Goal: Feedback & Contribution: Submit feedback/report problem

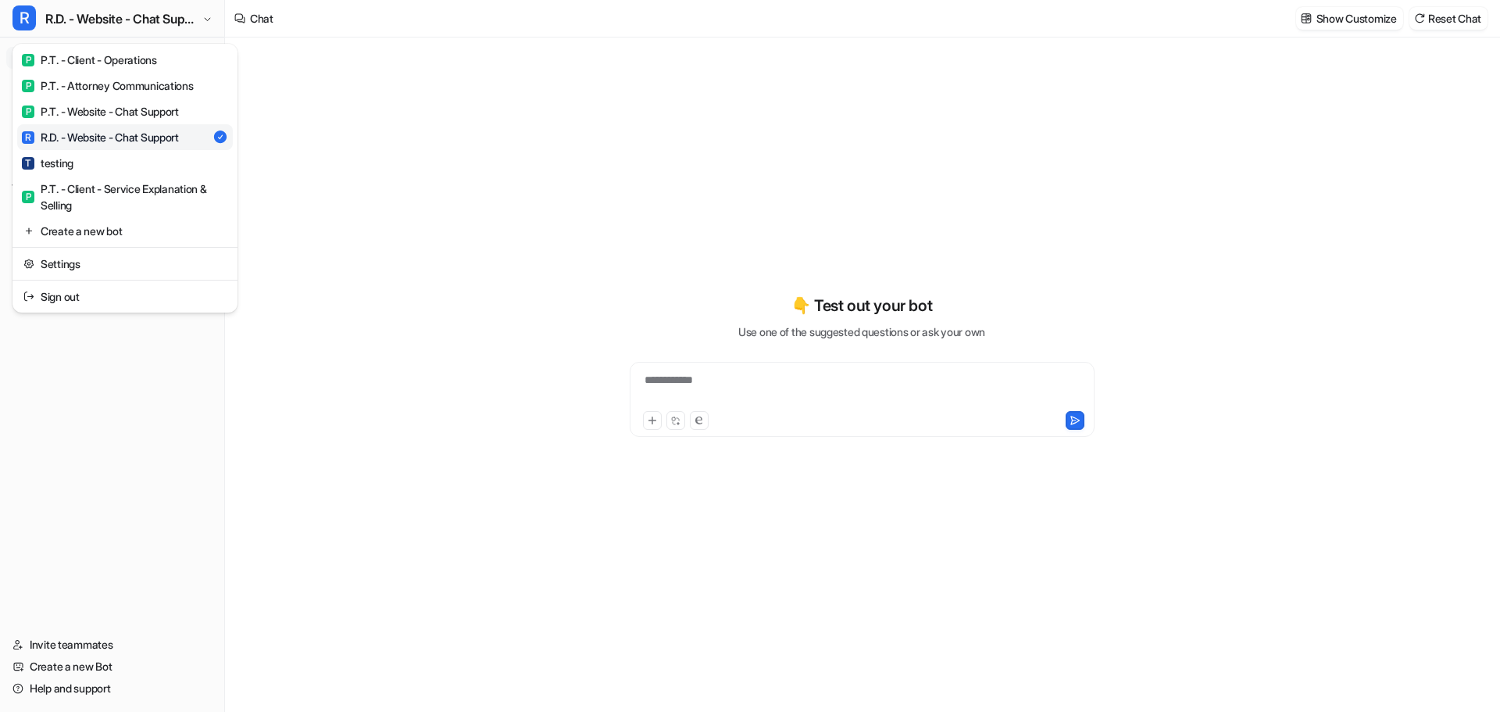
click at [456, 145] on div "**********" at bounding box center [750, 356] width 1500 height 712
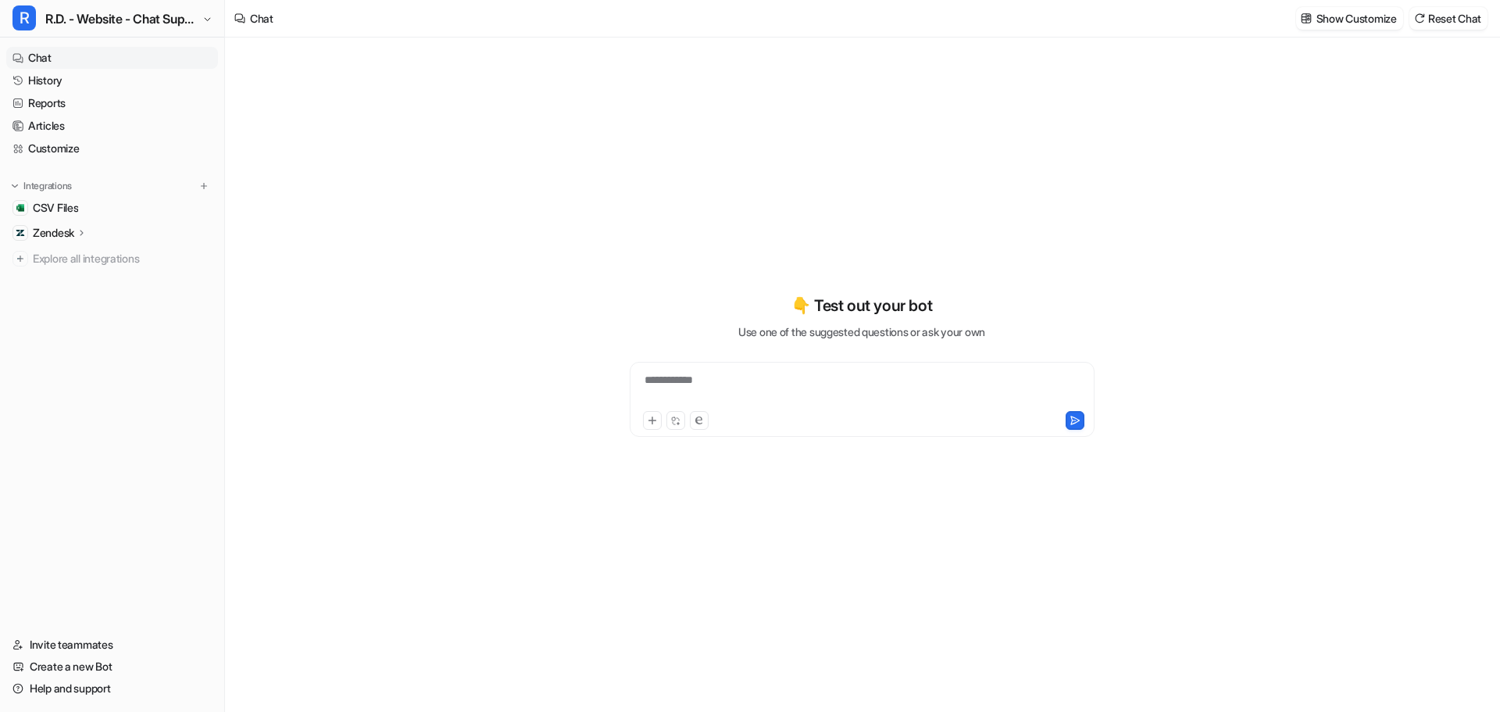
click at [410, 139] on div "**********" at bounding box center [862, 375] width 1274 height 674
click at [185, 27] on span "R.D. - Website - Chat Support" at bounding box center [121, 19] width 153 height 22
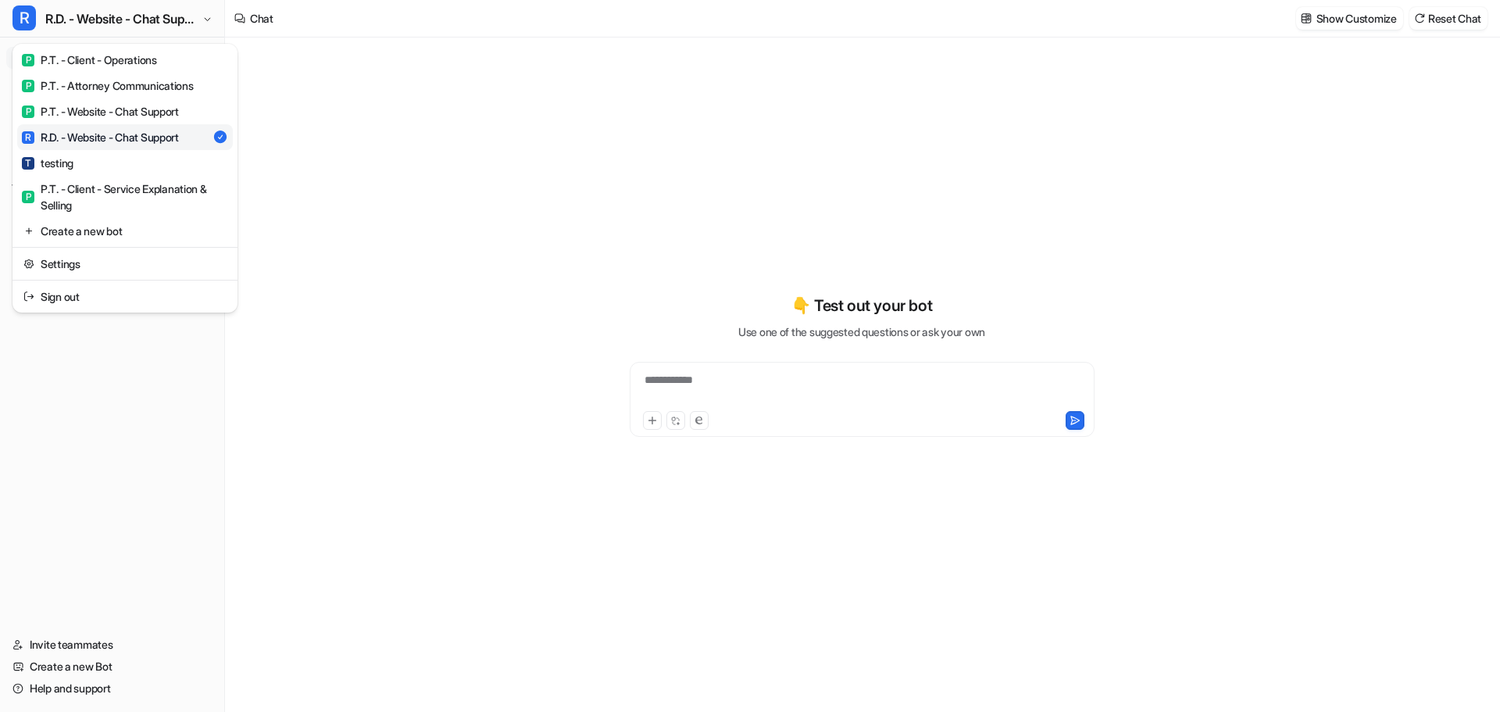
click at [115, 135] on div "R R.D. - Website - Chat Support" at bounding box center [100, 137] width 157 height 16
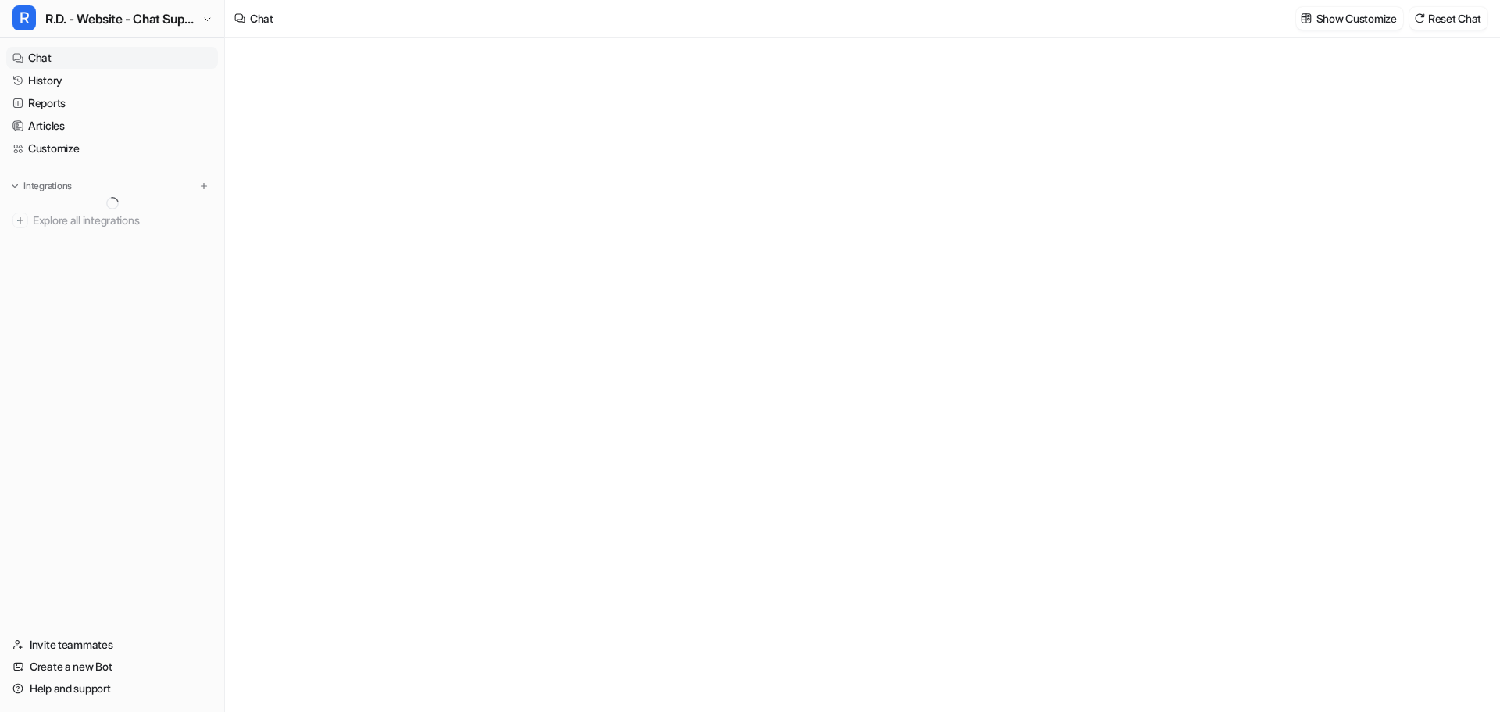
type textarea "**********"
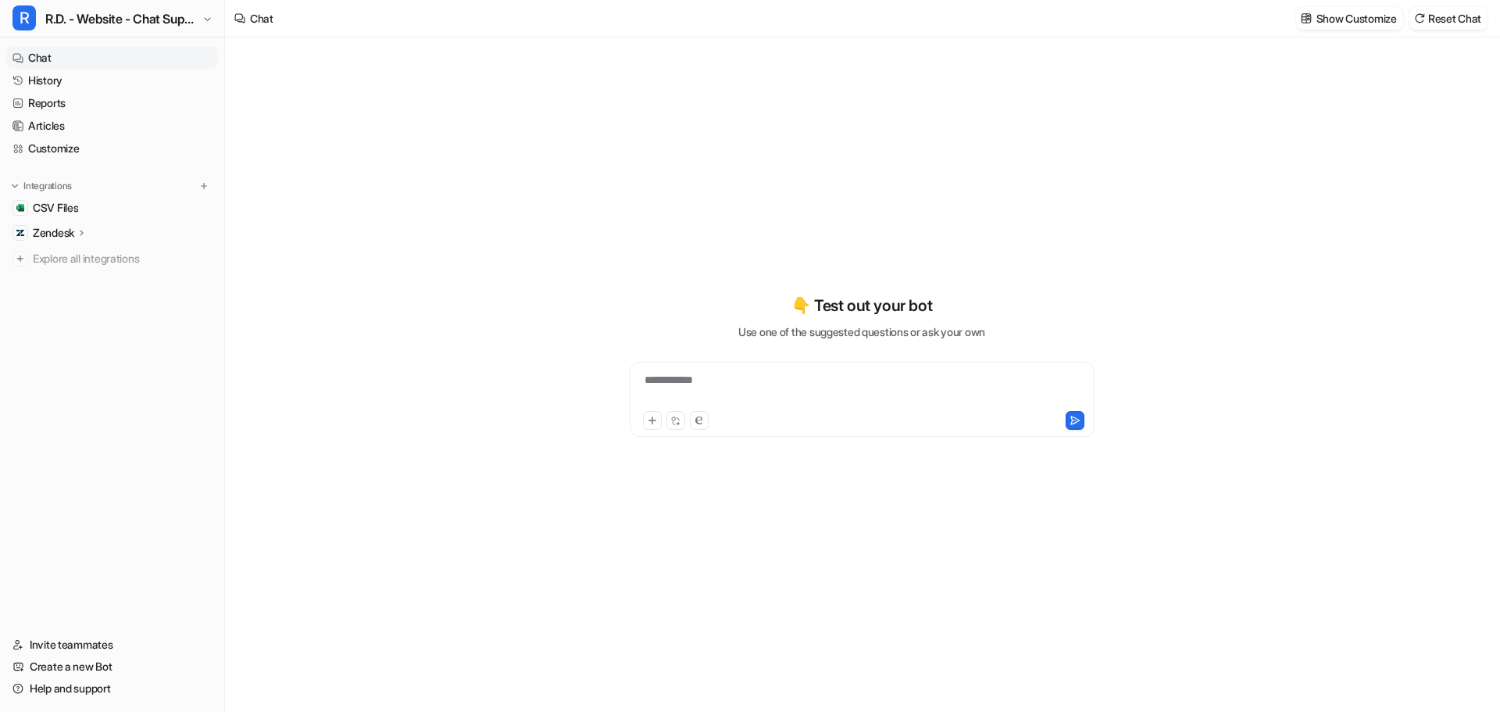
click at [84, 229] on icon at bounding box center [82, 233] width 11 height 12
click at [84, 261] on p "Overview" at bounding box center [68, 256] width 47 height 16
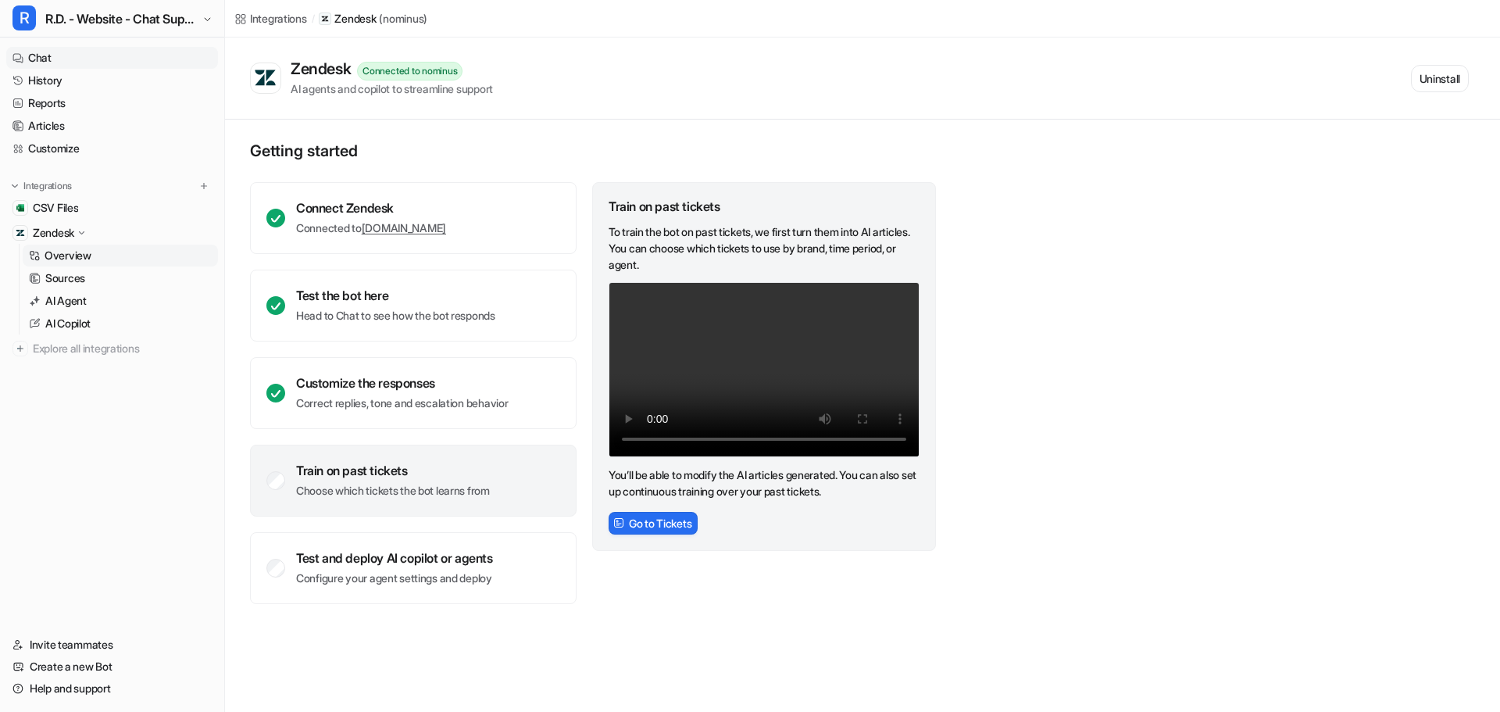
click at [50, 51] on link "Chat" at bounding box center [112, 58] width 212 height 22
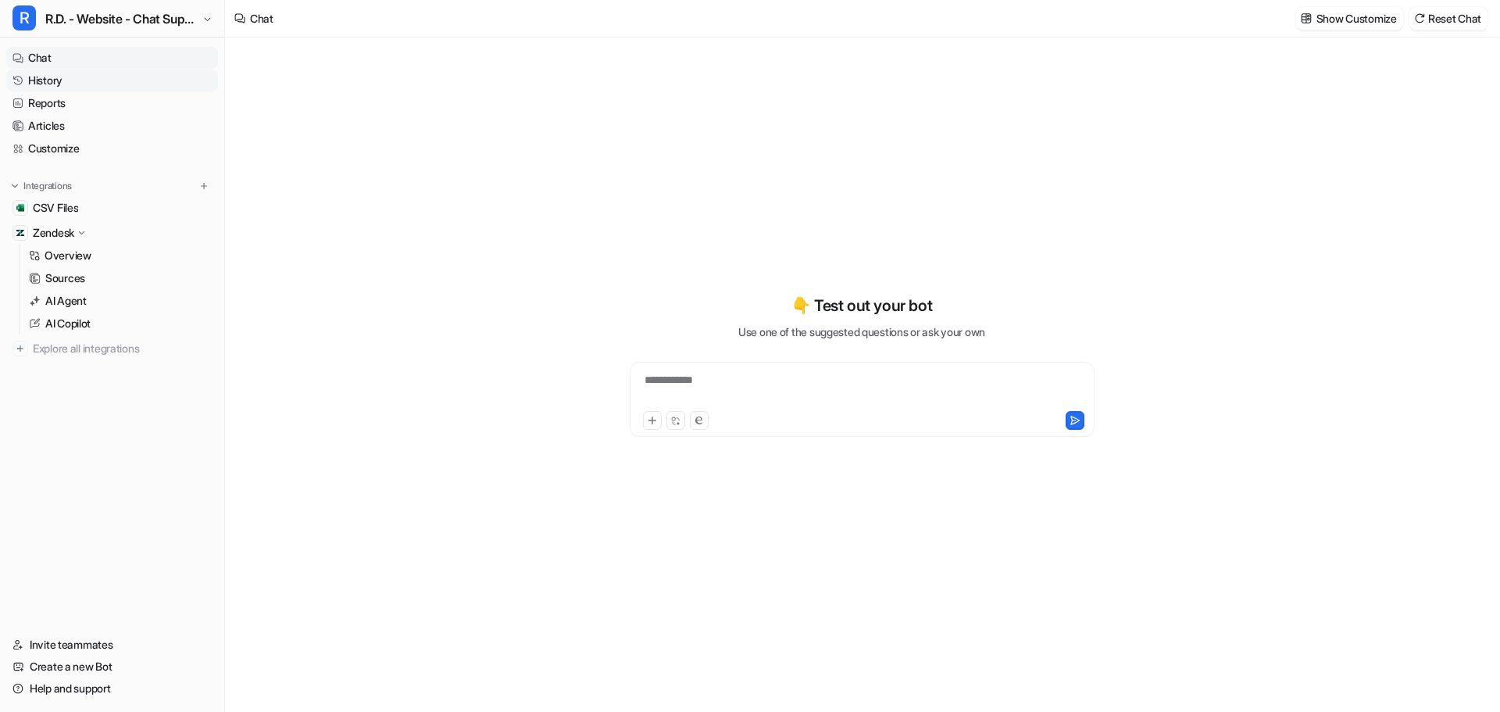
click at [62, 84] on link "History" at bounding box center [112, 81] width 212 height 22
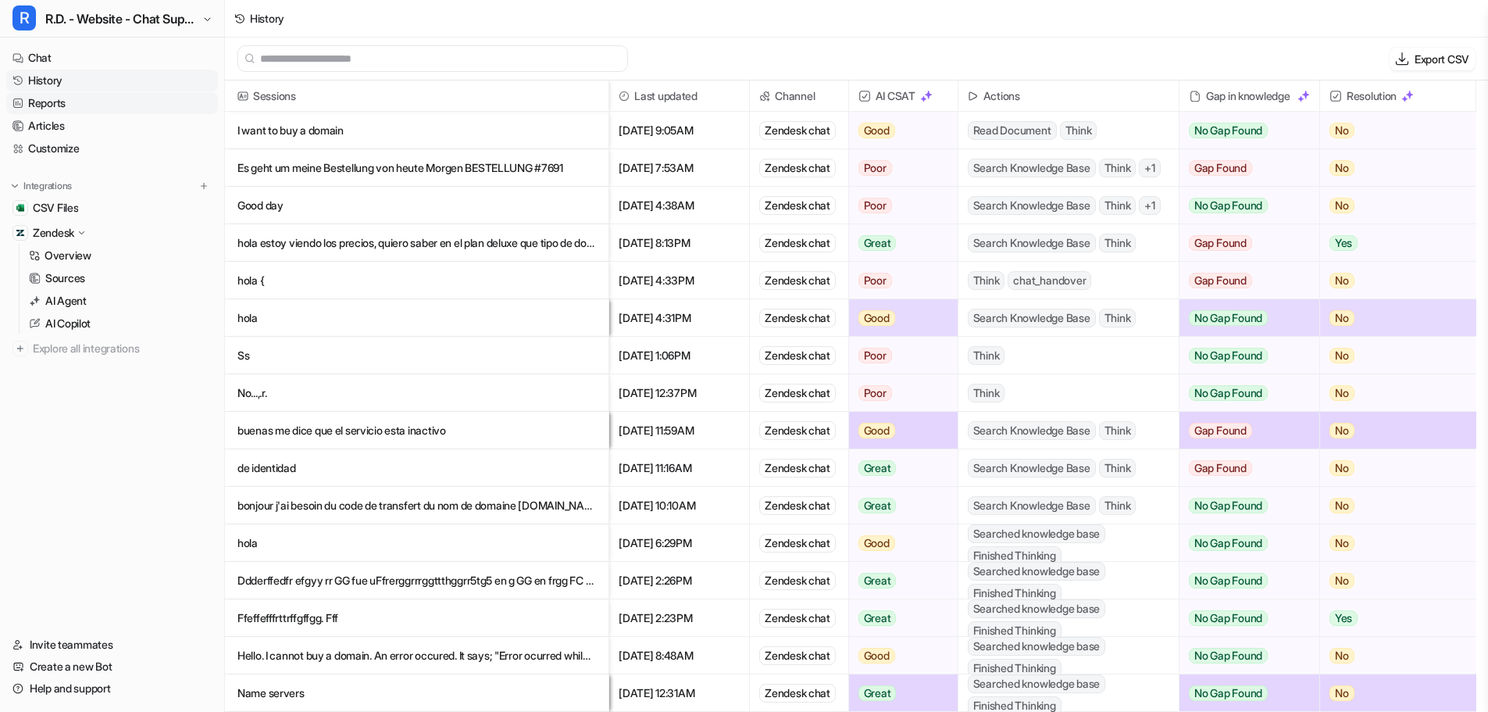
click at [55, 104] on link "Reports" at bounding box center [112, 103] width 212 height 22
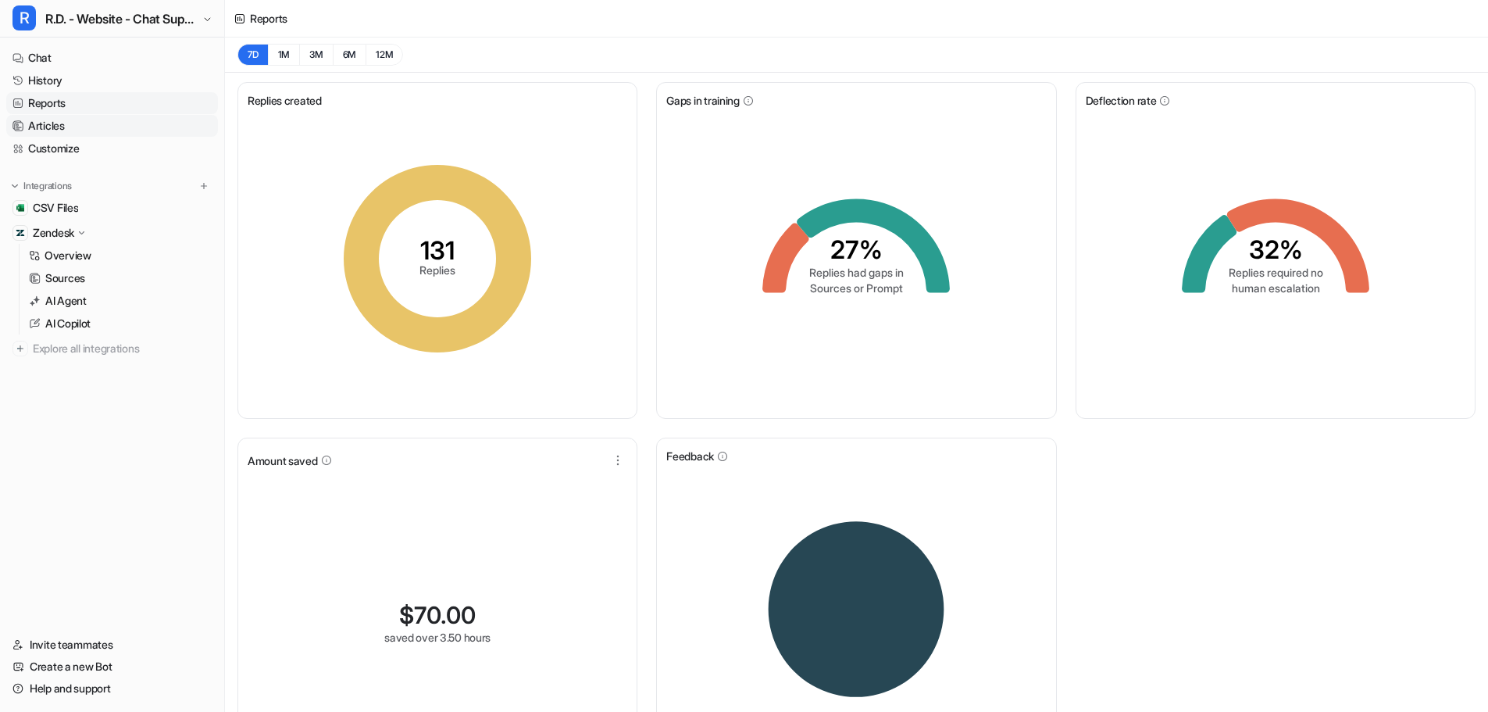
click at [55, 125] on link "Articles" at bounding box center [112, 126] width 212 height 22
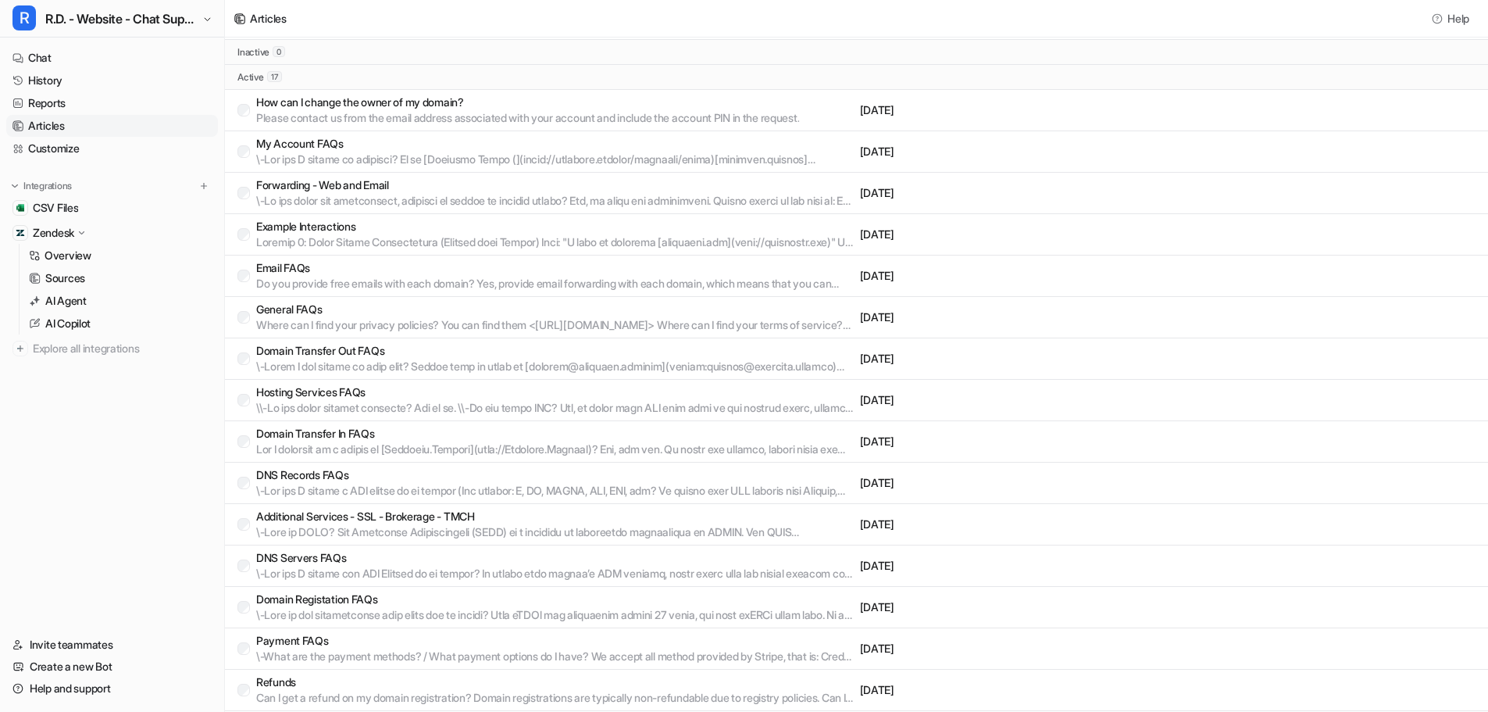
scroll to position [143, 0]
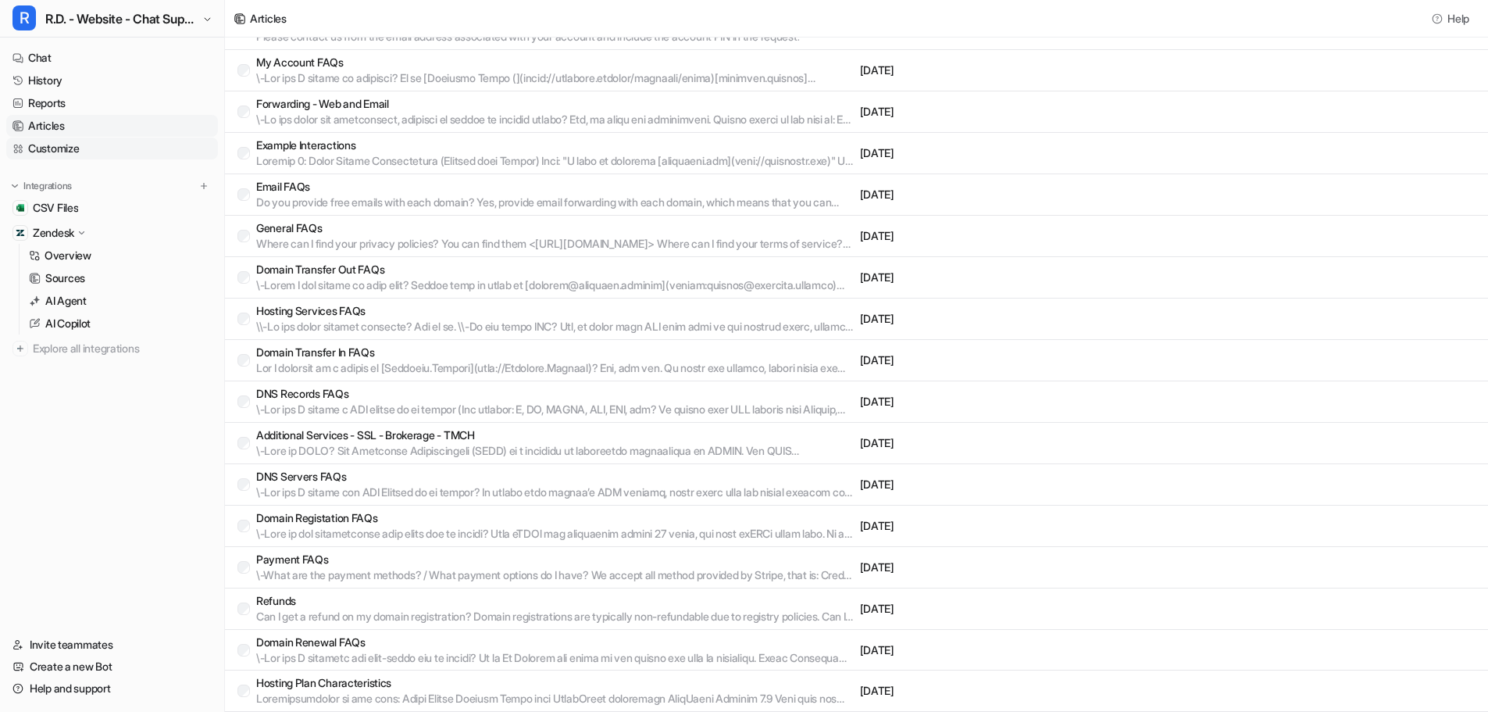
click at [68, 148] on link "Customize" at bounding box center [112, 149] width 212 height 22
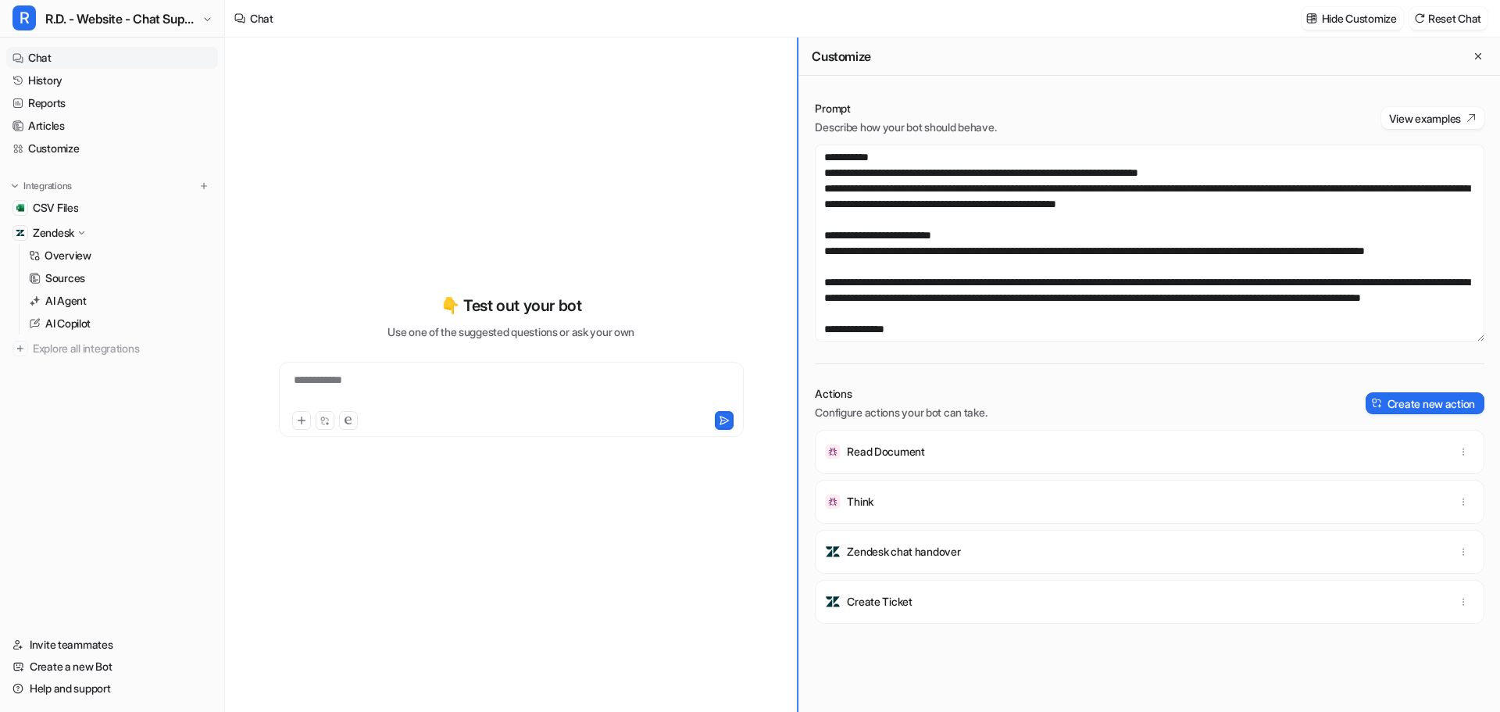
click at [683, 171] on div "**********" at bounding box center [862, 375] width 1275 height 674
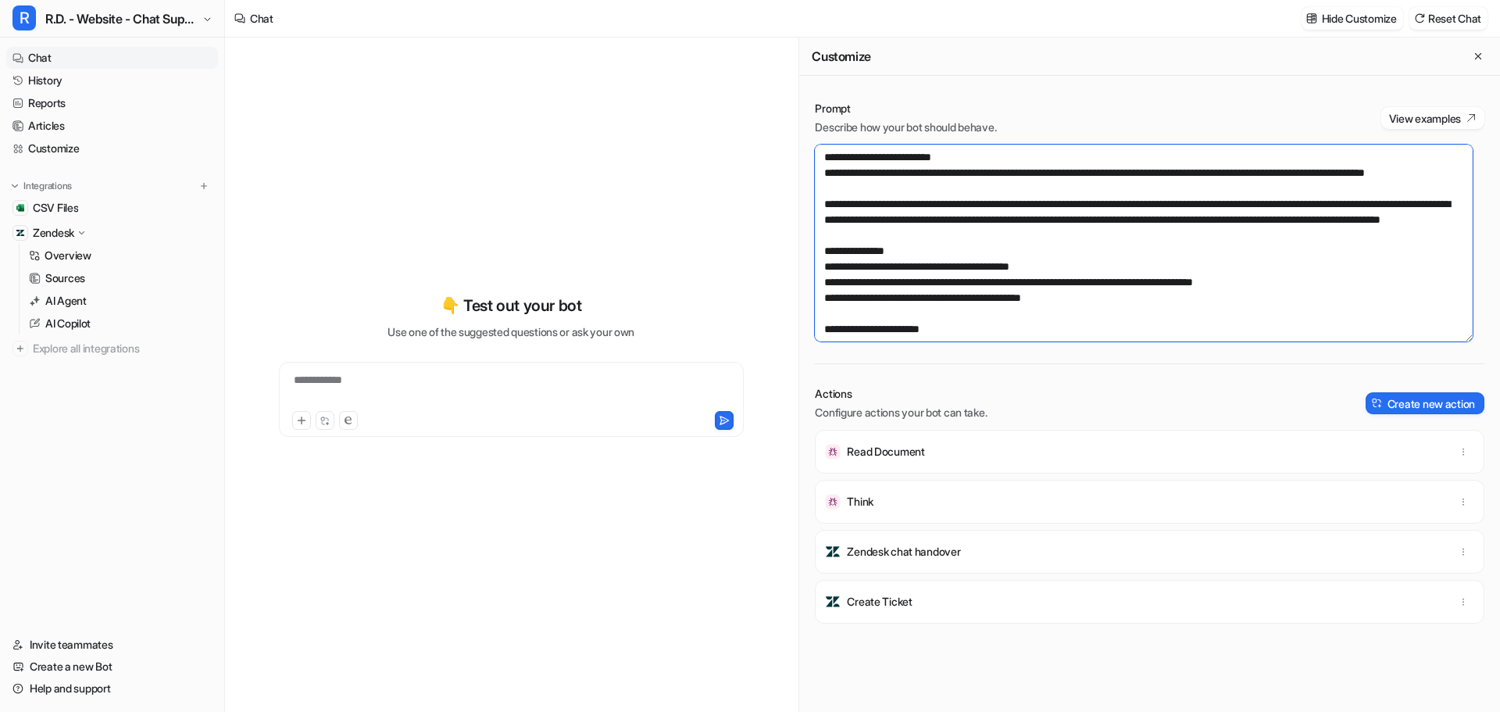
click at [1443, 219] on textarea at bounding box center [1144, 243] width 658 height 197
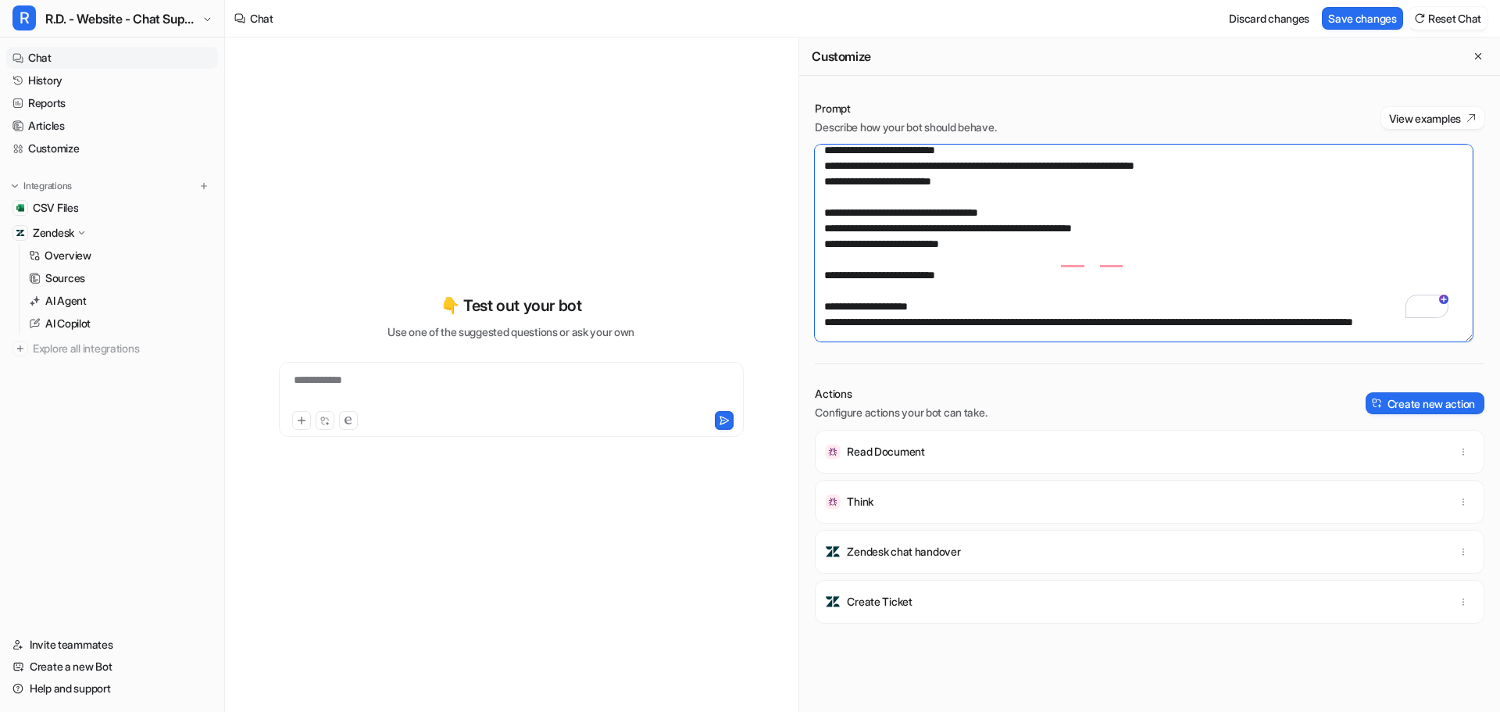
scroll to position [0, 0]
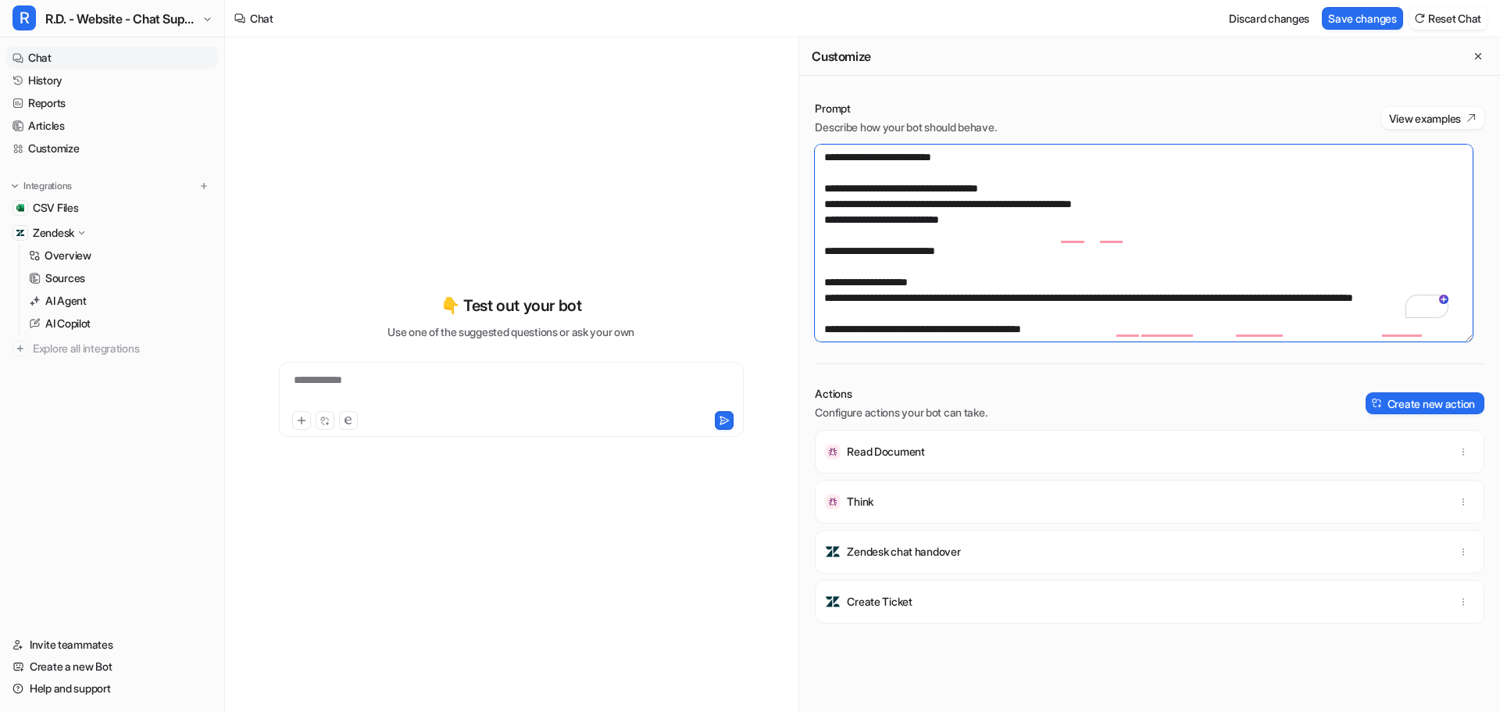
click at [1159, 234] on textarea "To enrich screen reader interactions, please activate Accessibility in Grammarl…" at bounding box center [1144, 243] width 658 height 197
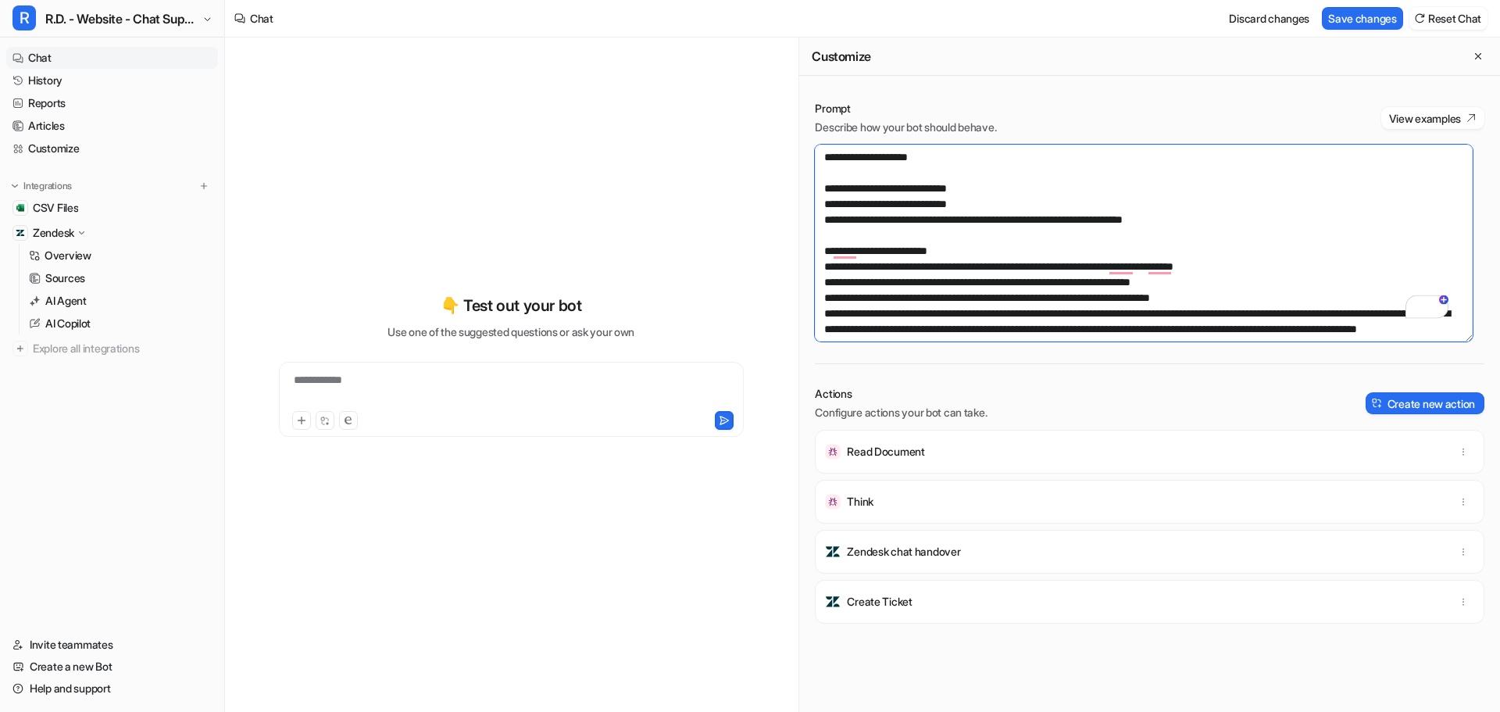
click at [1209, 263] on textarea "To enrich screen reader interactions, please activate Accessibility in Grammarl…" at bounding box center [1144, 243] width 658 height 197
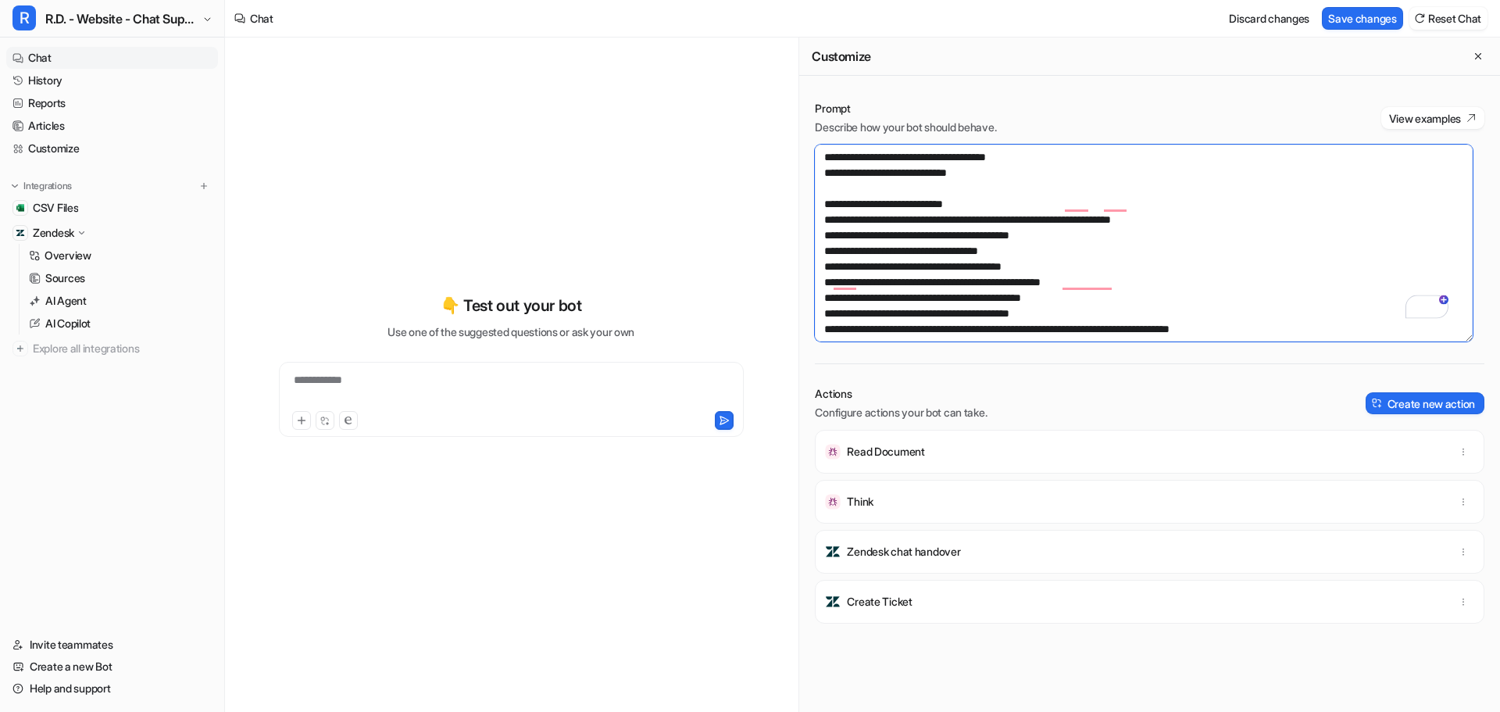
click at [1163, 205] on textarea "To enrich screen reader interactions, please activate Accessibility in Grammarl…" at bounding box center [1144, 243] width 658 height 197
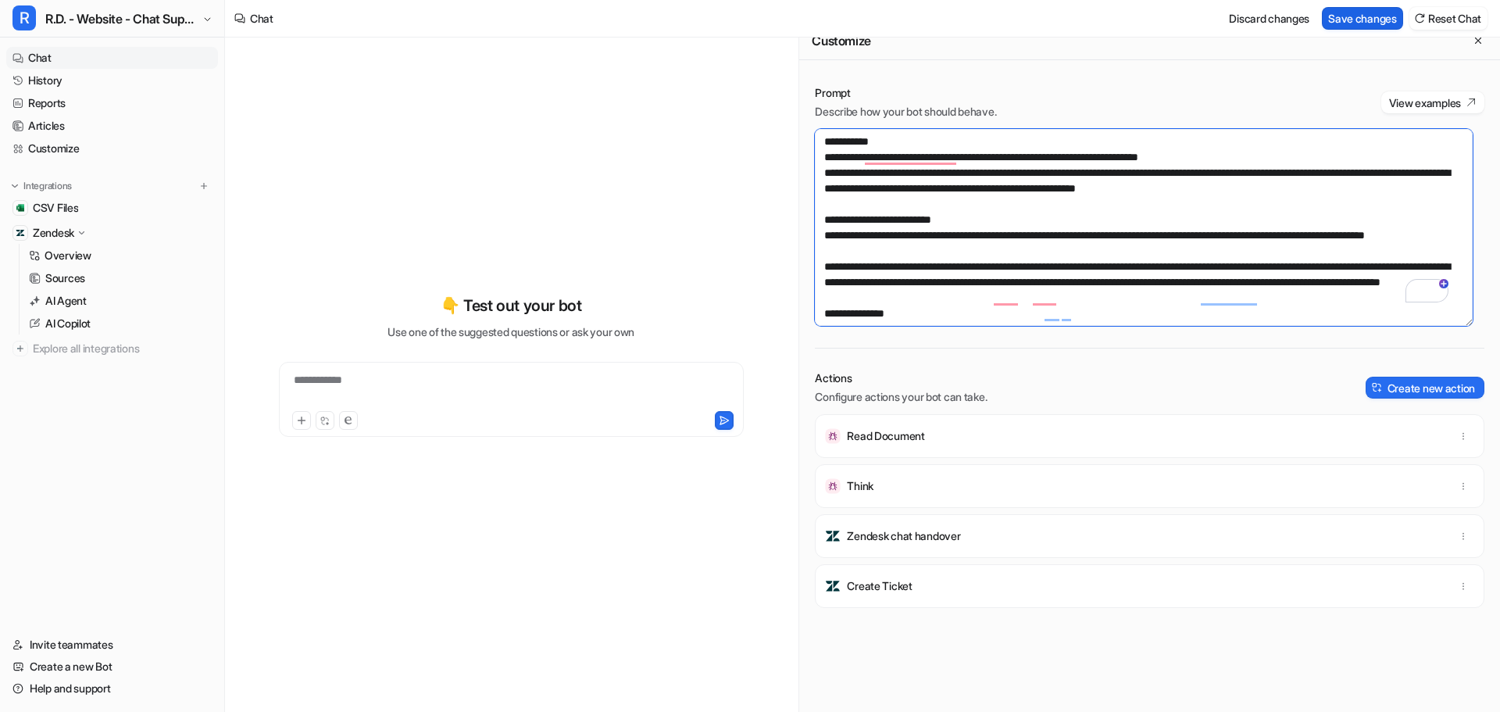
type textarea "**********"
click at [1363, 15] on button "Save changes" at bounding box center [1362, 18] width 81 height 23
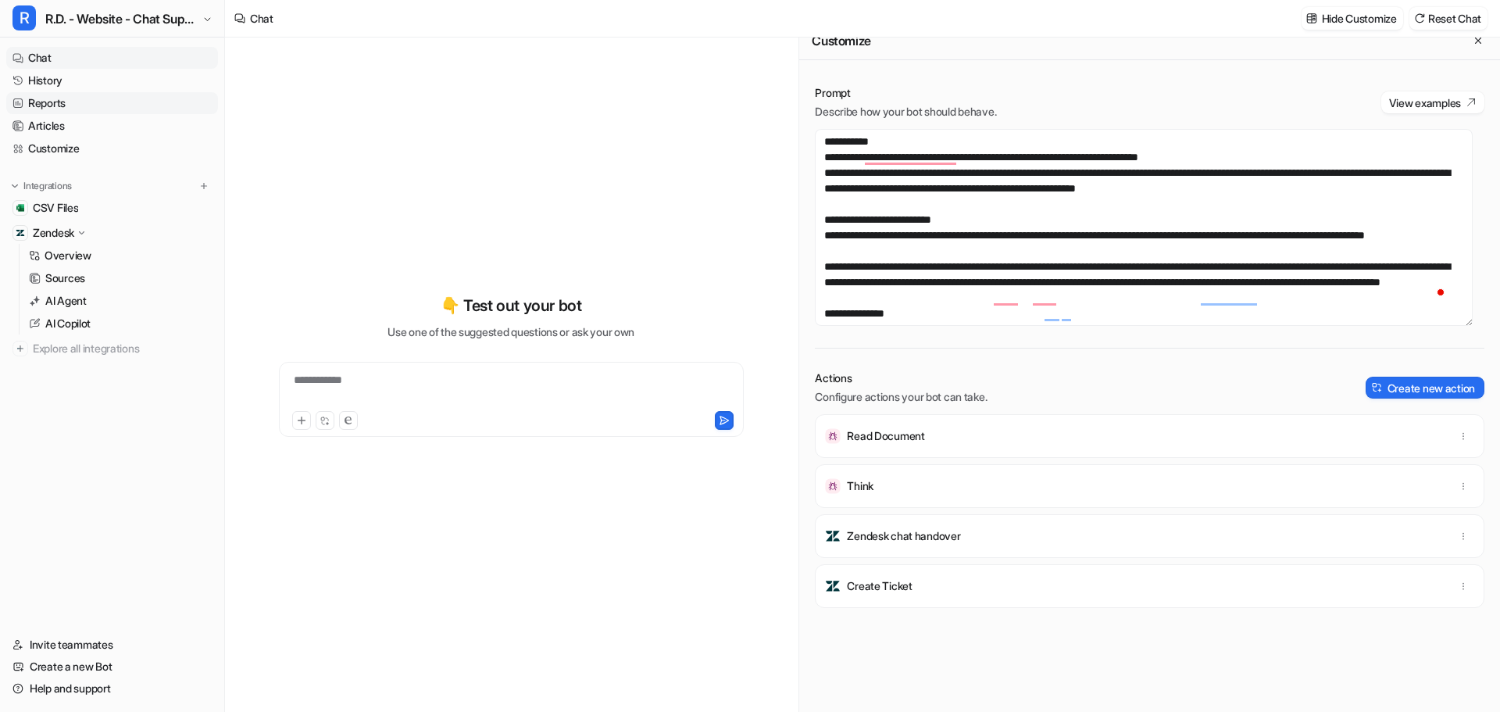
click at [49, 103] on link "Reports" at bounding box center [112, 103] width 212 height 22
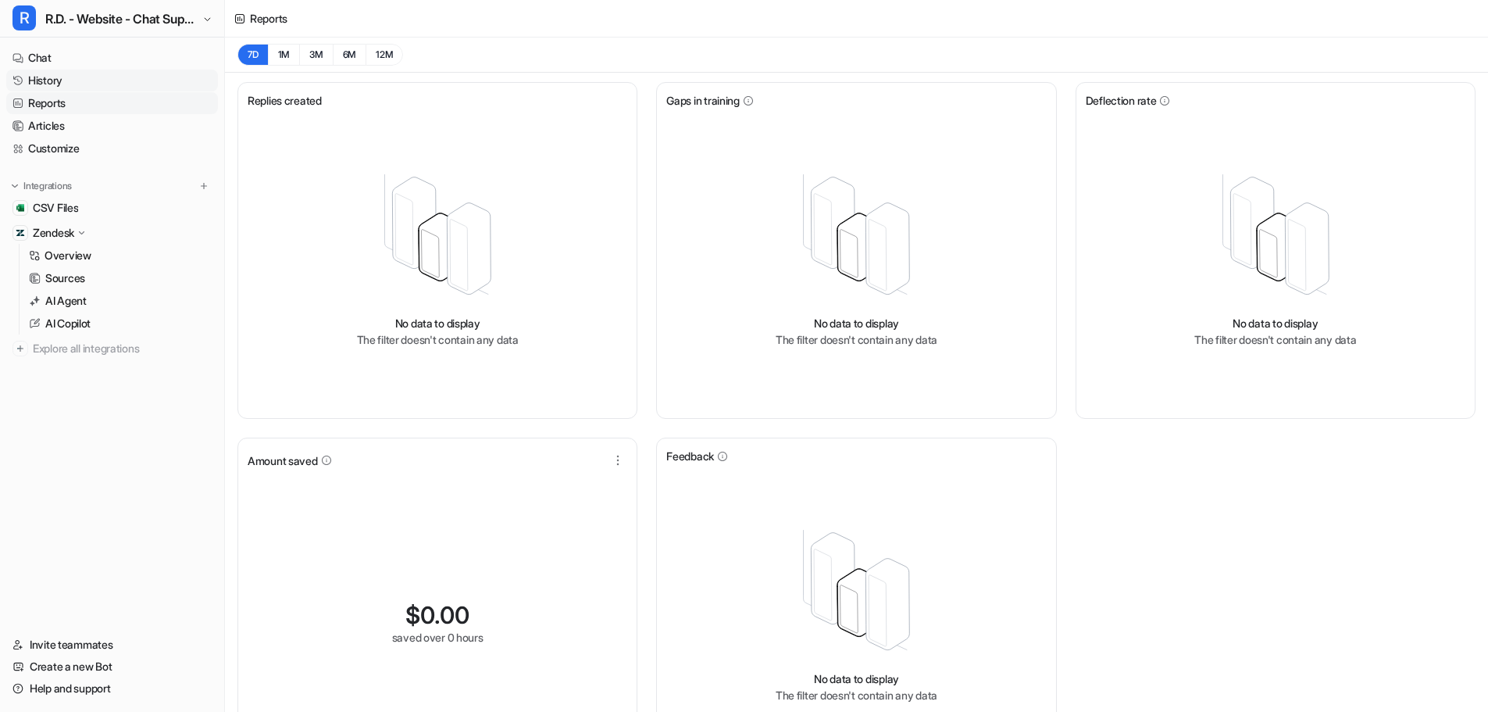
click at [42, 76] on link "History" at bounding box center [112, 81] width 212 height 22
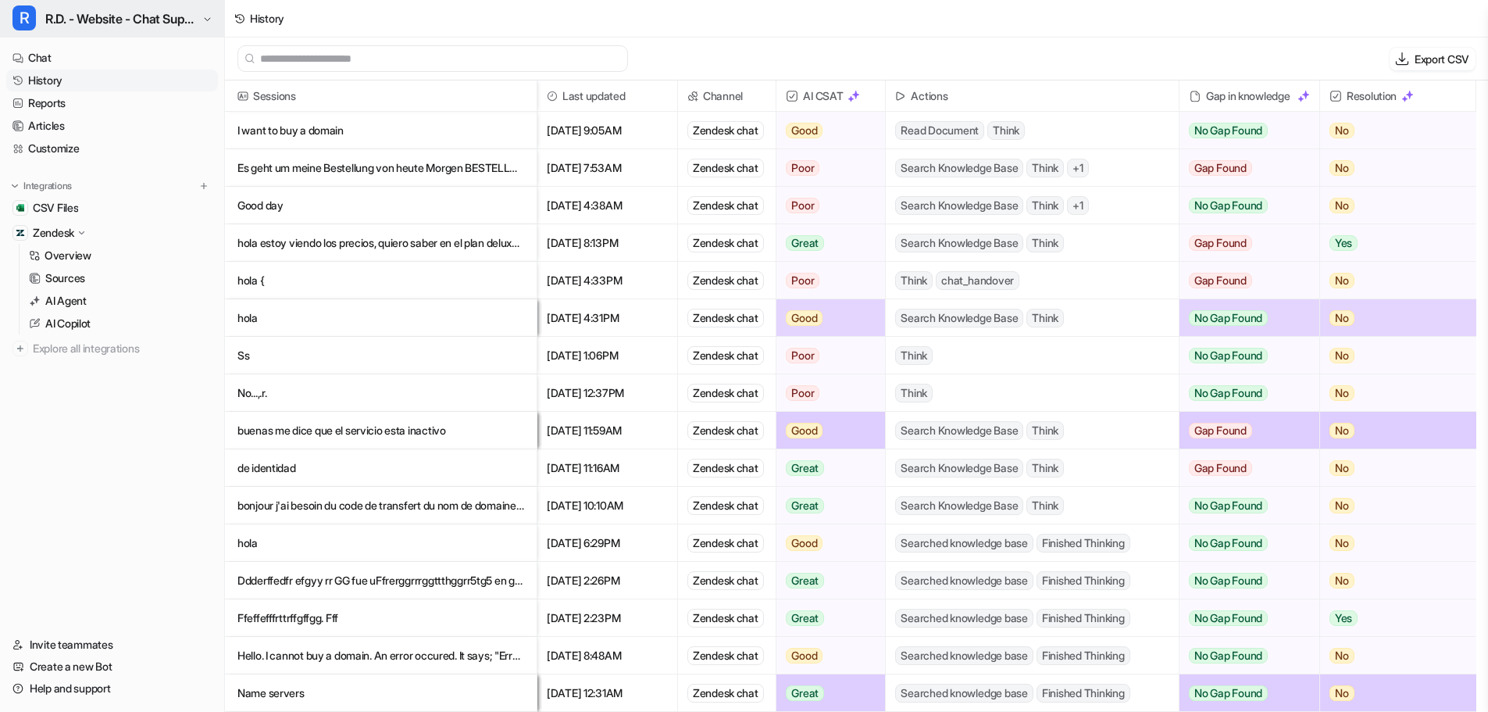
click at [178, 23] on span "R.D. - Website - Chat Support" at bounding box center [121, 19] width 153 height 22
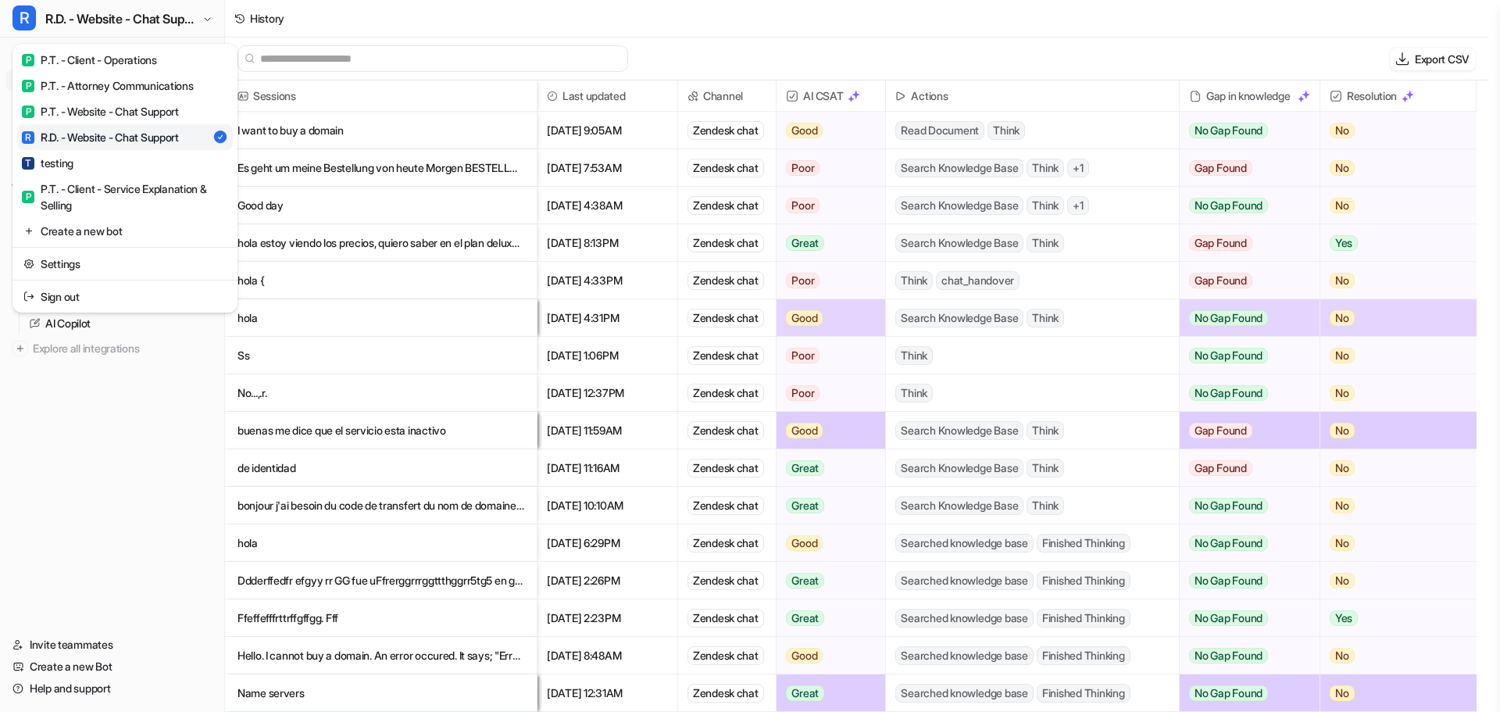
click at [352, 27] on div "R R.D. - Website - Chat Support P P.T. - Client - Operations P P.T. - Attorney …" at bounding box center [744, 356] width 1488 height 712
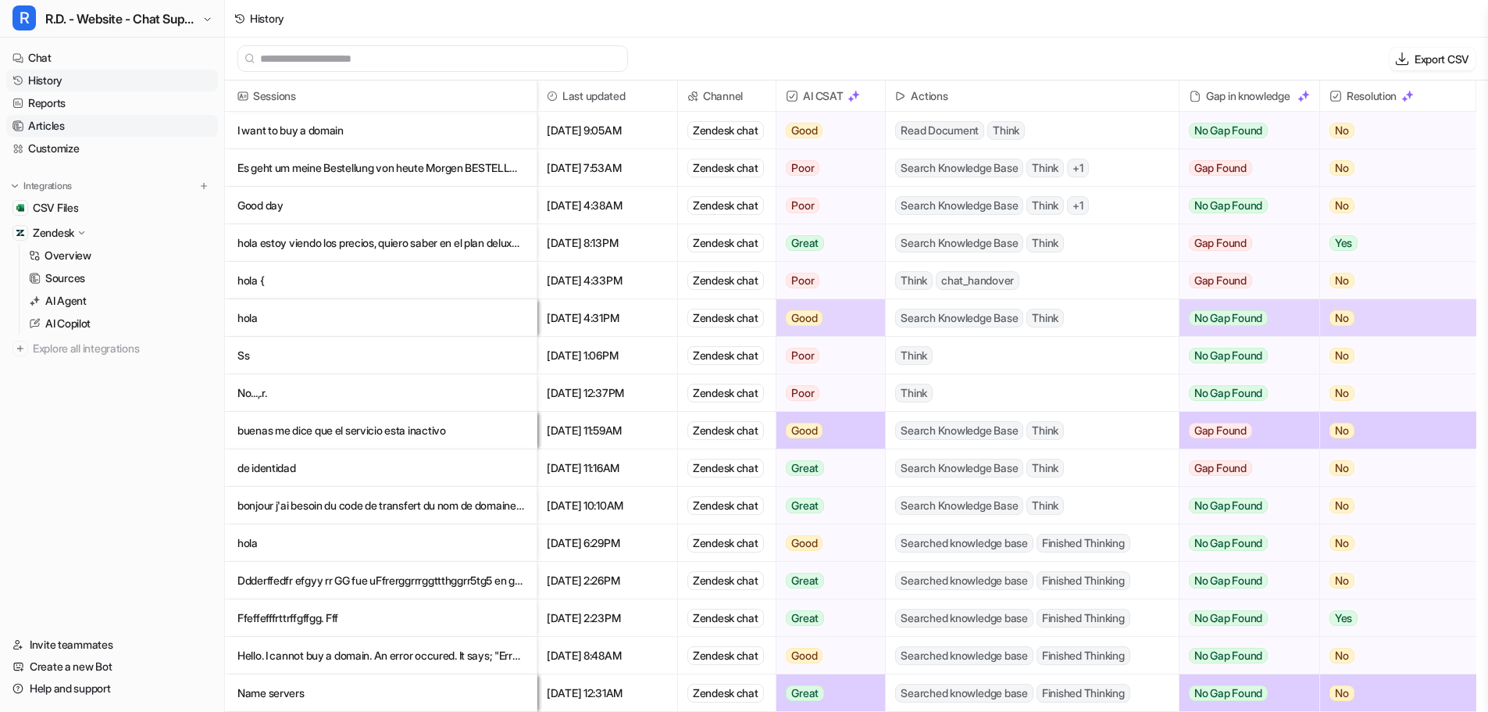
click at [59, 128] on link "Articles" at bounding box center [112, 126] width 212 height 22
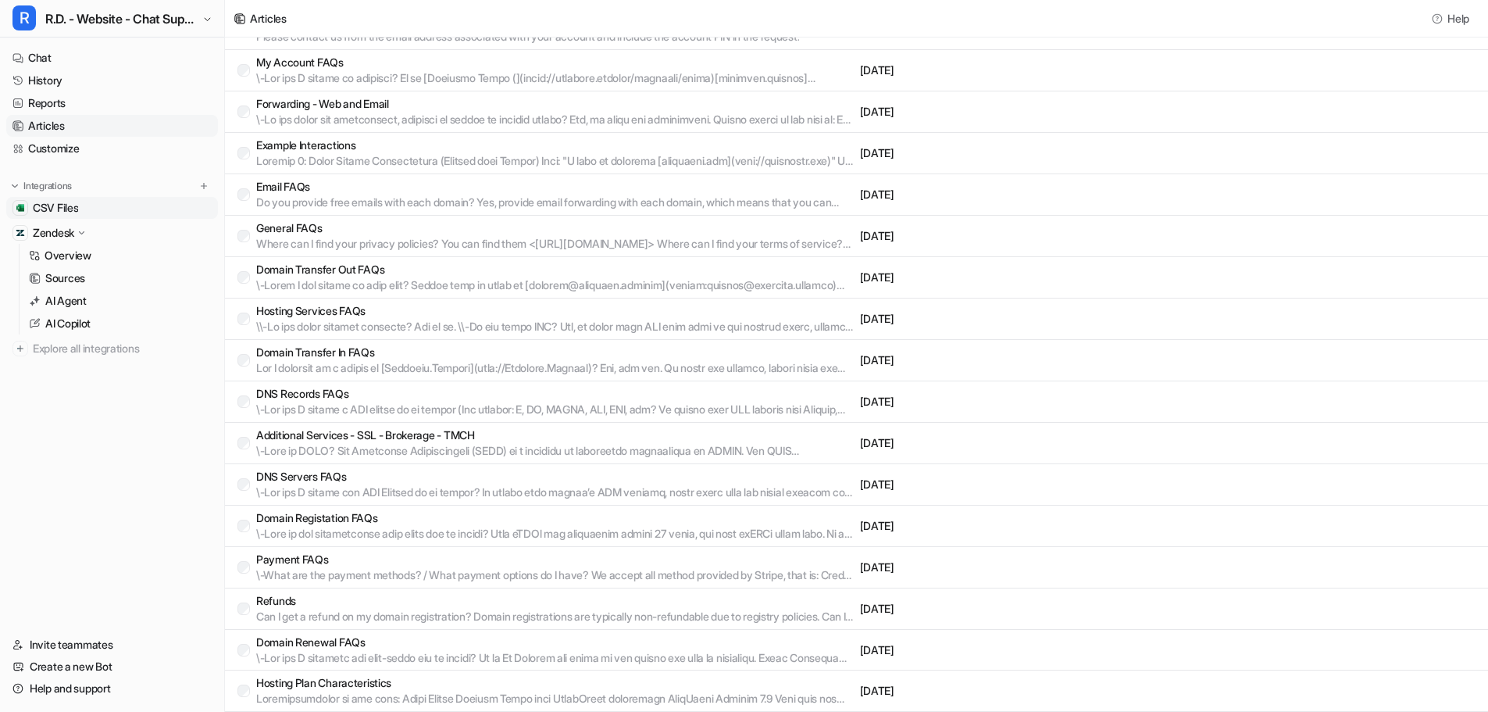
click at [63, 208] on span "CSV Files" at bounding box center [55, 208] width 45 height 16
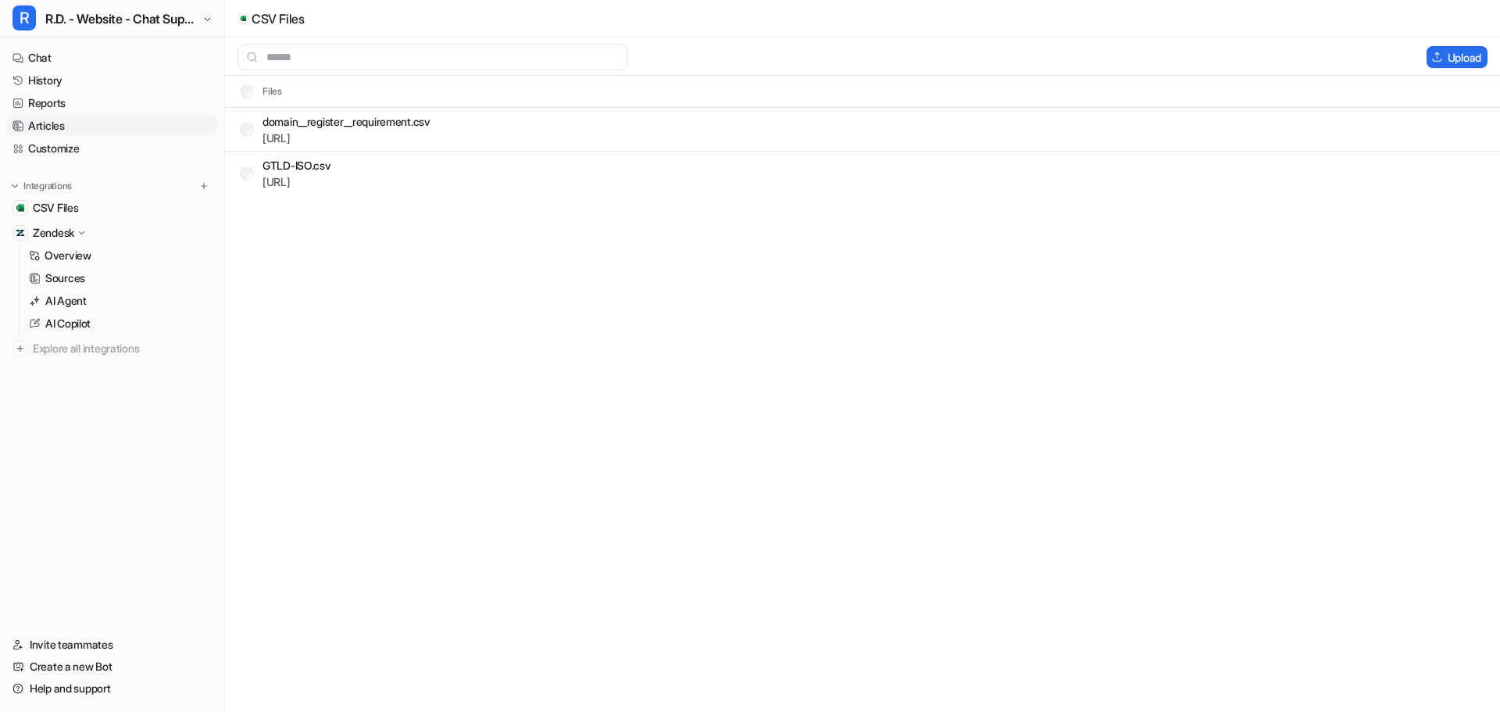
click at [57, 123] on link "Articles" at bounding box center [112, 126] width 212 height 22
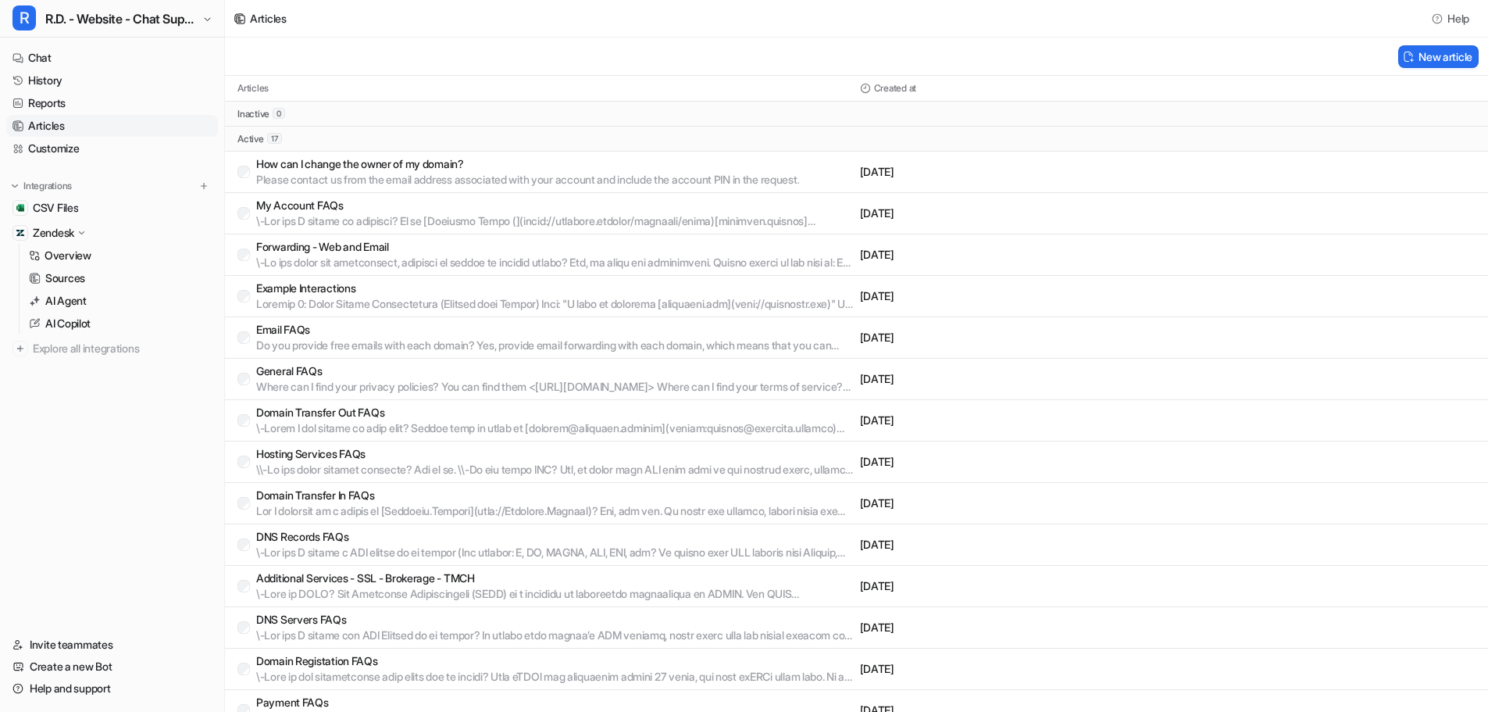
click at [394, 221] on p at bounding box center [555, 221] width 598 height 16
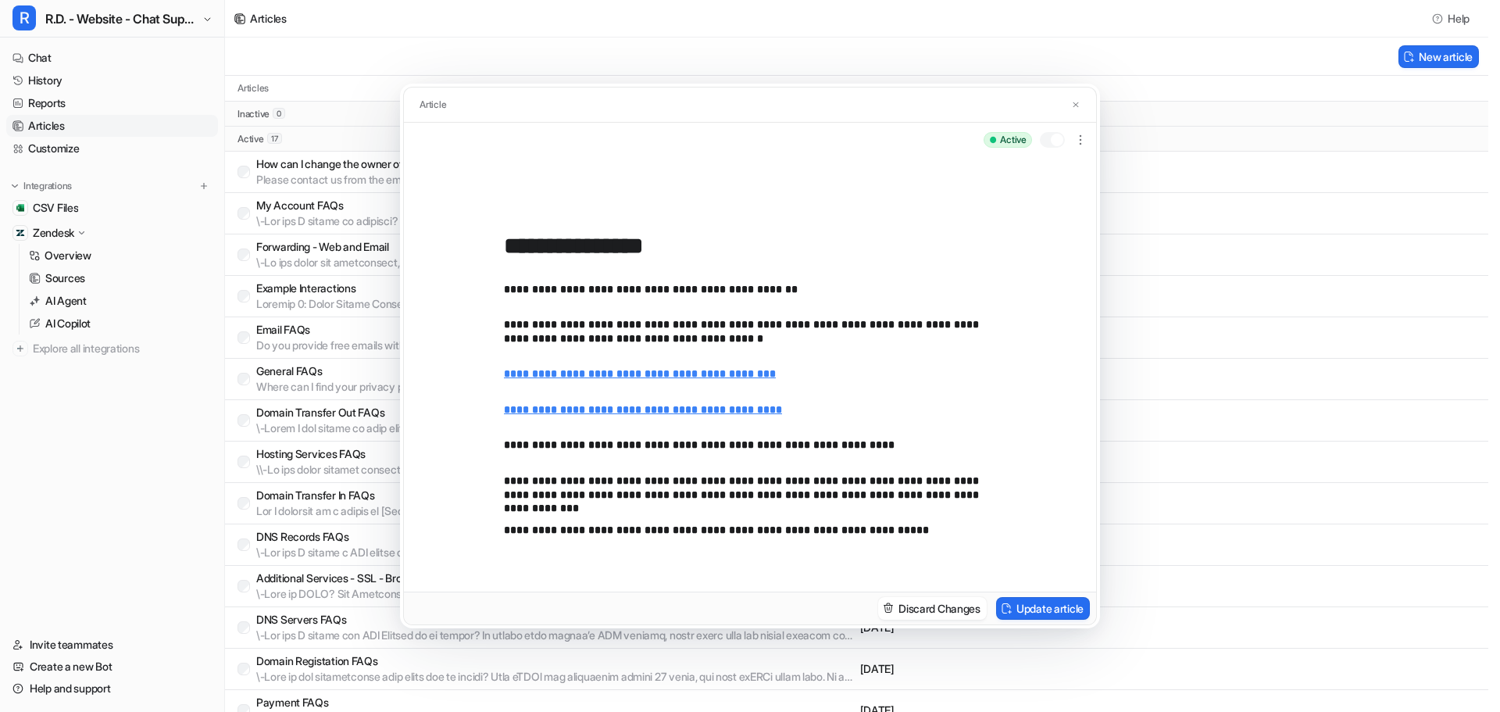
scroll to position [746, 0]
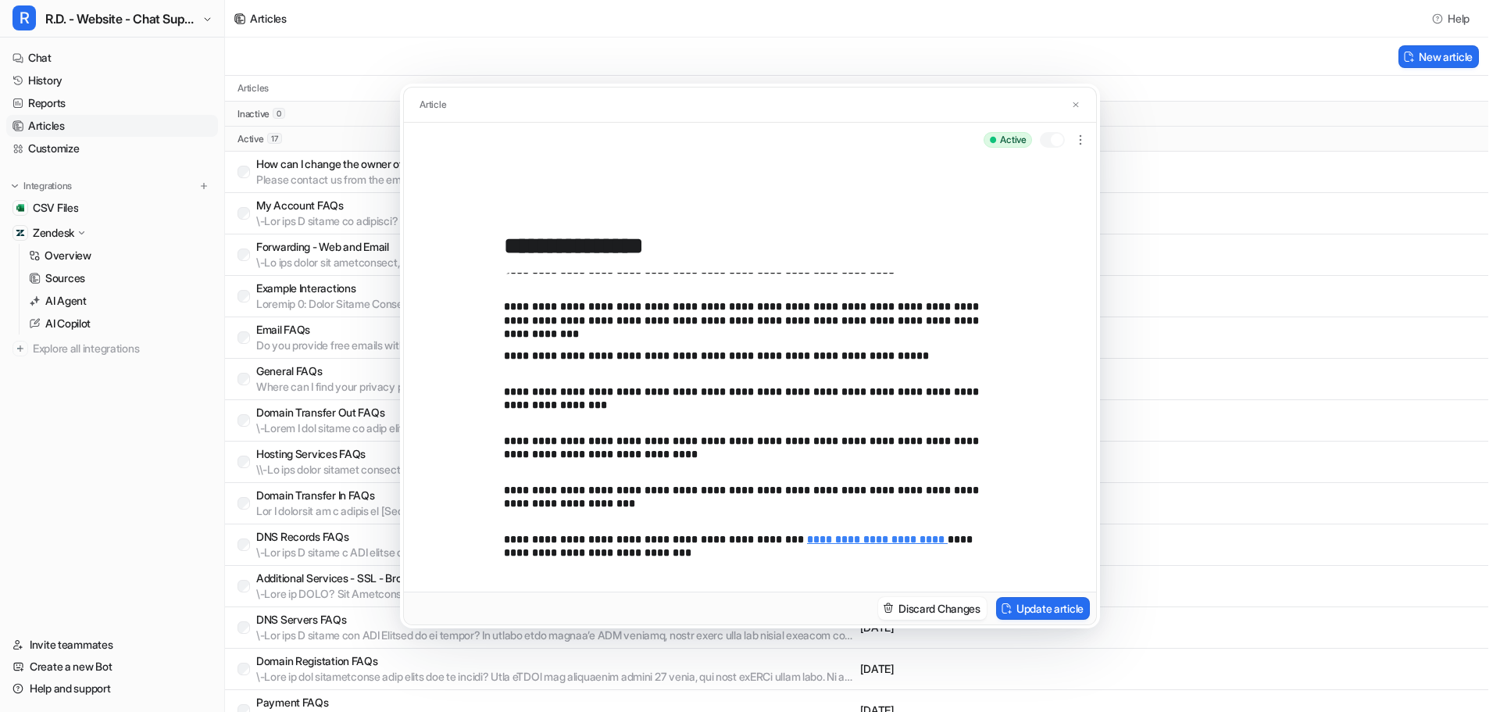
click at [1081, 105] on button at bounding box center [1076, 105] width 16 height 16
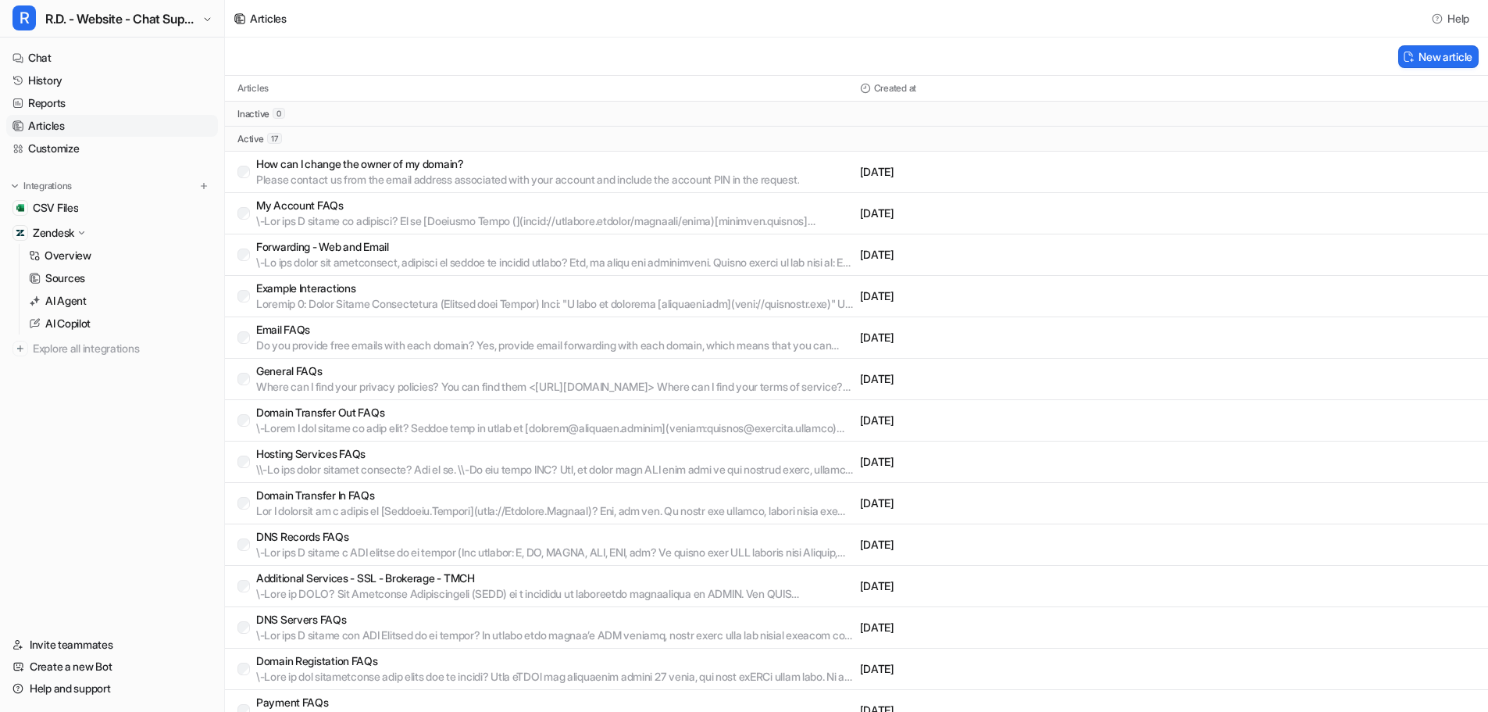
click at [350, 260] on p at bounding box center [555, 263] width 598 height 16
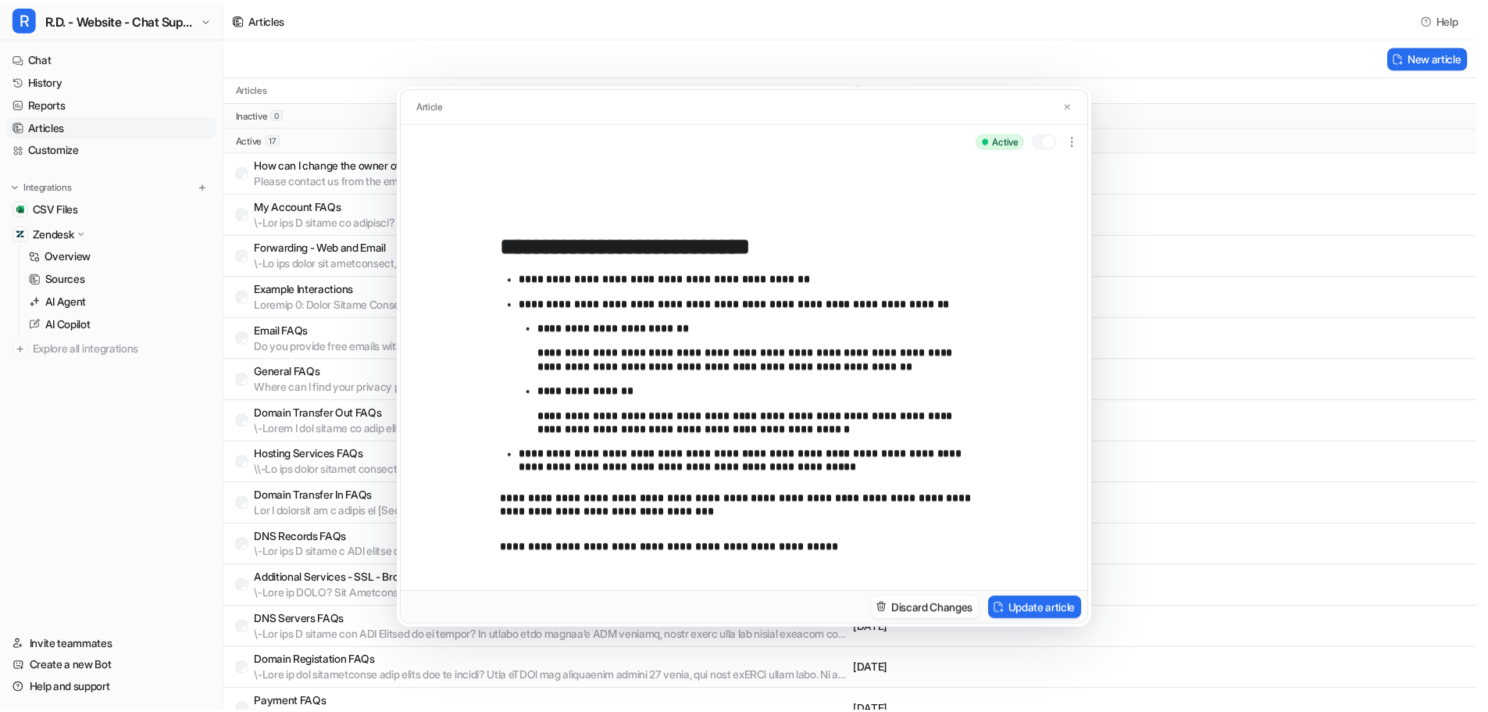
scroll to position [195, 0]
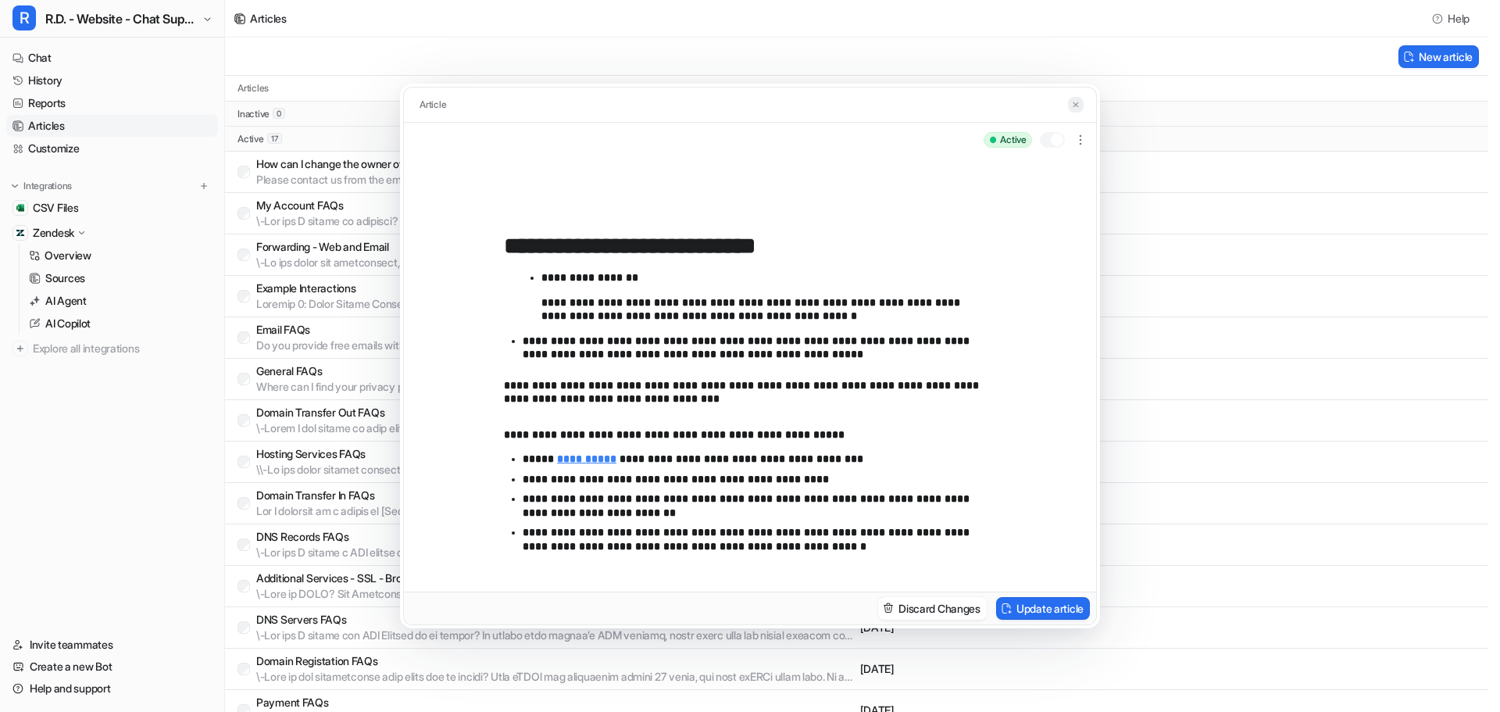
click at [1074, 105] on img at bounding box center [1075, 105] width 9 height 10
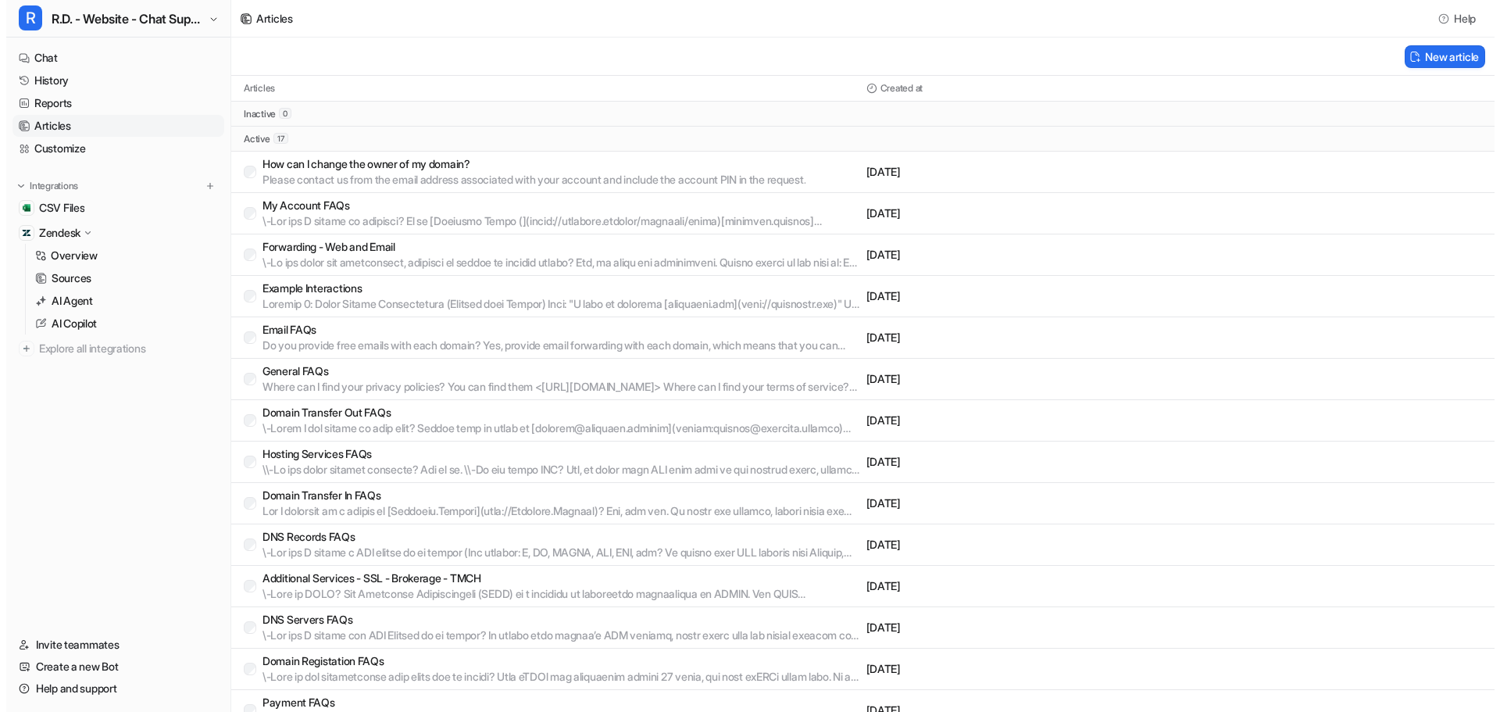
scroll to position [143, 0]
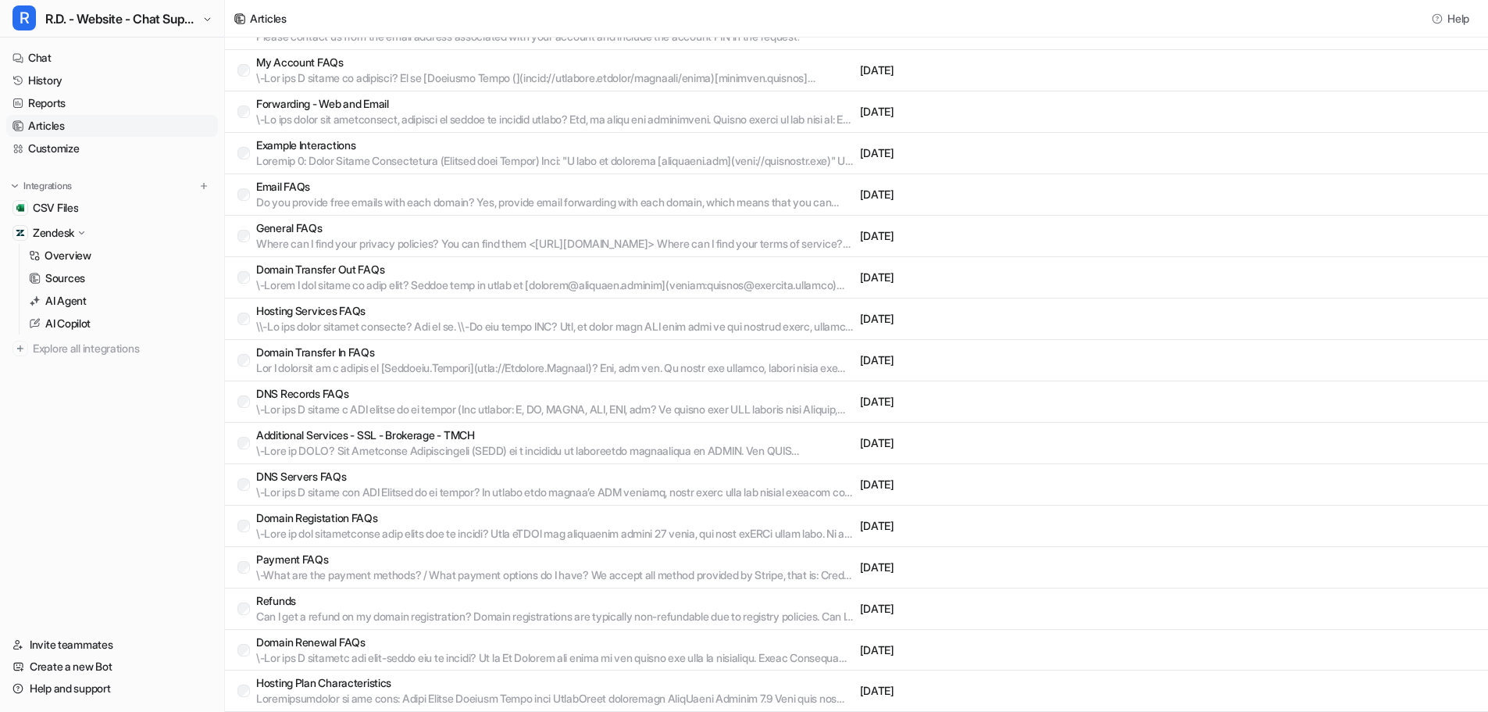
click at [473, 356] on p "Domain Transfer In FAQs" at bounding box center [555, 353] width 598 height 16
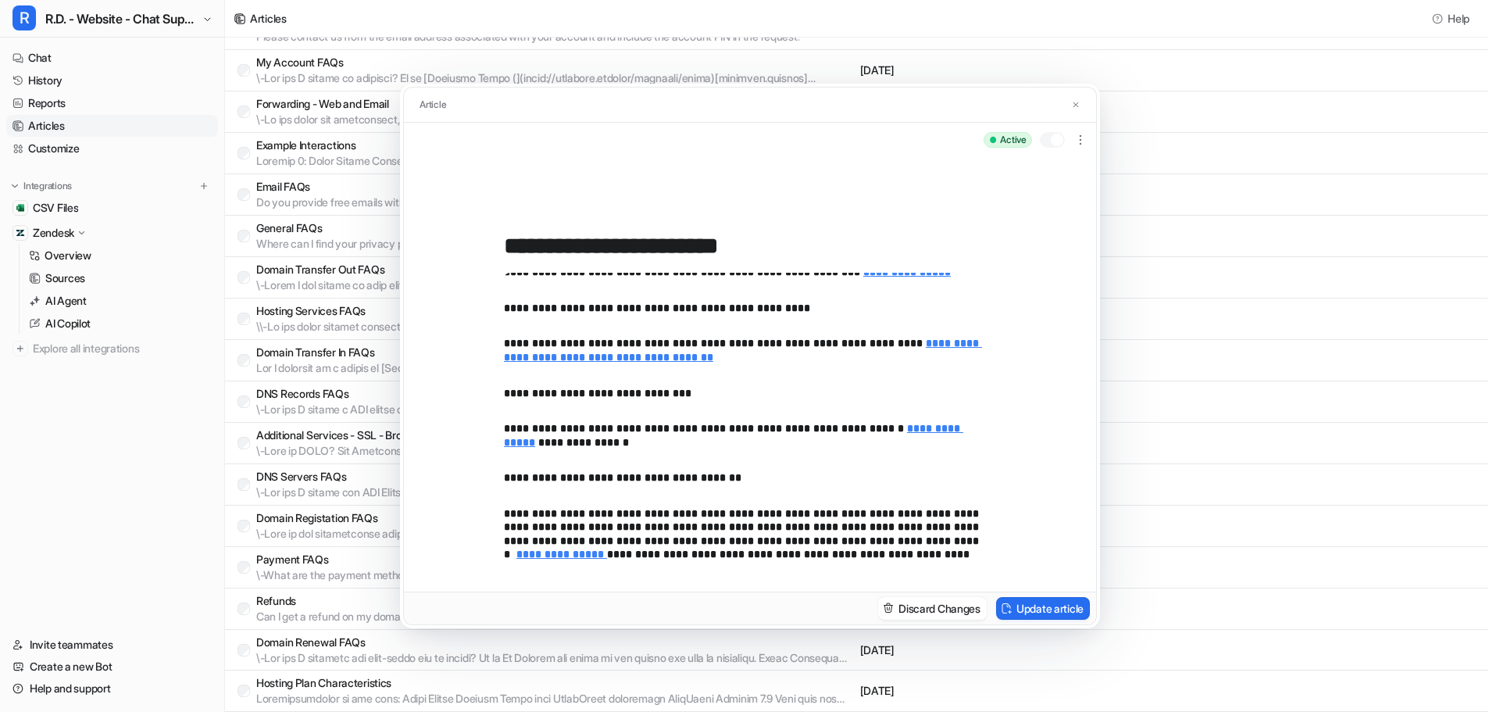
scroll to position [45, 0]
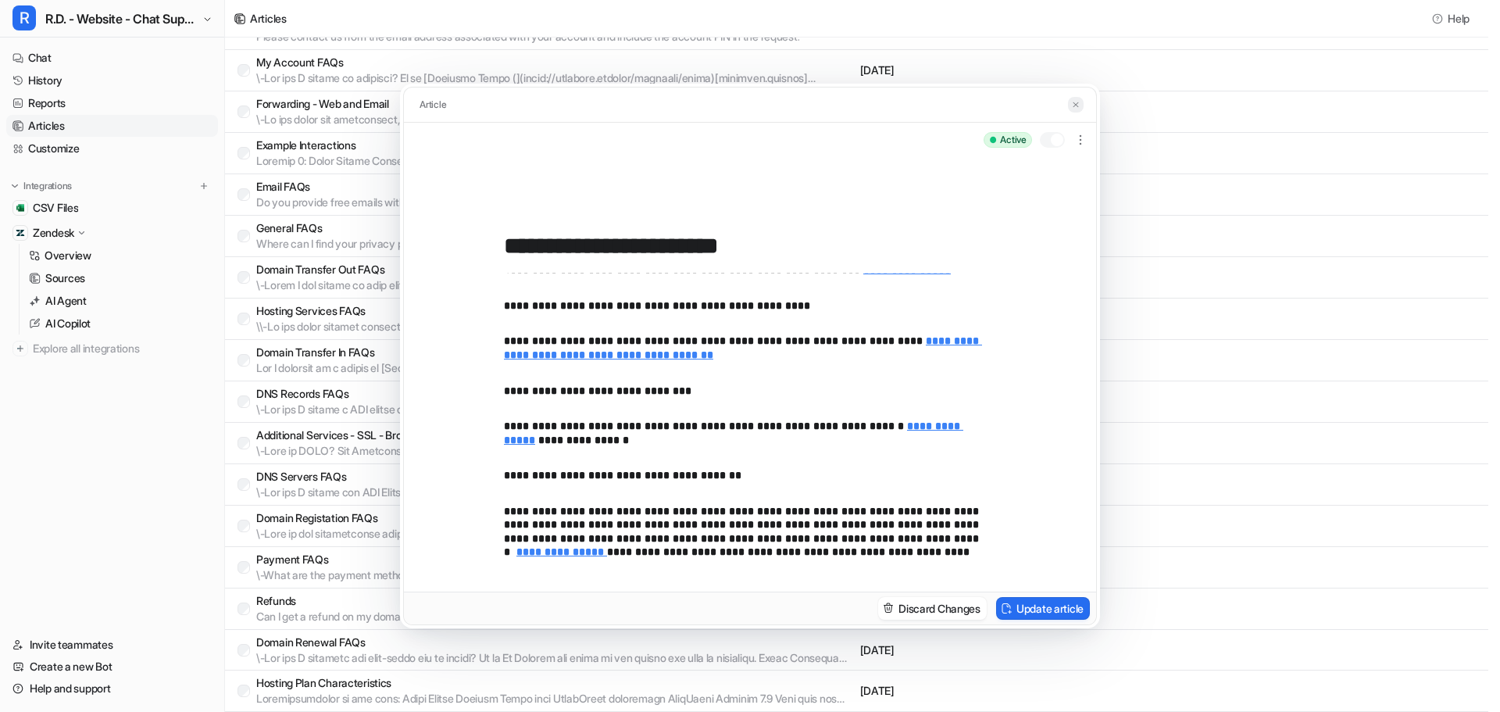
click at [1075, 109] on img at bounding box center [1075, 105] width 9 height 10
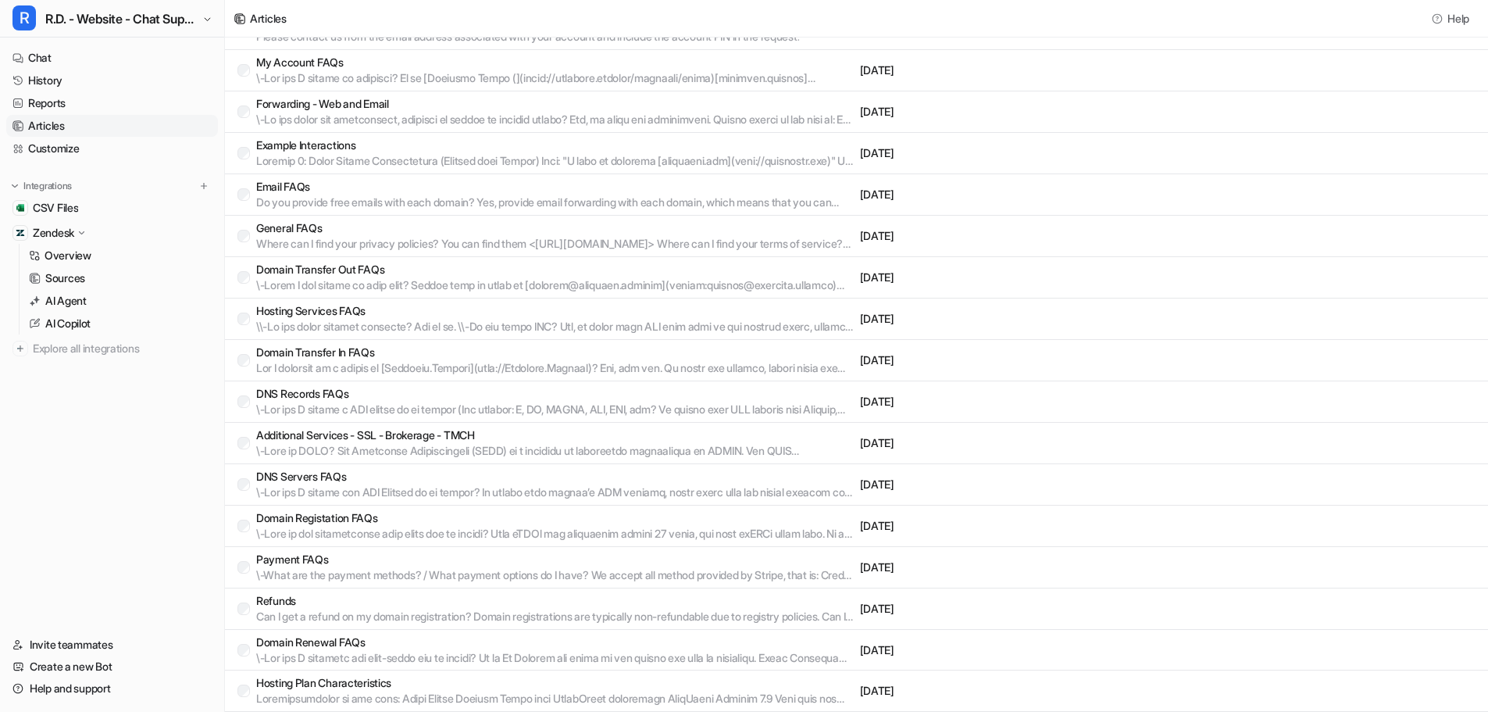
click at [356, 609] on p "Can I get a refund on my domain registration? Domain registrations are typicall…" at bounding box center [555, 617] width 598 height 16
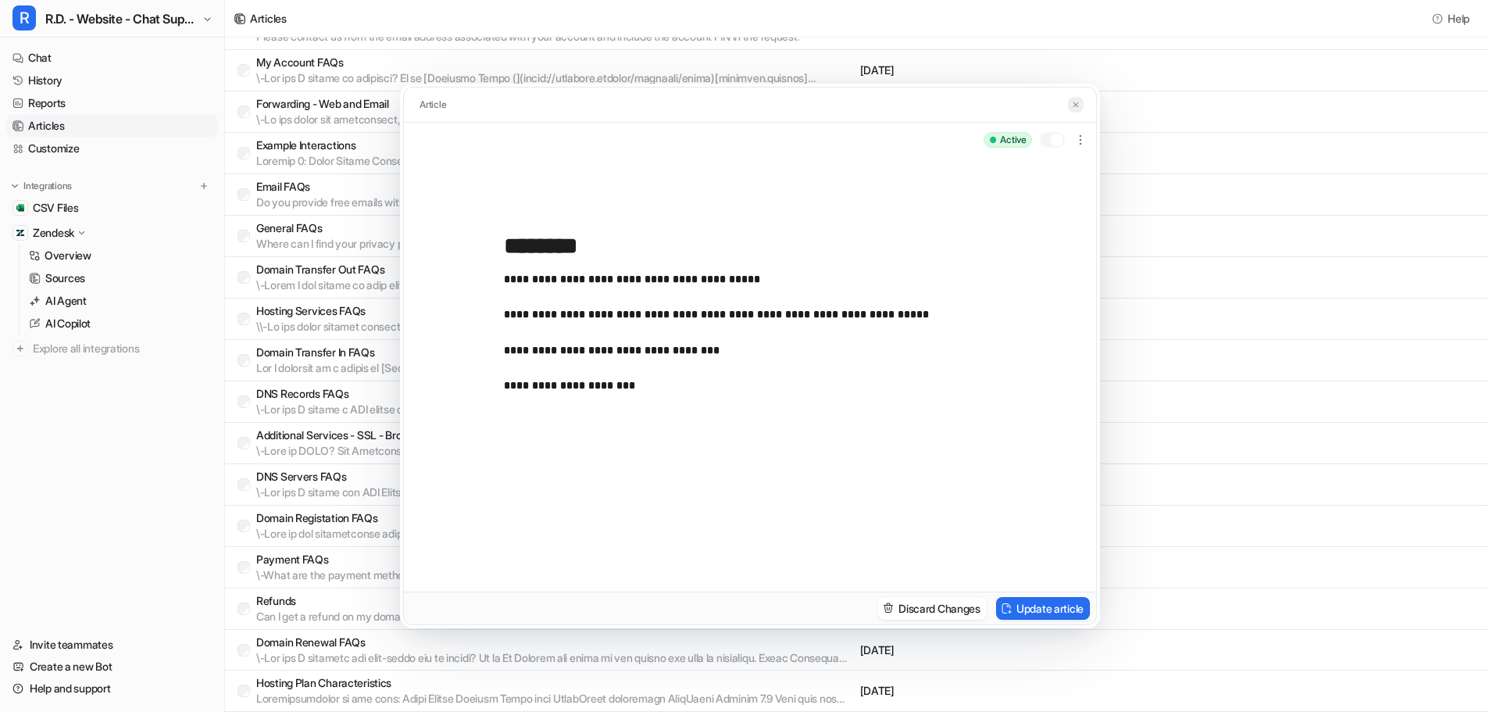
click at [1076, 110] on button at bounding box center [1076, 105] width 16 height 16
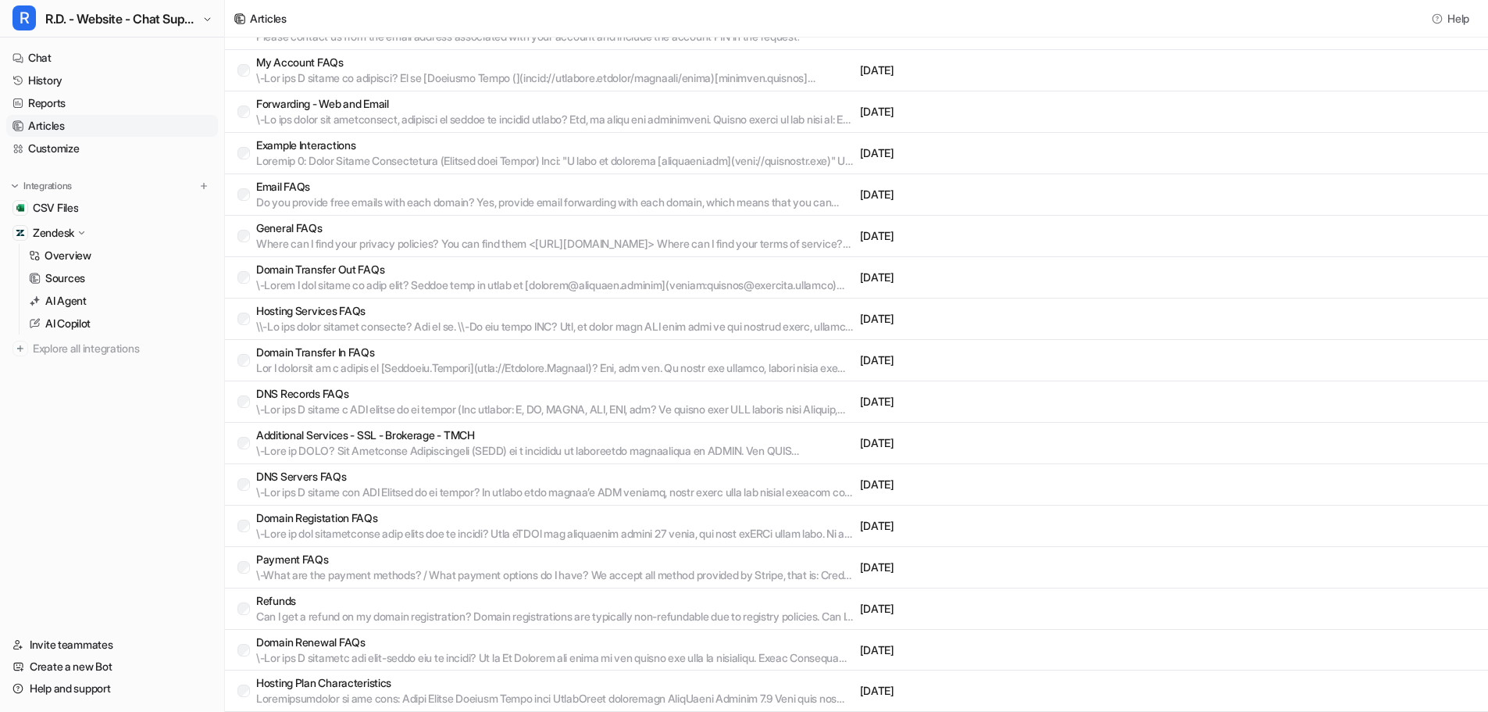
click at [416, 441] on p "Additional Services - SSL - Brokerage - TMCH" at bounding box center [555, 435] width 598 height 16
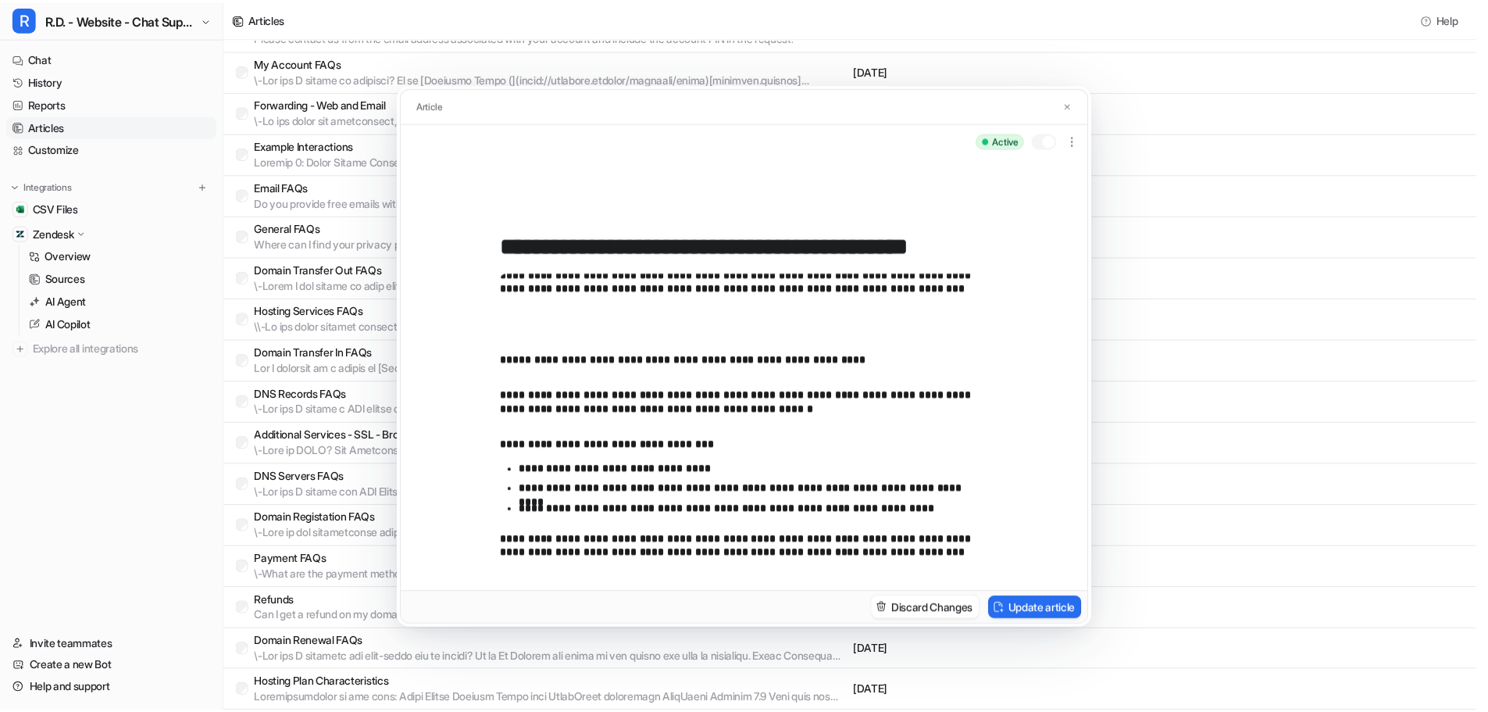
scroll to position [145, 0]
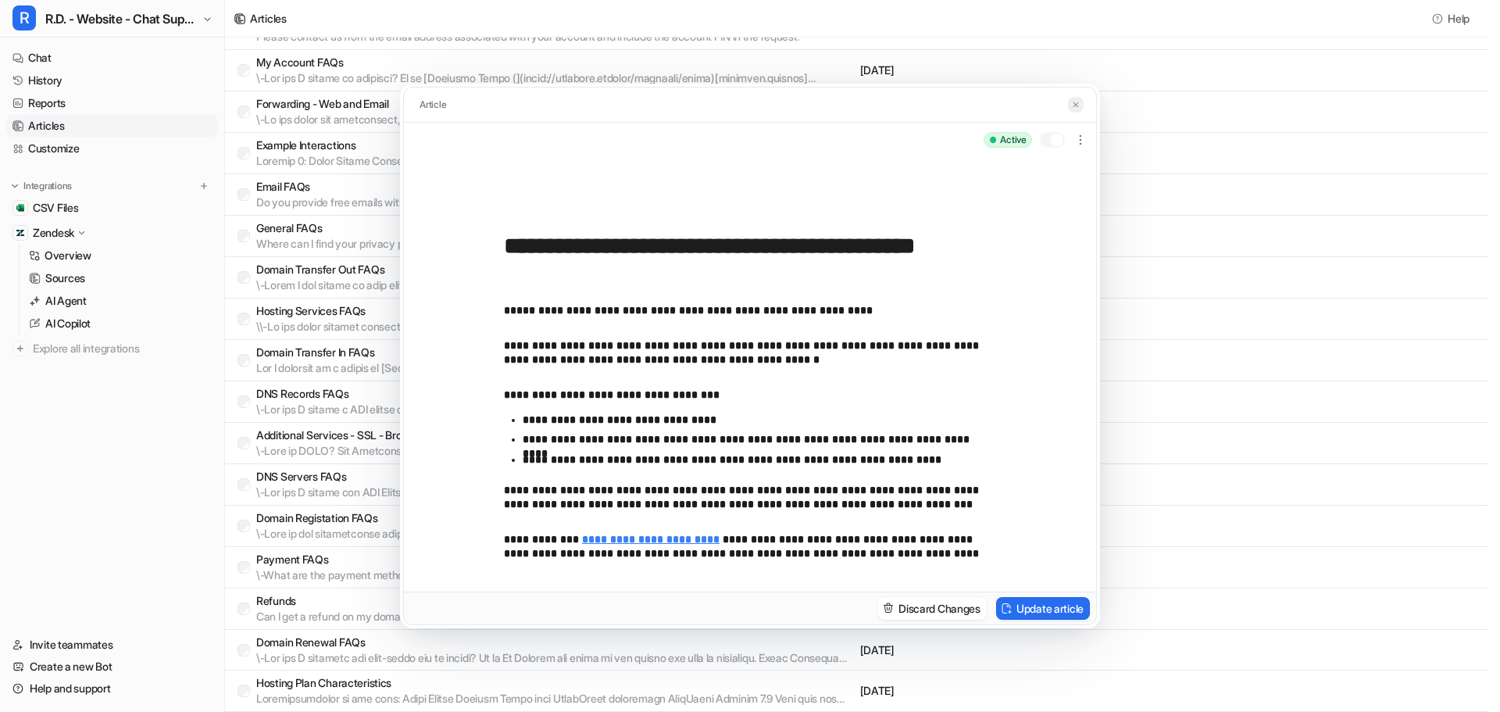
click at [1074, 106] on img at bounding box center [1075, 105] width 9 height 10
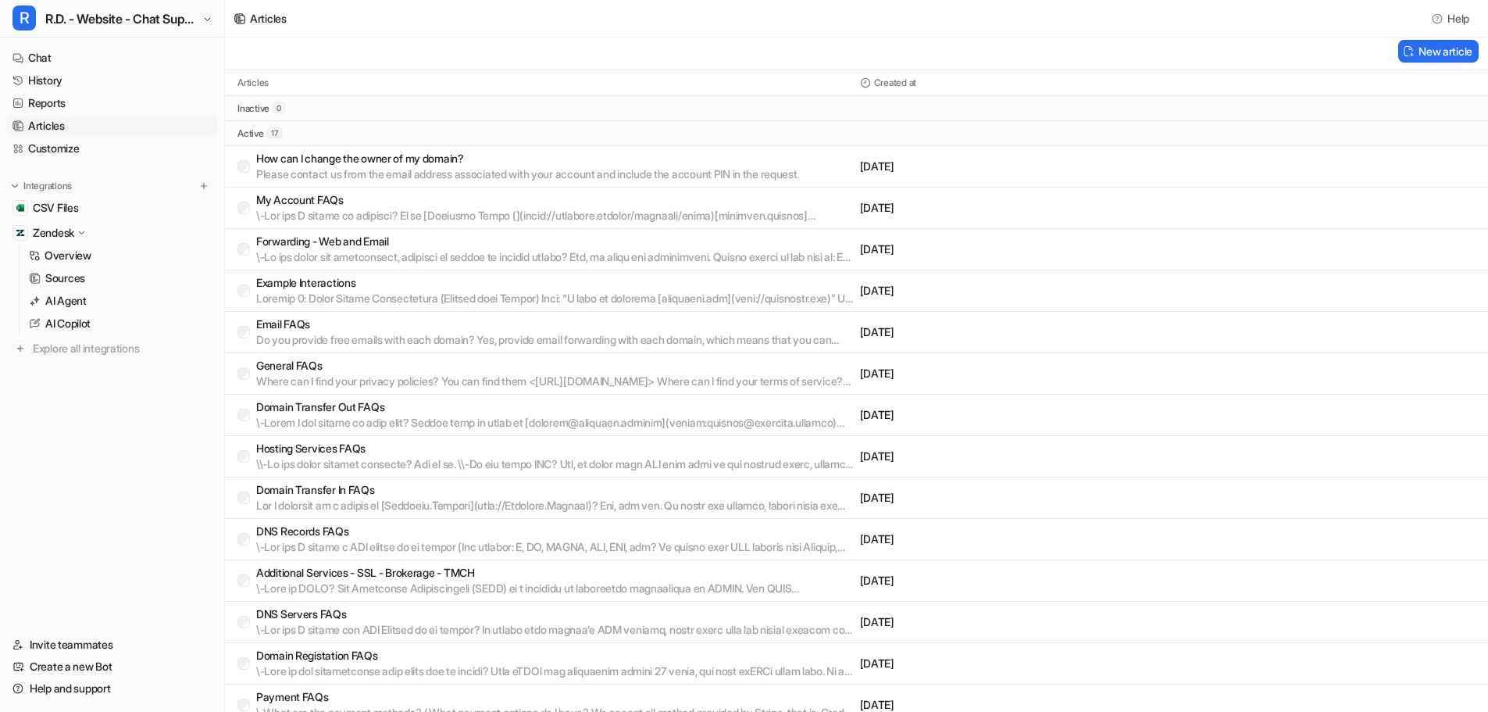
scroll to position [0, 0]
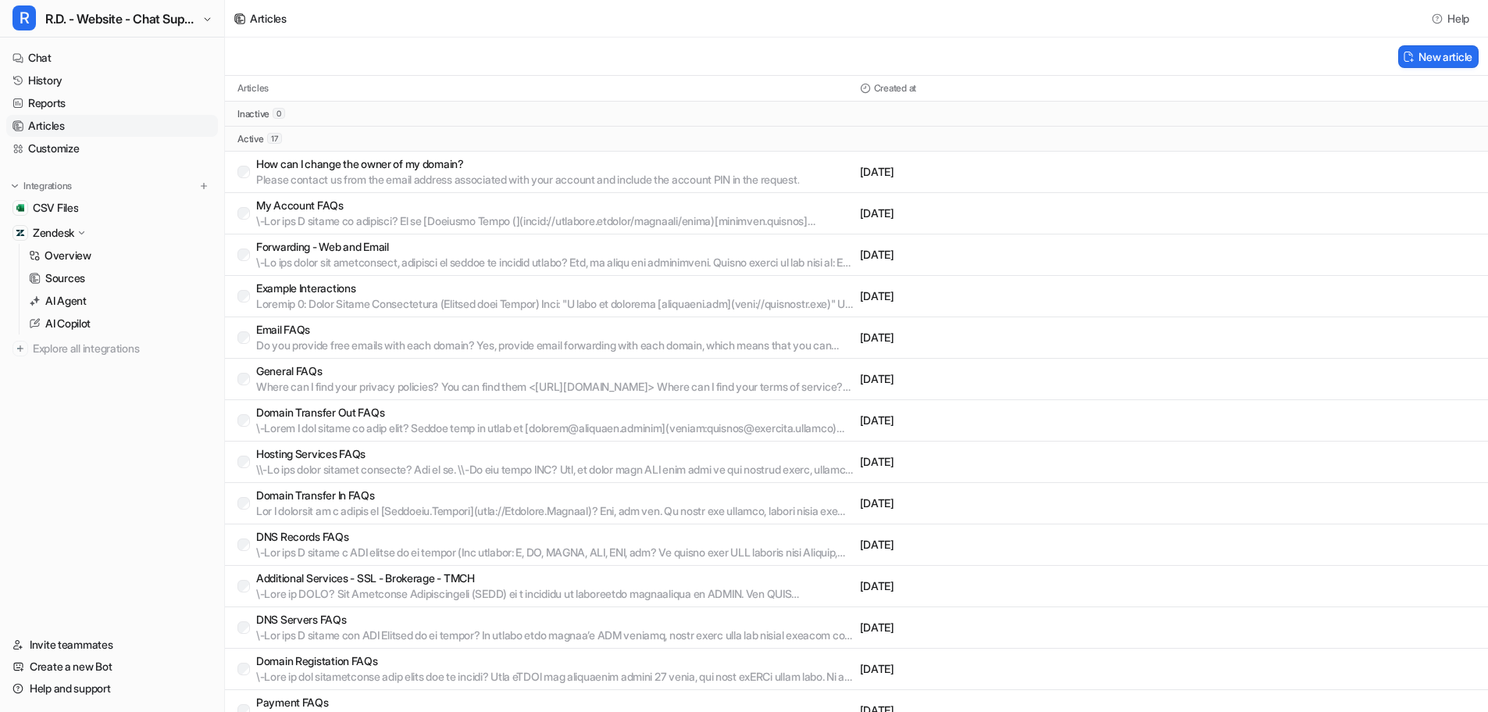
click at [427, 160] on p "How can I change the owner of my domain?" at bounding box center [527, 164] width 543 height 16
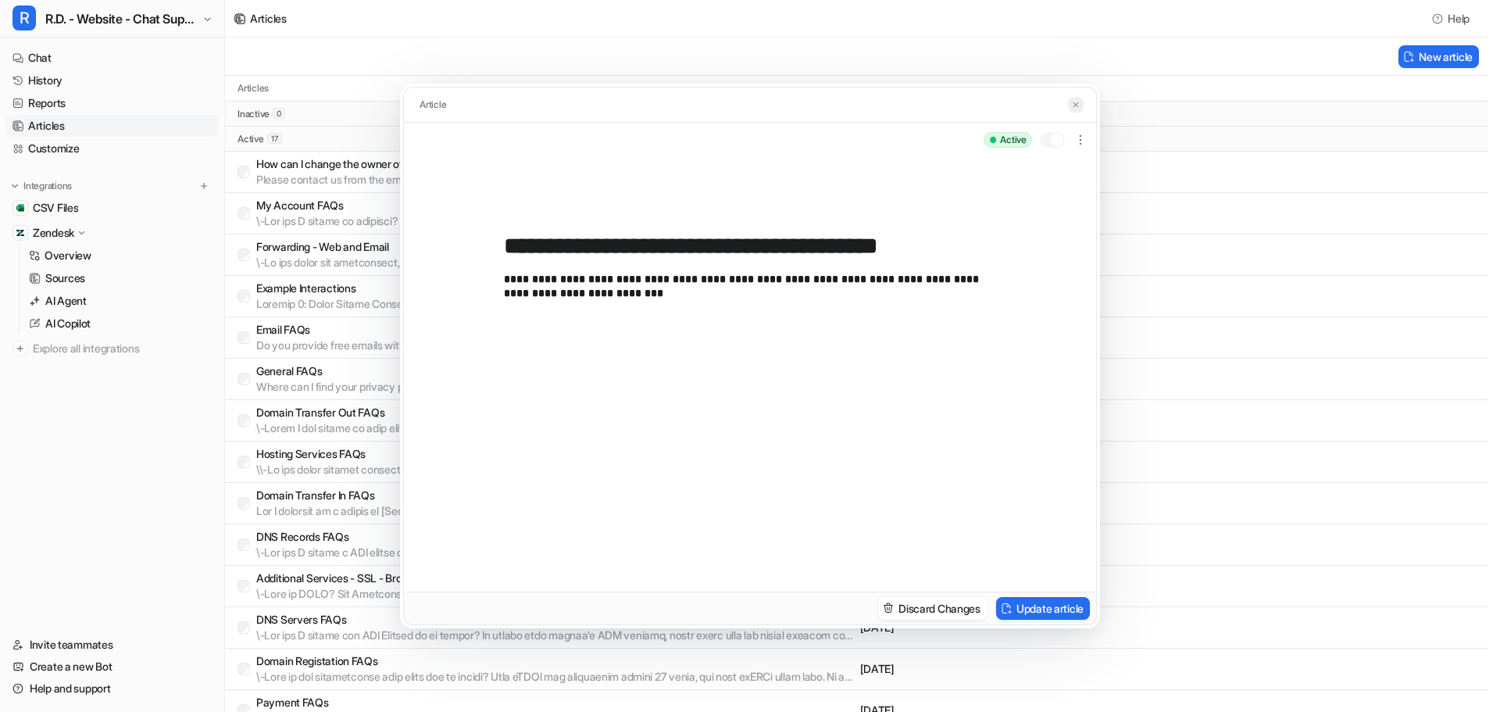
click at [1077, 106] on img at bounding box center [1075, 105] width 9 height 10
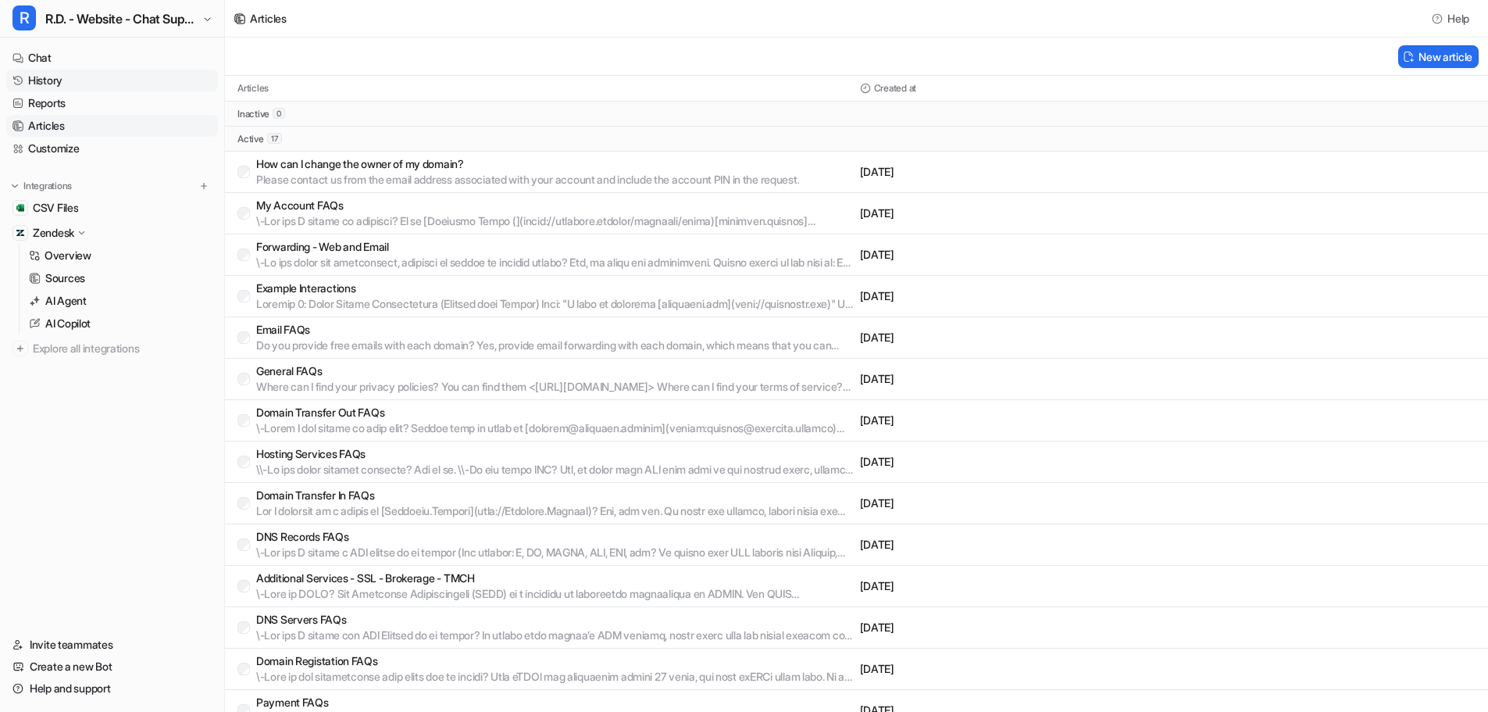
click at [81, 72] on link "History" at bounding box center [112, 81] width 212 height 22
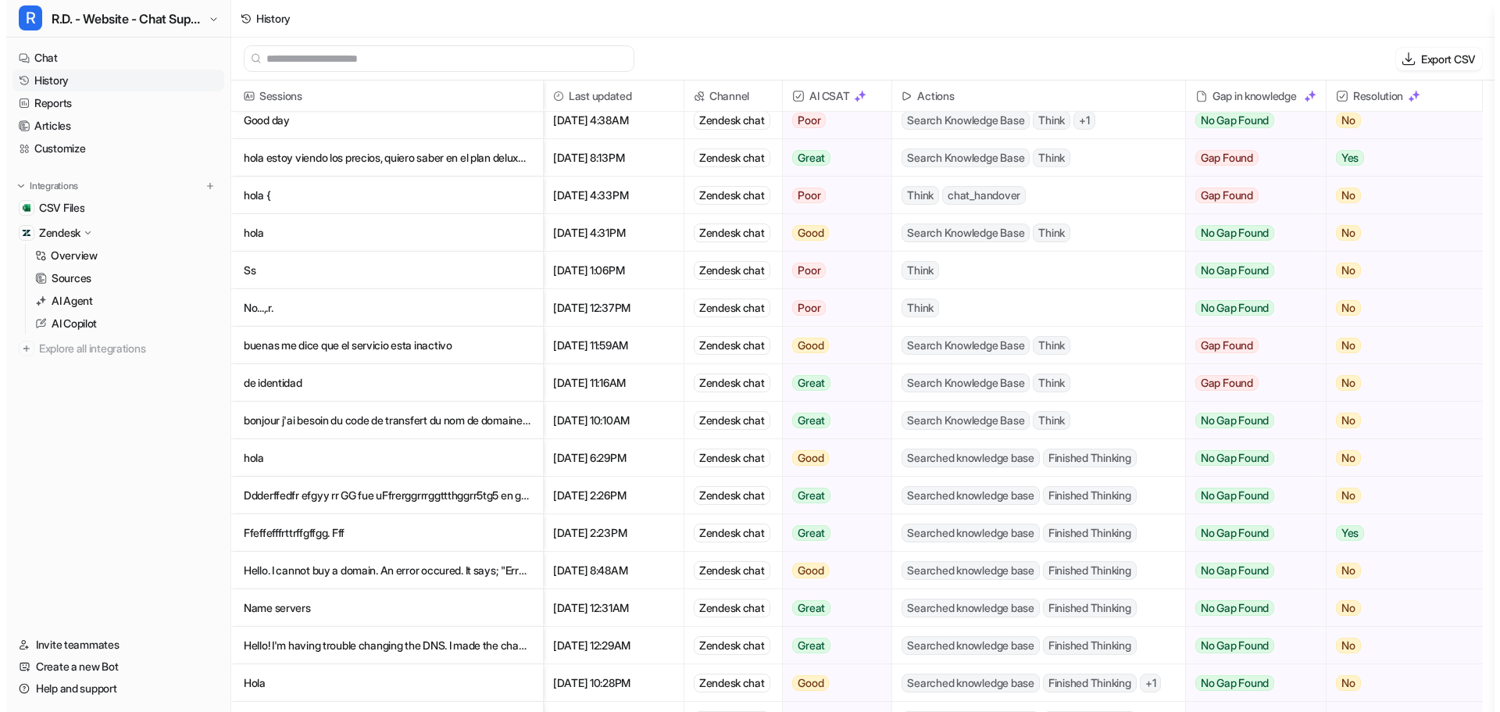
scroll to position [156, 0]
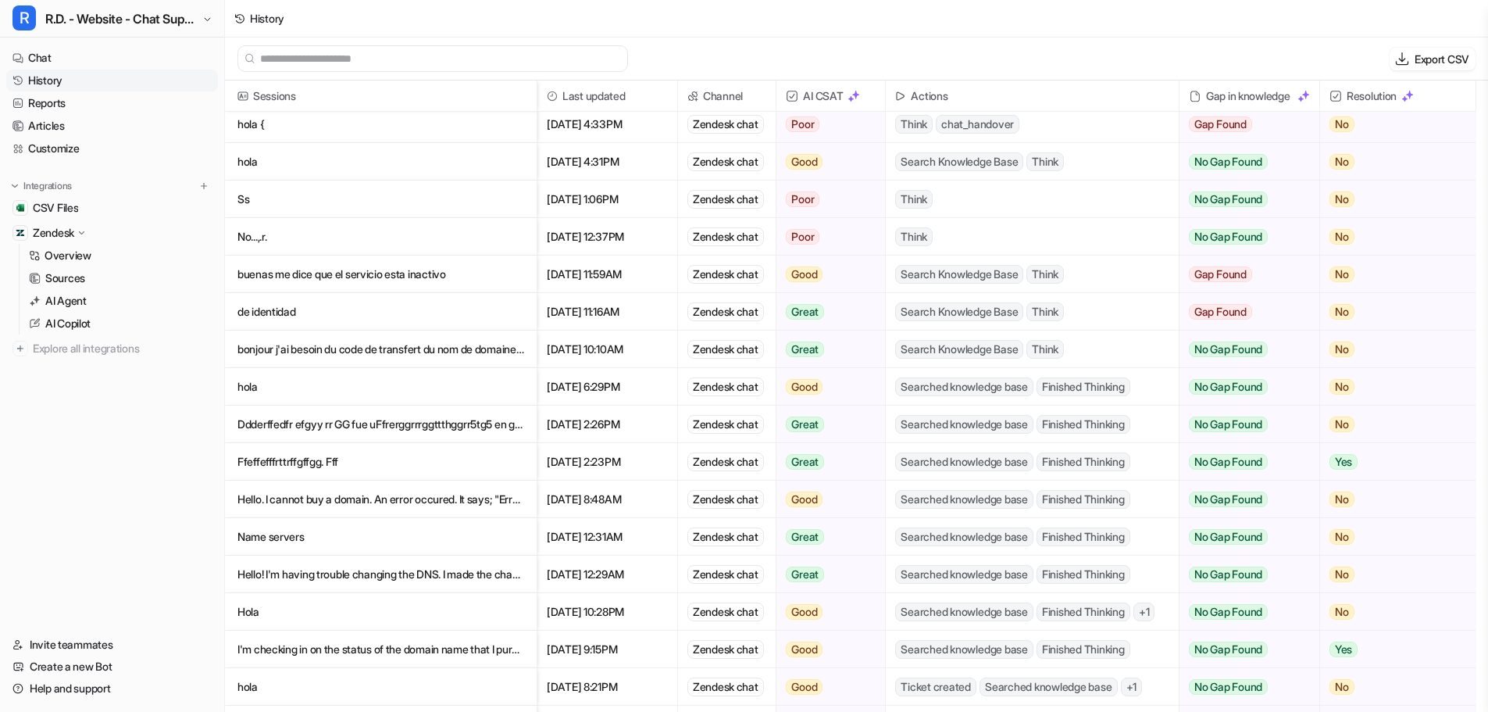
click at [487, 503] on p "Hello. I cannot buy a domain. An error occured. It says; "Error ocurred while p…" at bounding box center [381, 500] width 287 height 38
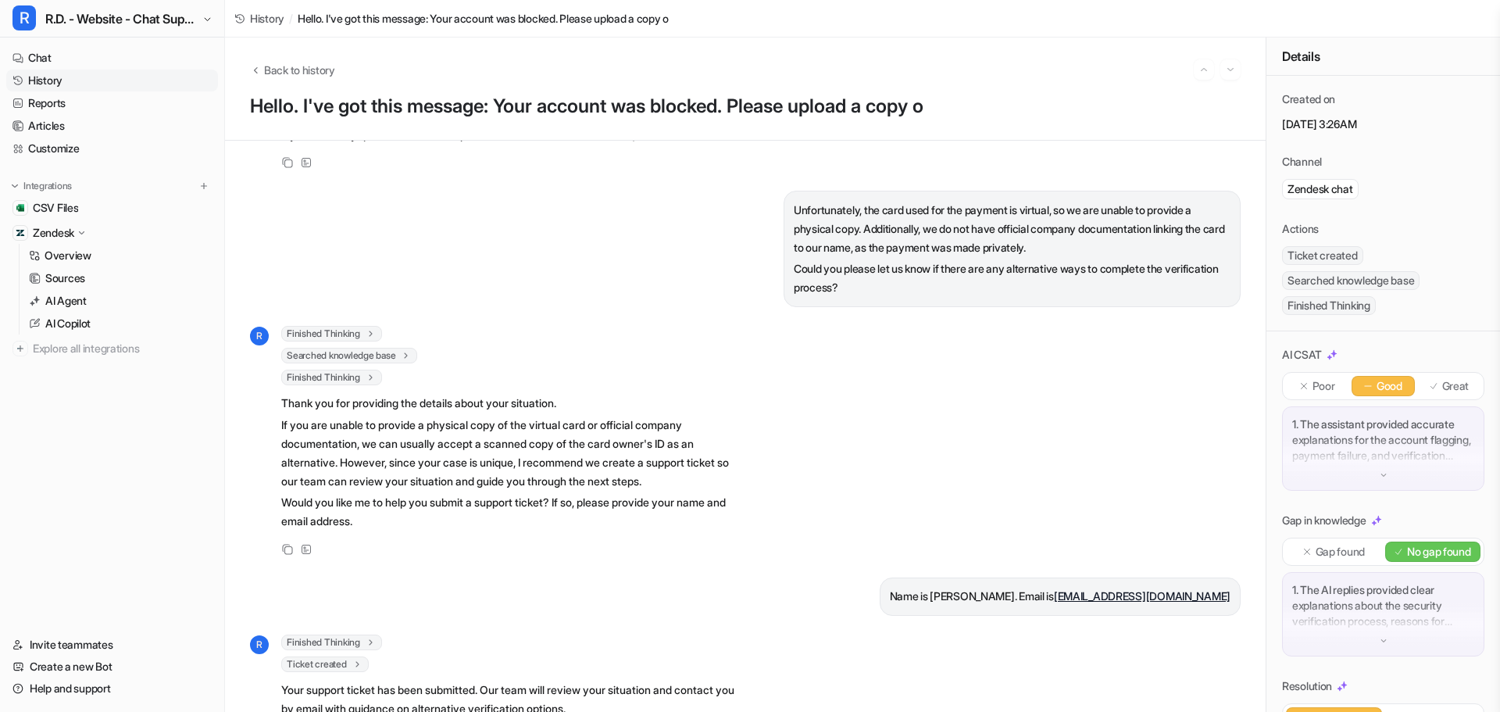
scroll to position [1328, 0]
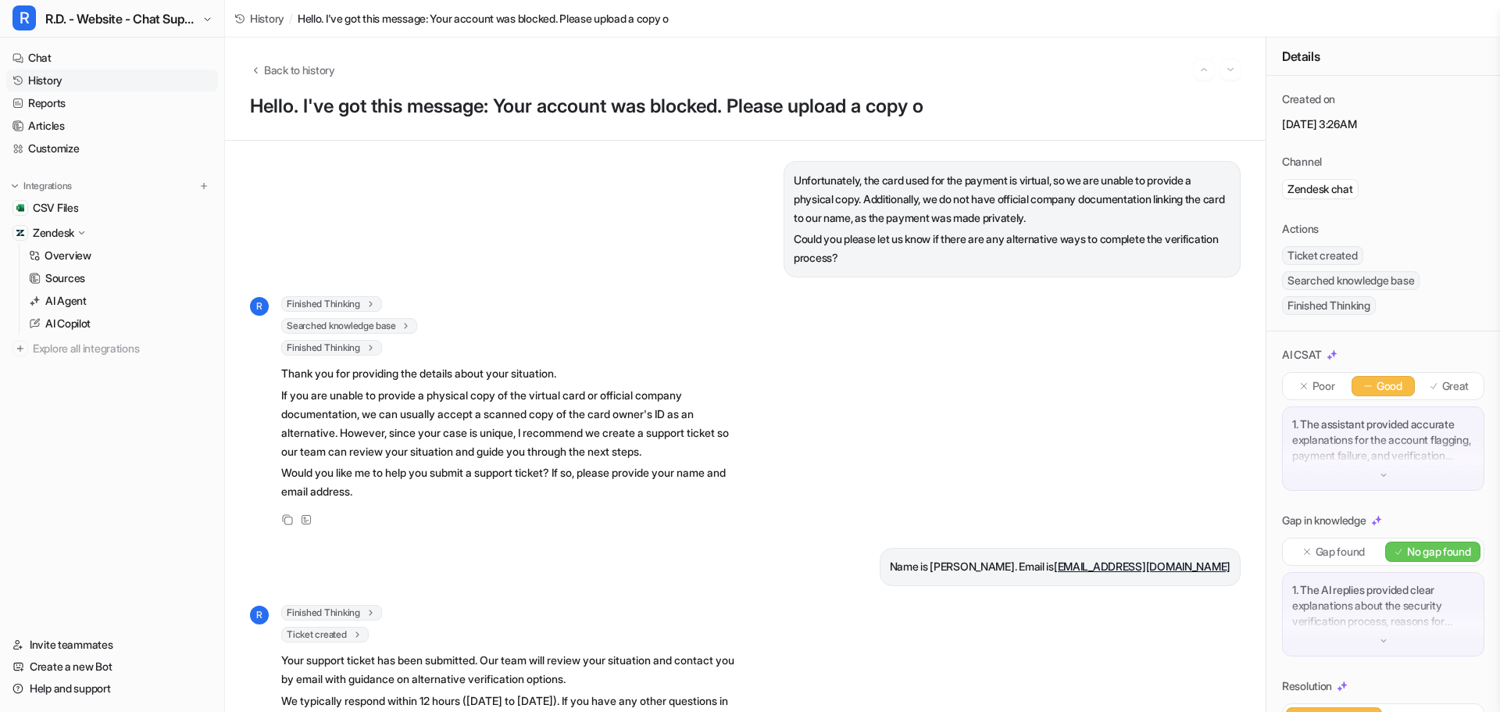
click at [658, 418] on p "If you are unable to provide a physical copy of the virtual card or official co…" at bounding box center [509, 423] width 457 height 75
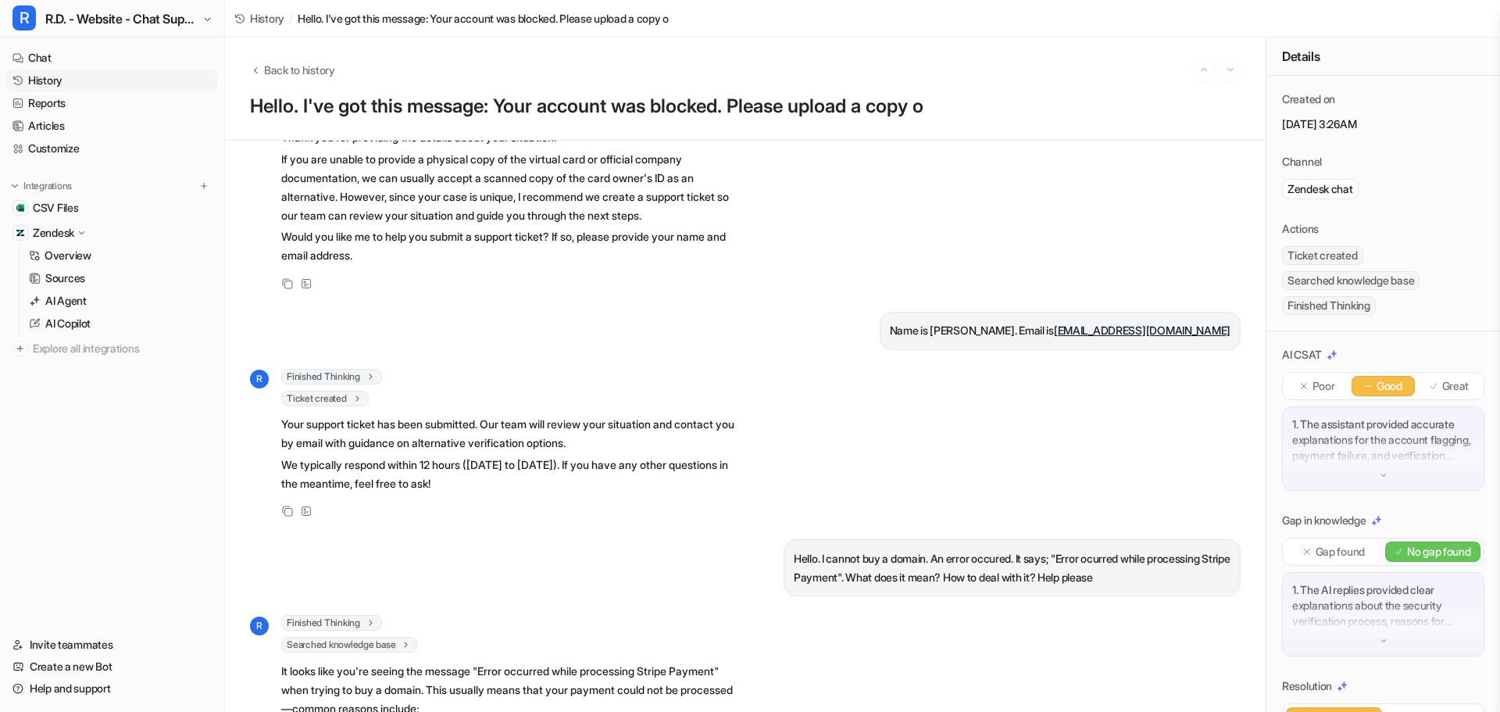
scroll to position [1641, 0]
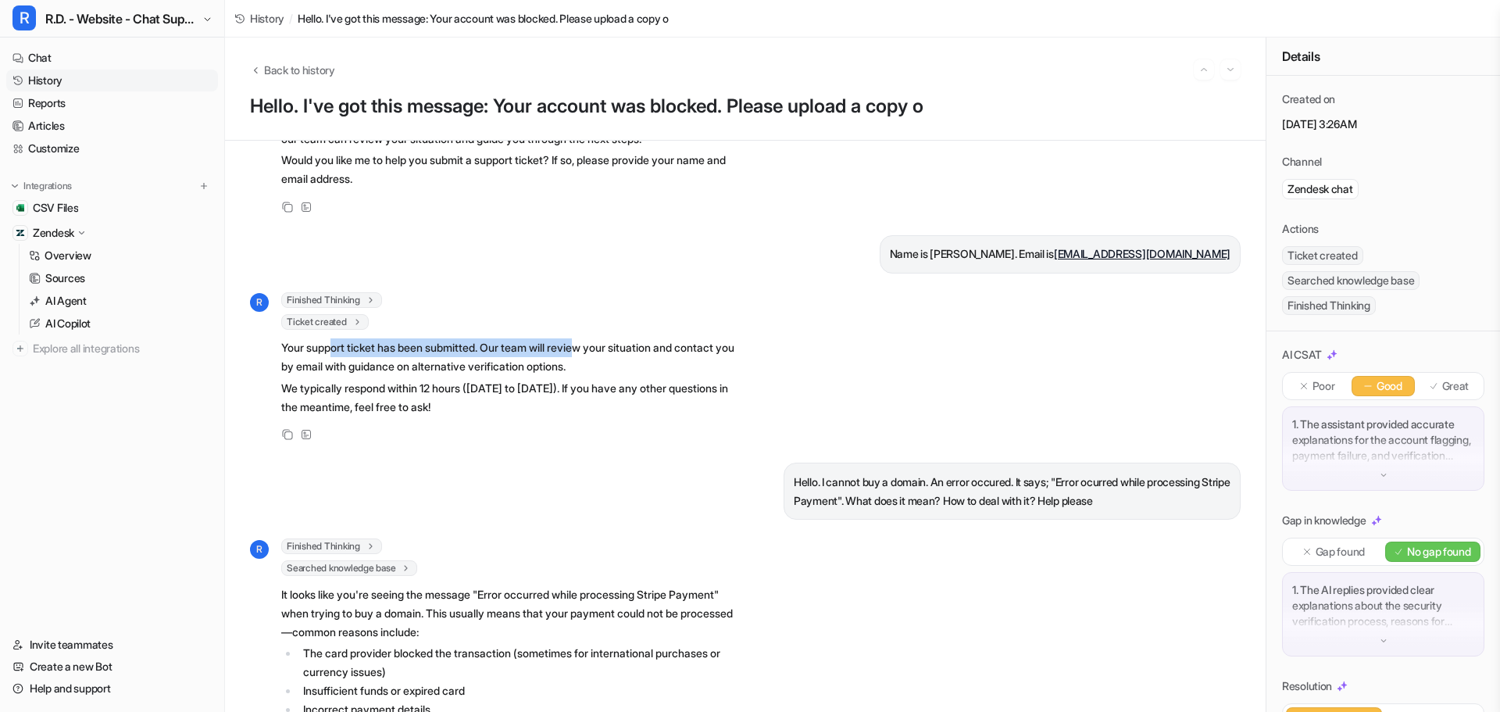
drag, startPoint x: 482, startPoint y: 346, endPoint x: 594, endPoint y: 341, distance: 111.8
click at [594, 341] on p "Your support ticket has been submitted. Our team will review your situation and…" at bounding box center [509, 357] width 457 height 38
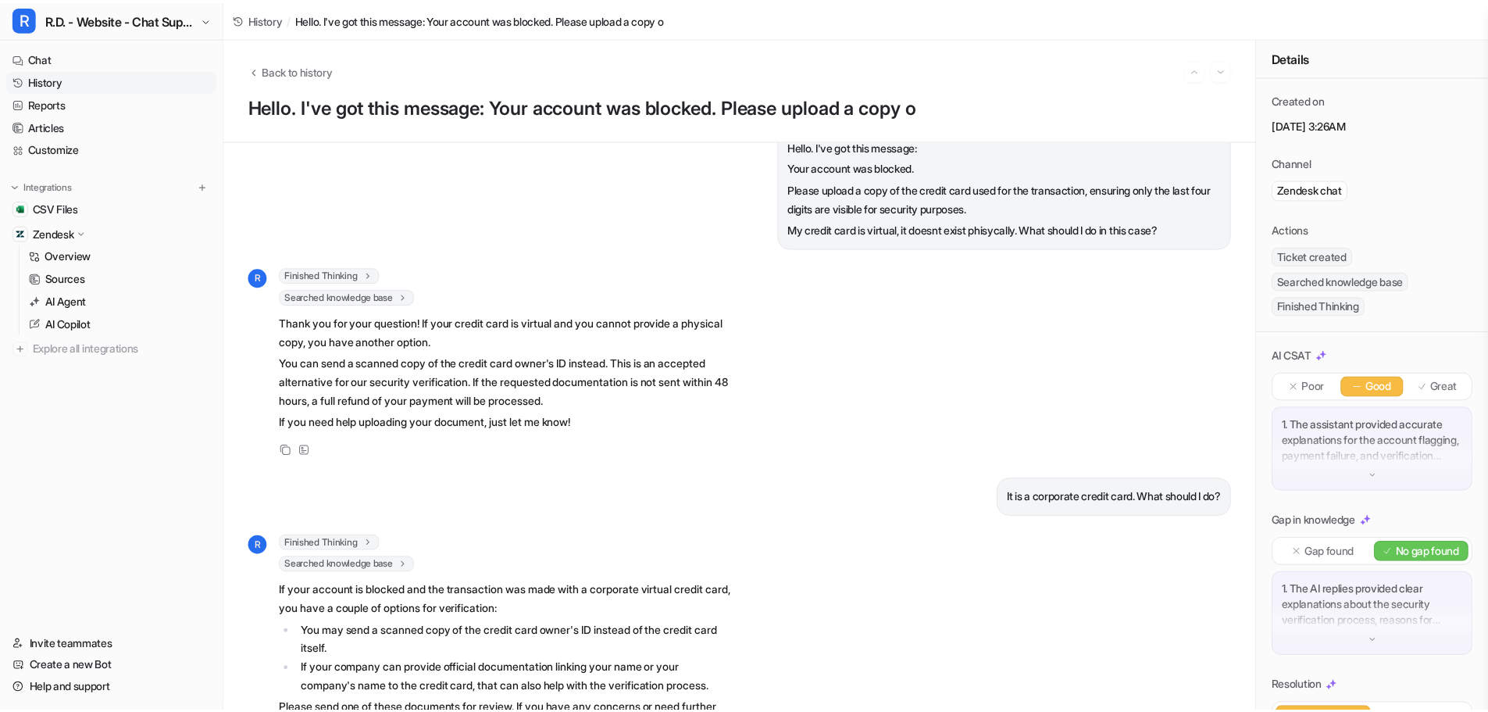
scroll to position [0, 0]
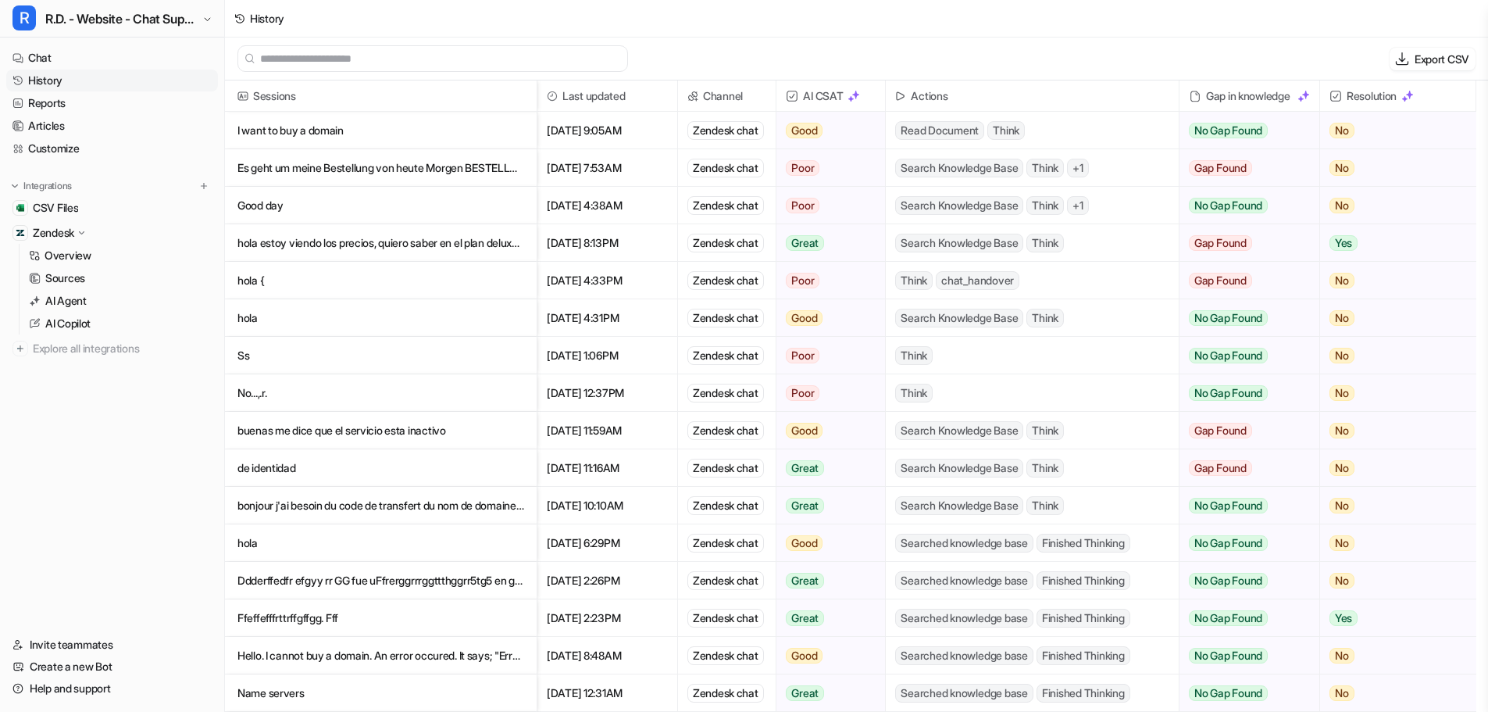
click at [496, 504] on p "bonjour j'ai besoin du code de transfert du nom de domaine eco-optimiza.es merci" at bounding box center [381, 506] width 287 height 38
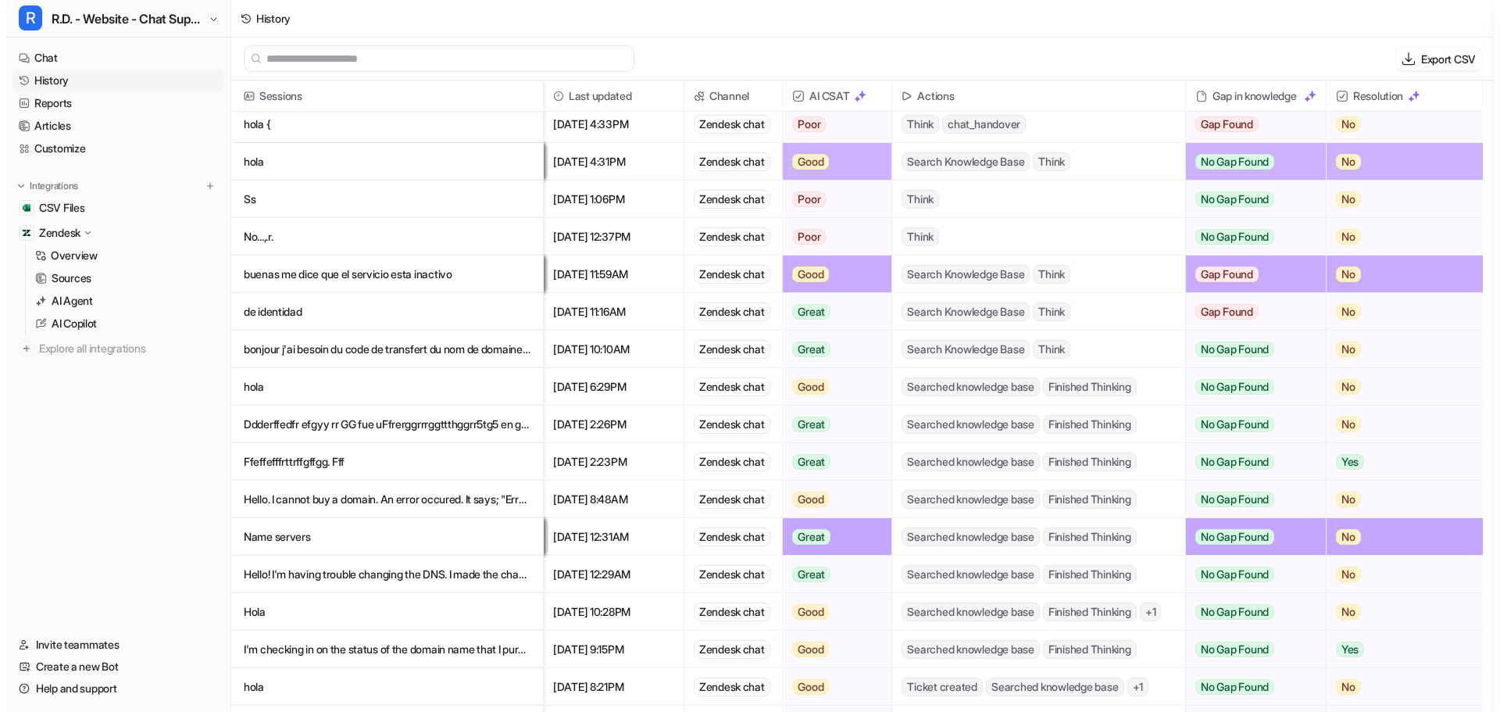
scroll to position [234, 0]
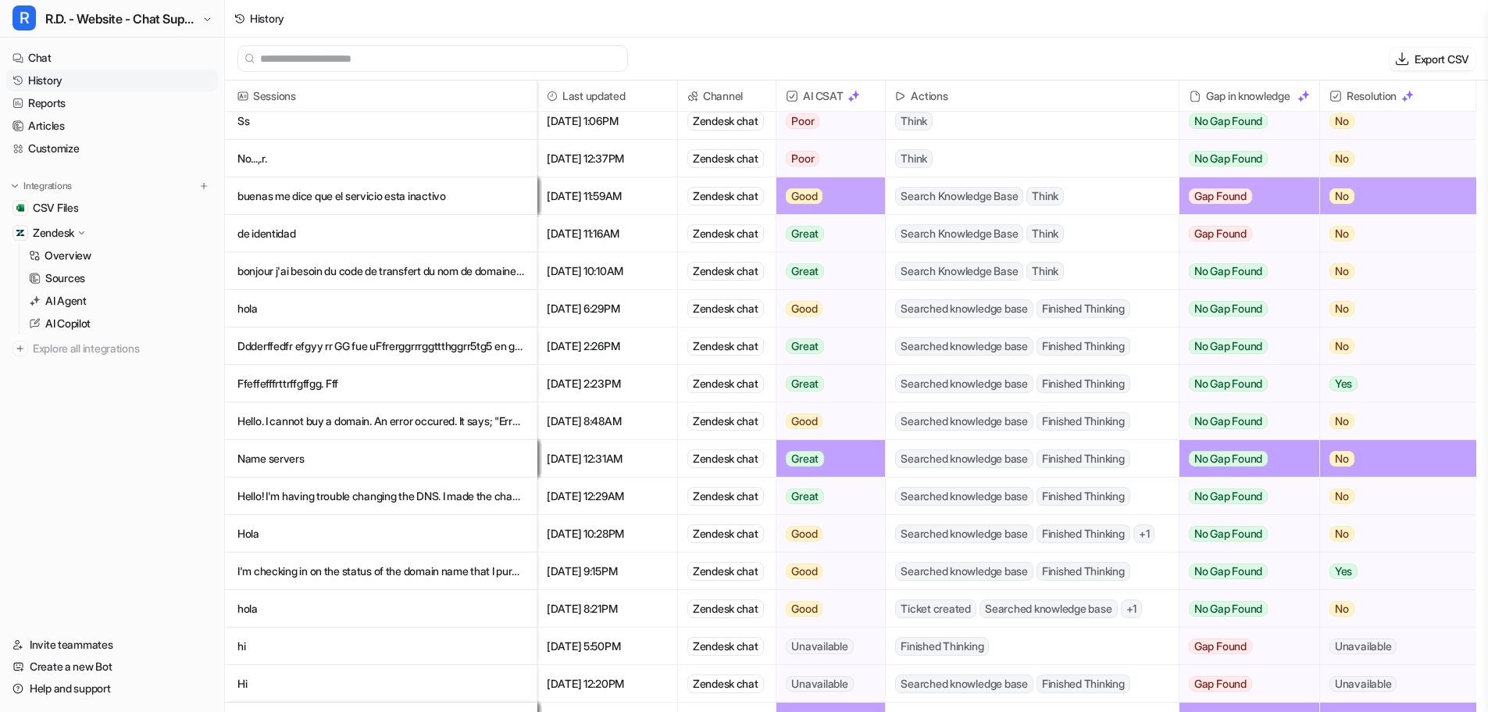
click at [412, 491] on p "Hello! I'm having trouble changing the DNS. I made the changes two days ago, but" at bounding box center [381, 496] width 287 height 38
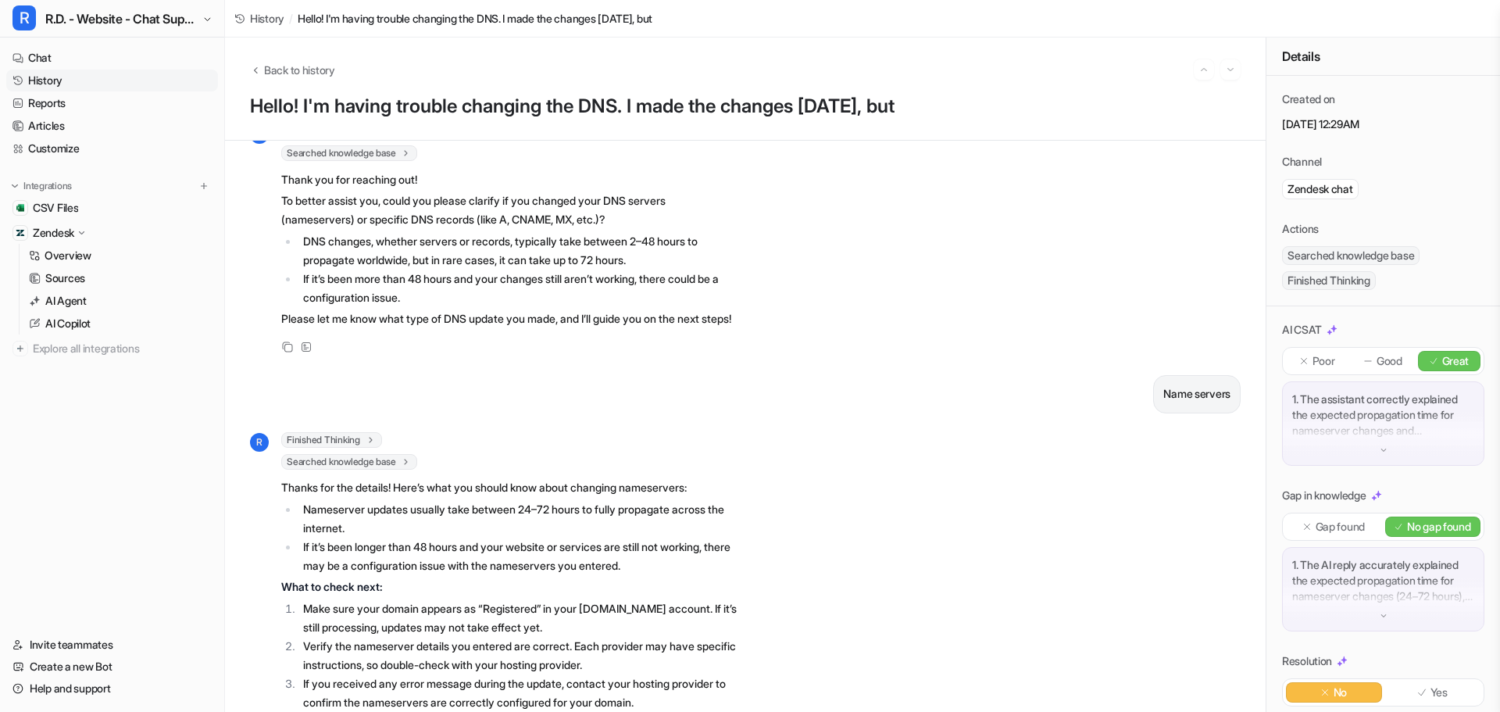
scroll to position [246, 0]
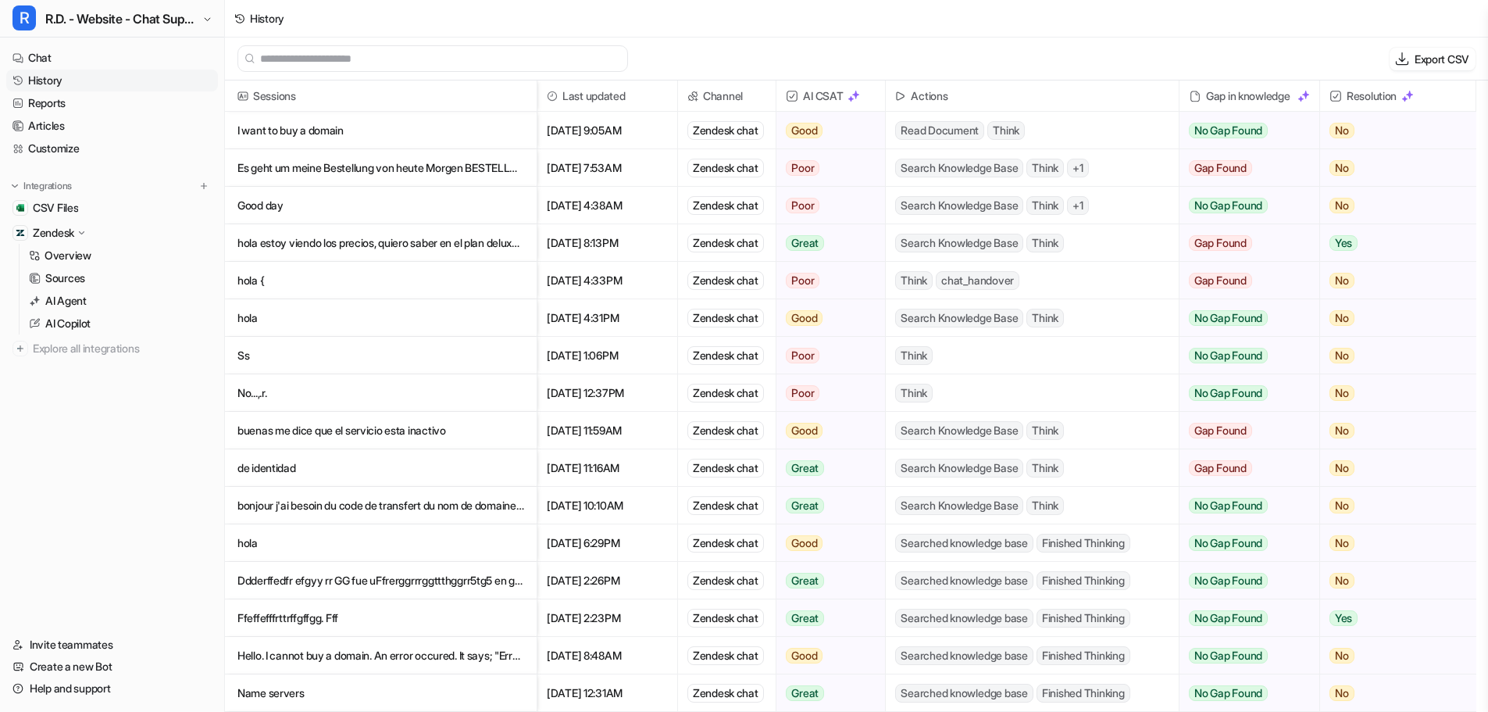
click at [327, 467] on p "de identidad" at bounding box center [381, 468] width 287 height 38
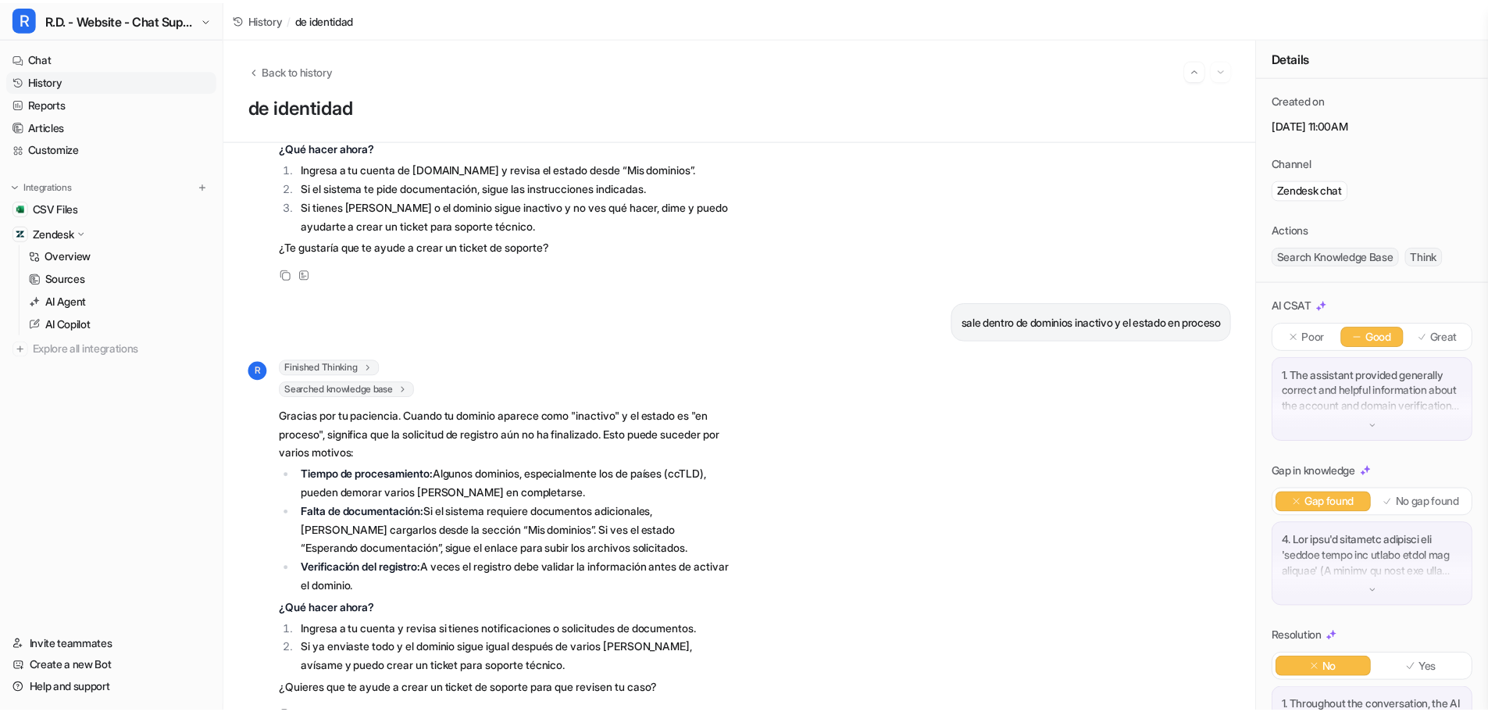
scroll to position [2904, 0]
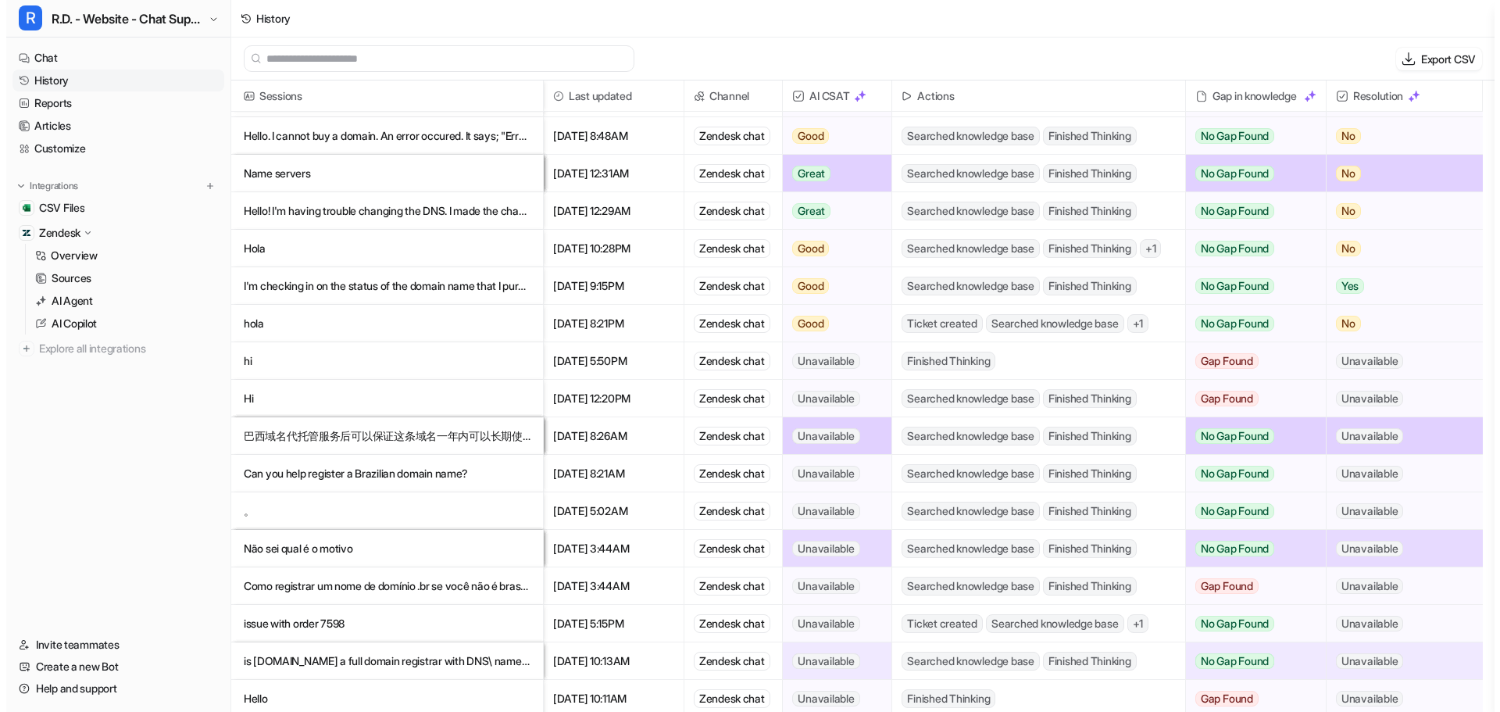
scroll to position [547, 0]
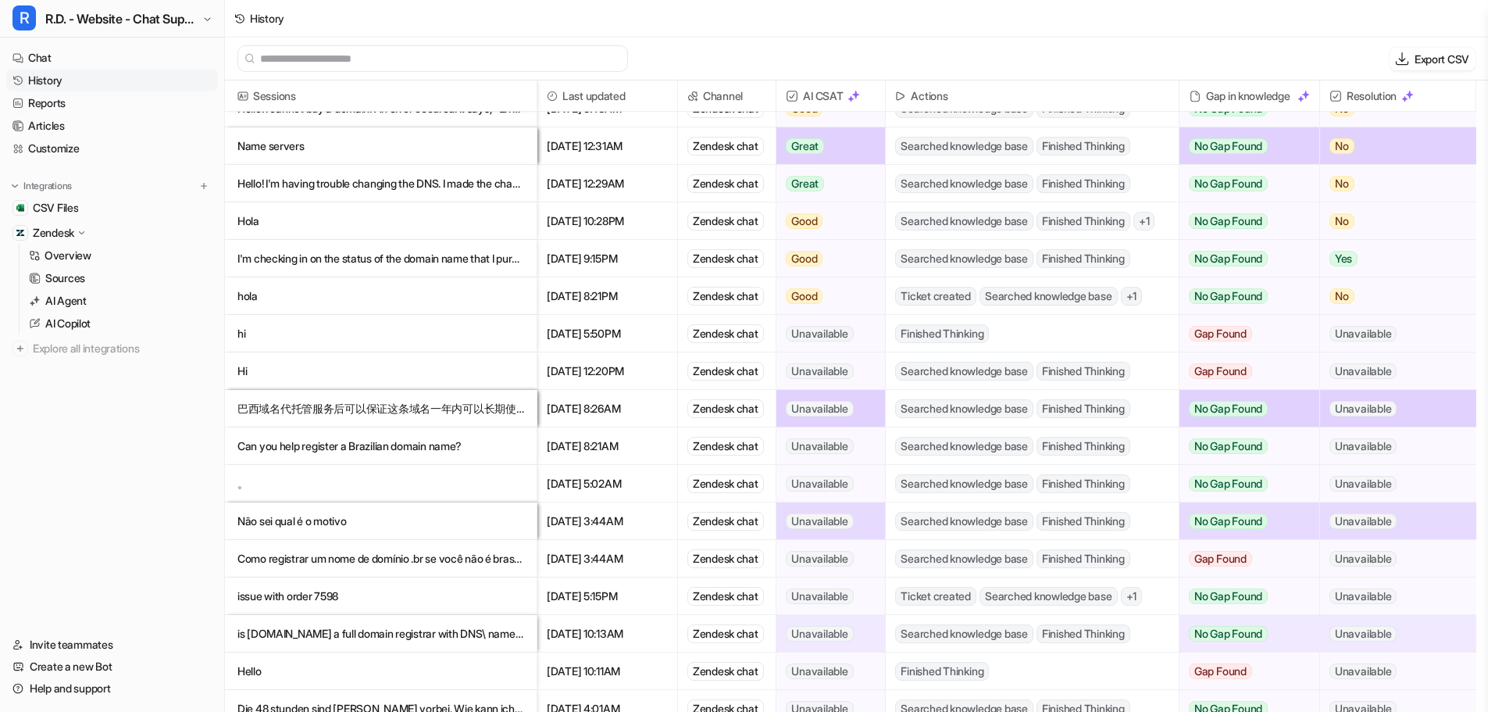
click at [432, 450] on p "Can you help register a Brazilian domain name?" at bounding box center [381, 446] width 287 height 38
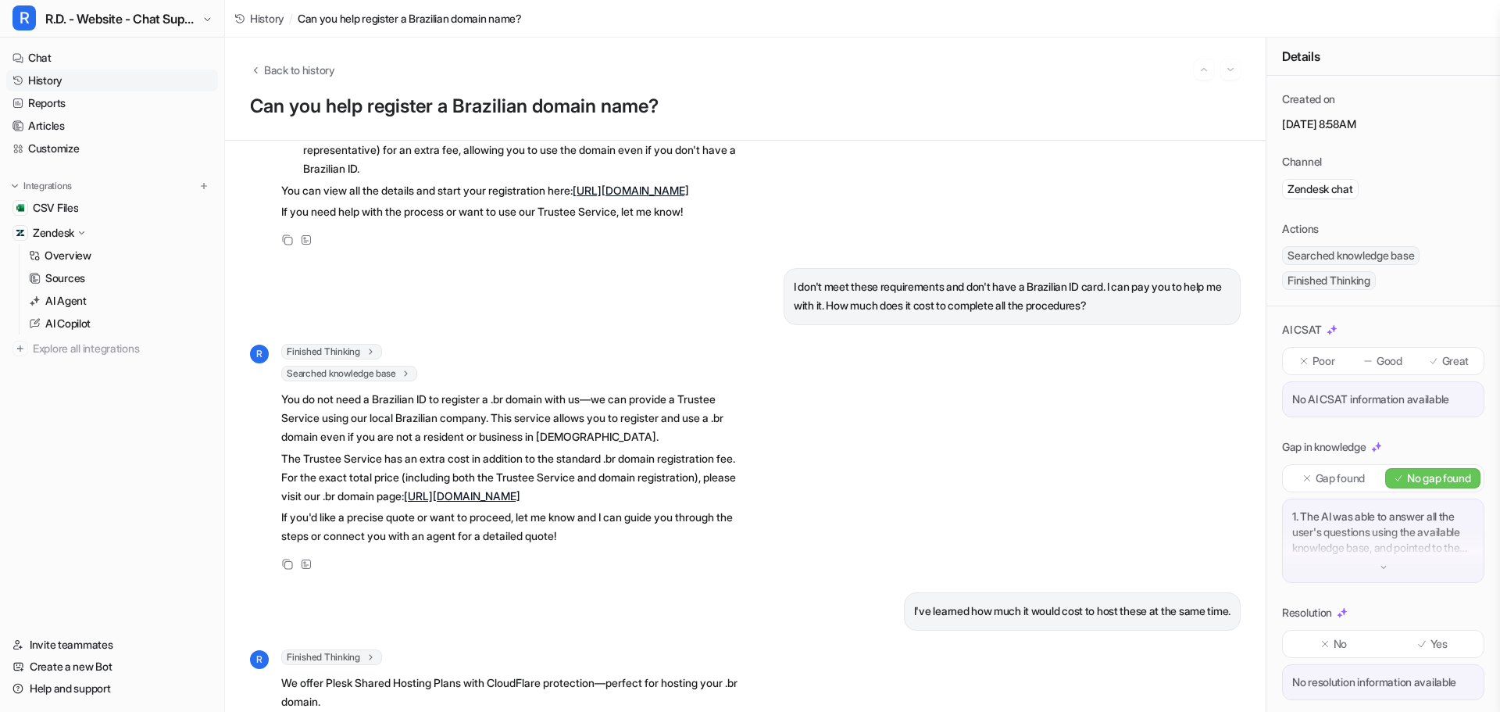
scroll to position [469, 0]
drag, startPoint x: 343, startPoint y: 431, endPoint x: 502, endPoint y: 430, distance: 158.6
click at [502, 430] on p "You do not need a Brazilian ID to register a .br domain with us—we can provide …" at bounding box center [509, 417] width 457 height 56
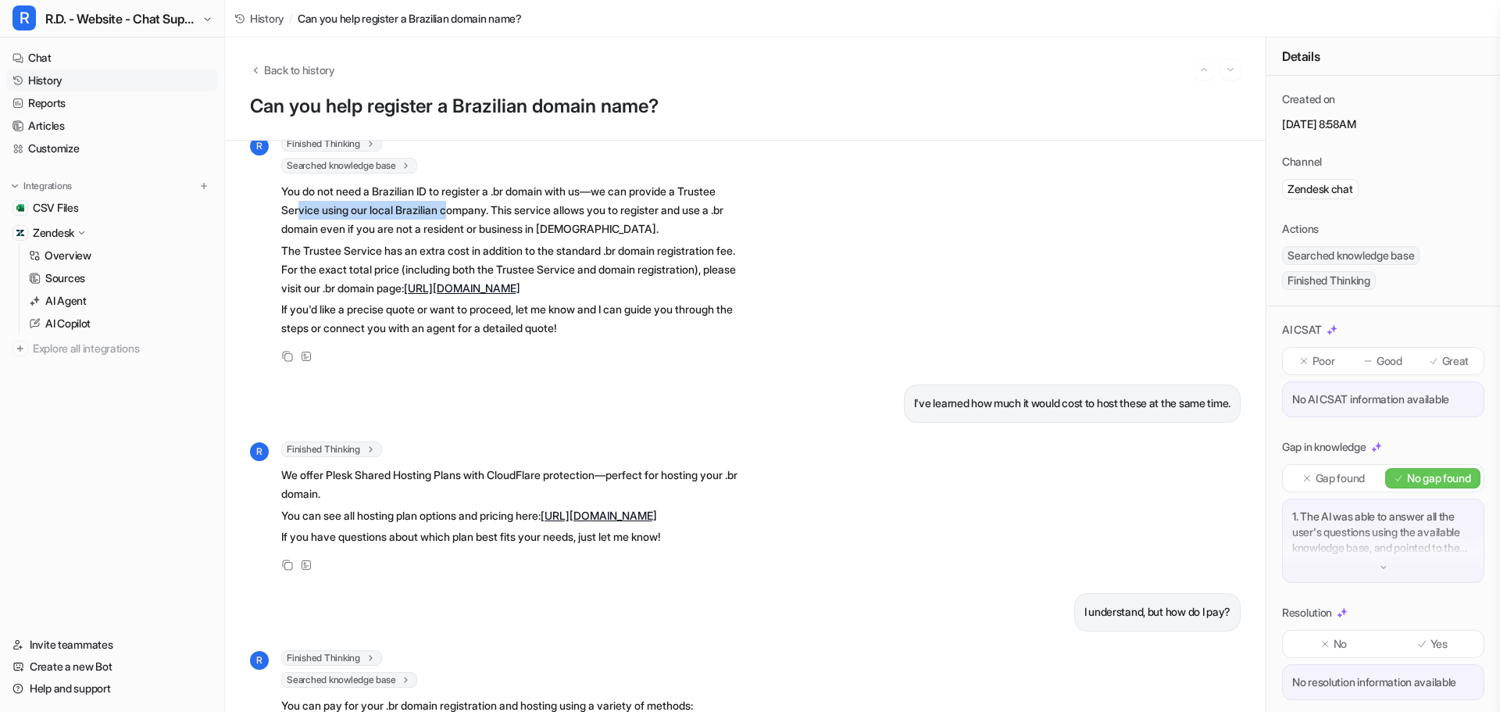
scroll to position [703, 0]
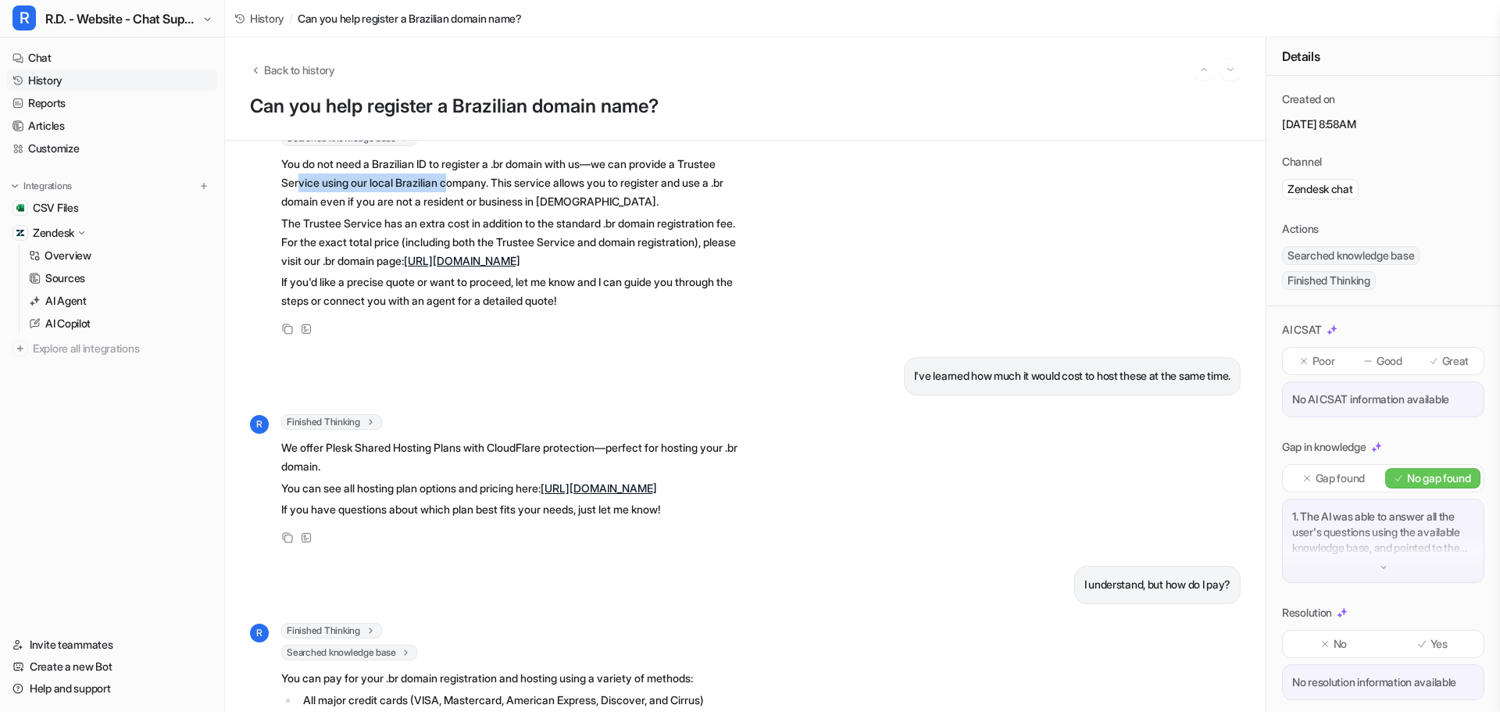
click at [634, 495] on link "https://register.domains/en/indv-pages/22" at bounding box center [599, 487] width 116 height 13
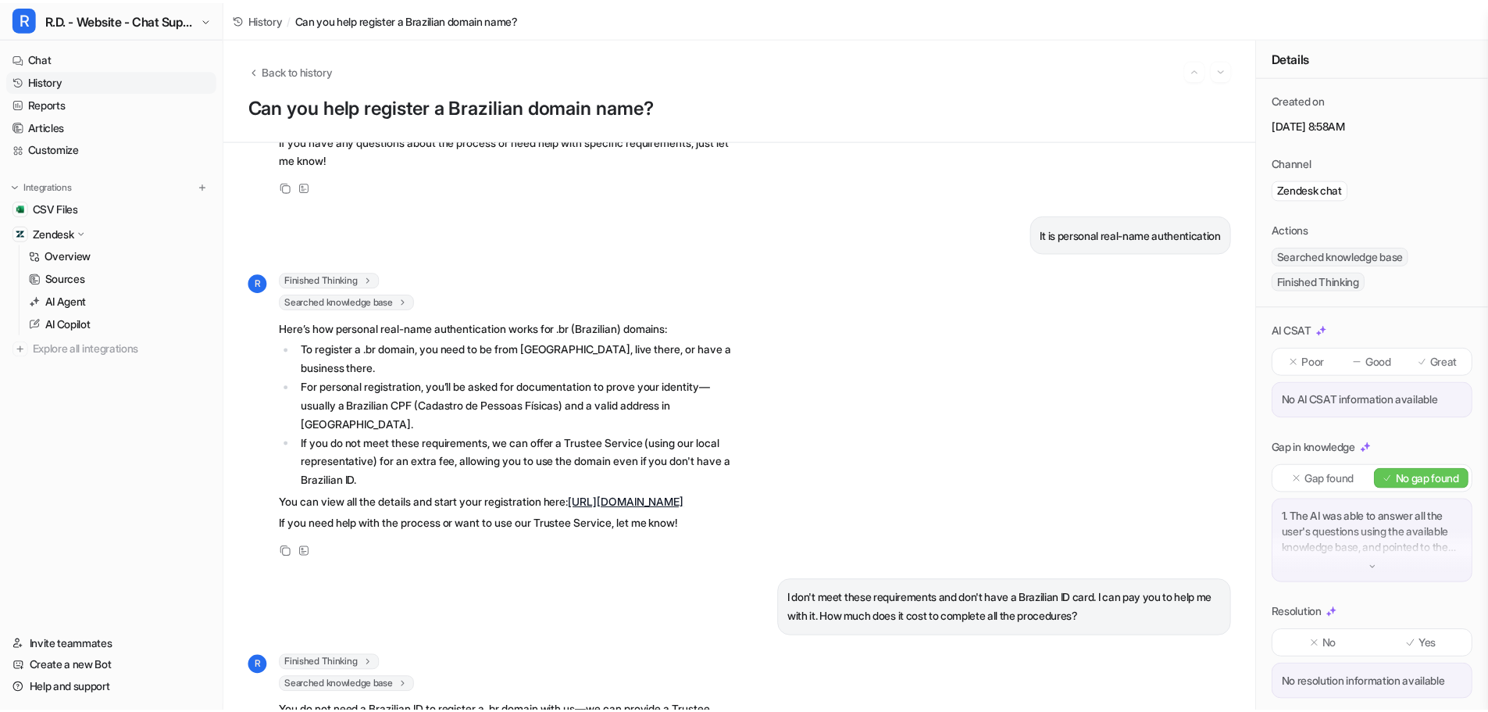
scroll to position [0, 0]
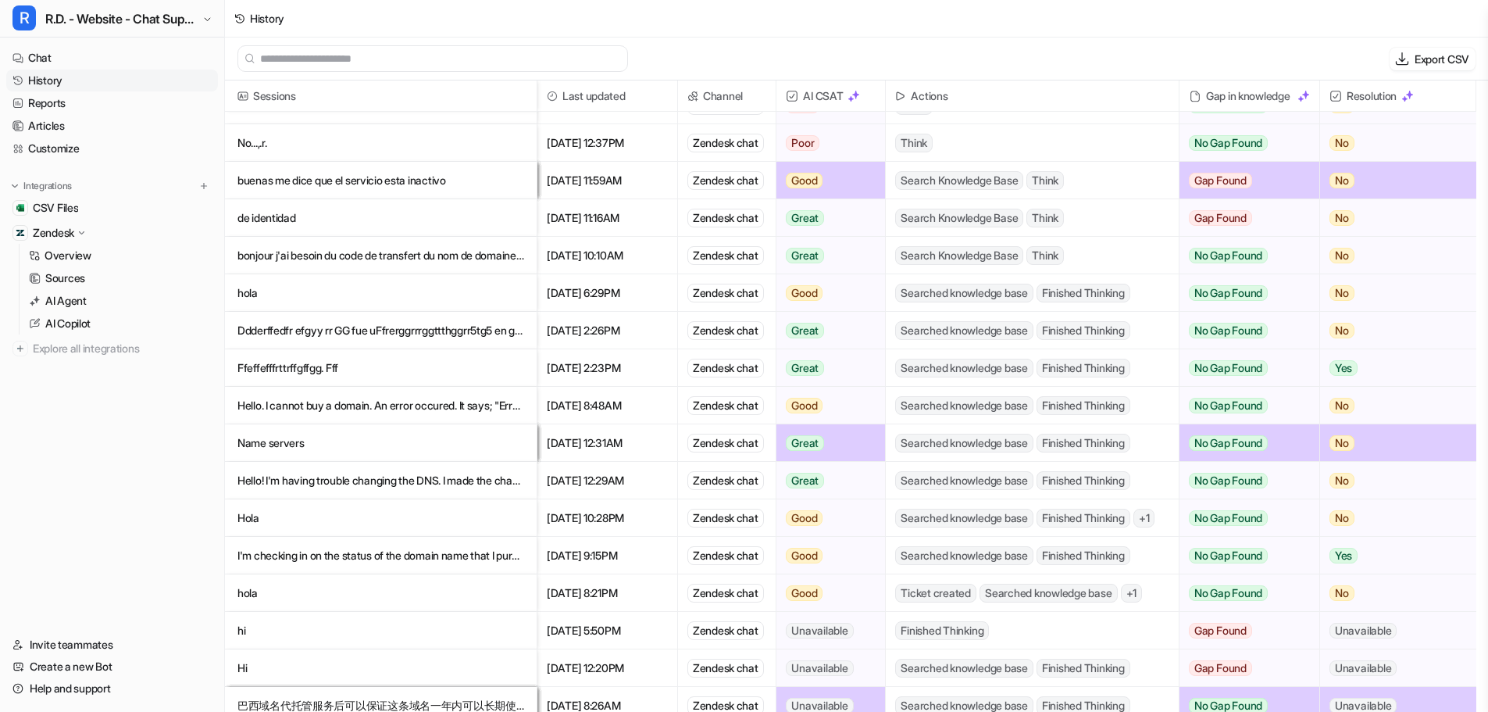
scroll to position [313, 0]
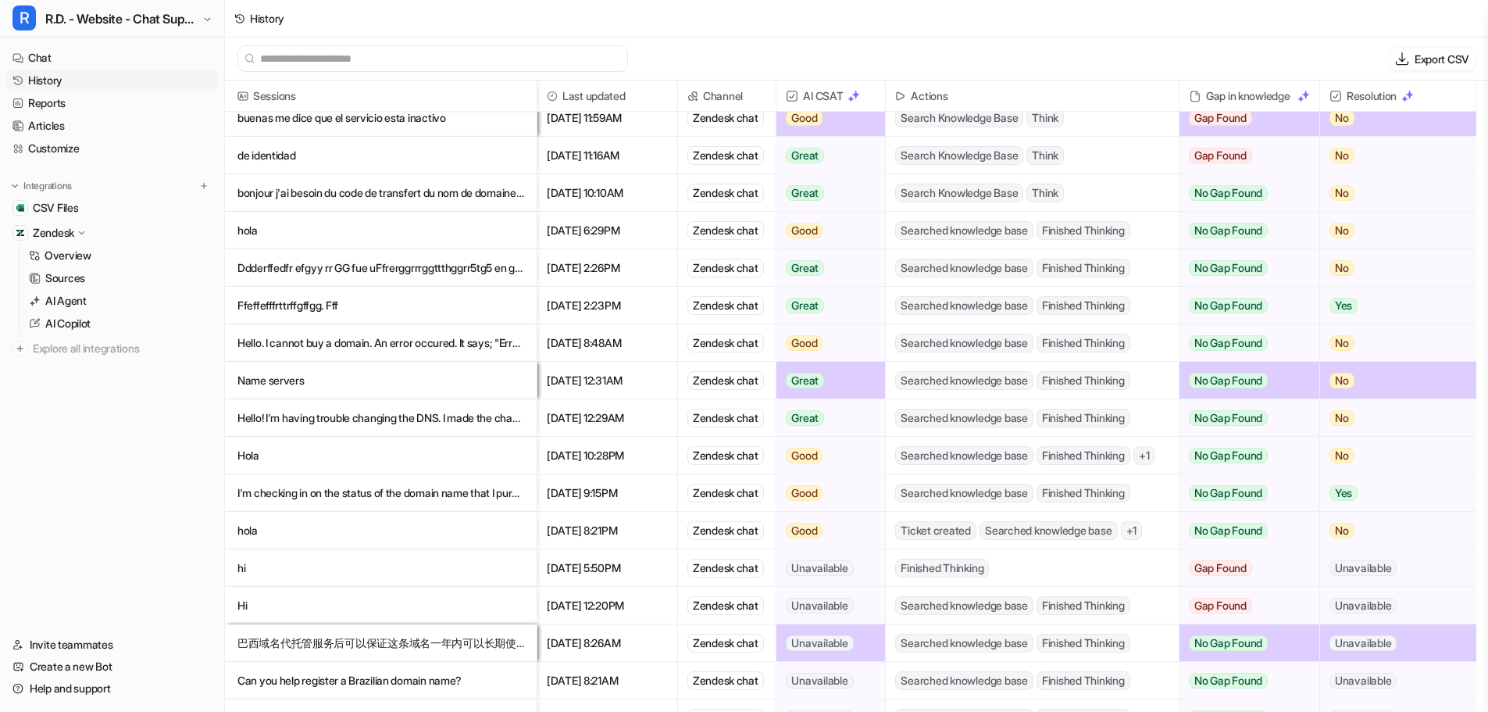
click at [337, 493] on p "I'm checking in on the status of the domain name that I purchased" at bounding box center [381, 493] width 287 height 38
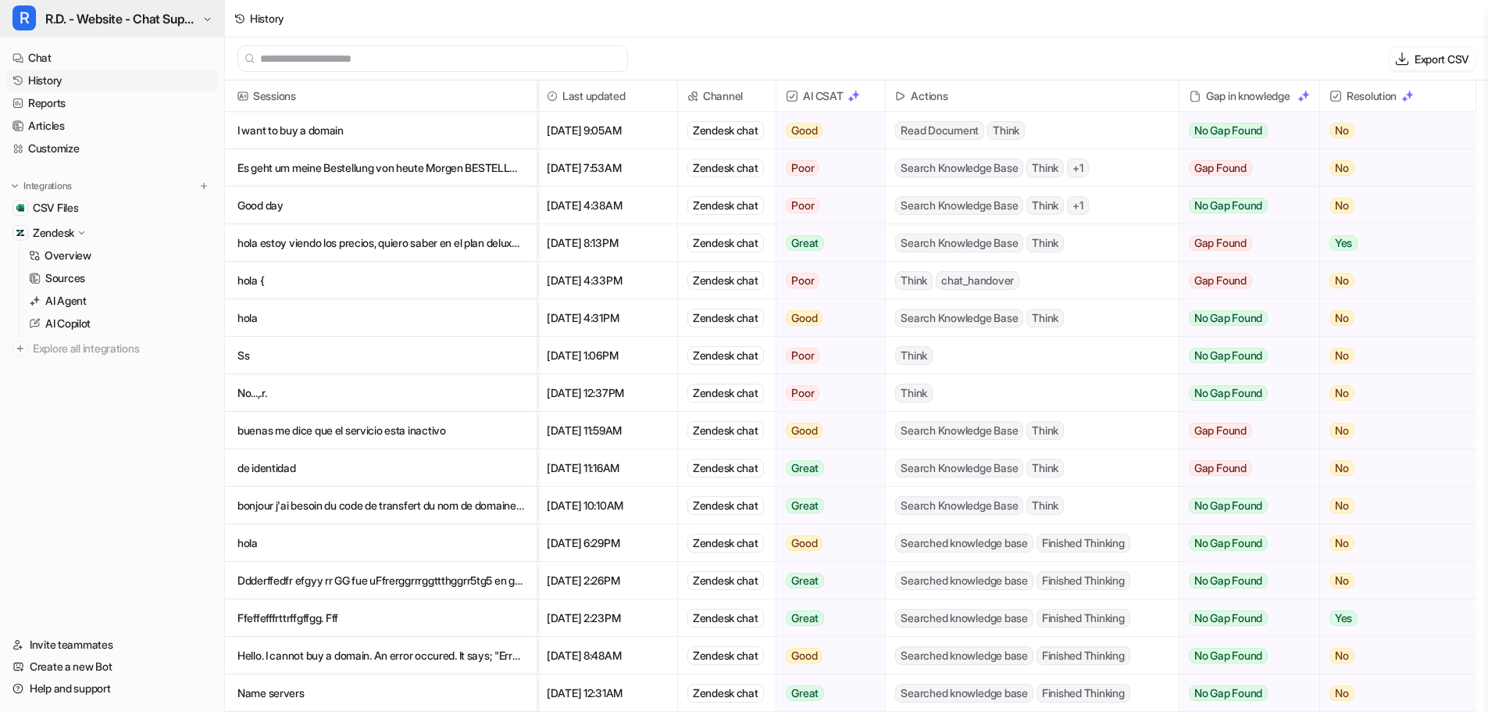
click at [115, 16] on span "R.D. - Website - Chat Support" at bounding box center [121, 19] width 153 height 22
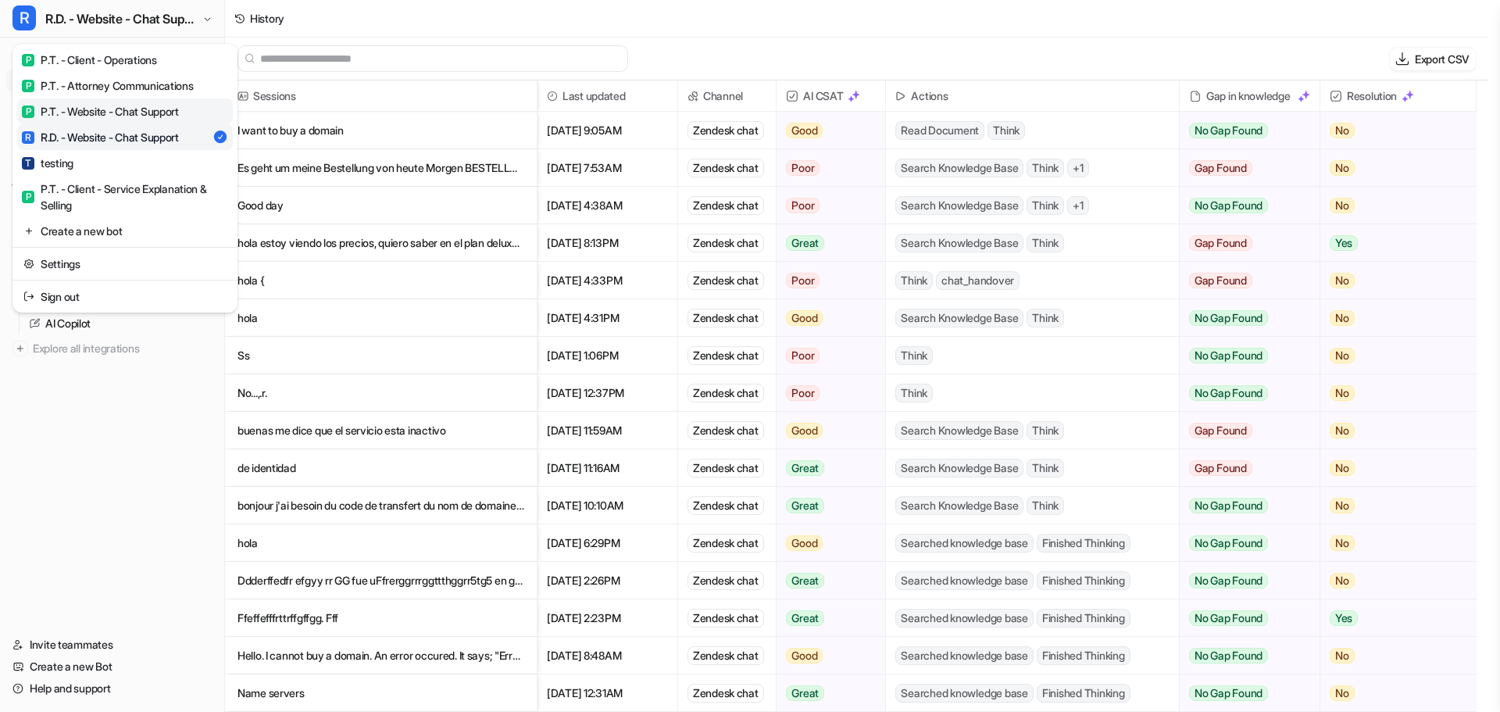
click at [130, 120] on link "P P.T. - Website - Chat Support" at bounding box center [125, 111] width 216 height 26
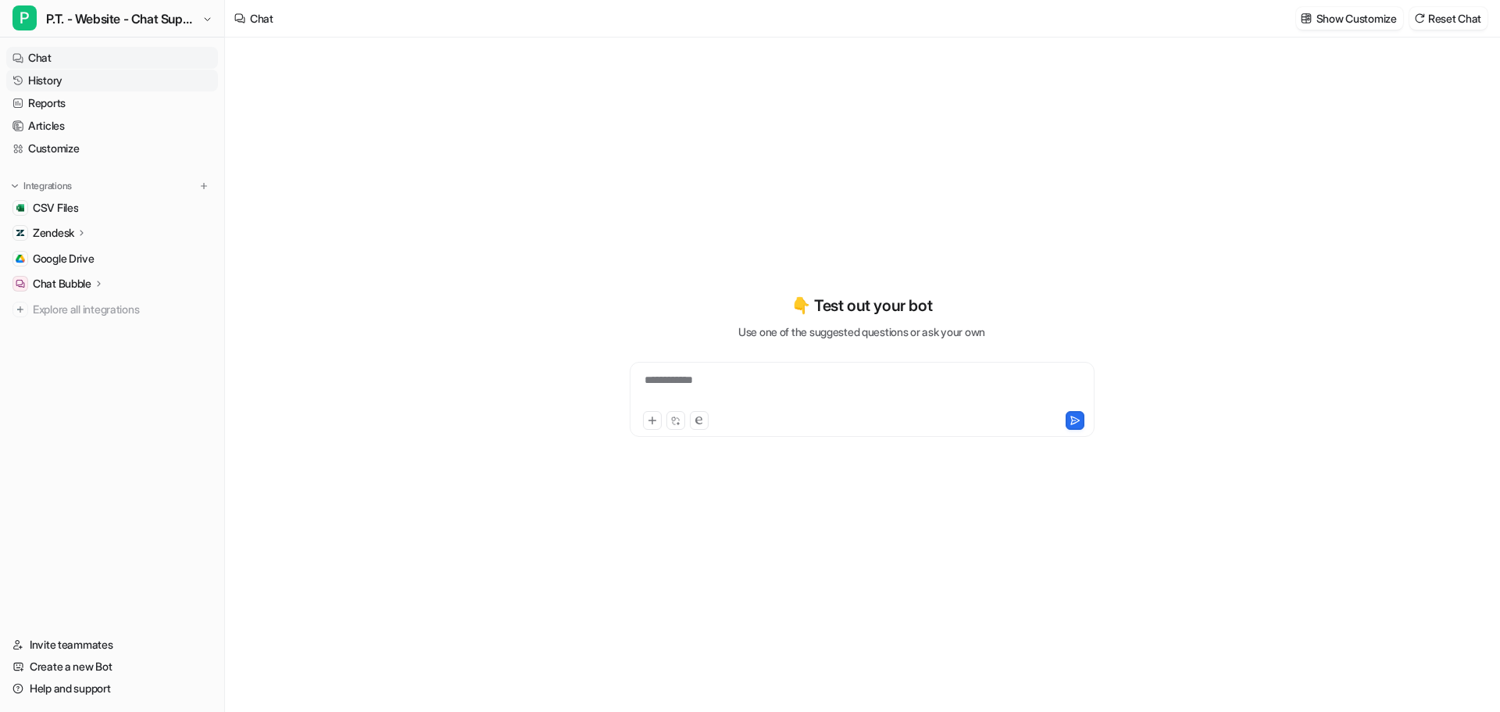
click at [66, 81] on link "History" at bounding box center [112, 81] width 212 height 22
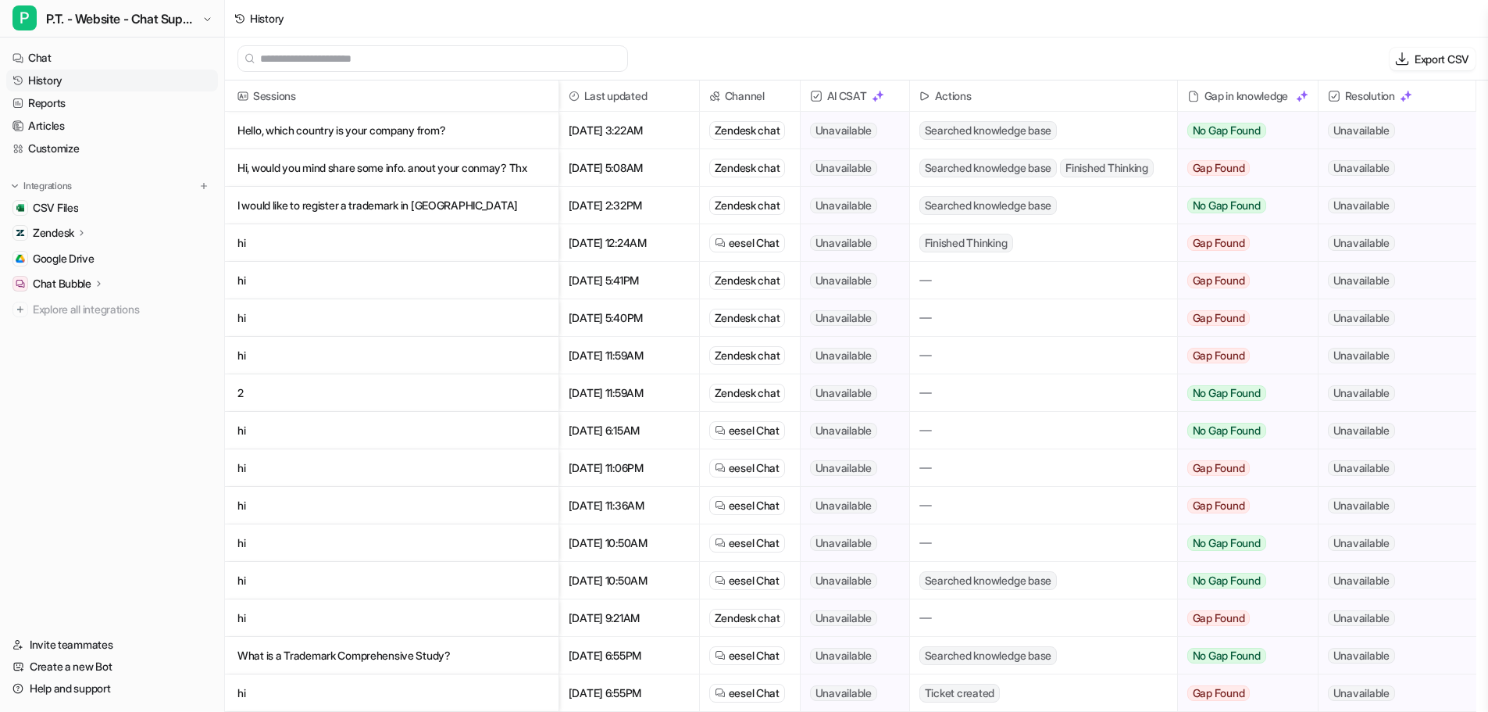
click at [438, 132] on p "Hello, which country is your company from?" at bounding box center [392, 131] width 309 height 38
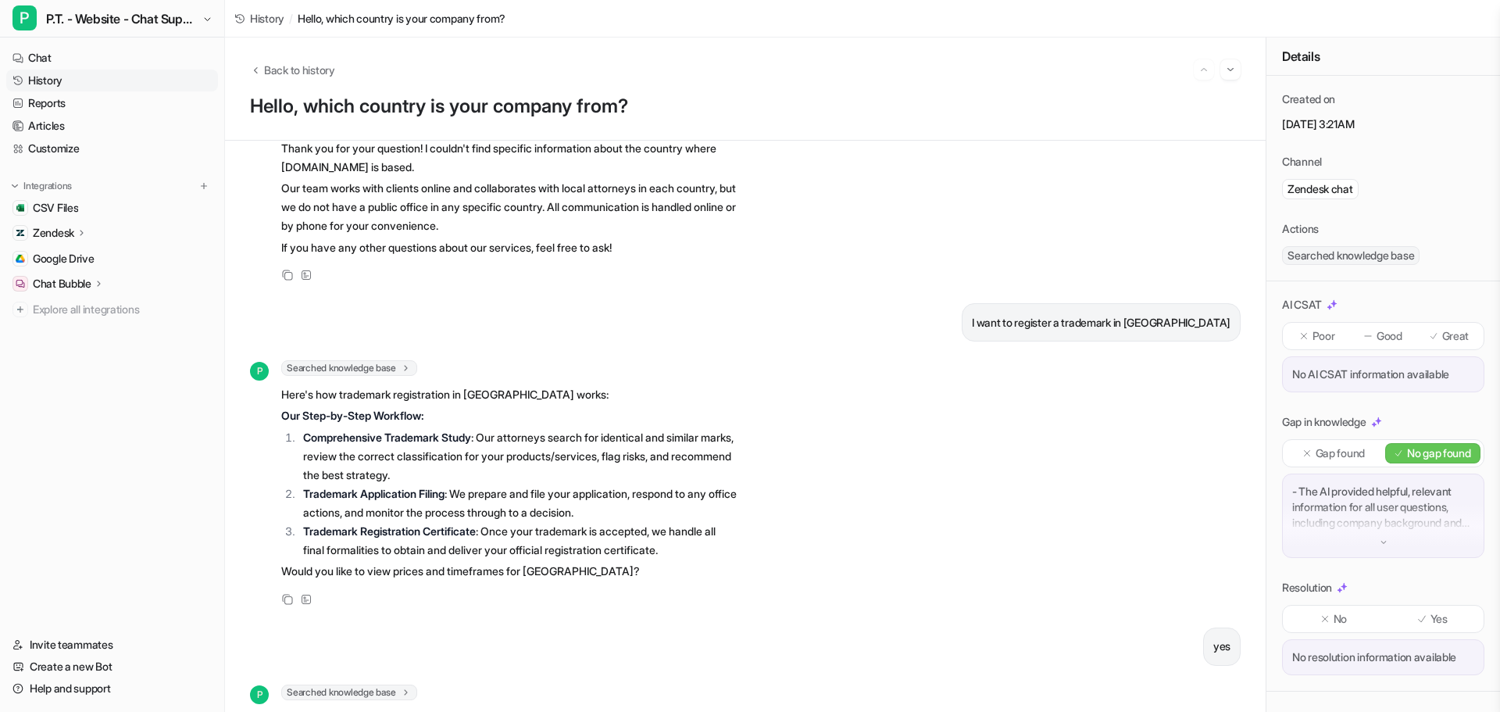
scroll to position [252, 0]
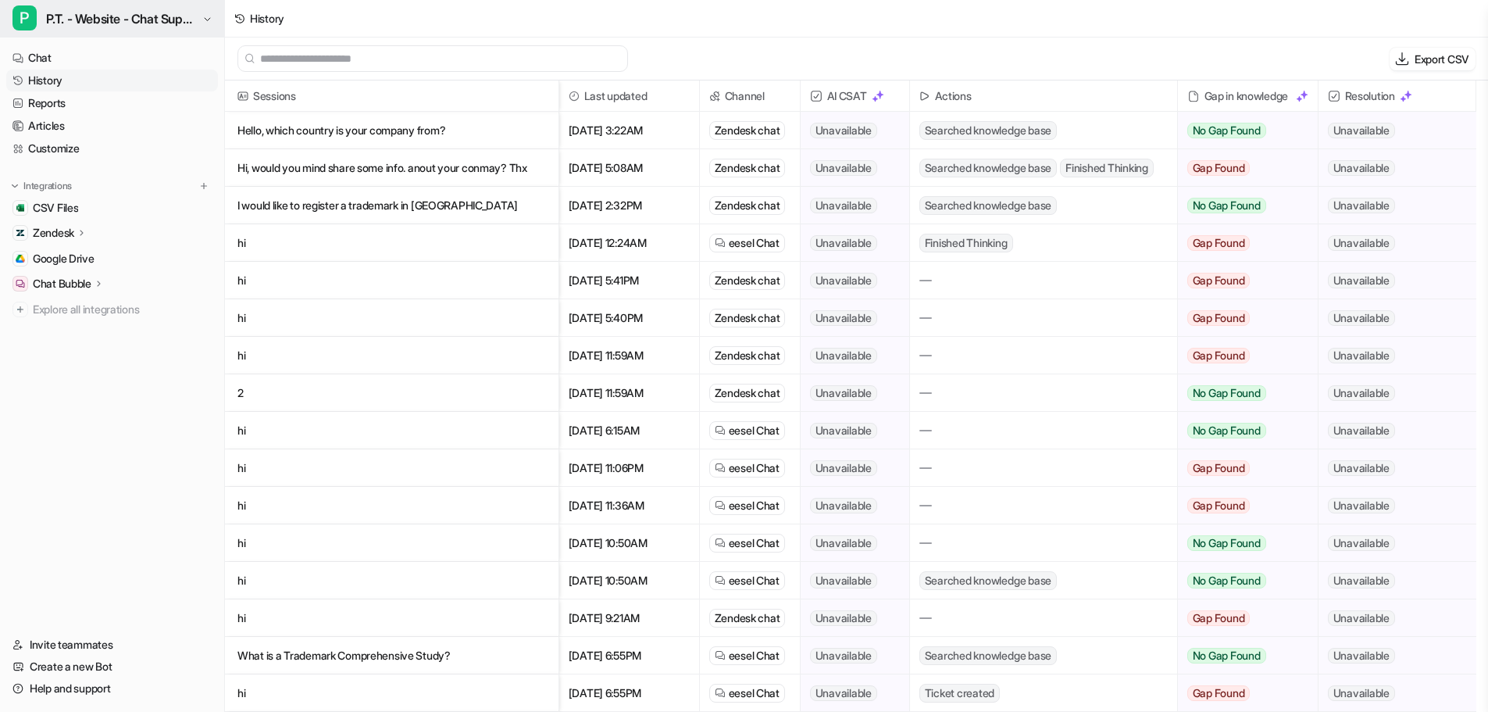
click at [177, 24] on span "P.T. - Website - Chat Support" at bounding box center [122, 19] width 152 height 22
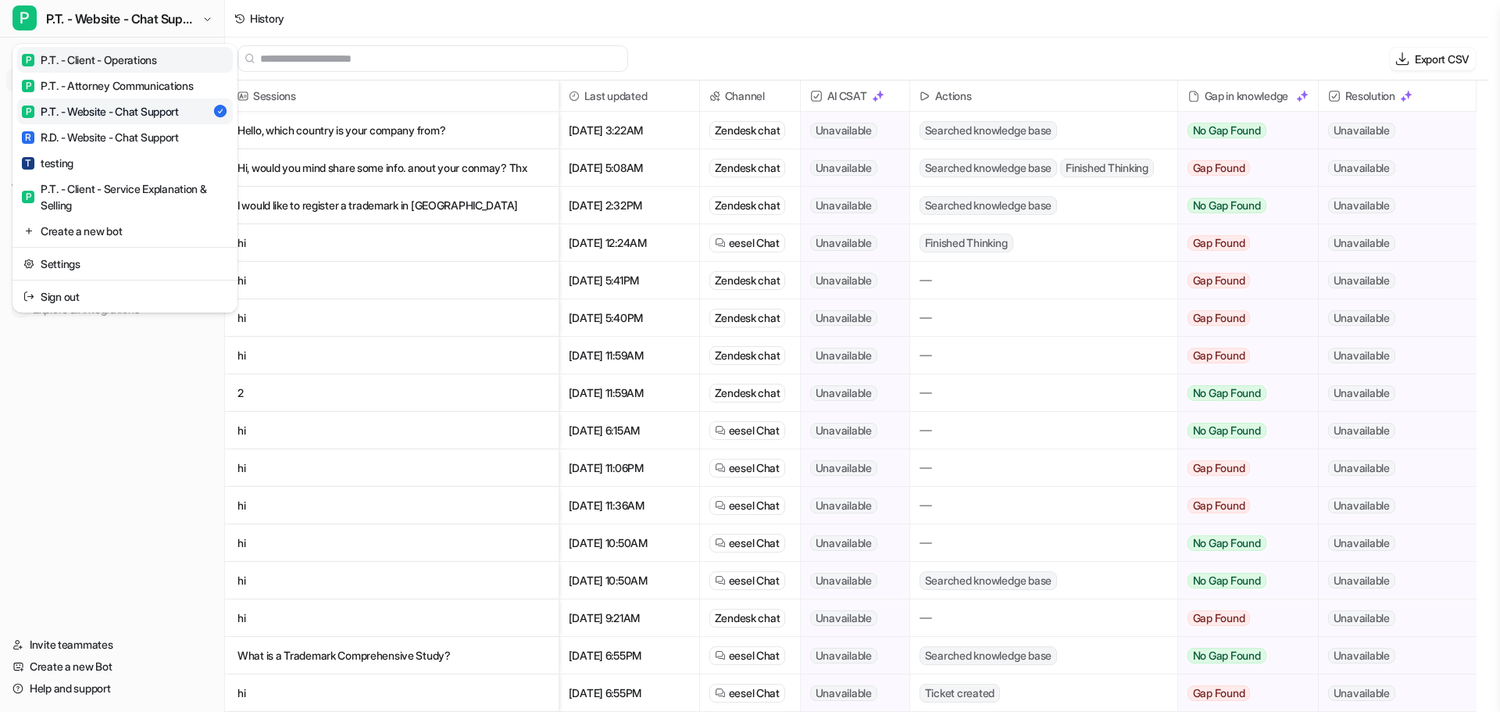
click at [152, 64] on div "P P.T. - Client - Operations" at bounding box center [89, 60] width 135 height 16
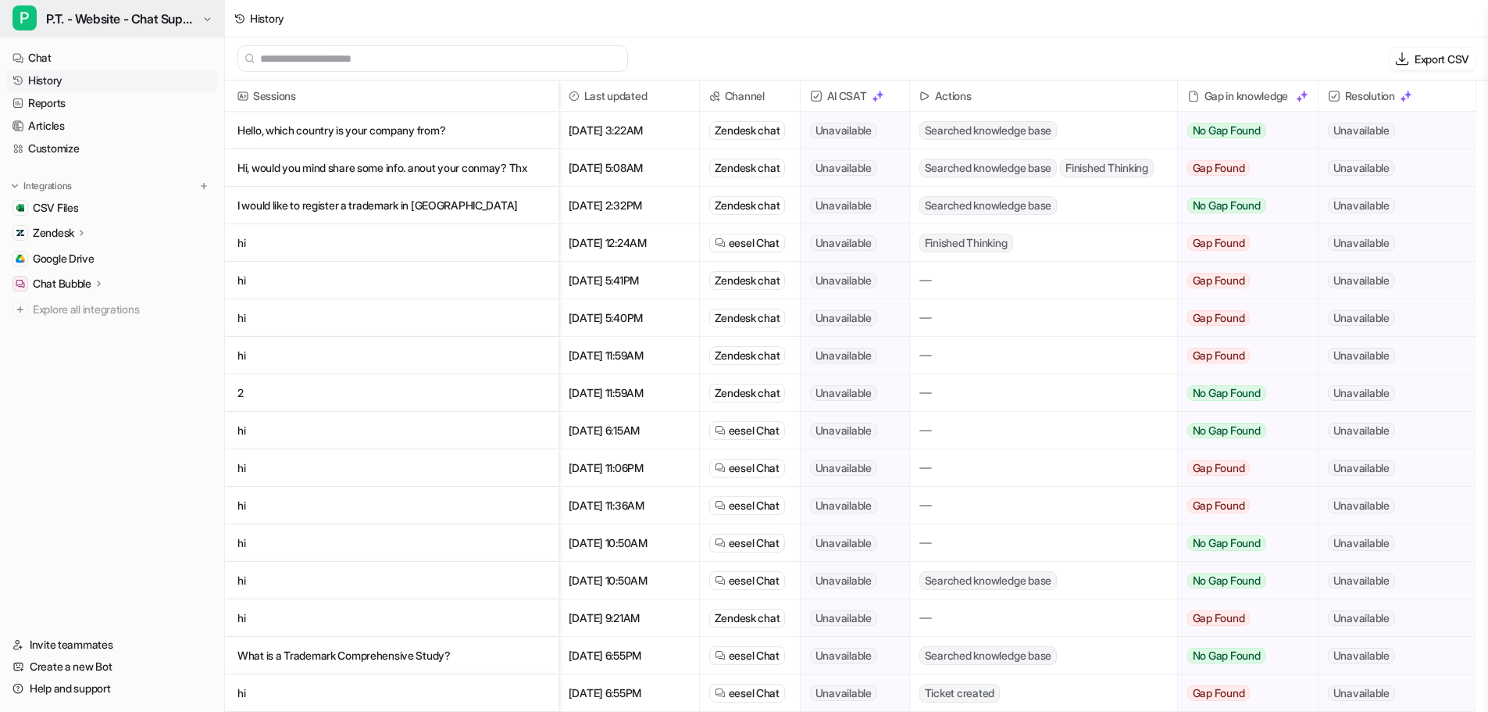
click at [156, 25] on button "P P.T. - Website - Chat Support" at bounding box center [112, 19] width 224 height 38
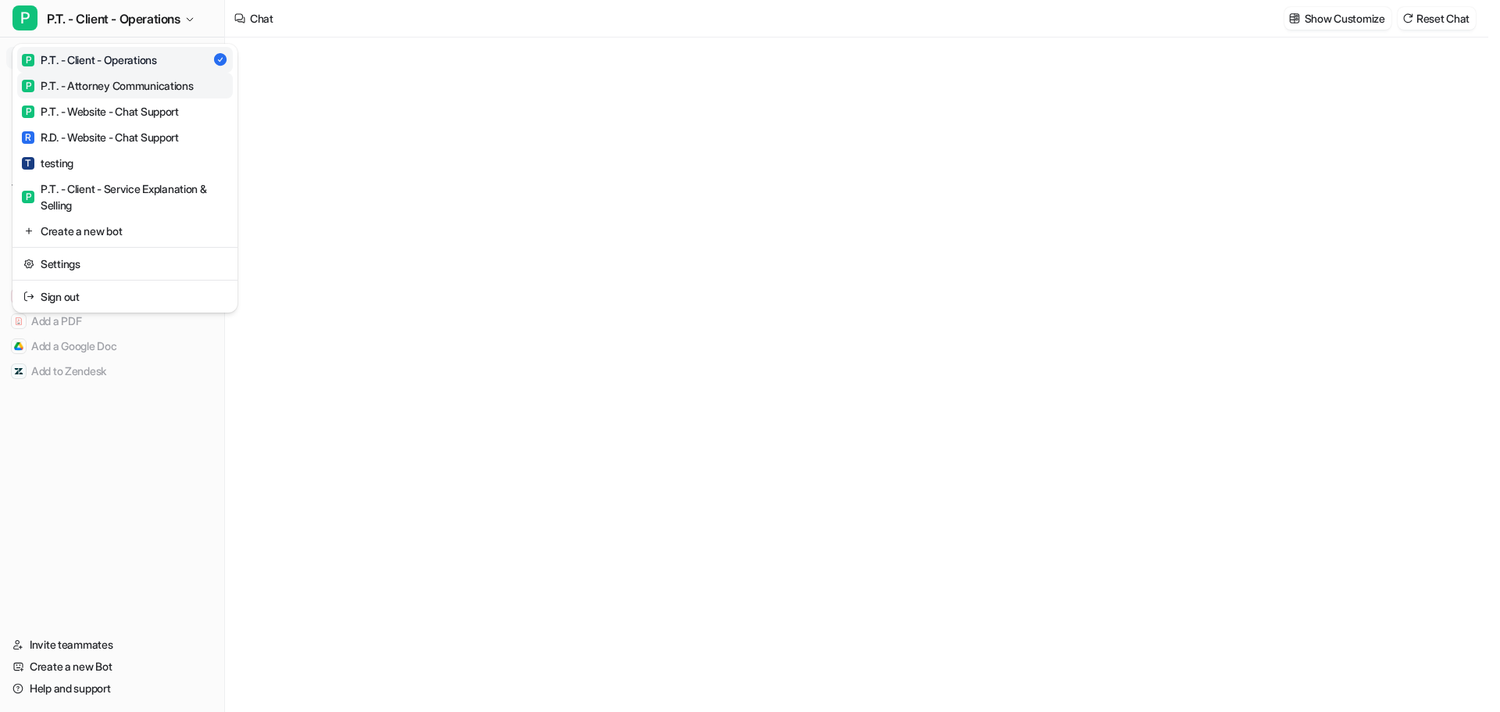
type textarea "**********"
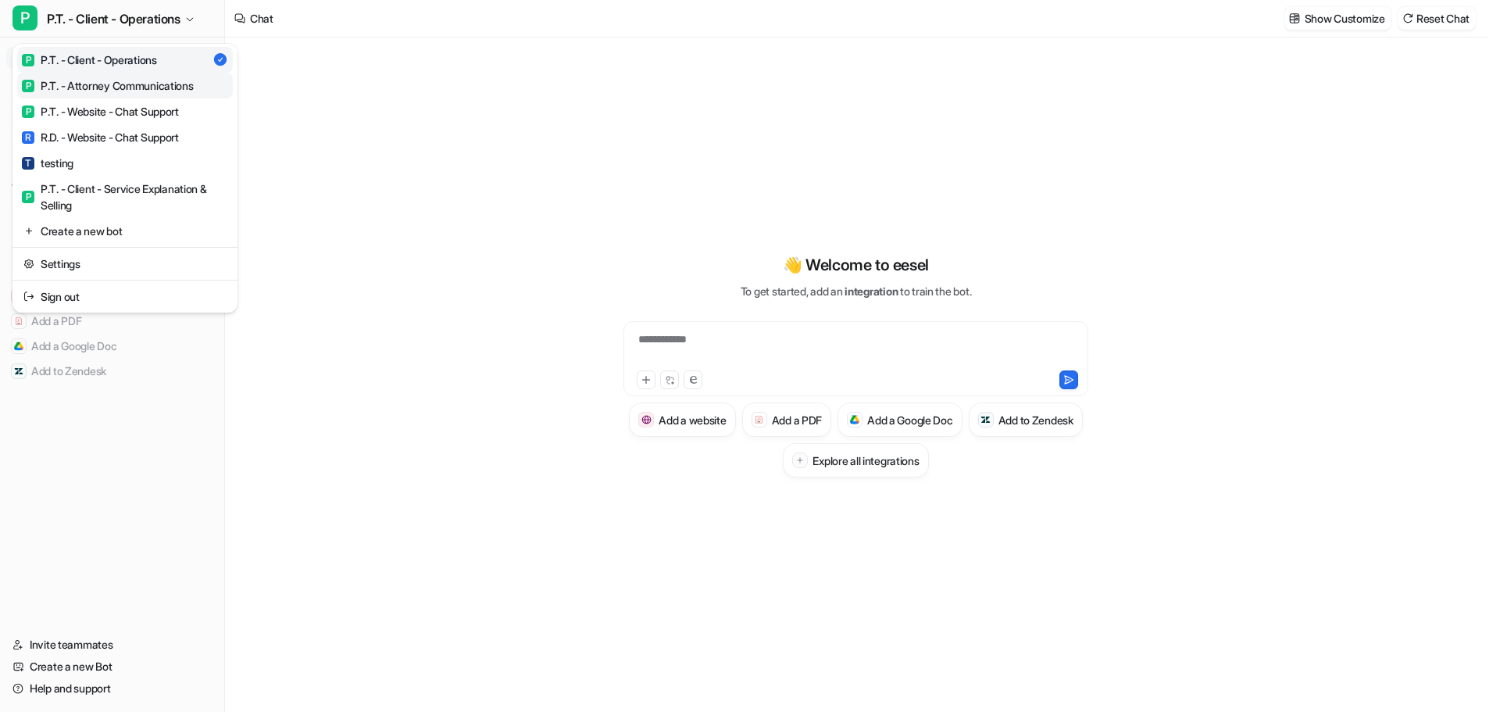
click at [123, 87] on div "P P.T. - Attorney Communications" at bounding box center [108, 85] width 172 height 16
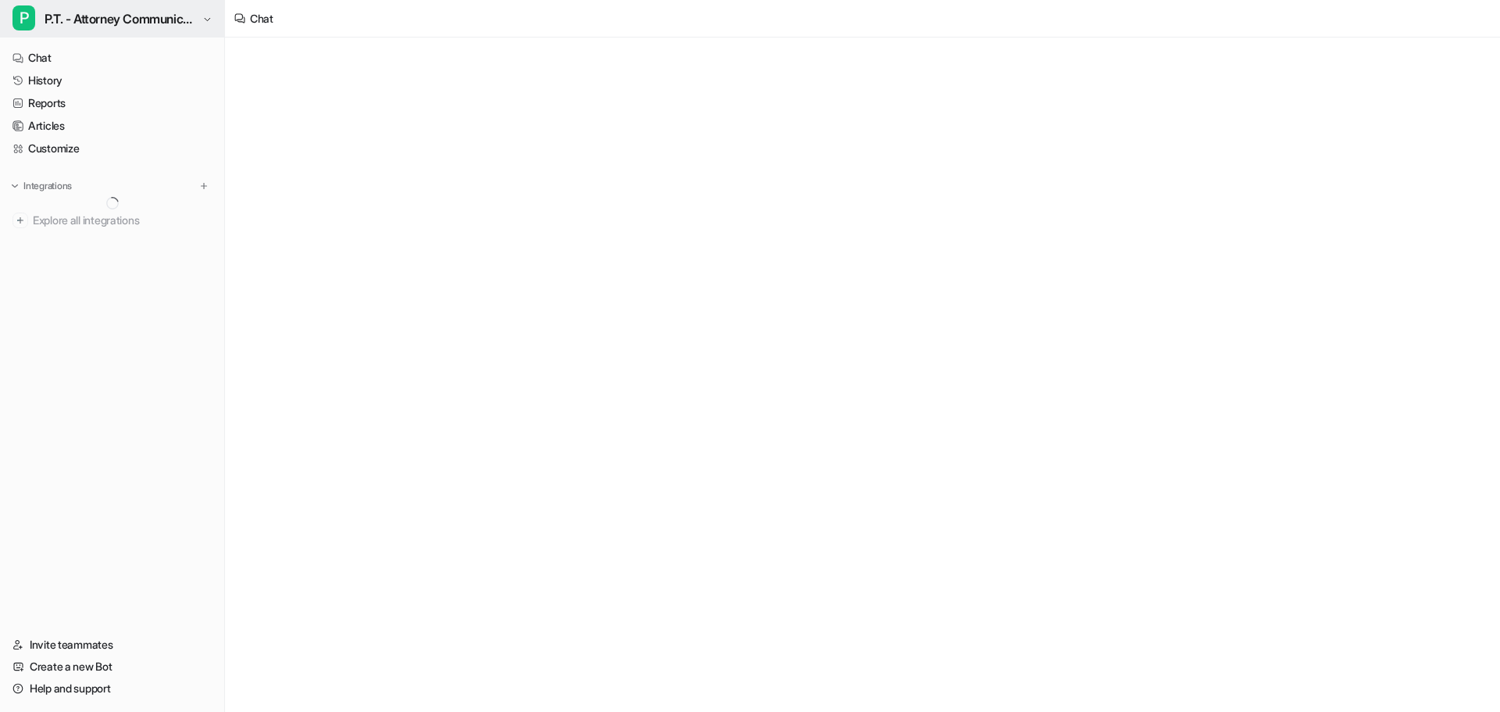
click at [115, 23] on span "P.T. - Attorney Communications" at bounding box center [122, 19] width 155 height 22
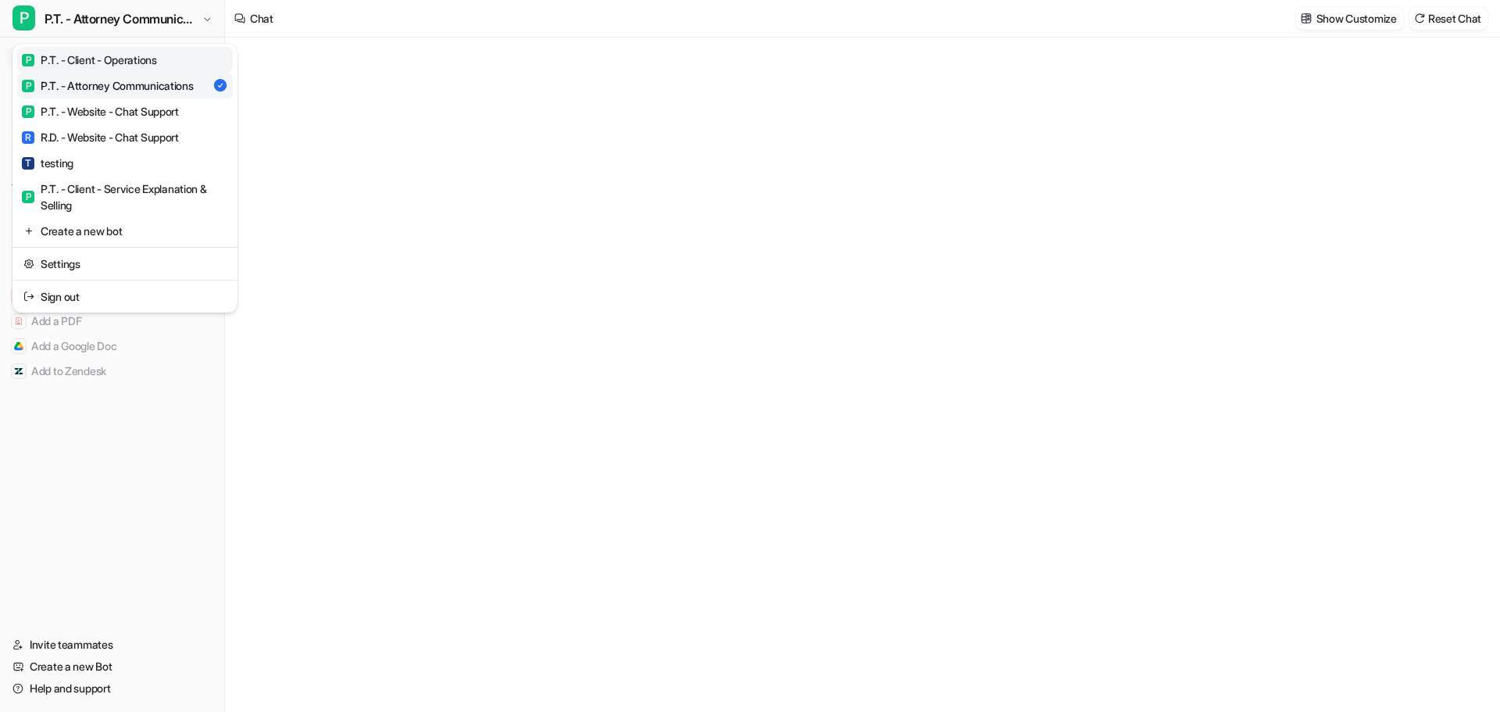
click at [116, 59] on div "P P.T. - Client - Operations" at bounding box center [89, 60] width 135 height 16
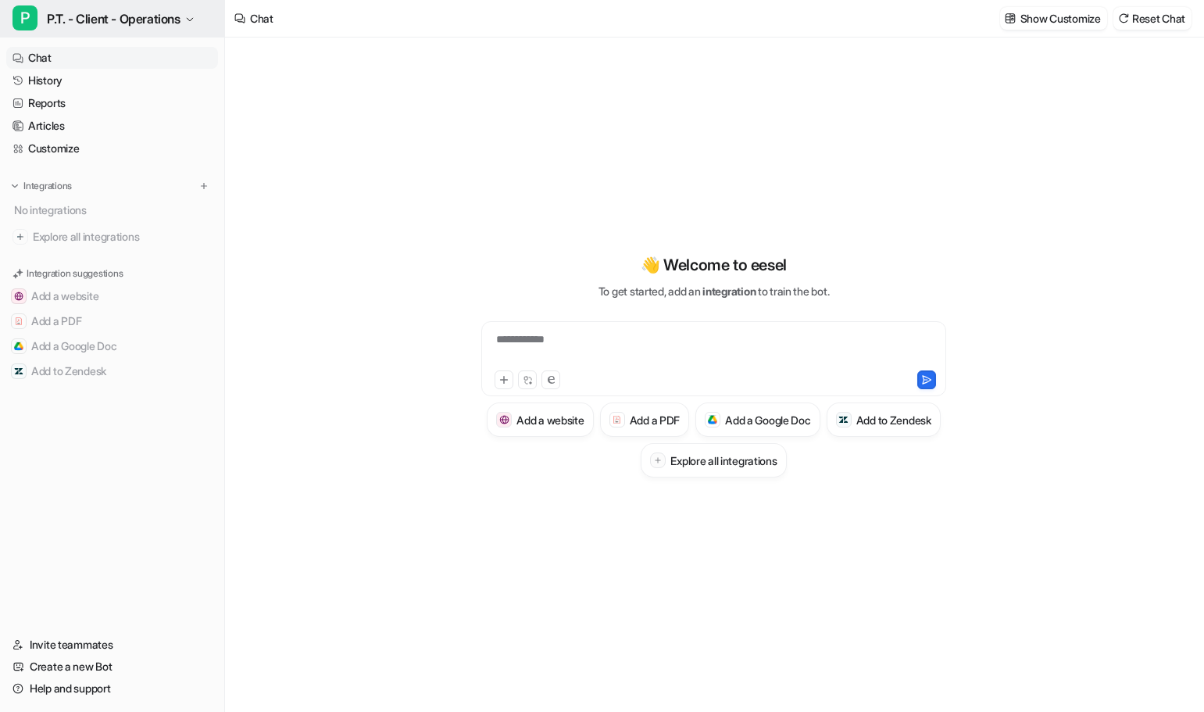
click at [112, 16] on span "P.T. - Client - Operations" at bounding box center [114, 19] width 134 height 22
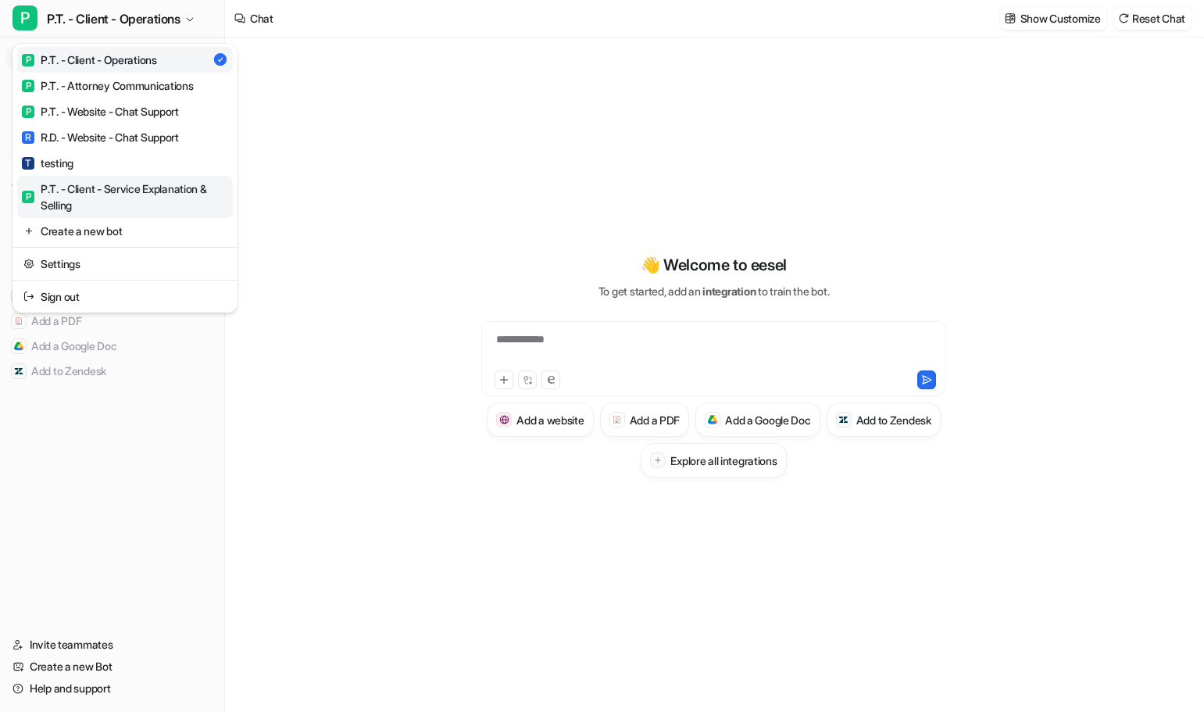
click at [106, 191] on div "P P.T. - Client - Service Explanation & Selling" at bounding box center [125, 196] width 206 height 33
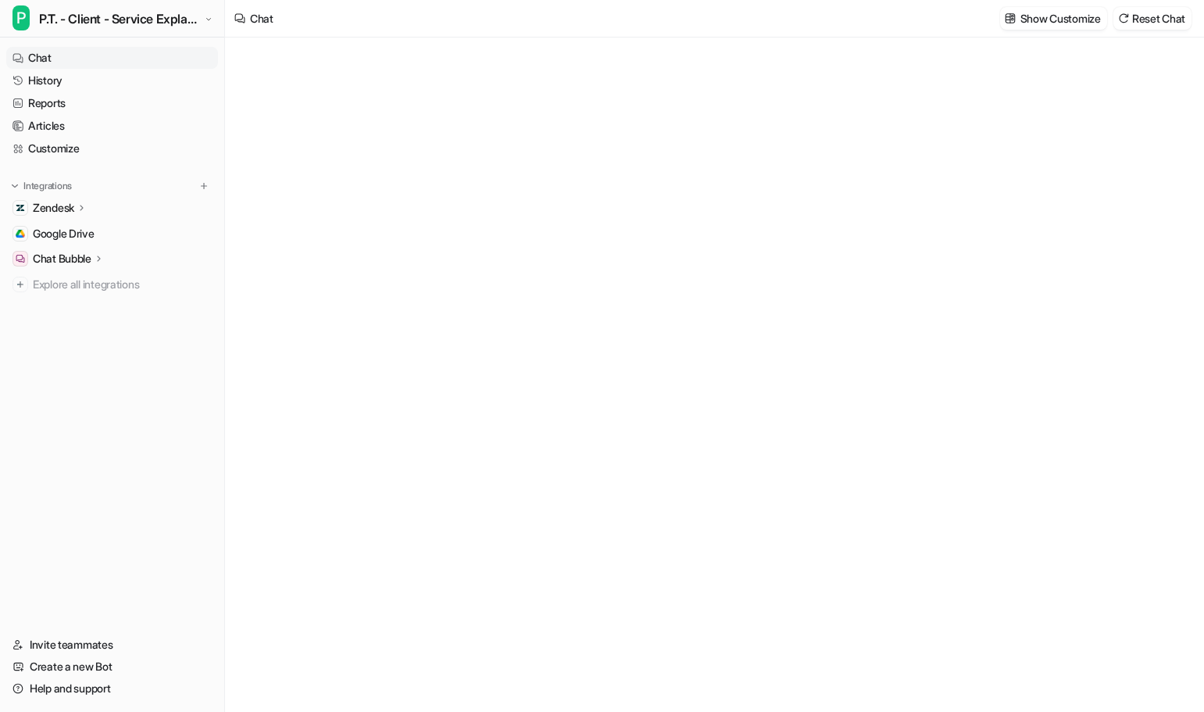
type textarea "**********"
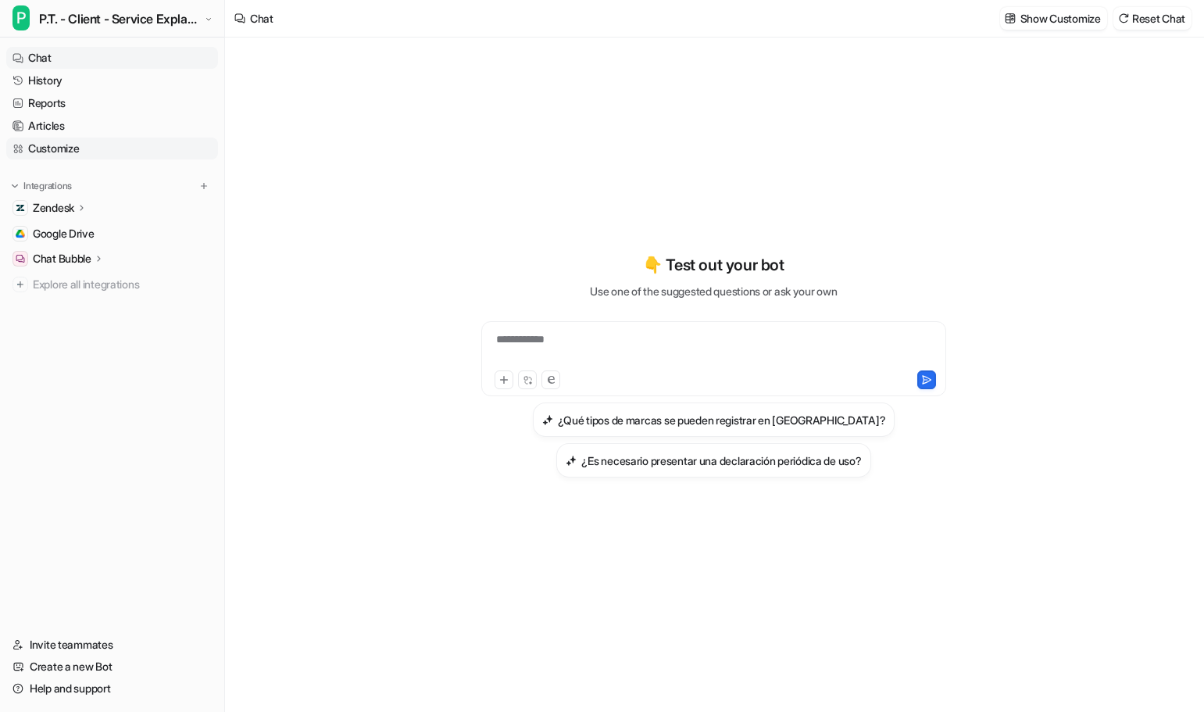
click at [55, 149] on link "Customize" at bounding box center [112, 149] width 212 height 22
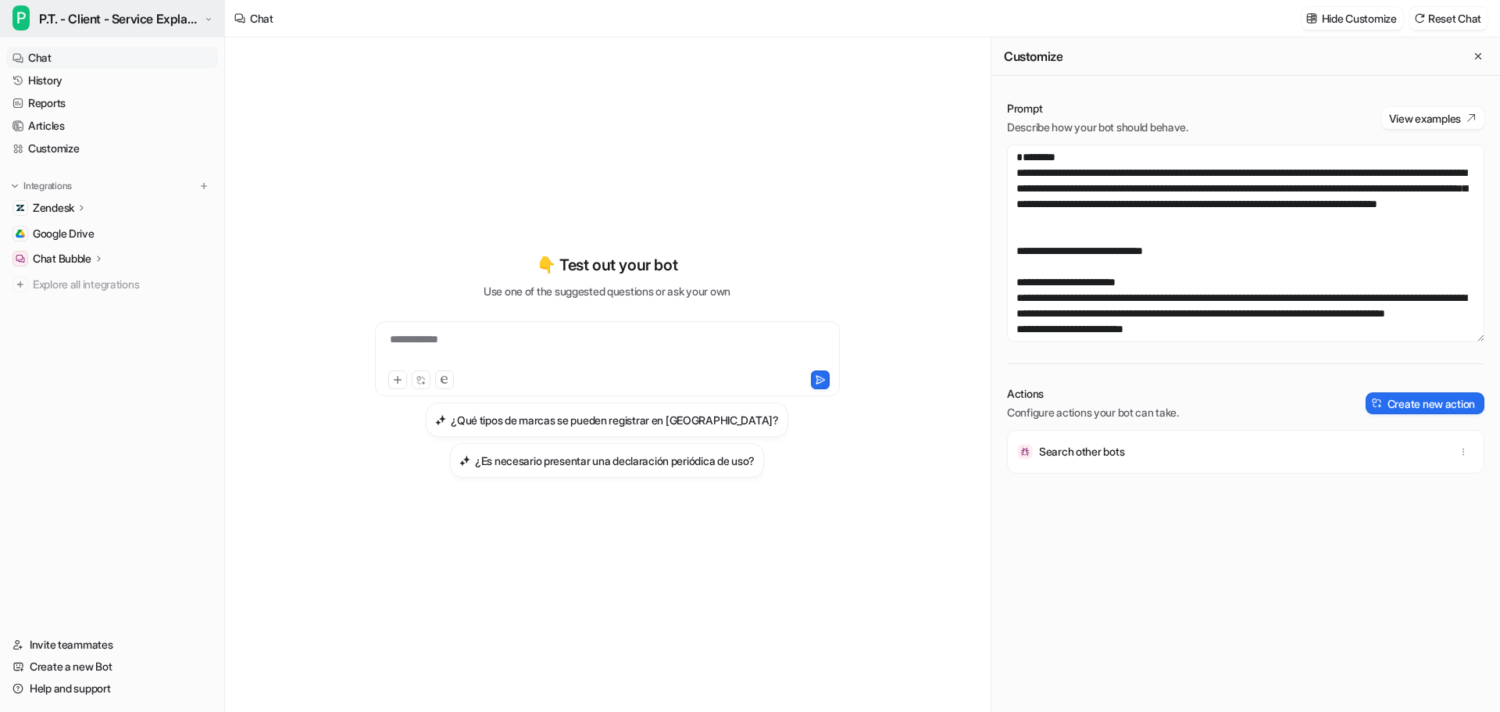
click at [152, 23] on span "P.T. - Client - Service Explanation & Selling" at bounding box center [119, 19] width 161 height 22
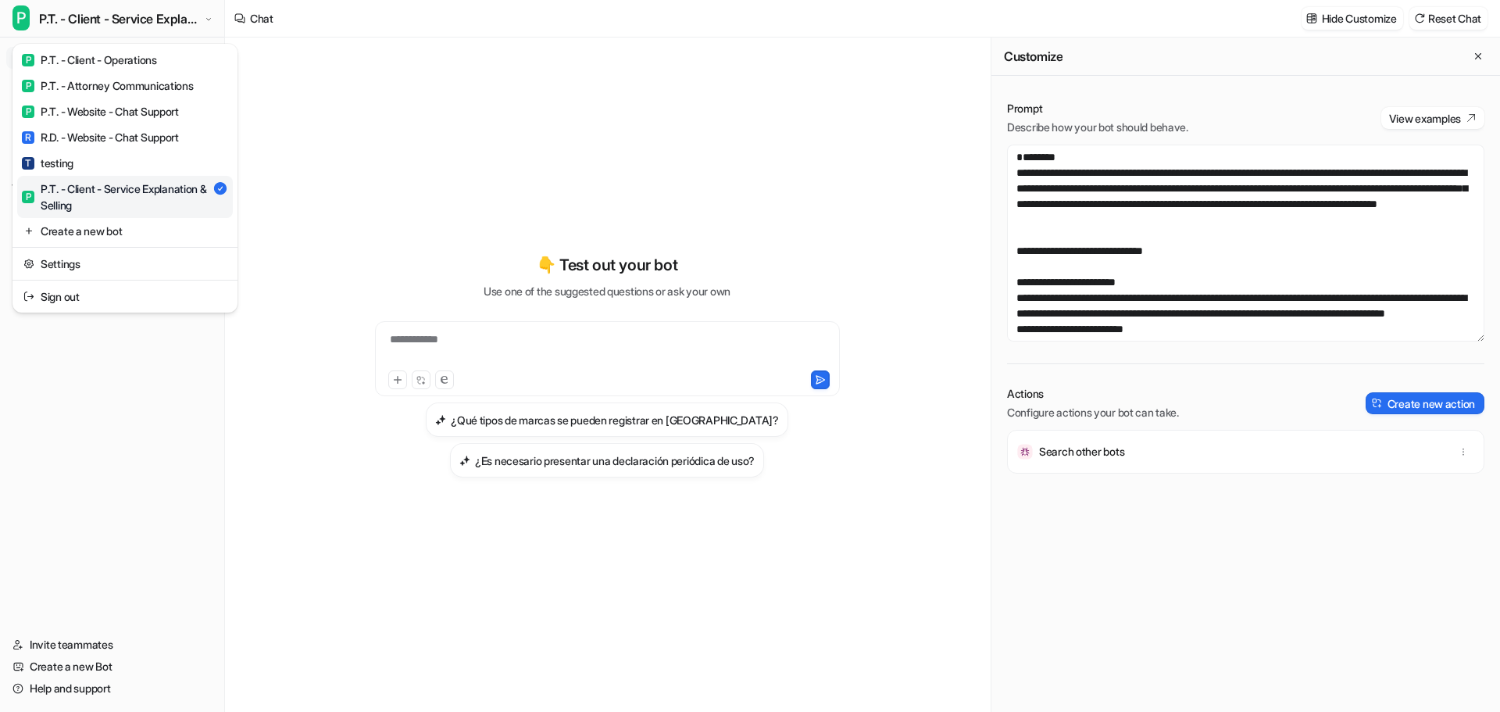
click at [113, 192] on div "P P.T. - Client - Service Explanation & Selling" at bounding box center [117, 196] width 191 height 33
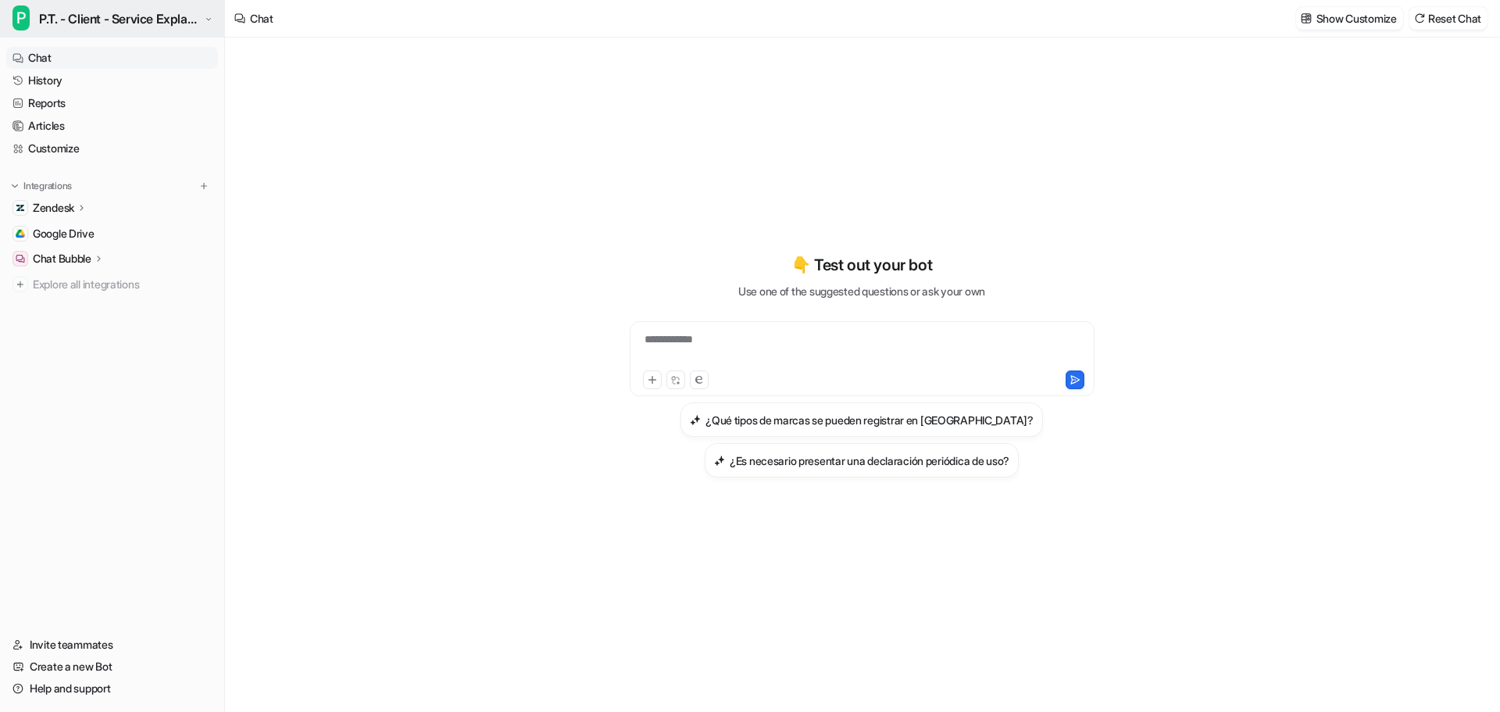
click at [170, 13] on span "P.T. - Client - Service Explanation & Selling" at bounding box center [119, 19] width 161 height 22
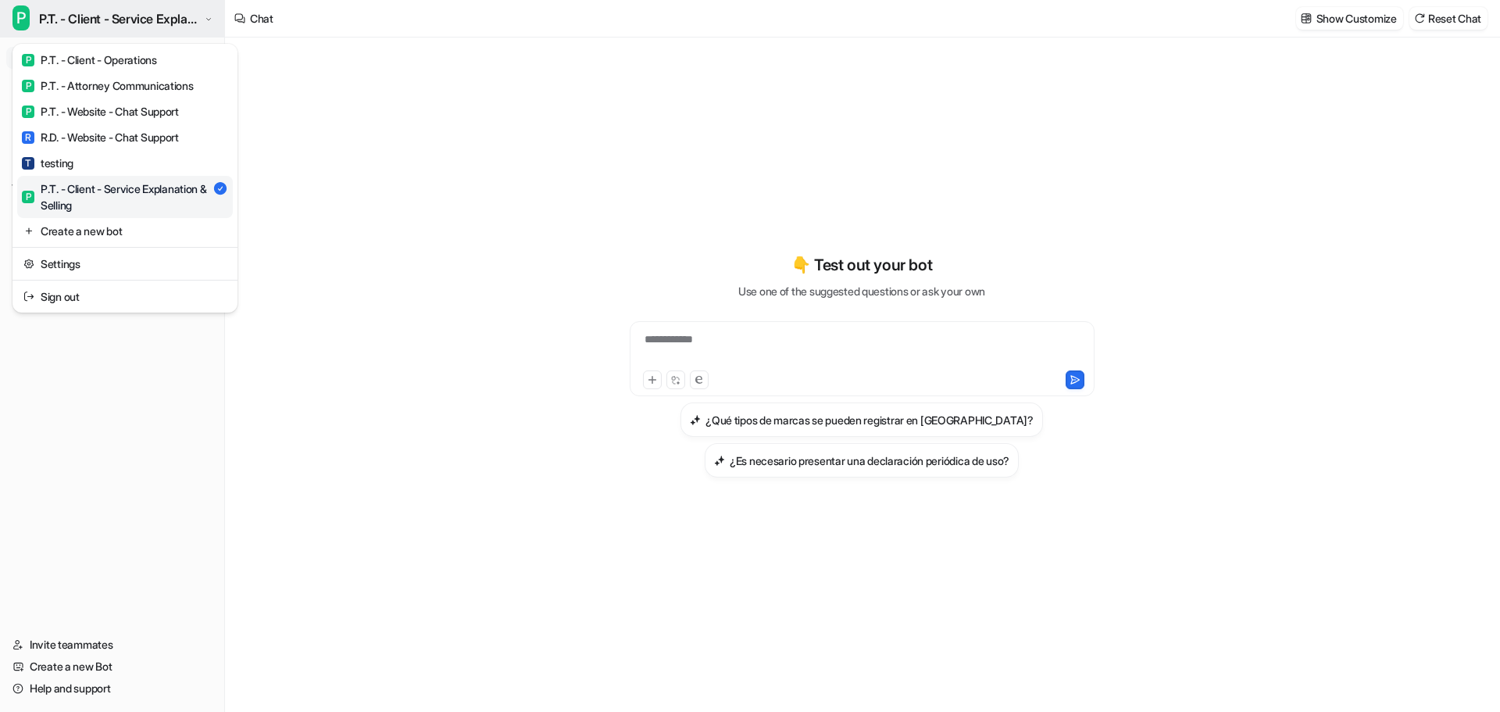
click at [180, 8] on span "P.T. - Client - Service Explanation & Selling" at bounding box center [119, 19] width 161 height 22
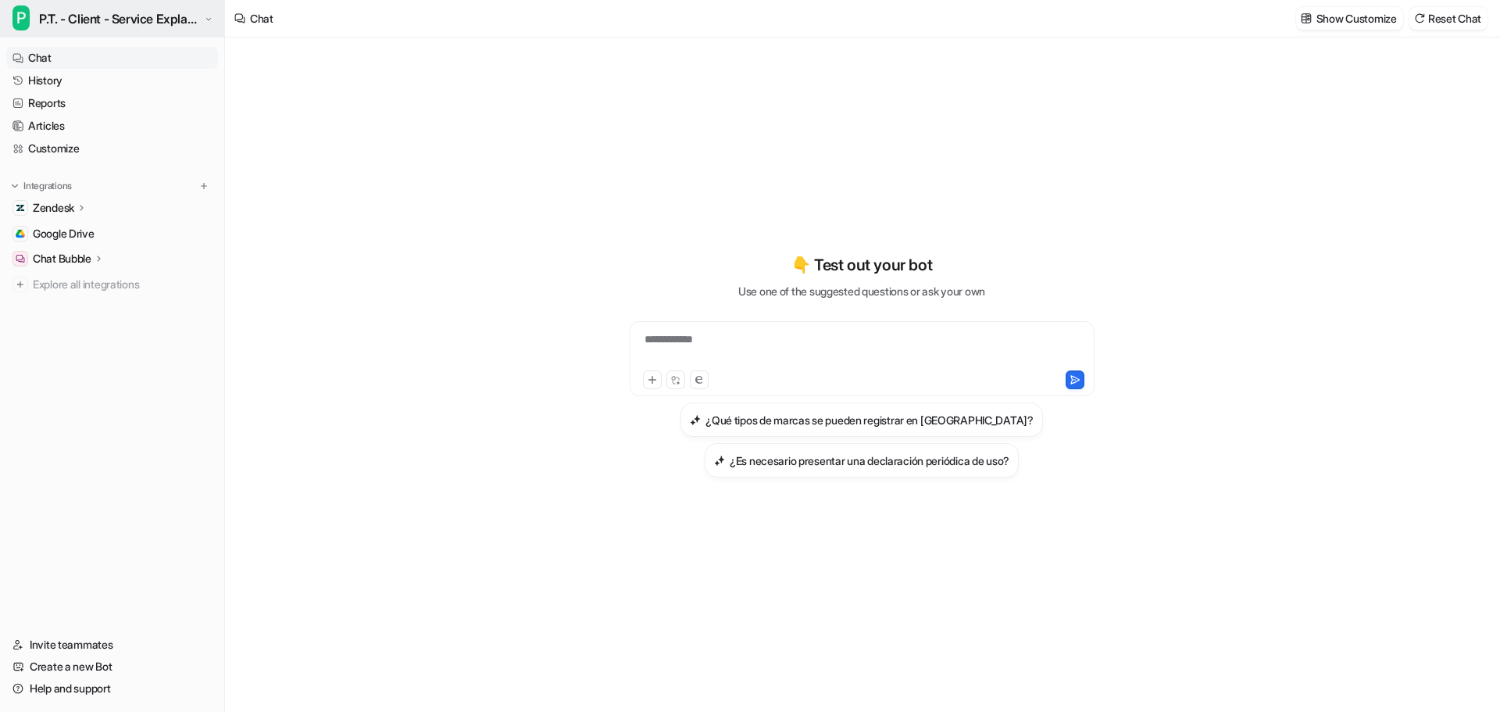
click at [125, 21] on span "P.T. - Client - Service Explanation & Selling" at bounding box center [119, 19] width 161 height 22
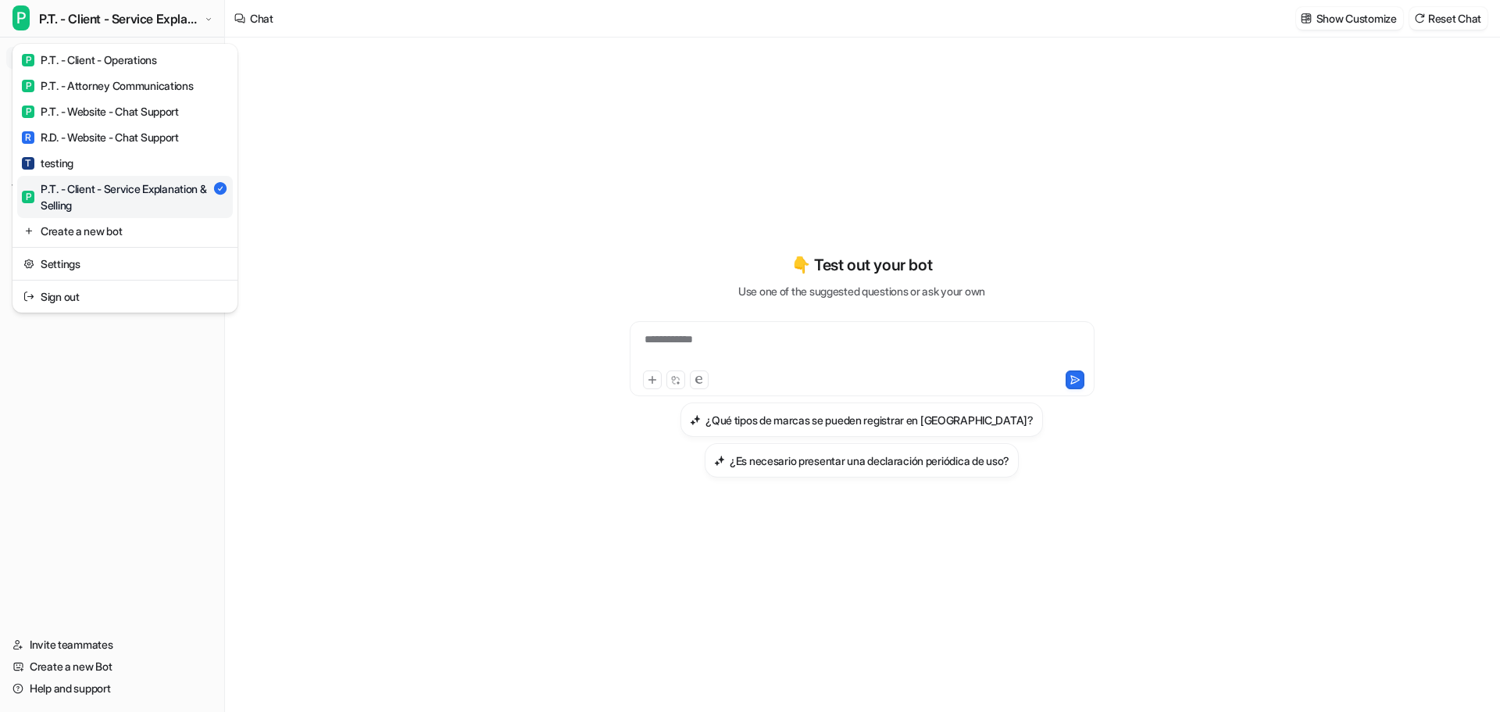
click at [93, 191] on div "P P.T. - Client - Service Explanation & Selling" at bounding box center [117, 196] width 191 height 33
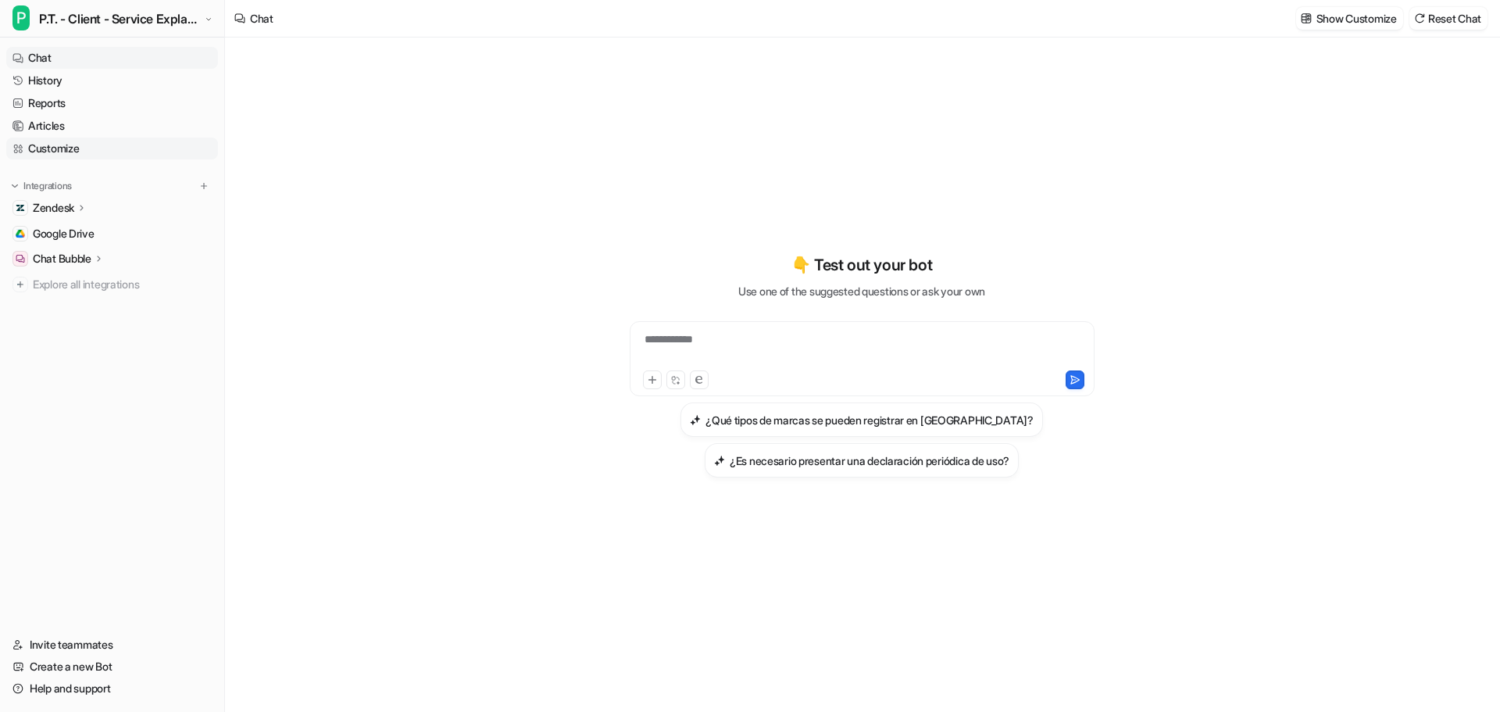
click at [55, 150] on link "Customize" at bounding box center [112, 149] width 212 height 22
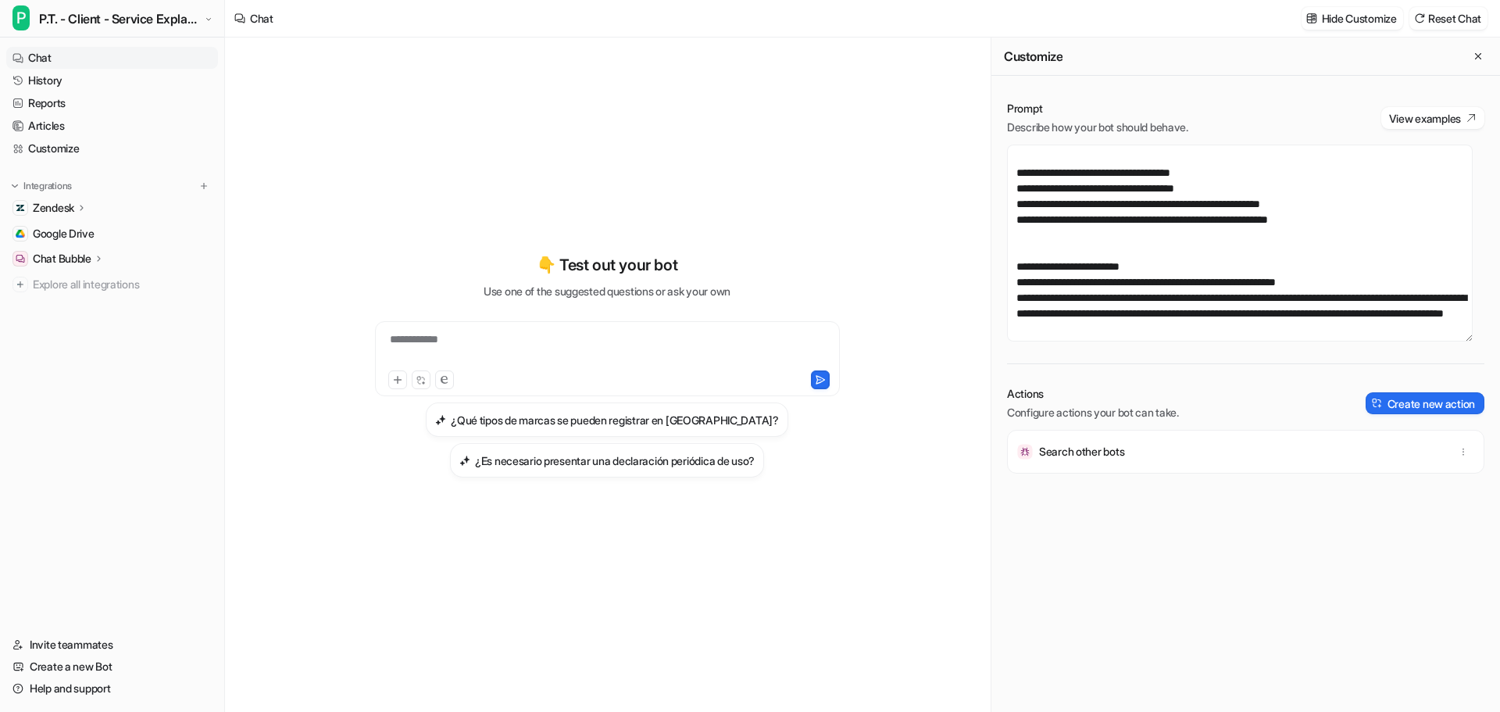
scroll to position [4141, 0]
click at [138, 5] on button "P P.T. - Client - Service Explanation & Selling" at bounding box center [112, 19] width 224 height 38
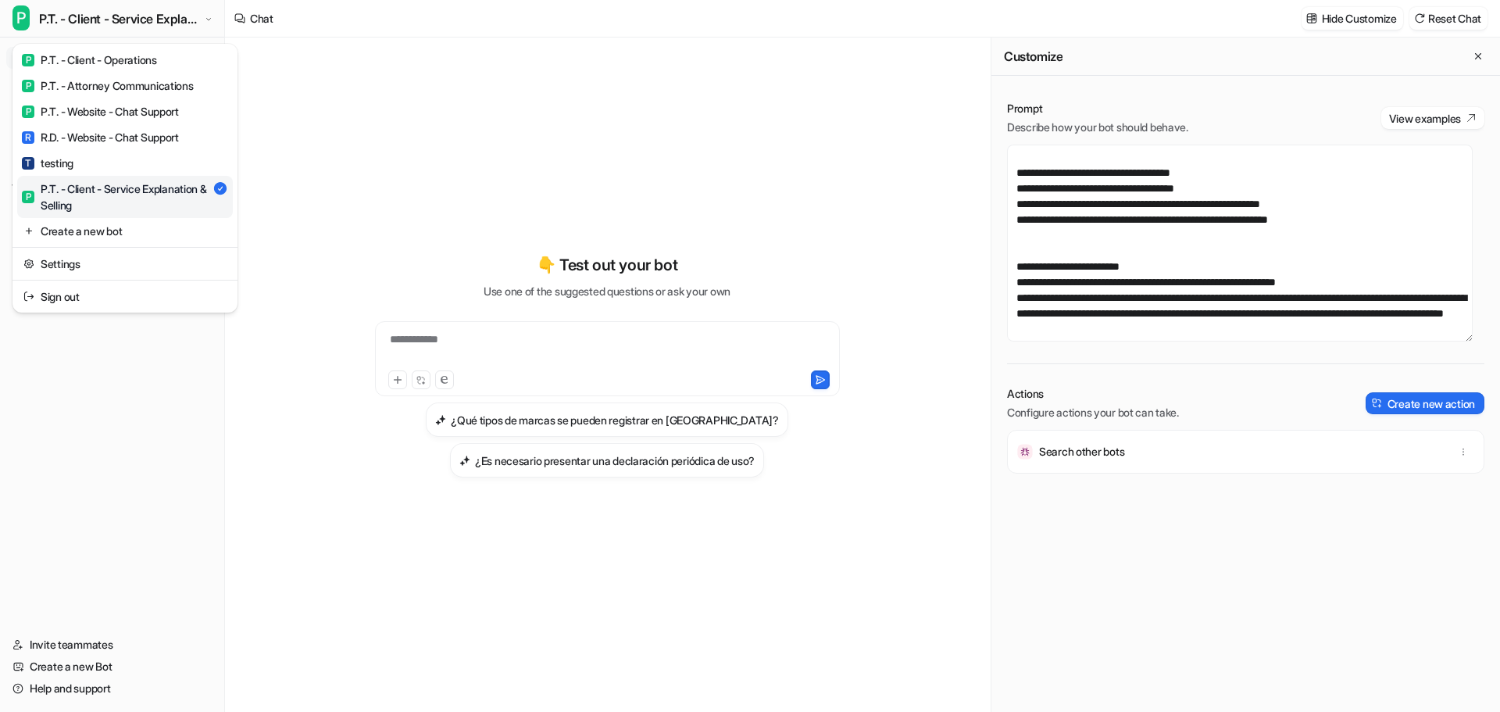
click at [280, 339] on div "**********" at bounding box center [750, 356] width 1500 height 712
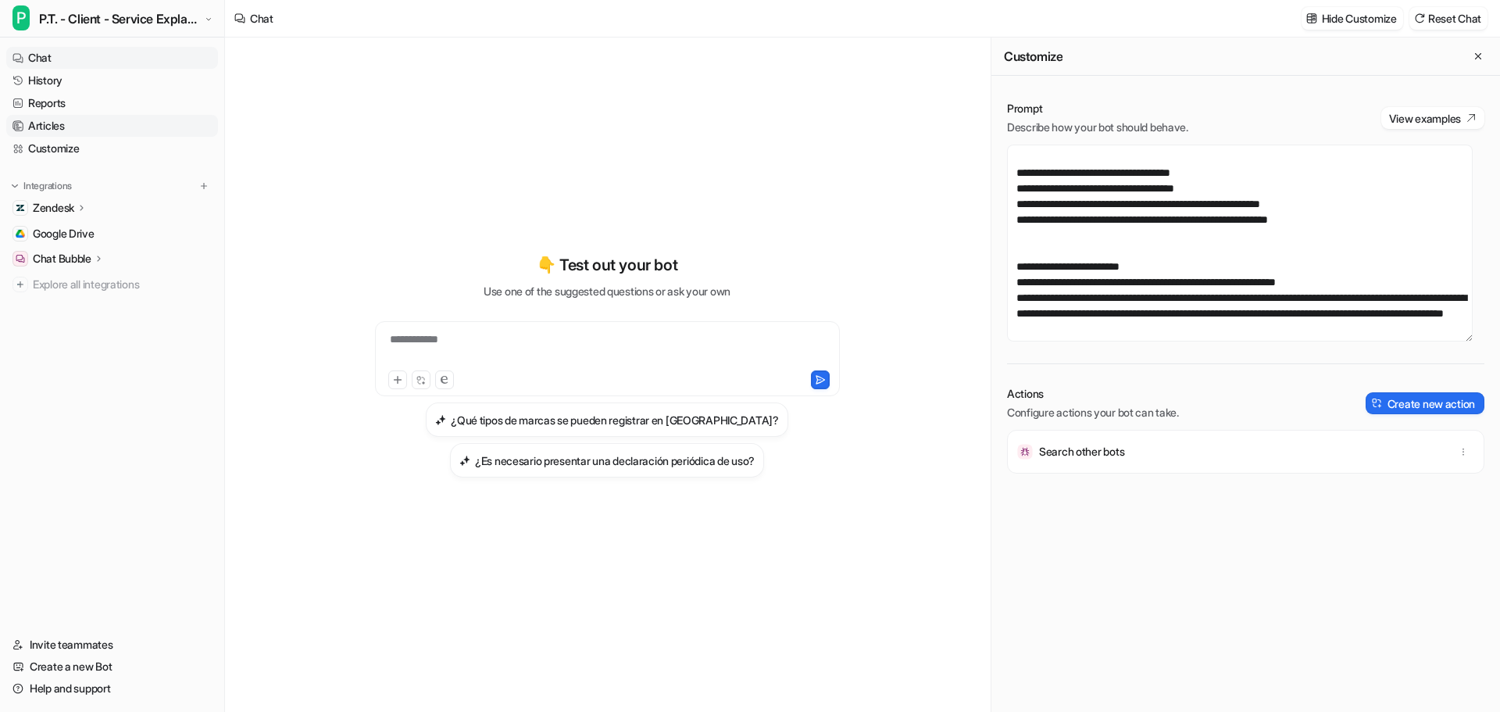
click at [45, 124] on link "Articles" at bounding box center [112, 126] width 212 height 22
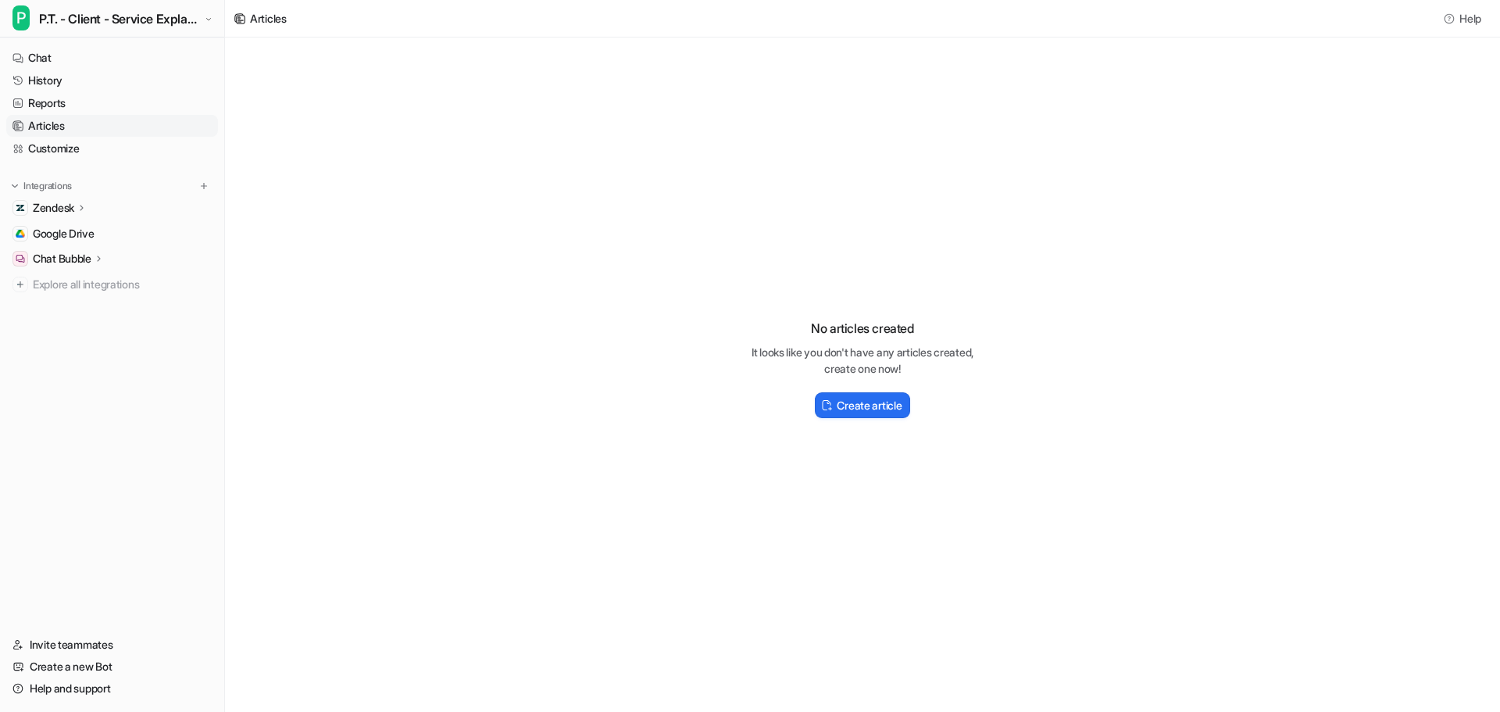
click at [80, 208] on icon at bounding box center [82, 208] width 11 height 12
click at [84, 226] on p "Overview" at bounding box center [68, 231] width 47 height 16
click at [77, 253] on p "Sources" at bounding box center [65, 253] width 40 height 16
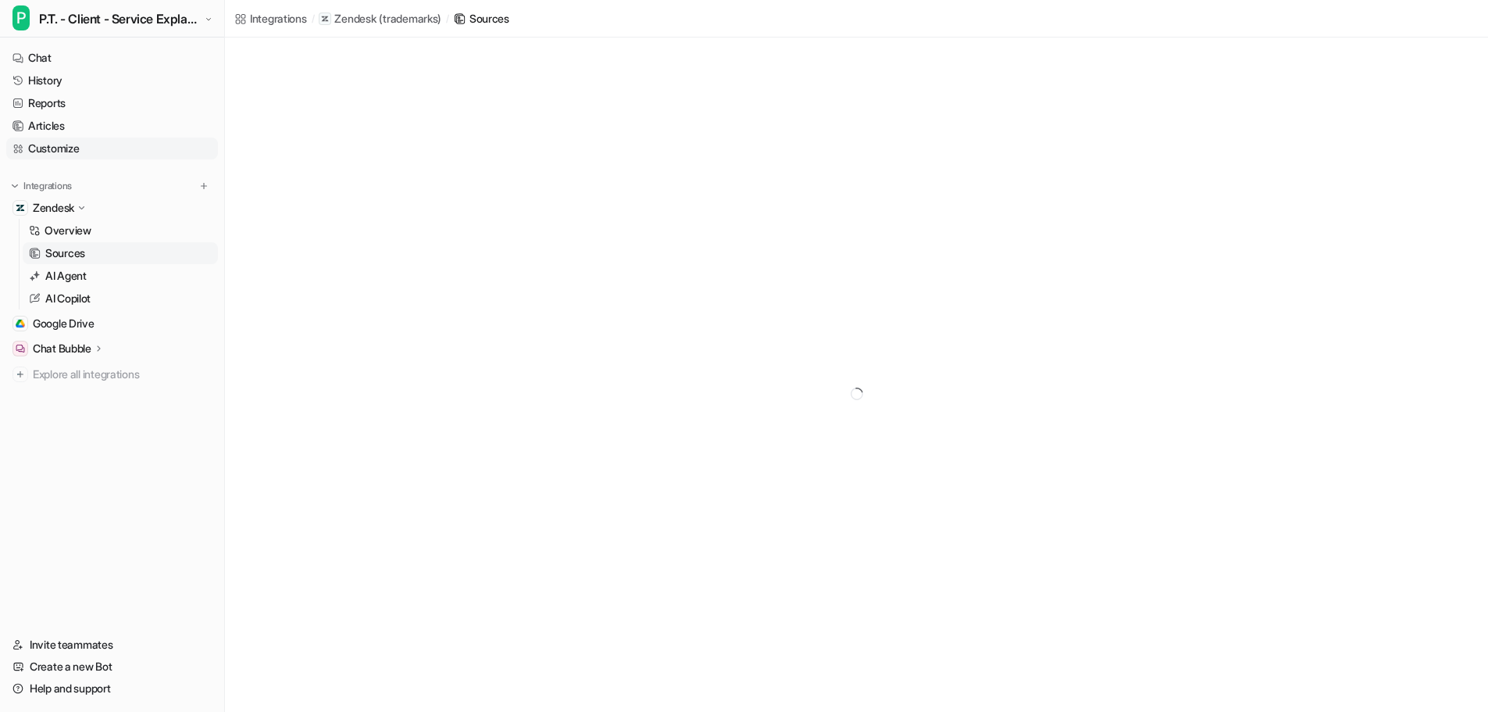
click at [71, 141] on link "Customize" at bounding box center [112, 149] width 212 height 22
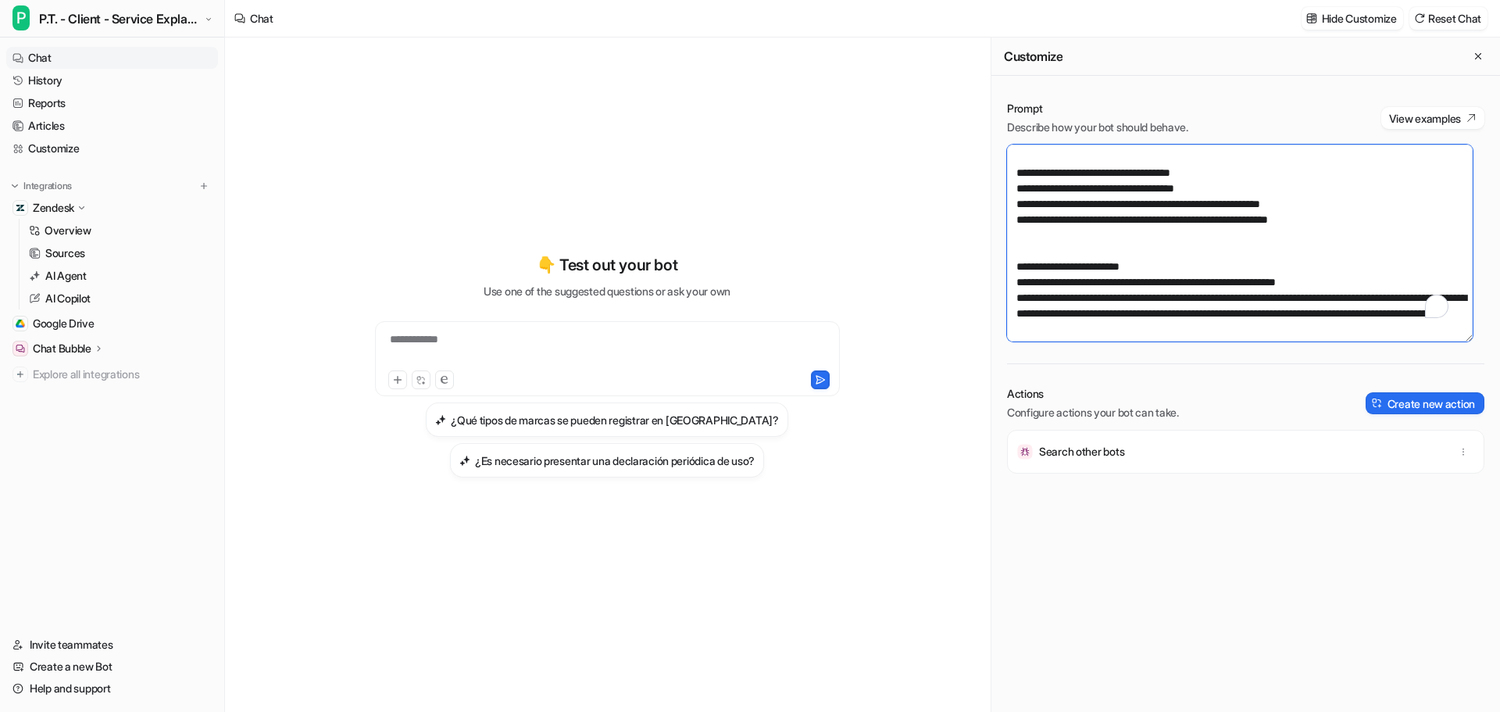
scroll to position [4266, 0]
drag, startPoint x: 1333, startPoint y: 247, endPoint x: 1359, endPoint y: 249, distance: 25.9
click at [1359, 249] on textarea "To enrich screen reader interactions, please activate Accessibility in Grammarl…" at bounding box center [1240, 243] width 466 height 197
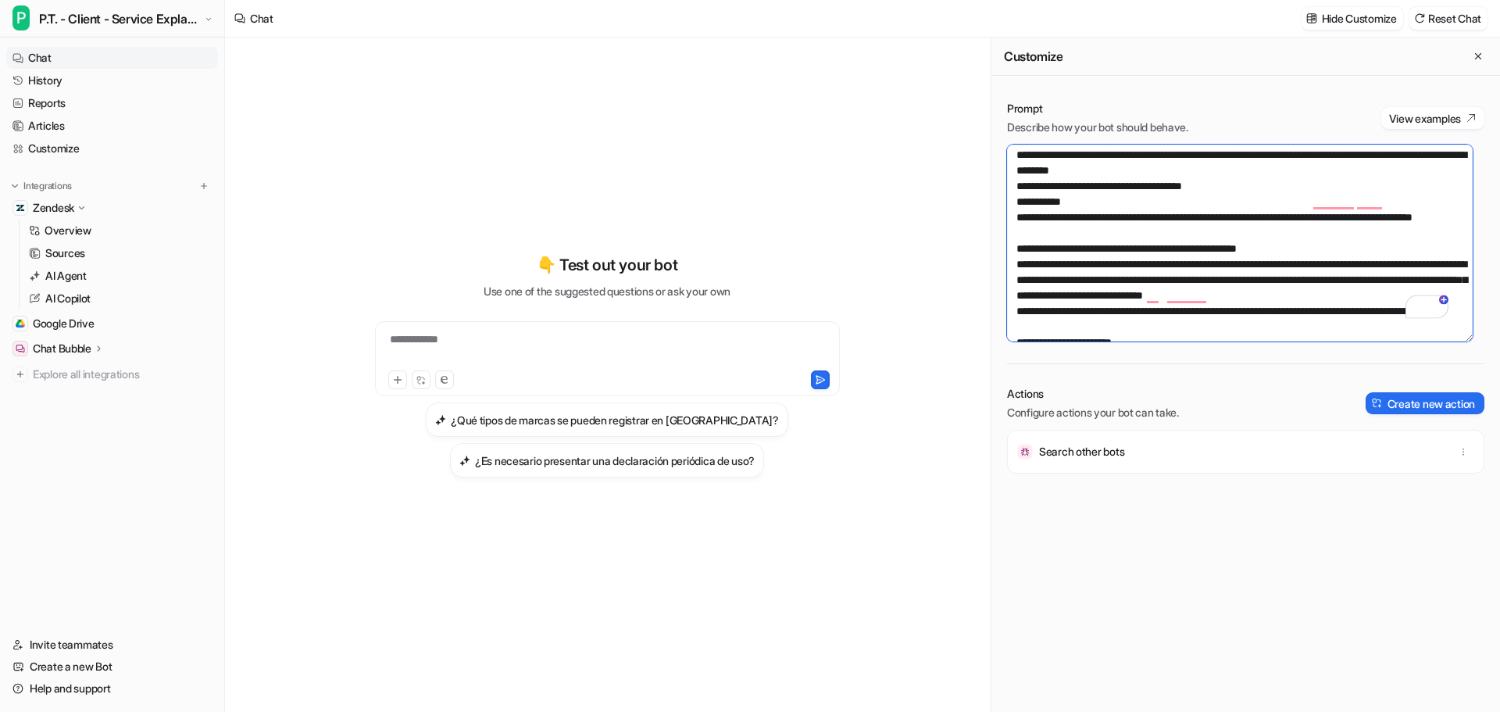
scroll to position [2938, 0]
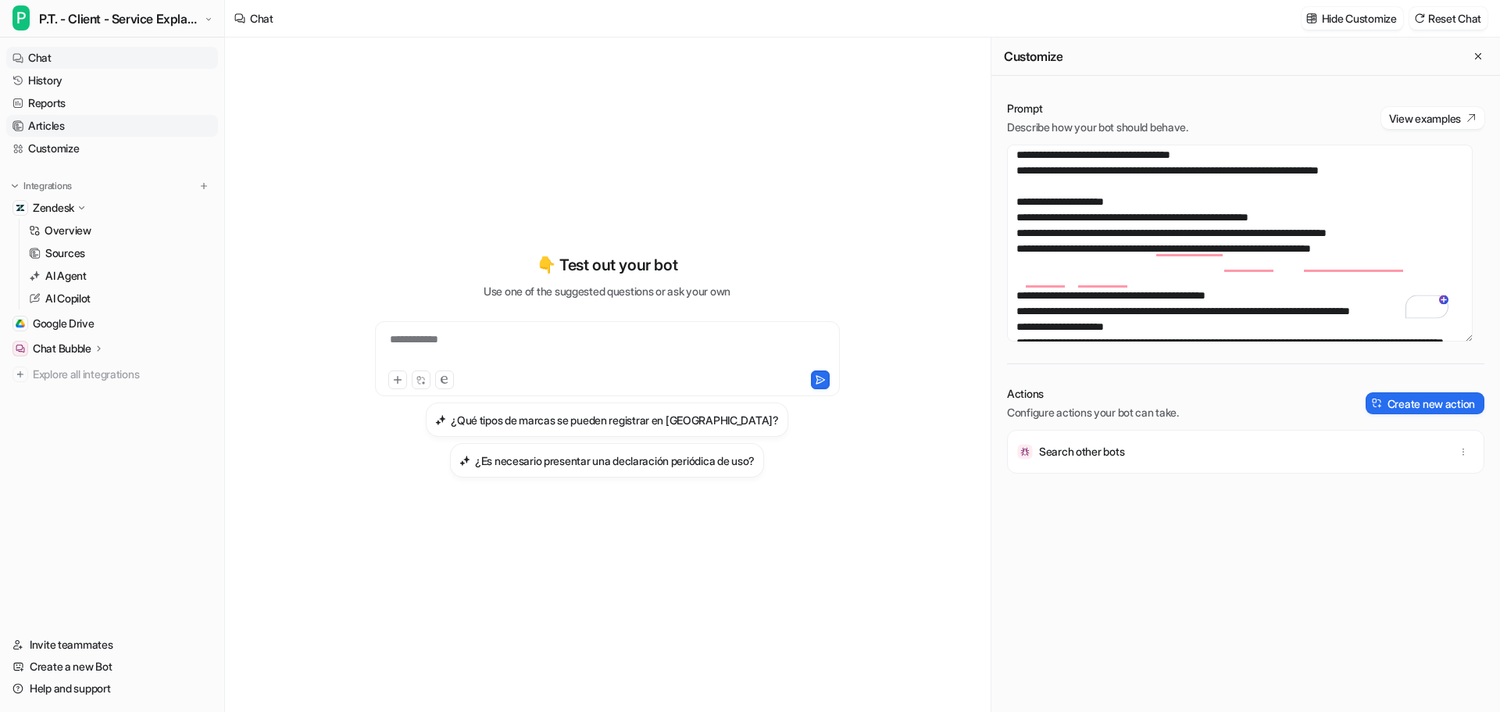
click at [58, 123] on link "Articles" at bounding box center [112, 126] width 212 height 22
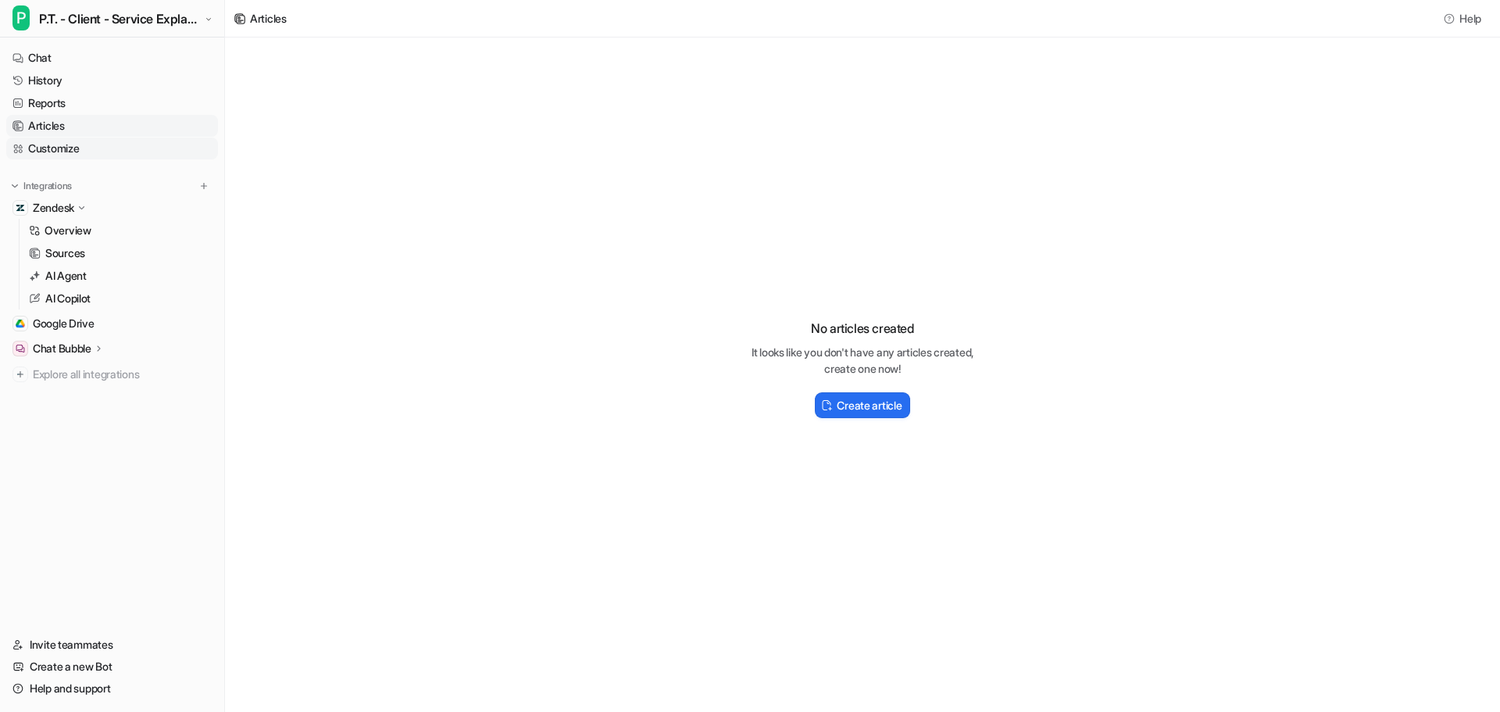
click at [55, 150] on link "Customize" at bounding box center [112, 149] width 212 height 22
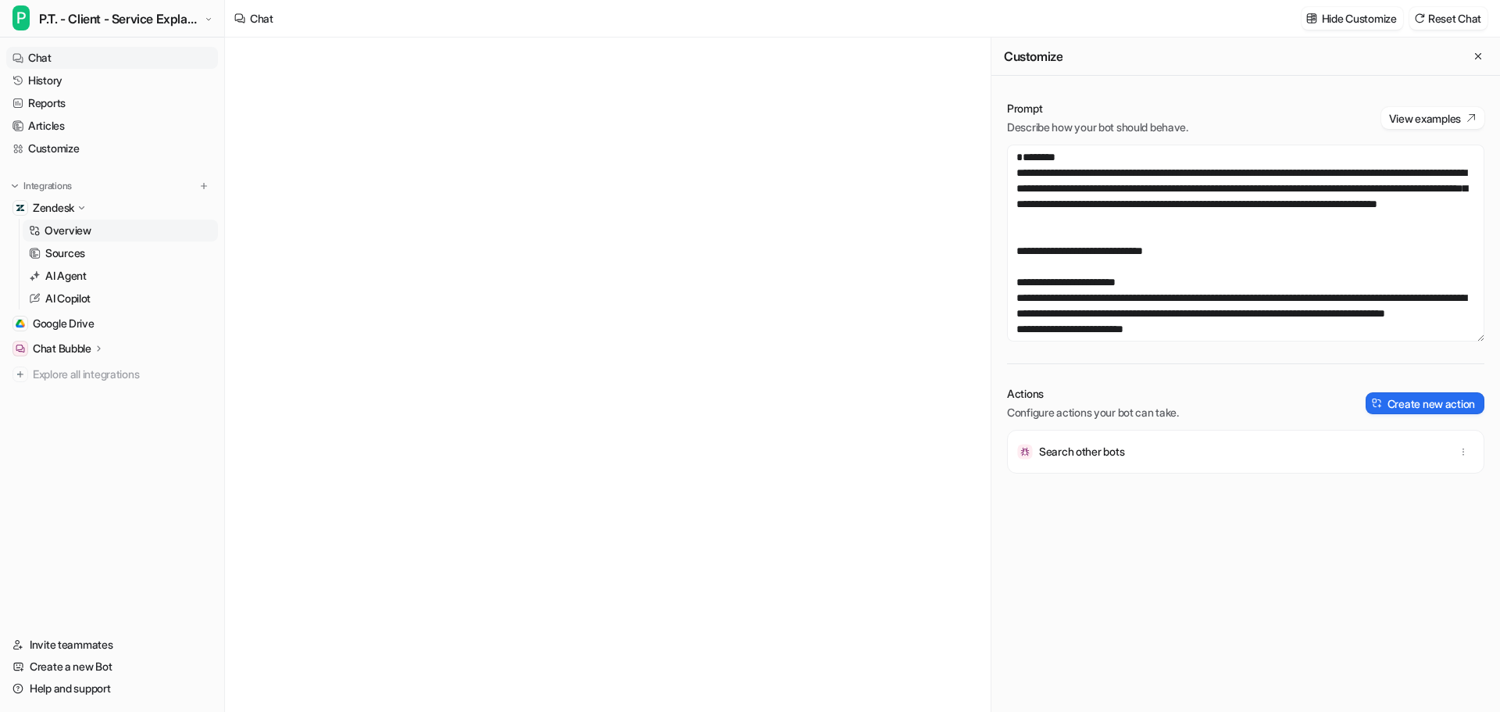
click at [73, 223] on p "Overview" at bounding box center [68, 231] width 47 height 16
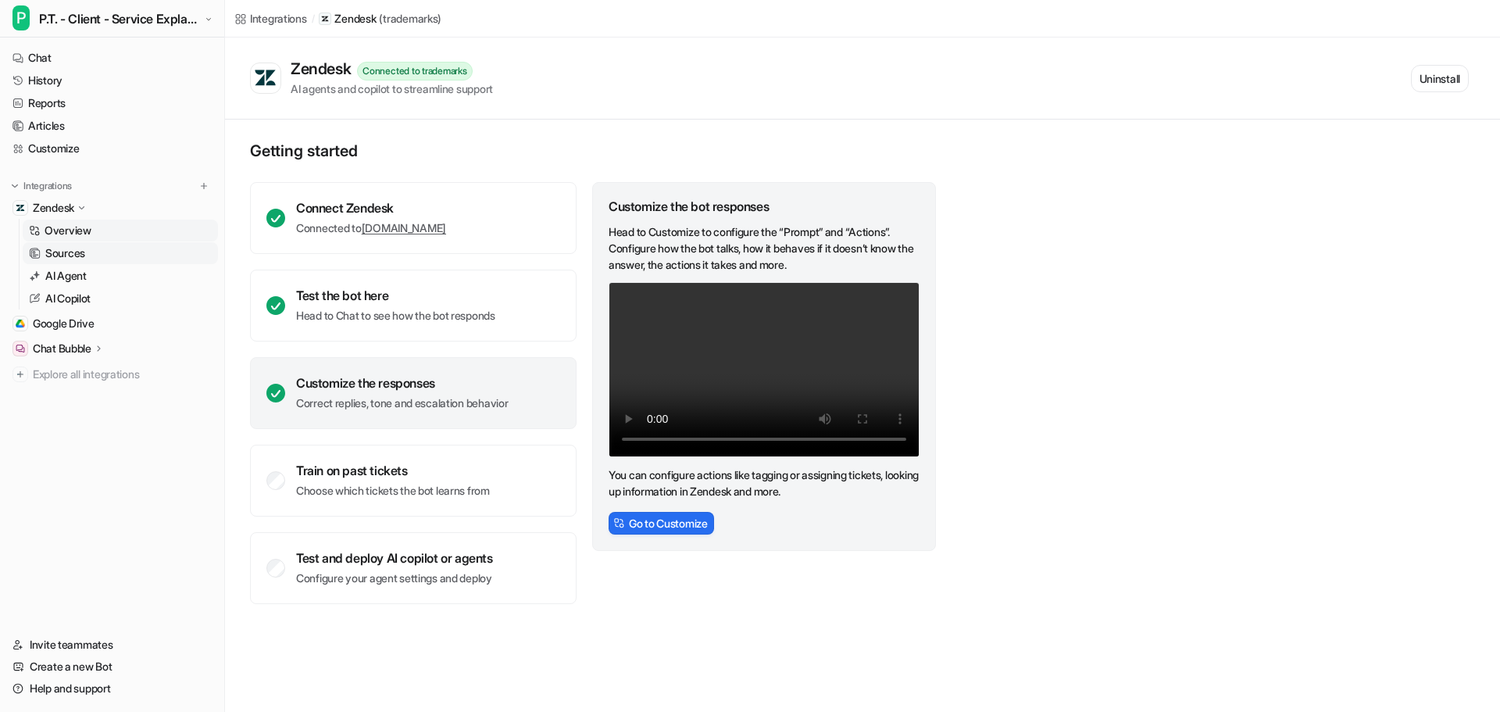
click at [73, 252] on p "Sources" at bounding box center [65, 253] width 40 height 16
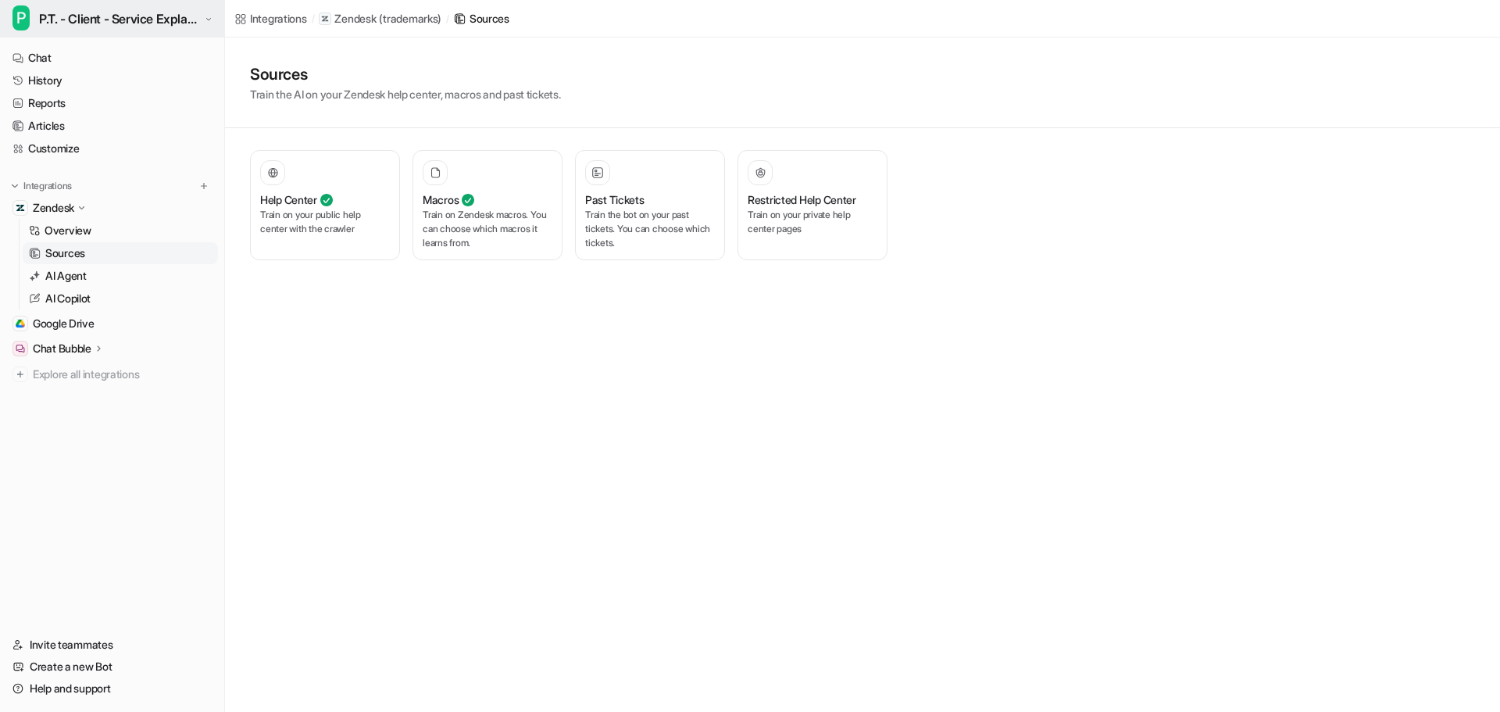
click at [148, 18] on span "P.T. - Client - Service Explanation & Selling" at bounding box center [119, 19] width 161 height 22
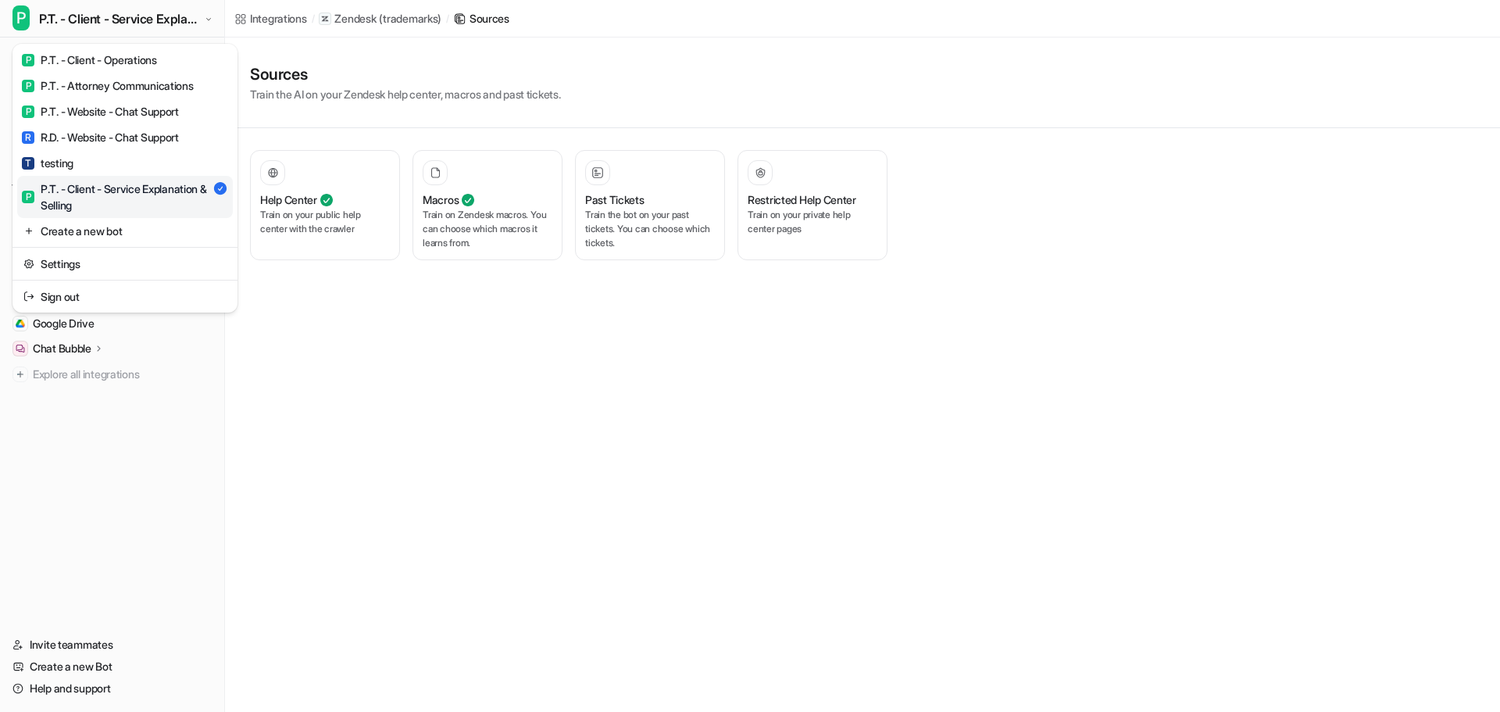
click at [349, 321] on div "P P.T. - Client - Service Explanation & Selling P P.T. - Client - Operations P …" at bounding box center [750, 356] width 1500 height 712
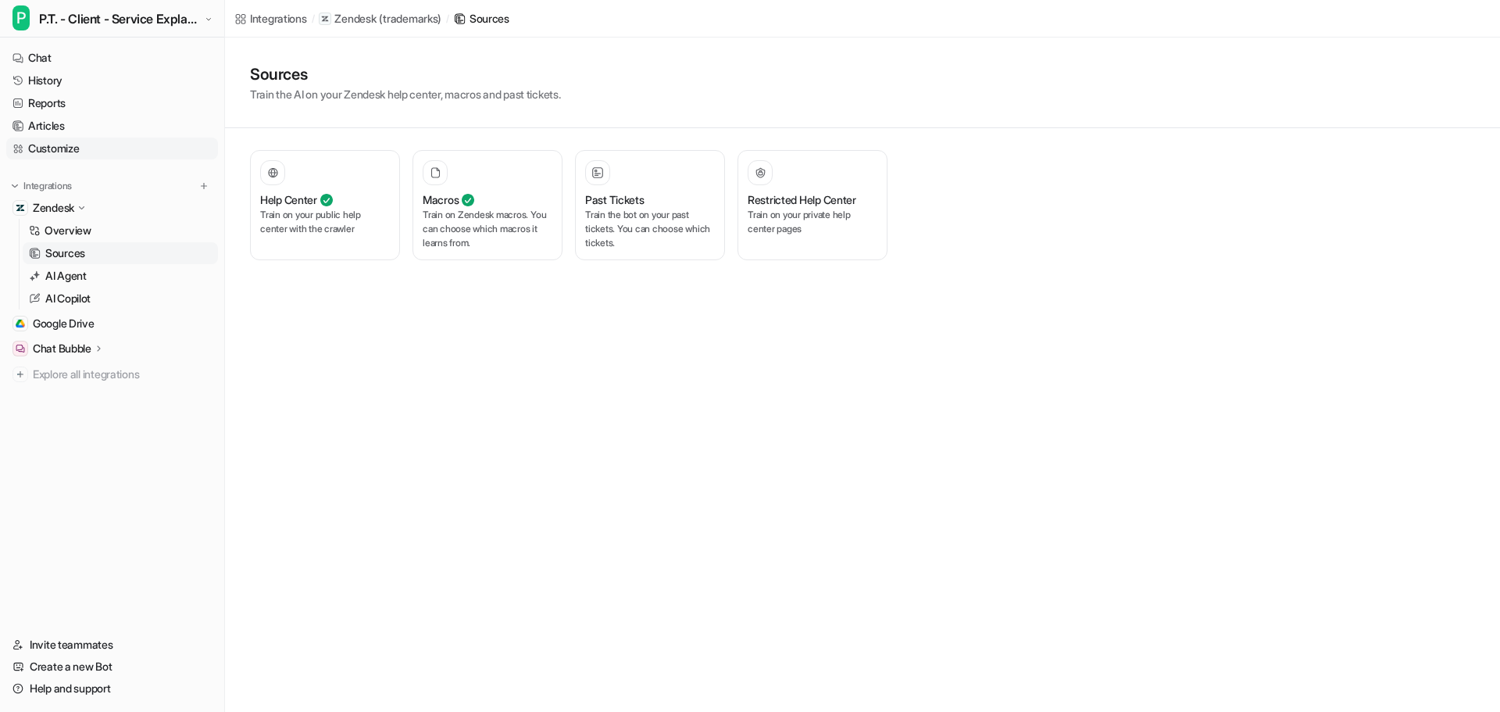
click at [90, 153] on link "Customize" at bounding box center [112, 149] width 212 height 22
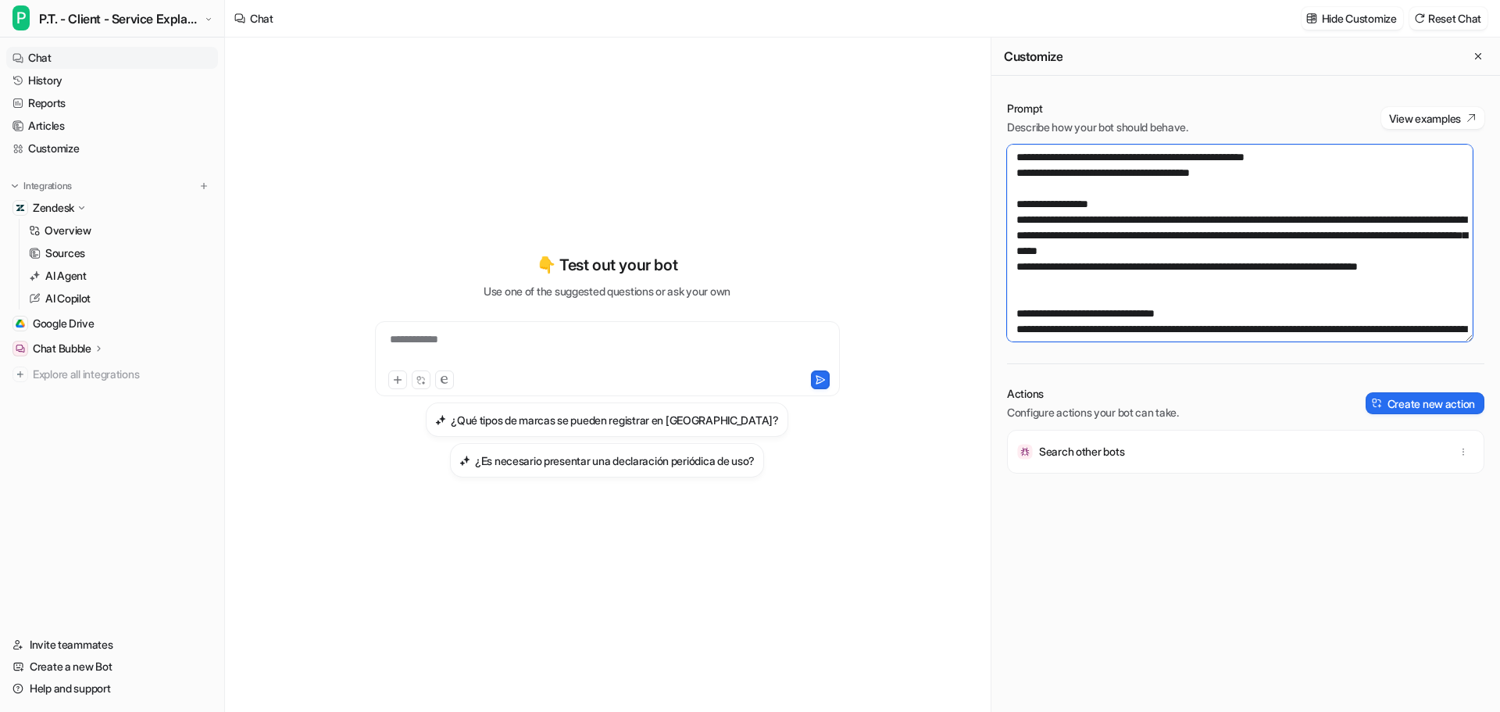
scroll to position [703, 0]
drag, startPoint x: 1119, startPoint y: 268, endPoint x: 1232, endPoint y: 270, distance: 113.3
click at [1232, 270] on textarea "To enrich screen reader interactions, please activate Accessibility in Grammarl…" at bounding box center [1240, 243] width 466 height 197
drag, startPoint x: 1346, startPoint y: 252, endPoint x: 1011, endPoint y: 176, distance: 343.6
click at [1011, 176] on textarea "To enrich screen reader interactions, please activate Accessibility in Grammarl…" at bounding box center [1240, 243] width 466 height 197
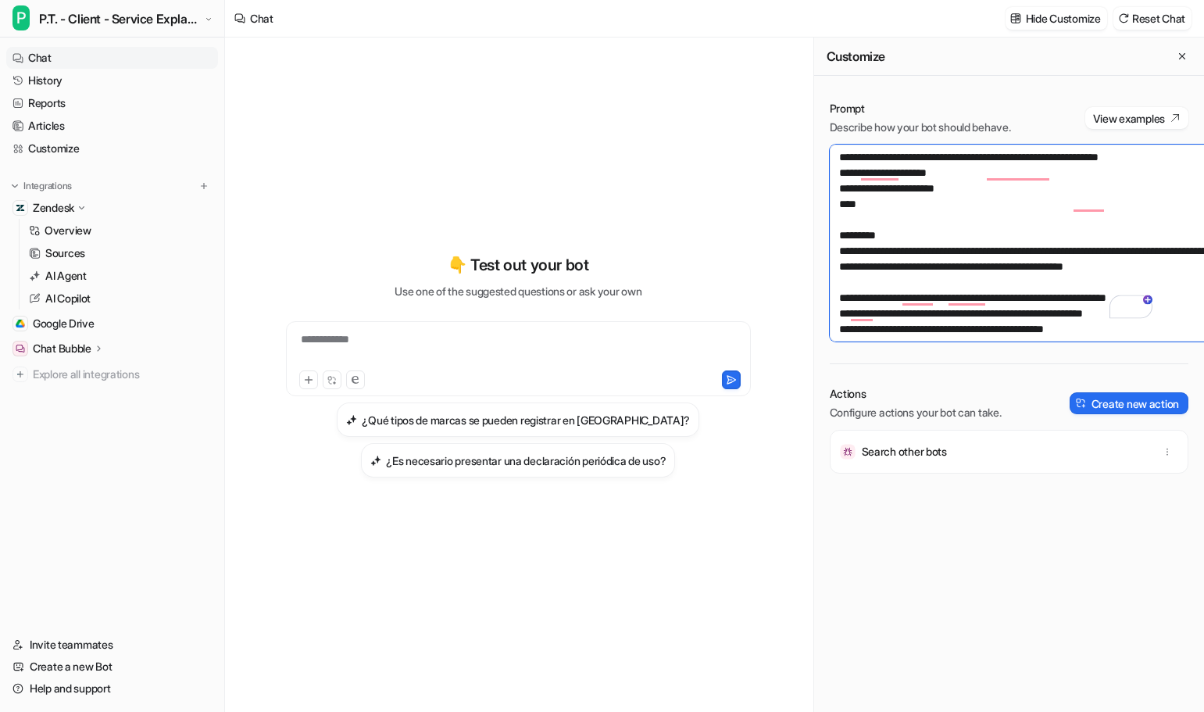
scroll to position [531, 0]
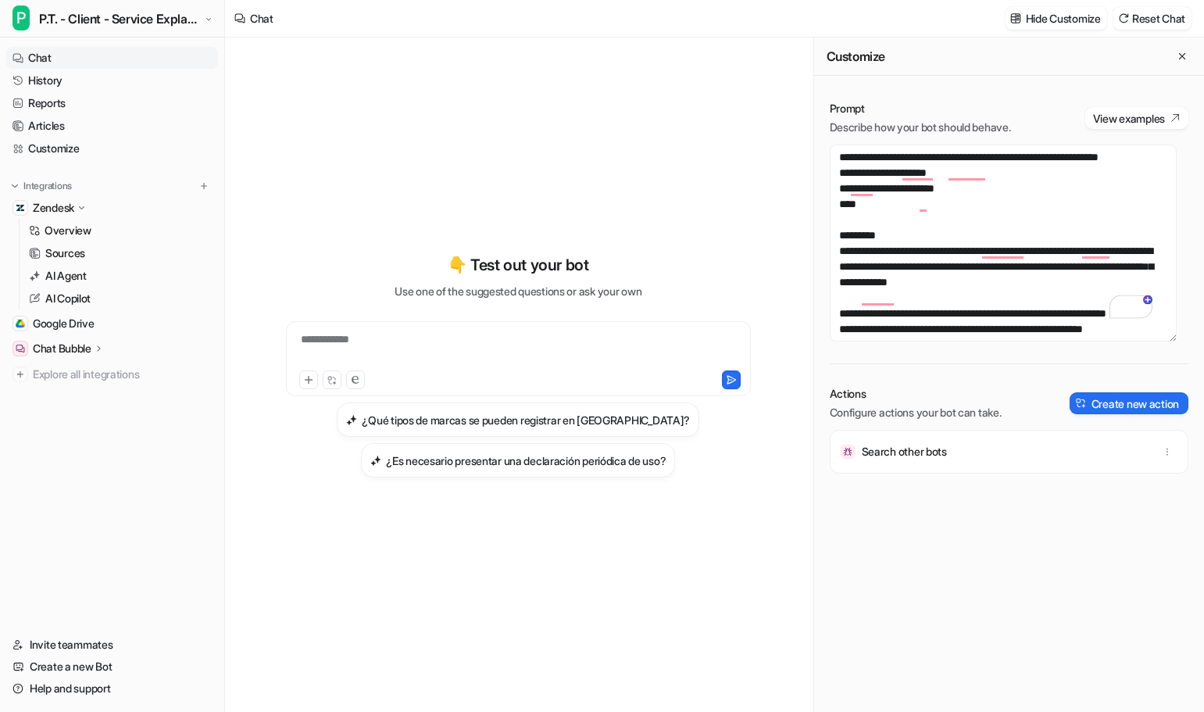
click at [64, 55] on link "Chat" at bounding box center [112, 58] width 212 height 22
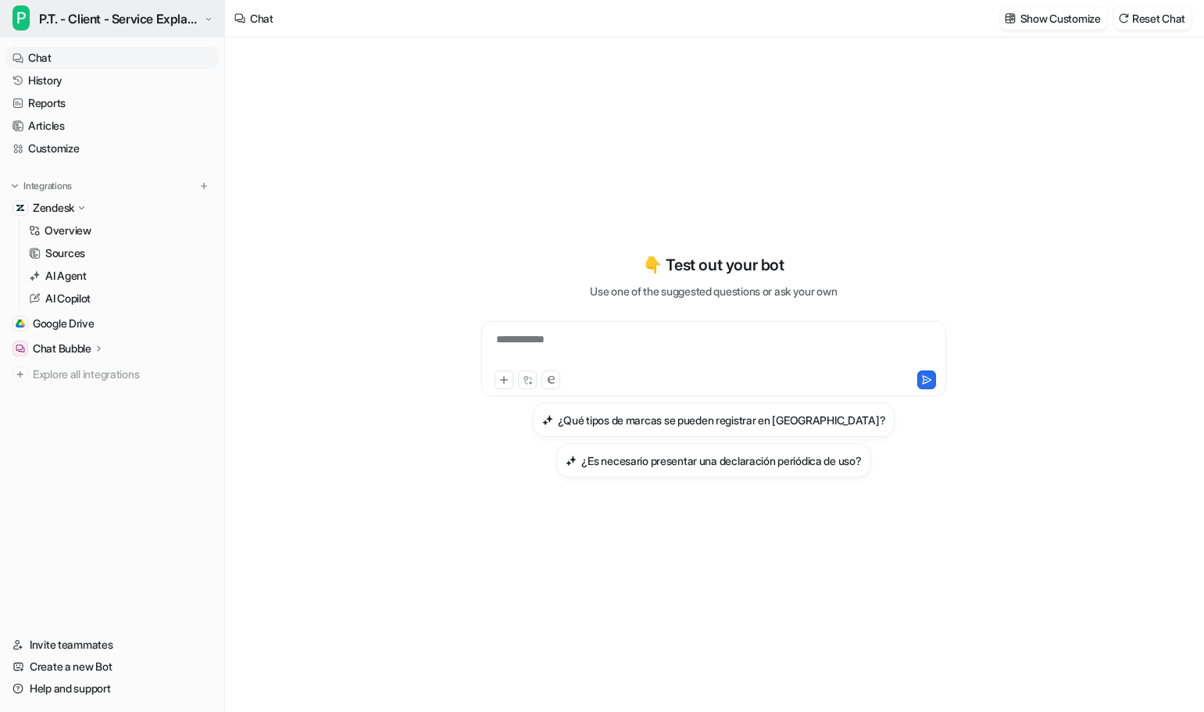
click at [81, 18] on span "P.T. - Client - Service Explanation & Selling" at bounding box center [119, 19] width 161 height 22
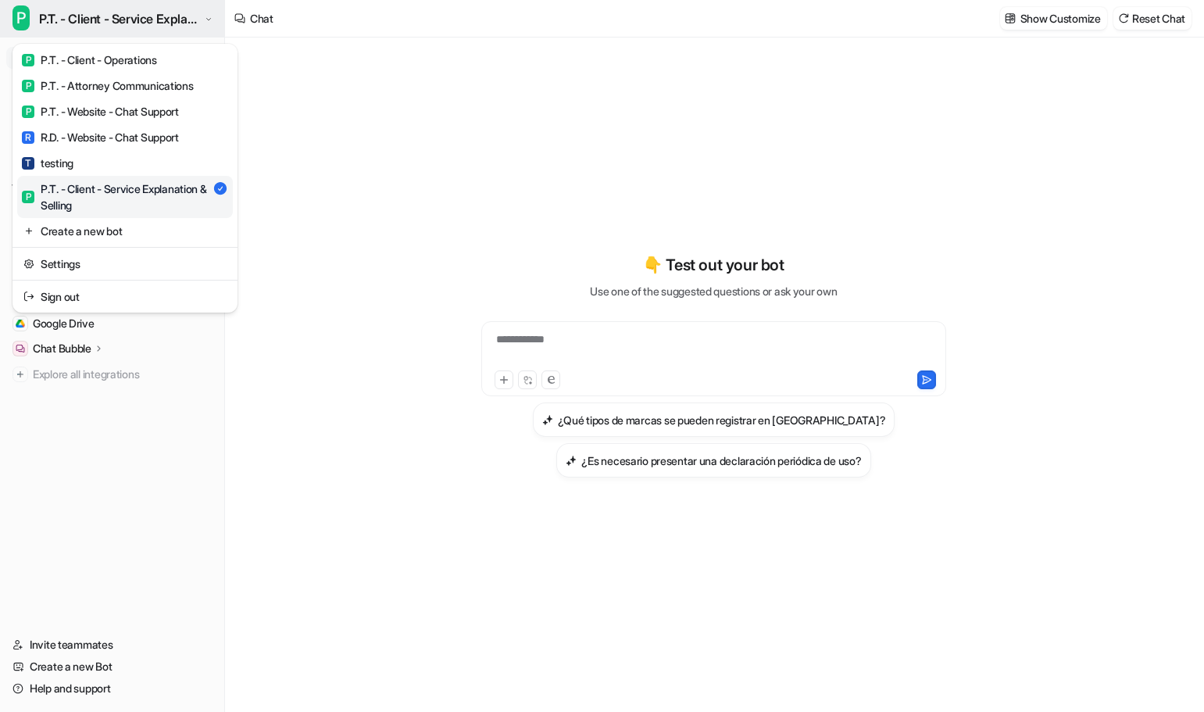
click at [81, 18] on span "P.T. - Client - Service Explanation & Selling" at bounding box center [119, 19] width 161 height 22
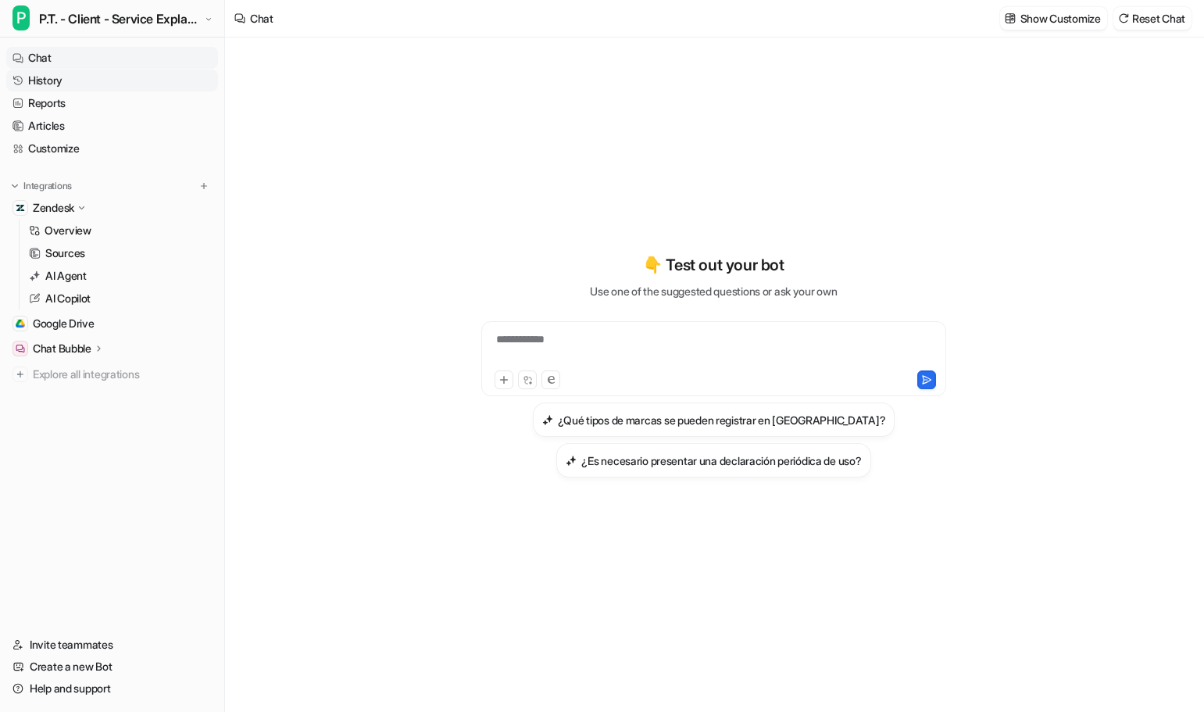
click at [52, 82] on link "History" at bounding box center [112, 81] width 212 height 22
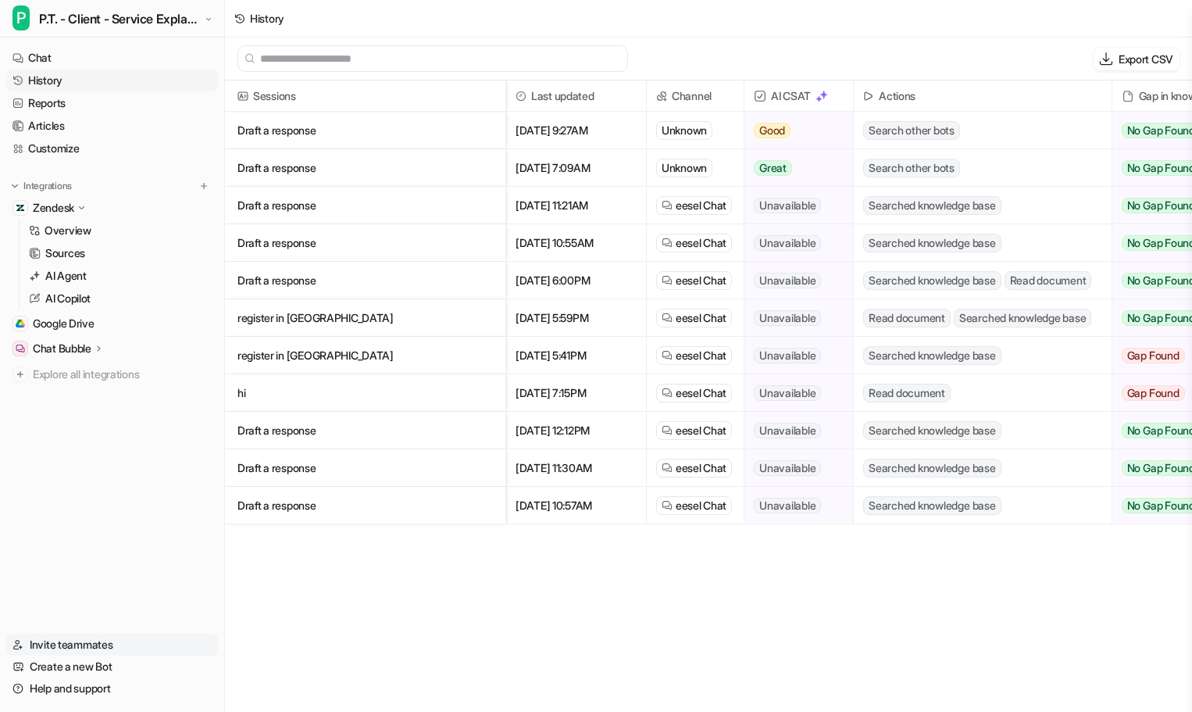
click at [80, 645] on link "Invite teammates" at bounding box center [112, 645] width 212 height 22
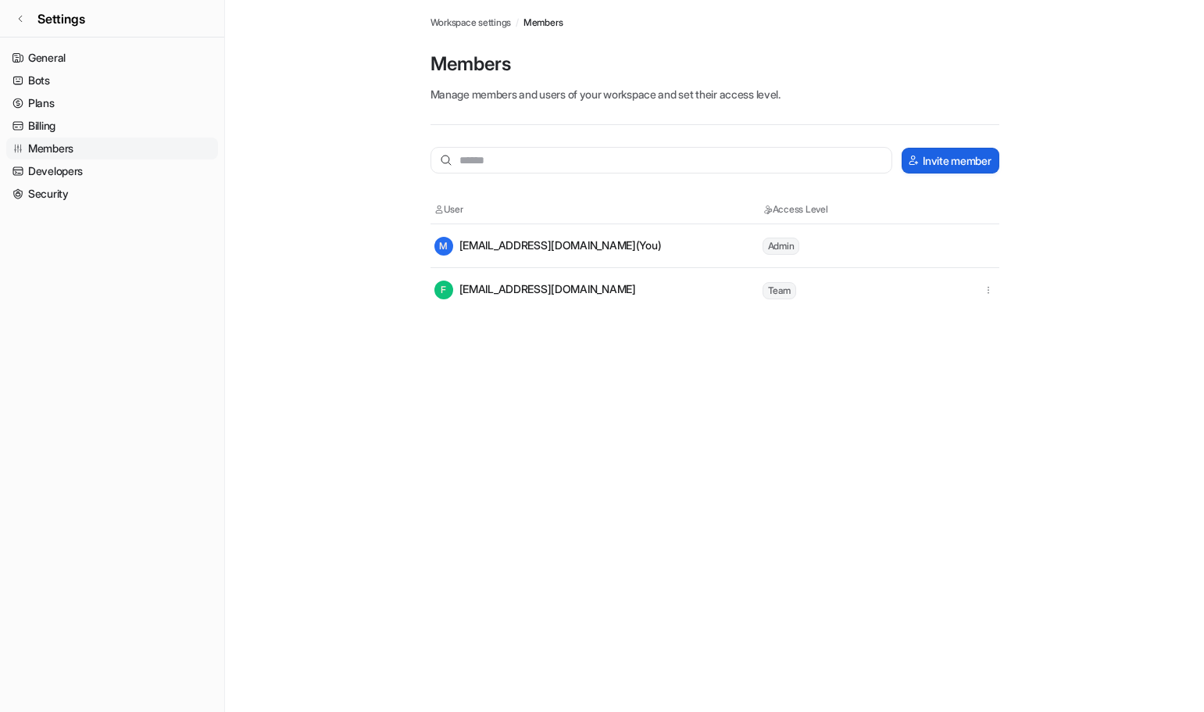
click at [977, 158] on button "Invite member" at bounding box center [950, 161] width 97 height 26
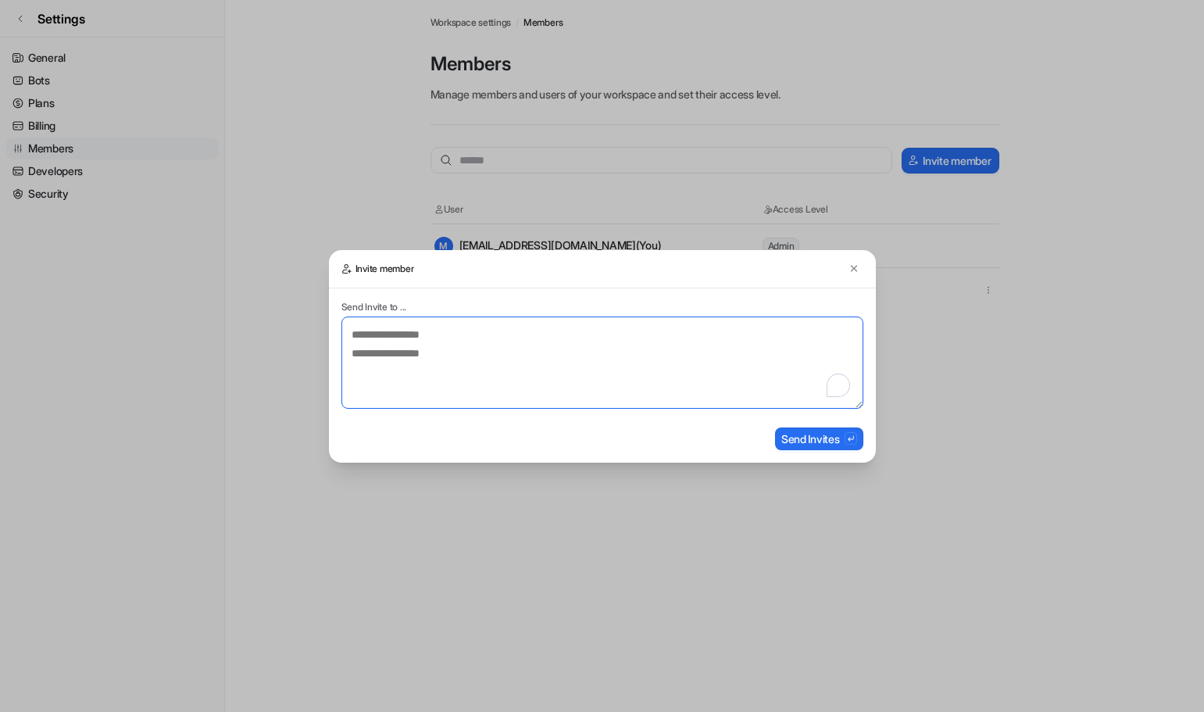
click at [473, 339] on textarea "To enrich screen reader interactions, please activate Accessibility in Grammarl…" at bounding box center [602, 362] width 522 height 92
type textarea "**********"
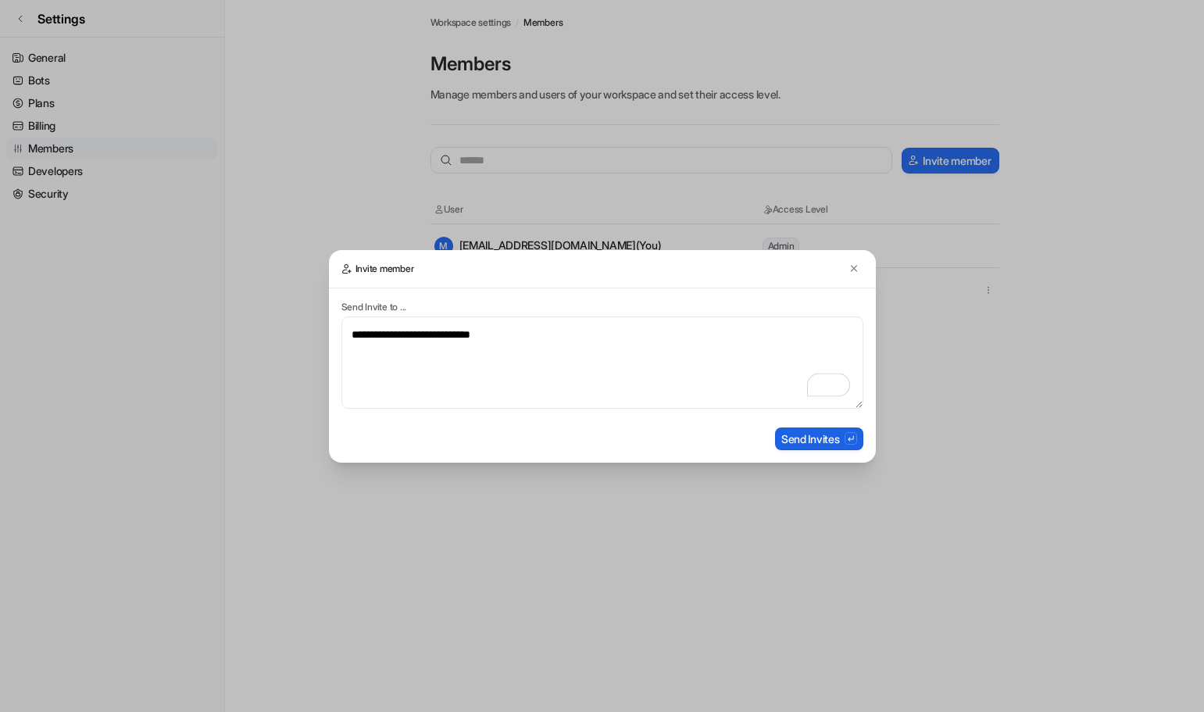
click at [782, 441] on button "Send Invites" at bounding box center [819, 438] width 88 height 23
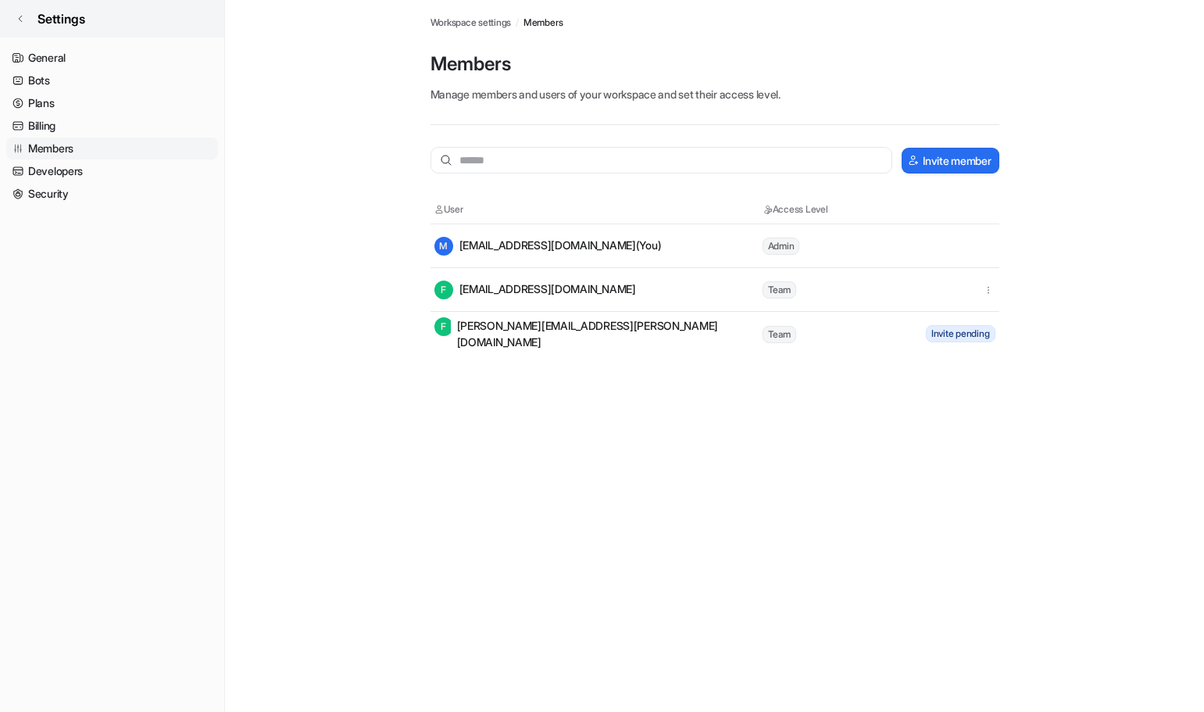
click at [22, 13] on link "Settings" at bounding box center [112, 19] width 224 height 38
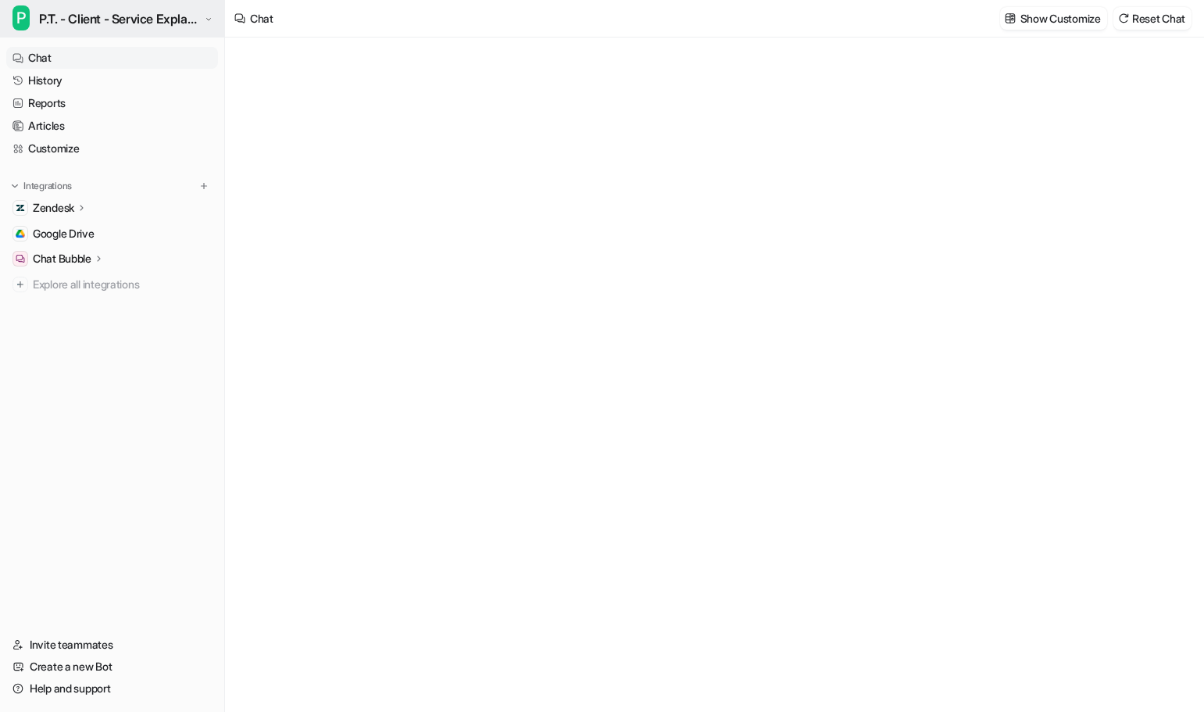
click at [186, 21] on span "P.T. - Client - Service Explanation & Selling" at bounding box center [119, 19] width 161 height 22
type textarea "**********"
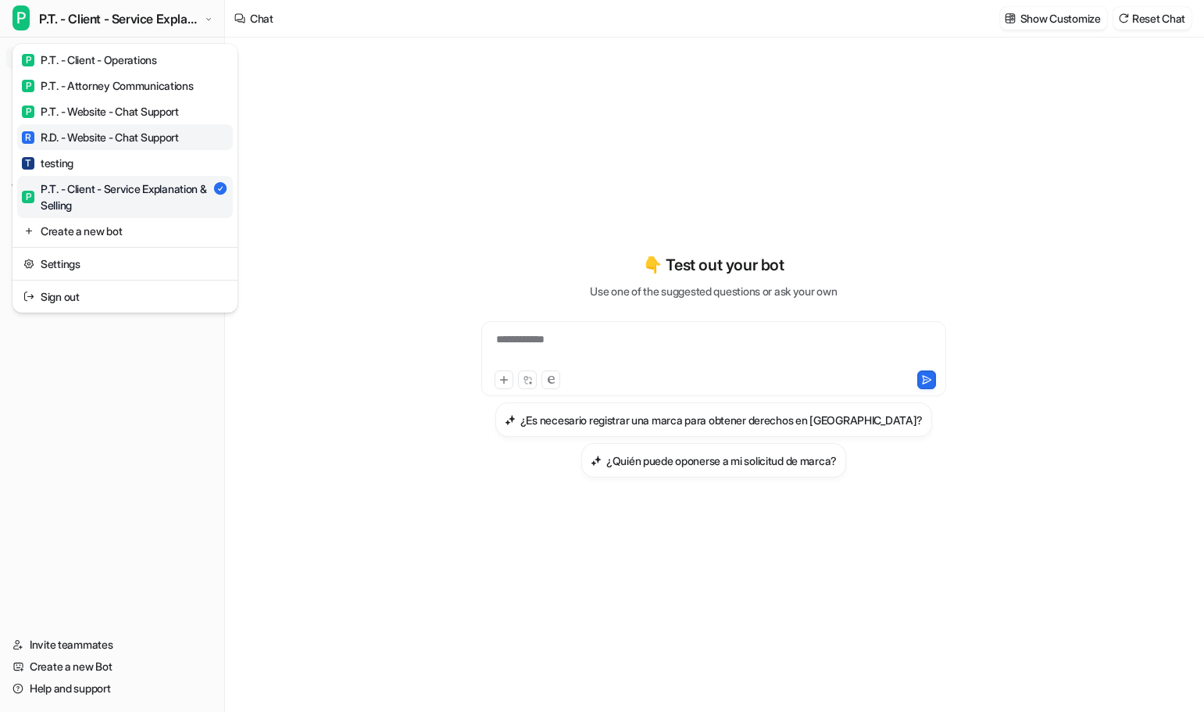
click at [189, 135] on link "R R.D. - Website - Chat Support" at bounding box center [125, 137] width 216 height 26
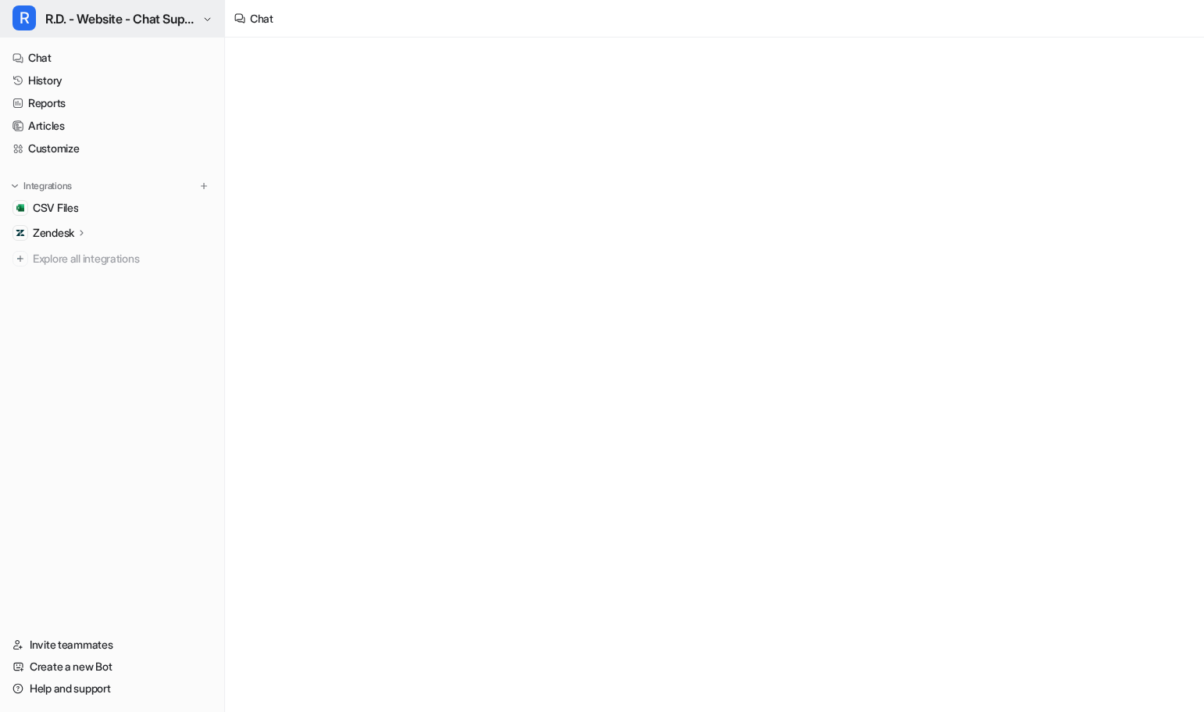
click at [128, 14] on span "R.D. - Website - Chat Support" at bounding box center [121, 19] width 153 height 22
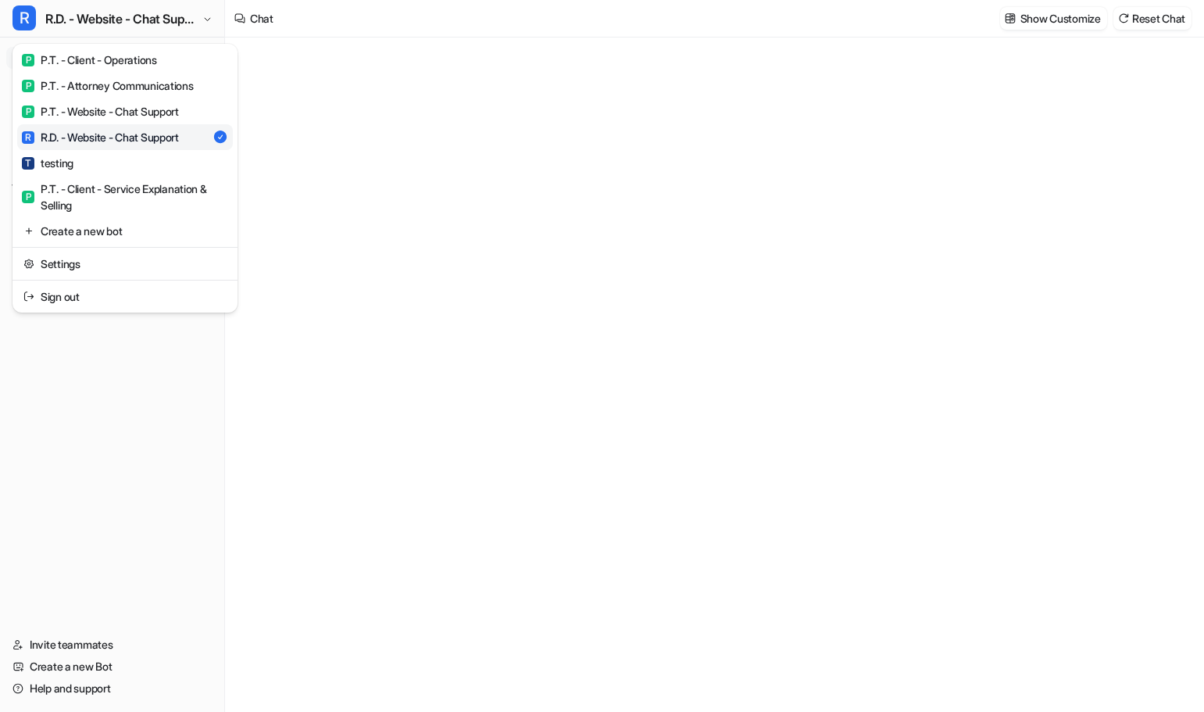
type textarea "**********"
click at [75, 109] on div "P P.T. - Website - Chat Support" at bounding box center [100, 111] width 157 height 16
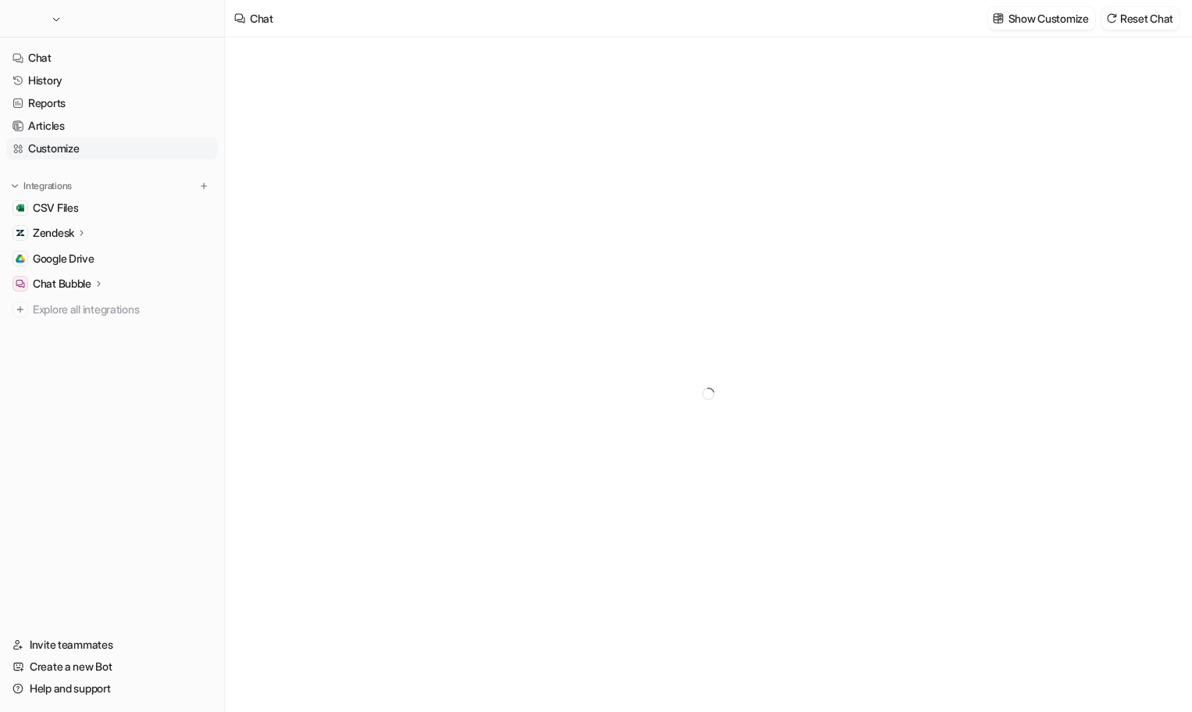
click at [63, 142] on link "Customize" at bounding box center [112, 149] width 212 height 22
click at [72, 148] on link "Customize" at bounding box center [112, 149] width 212 height 22
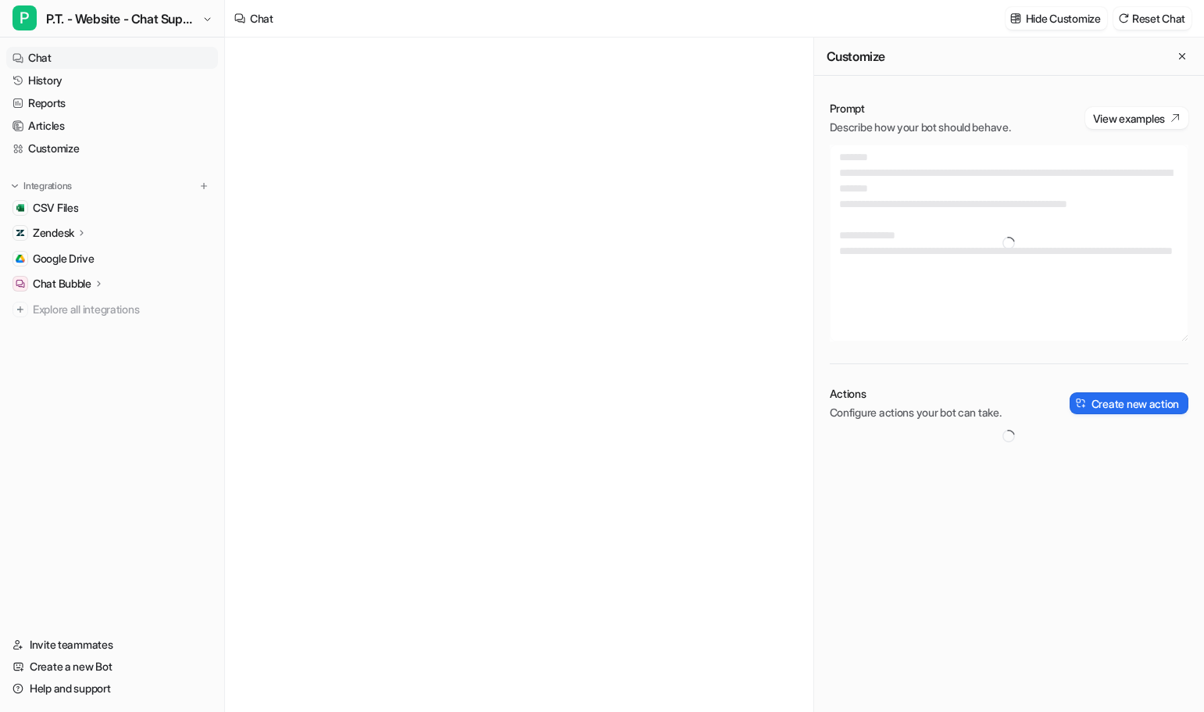
type textarea "**********"
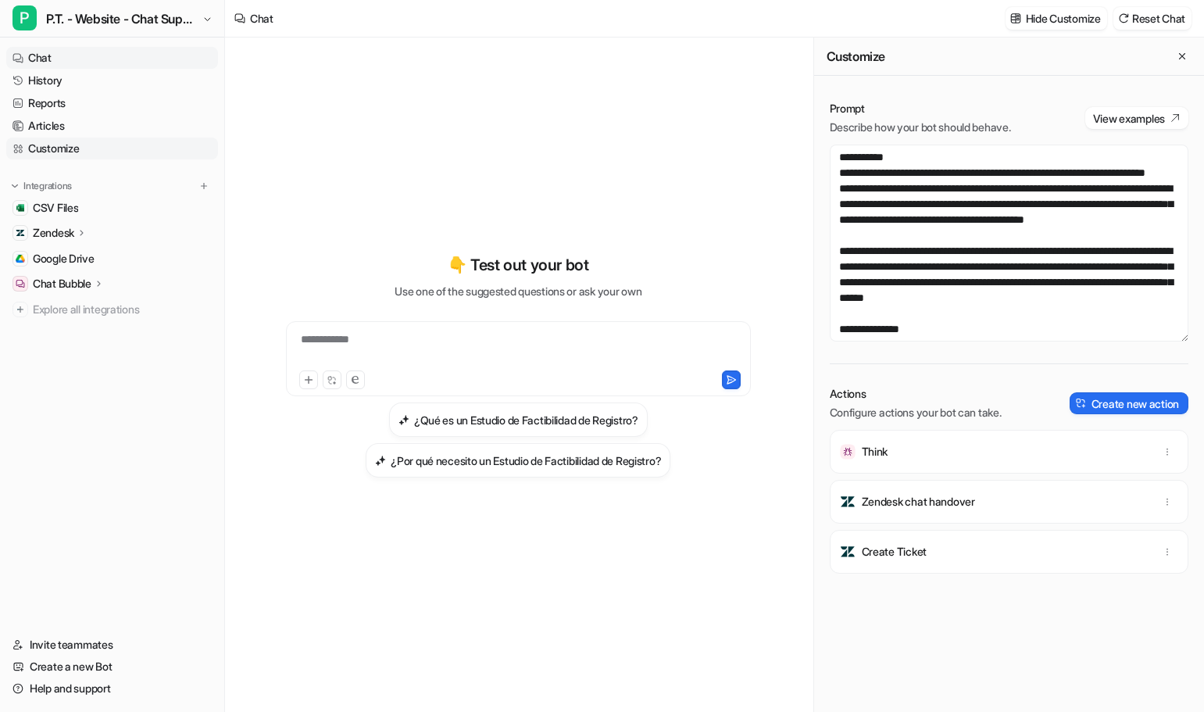
click at [72, 147] on link "Customize" at bounding box center [112, 149] width 212 height 22
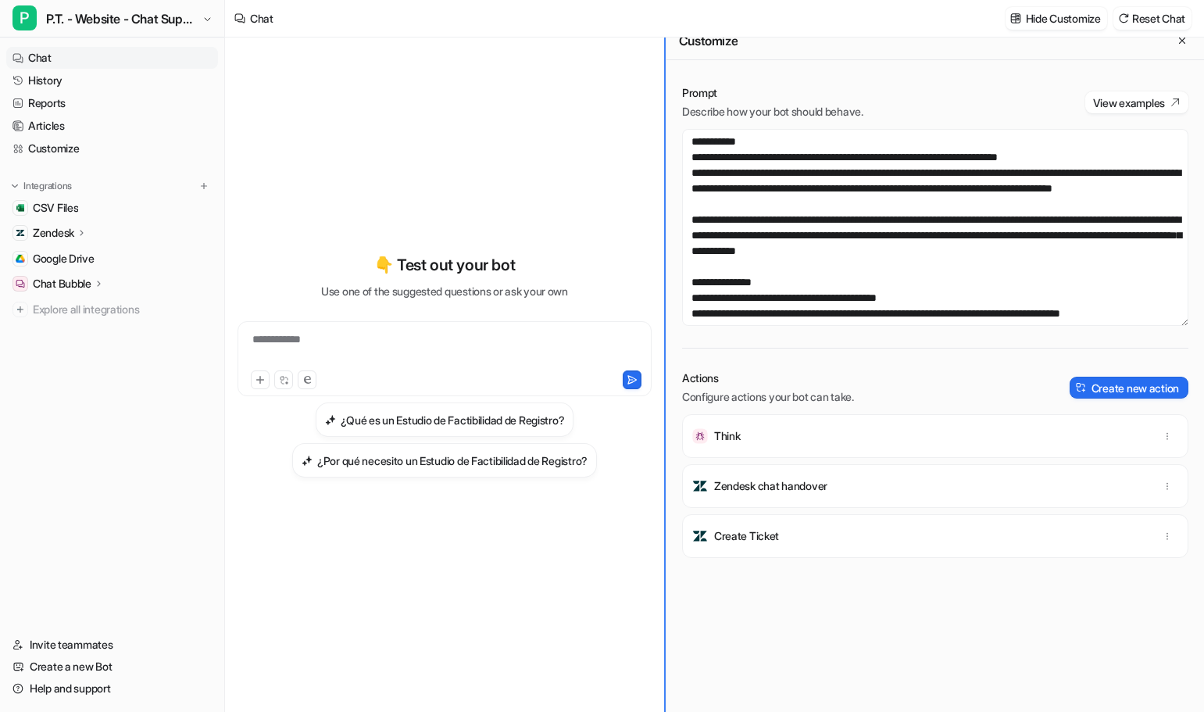
click at [575, 266] on div "**********" at bounding box center [714, 375] width 979 height 674
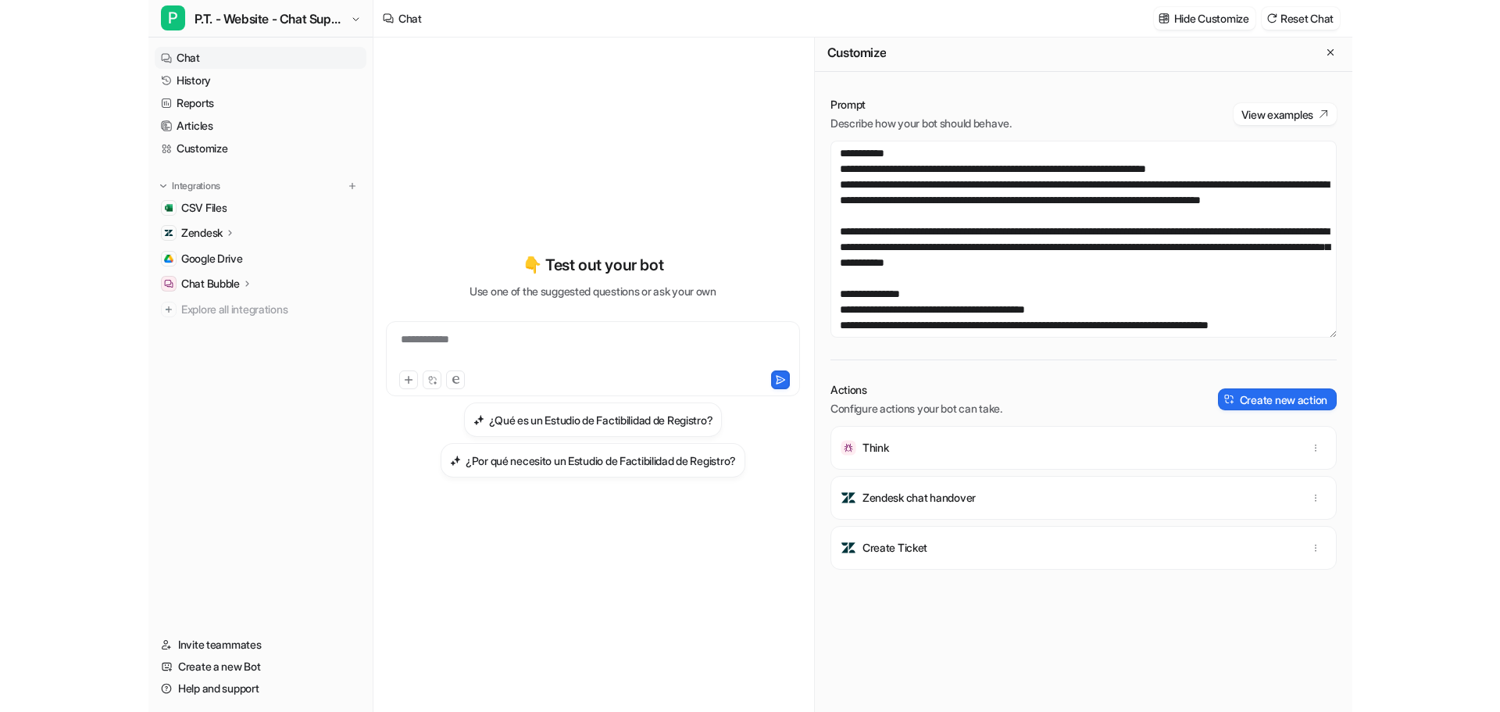
scroll to position [0, 0]
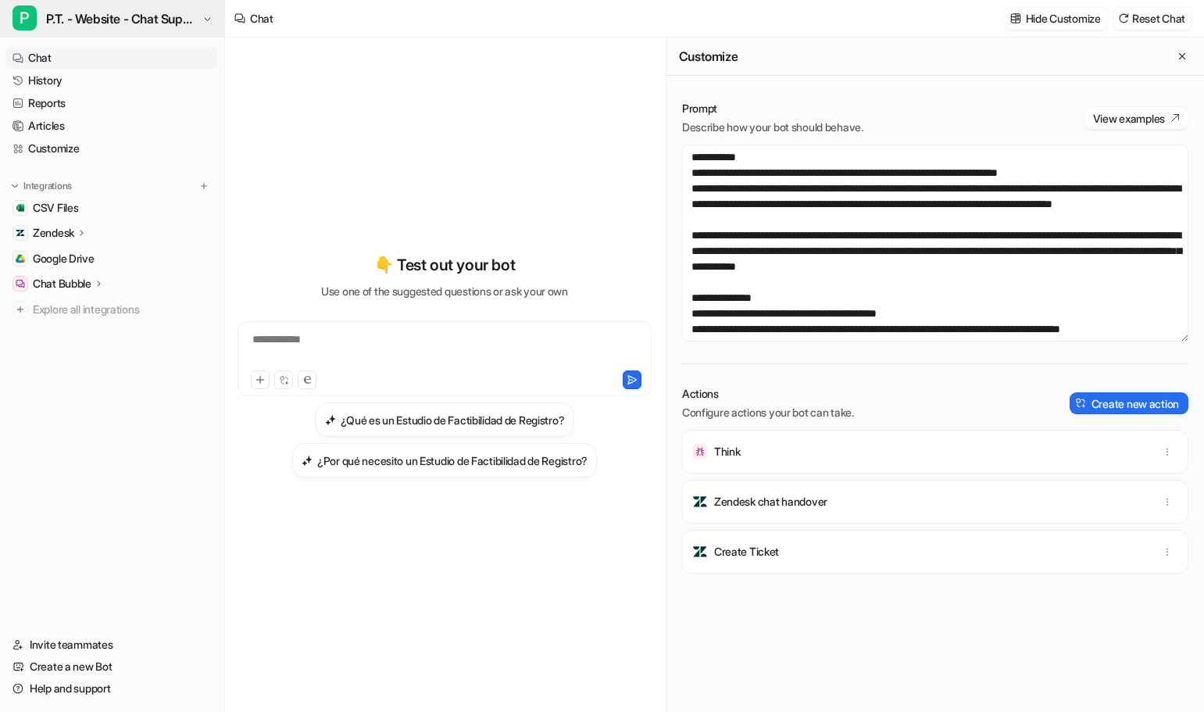
click at [85, 23] on span "P.T. - Website - Chat Support" at bounding box center [122, 19] width 152 height 22
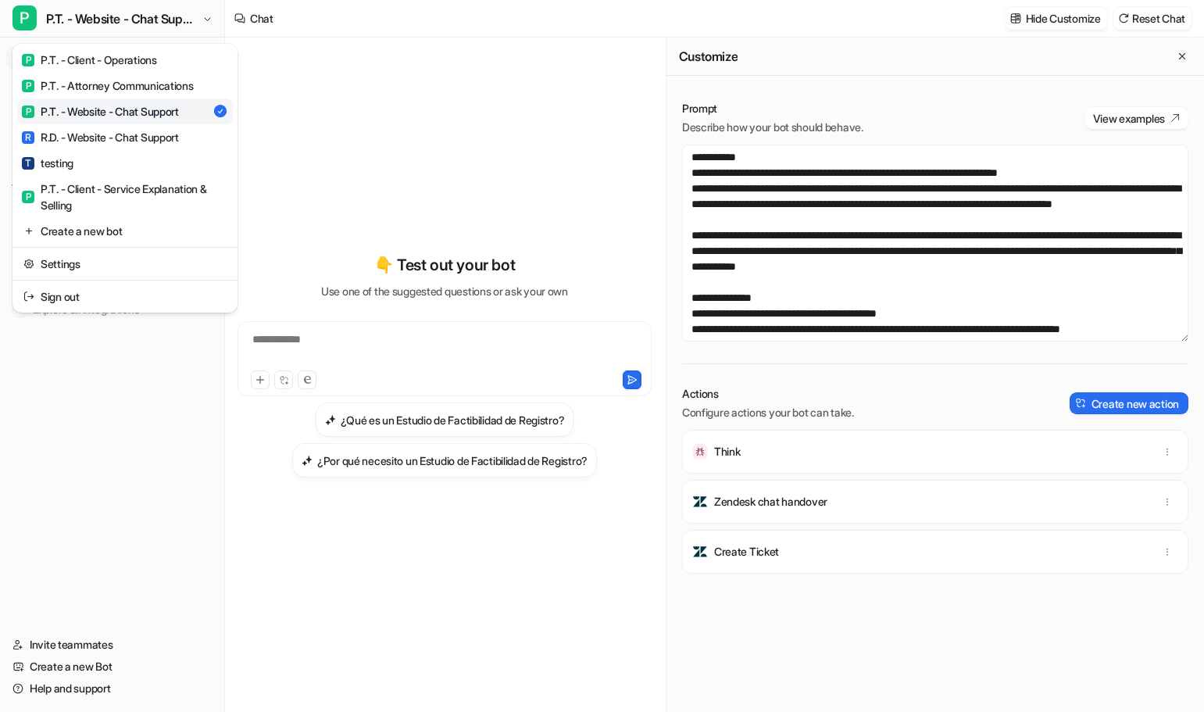
click at [409, 97] on div "**********" at bounding box center [602, 356] width 1204 height 712
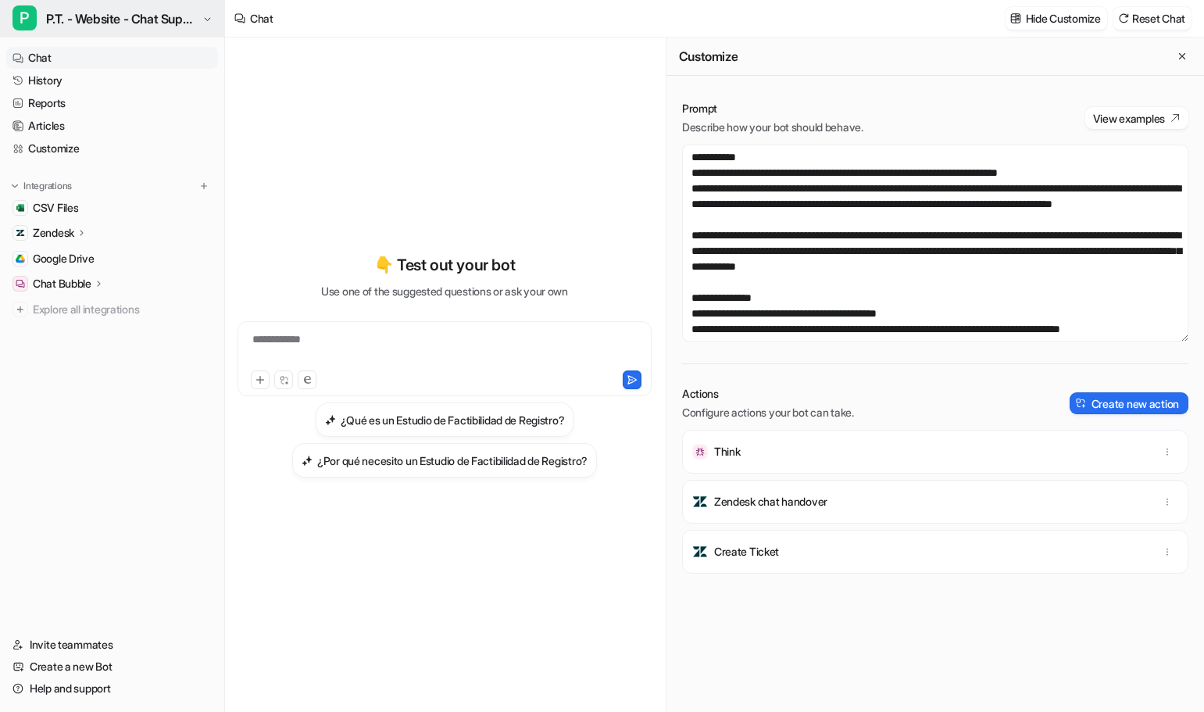
click at [134, 21] on span "P.T. - Website - Chat Support" at bounding box center [122, 19] width 152 height 22
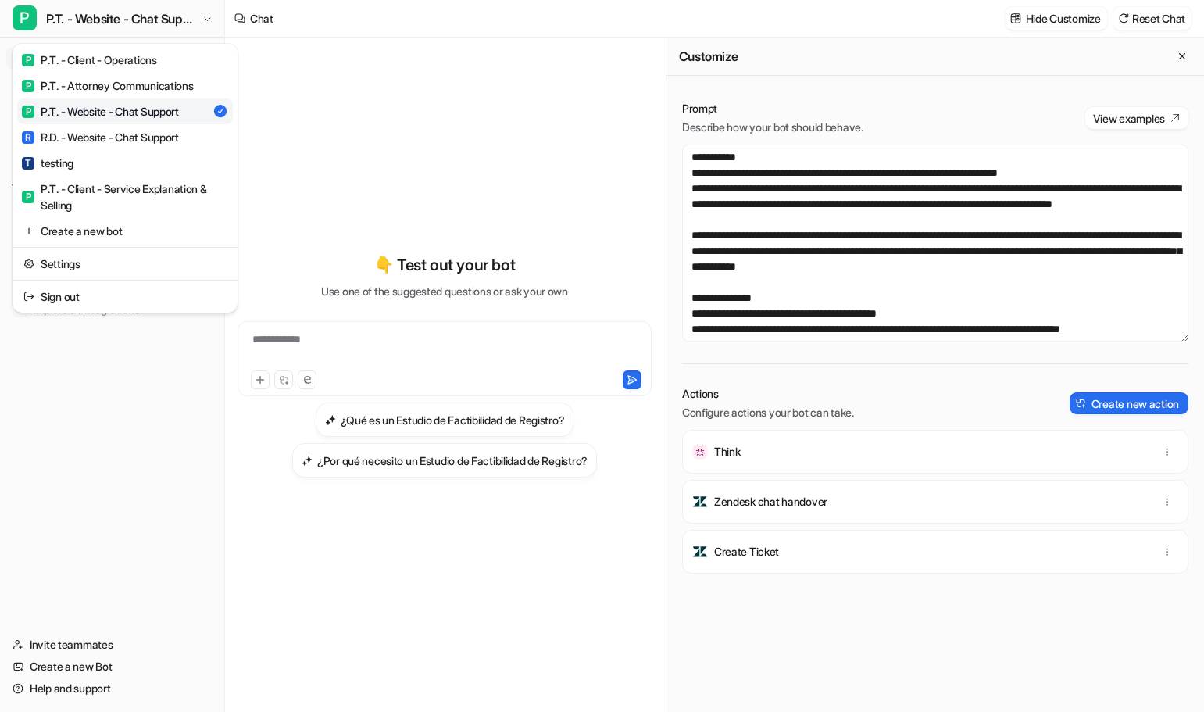
drag, startPoint x: 443, startPoint y: 536, endPoint x: 613, endPoint y: 602, distance: 181.8
click at [627, 620] on div "**********" at bounding box center [602, 356] width 1204 height 712
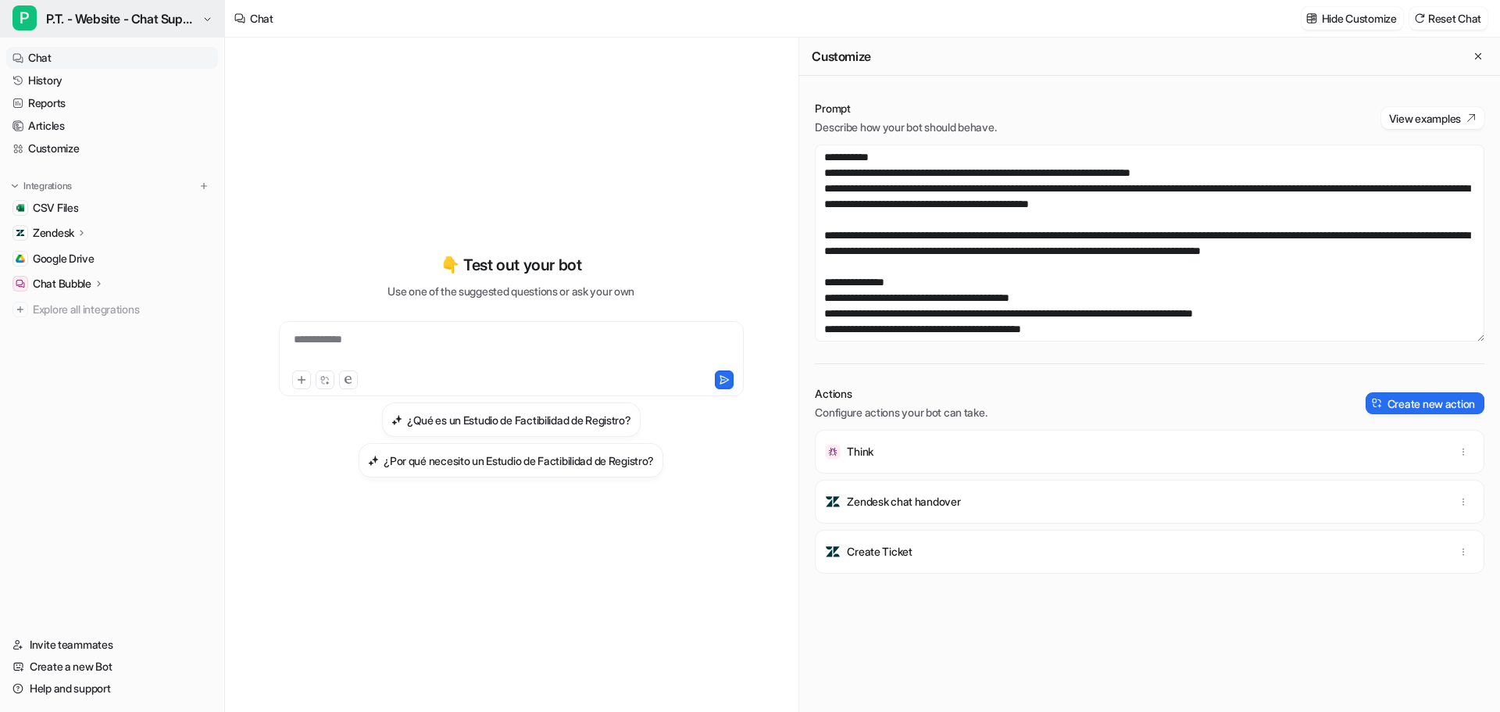
click at [120, 21] on span "P.T. - Website - Chat Support" at bounding box center [122, 19] width 152 height 22
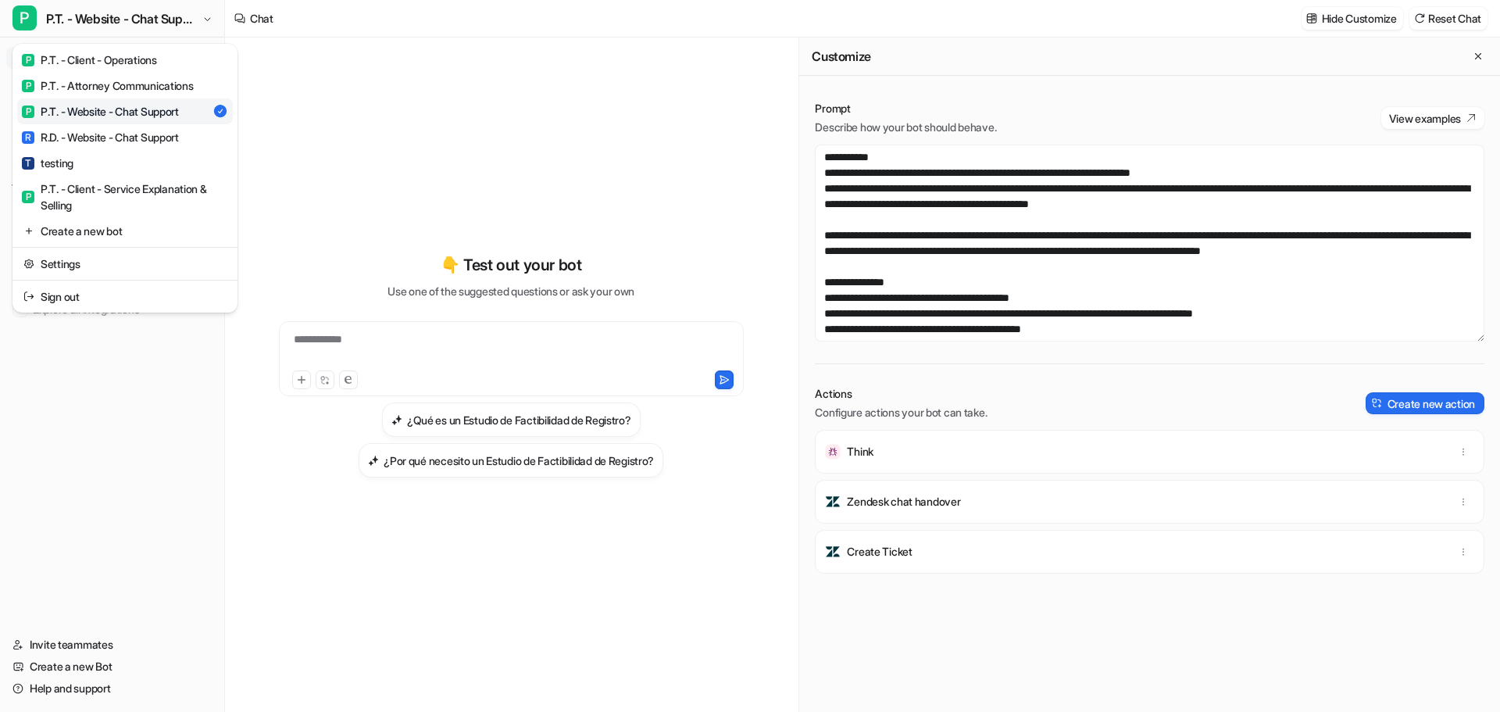
click at [129, 105] on div "P P.T. - Website - Chat Support" at bounding box center [100, 111] width 157 height 16
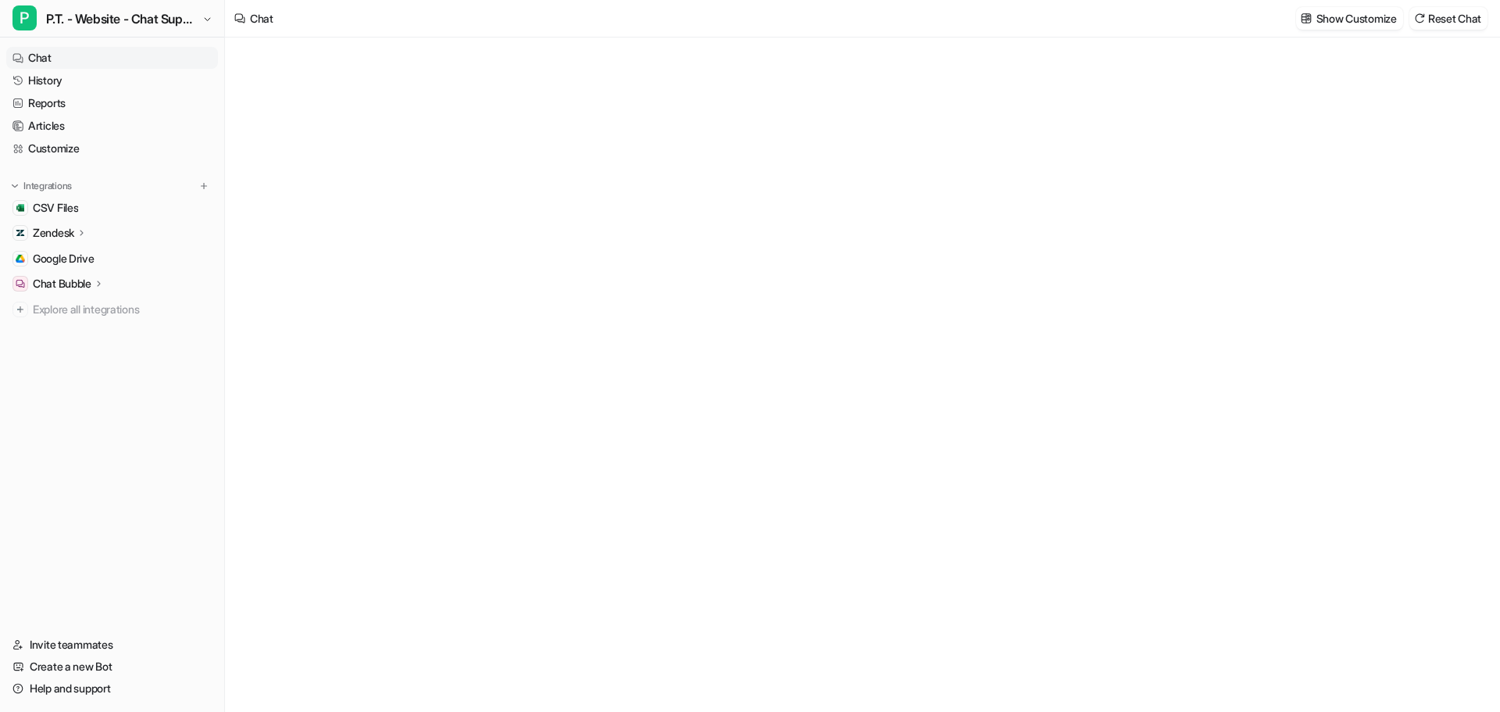
click at [70, 234] on p "Zendesk" at bounding box center [53, 233] width 41 height 16
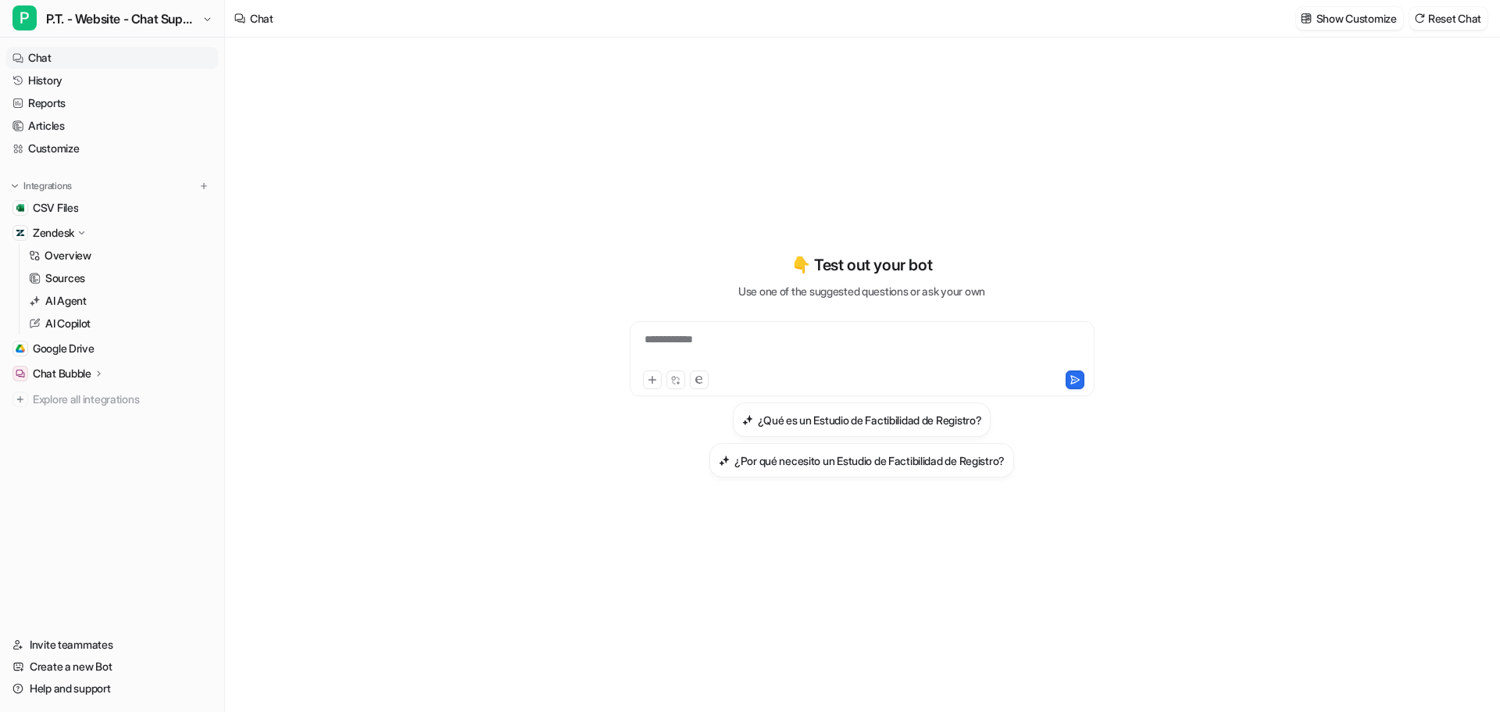
click at [43, 228] on p "Zendesk" at bounding box center [53, 233] width 41 height 16
click at [58, 238] on p "Zendesk" at bounding box center [53, 233] width 41 height 16
click at [58, 249] on p "Overview" at bounding box center [68, 256] width 47 height 16
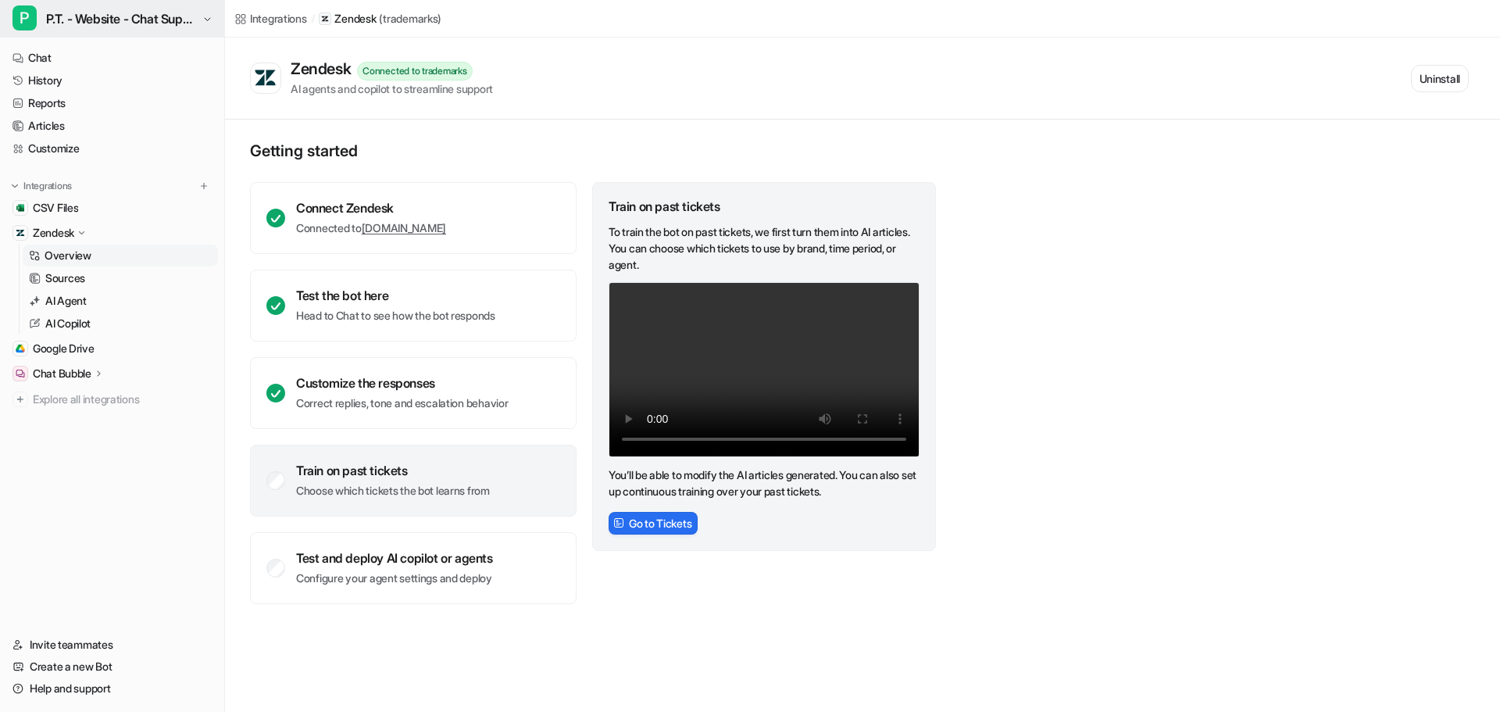
click at [170, 15] on span "P.T. - Website - Chat Support" at bounding box center [122, 19] width 152 height 22
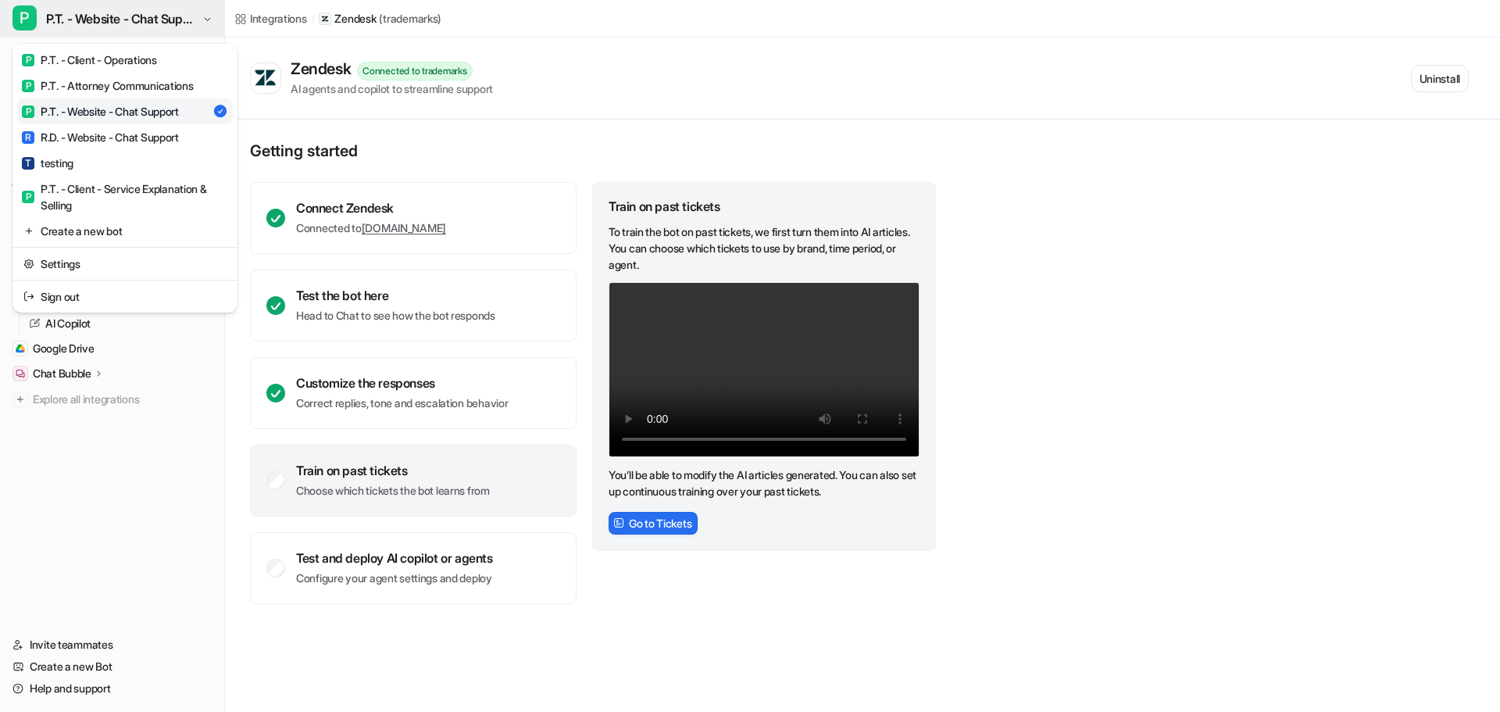
click at [170, 15] on span "P.T. - Website - Chat Support" at bounding box center [122, 19] width 152 height 22
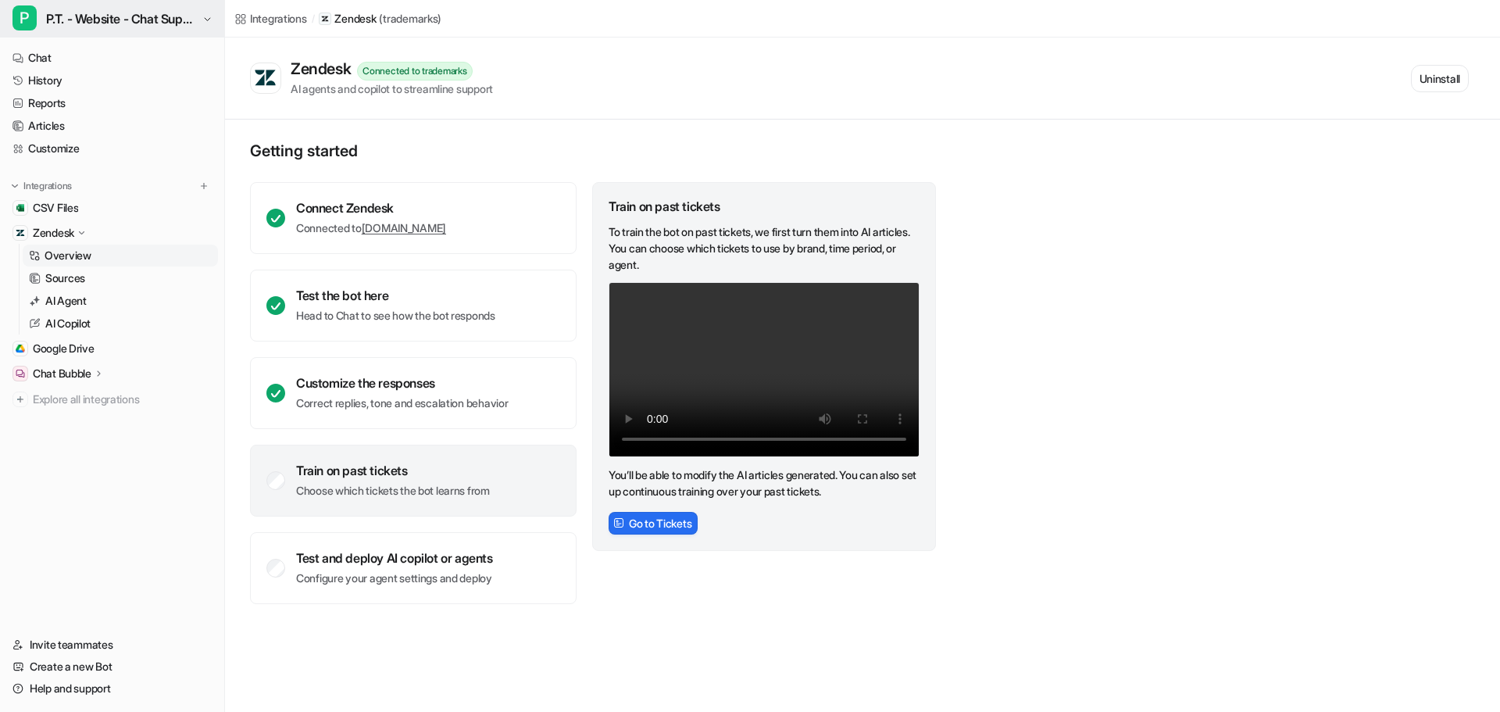
click at [170, 15] on span "P.T. - Website - Chat Support" at bounding box center [122, 19] width 152 height 22
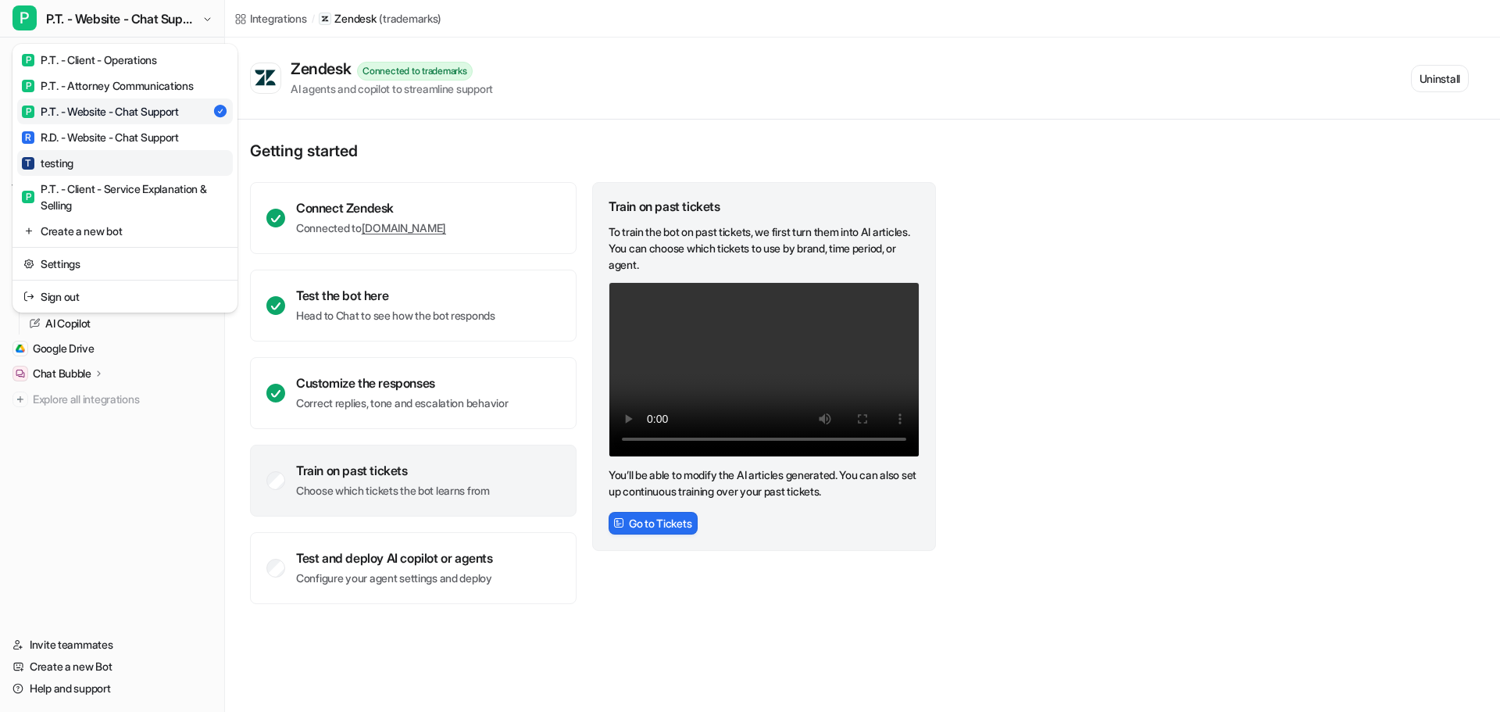
click at [42, 162] on div "T testing" at bounding box center [48, 163] width 52 height 16
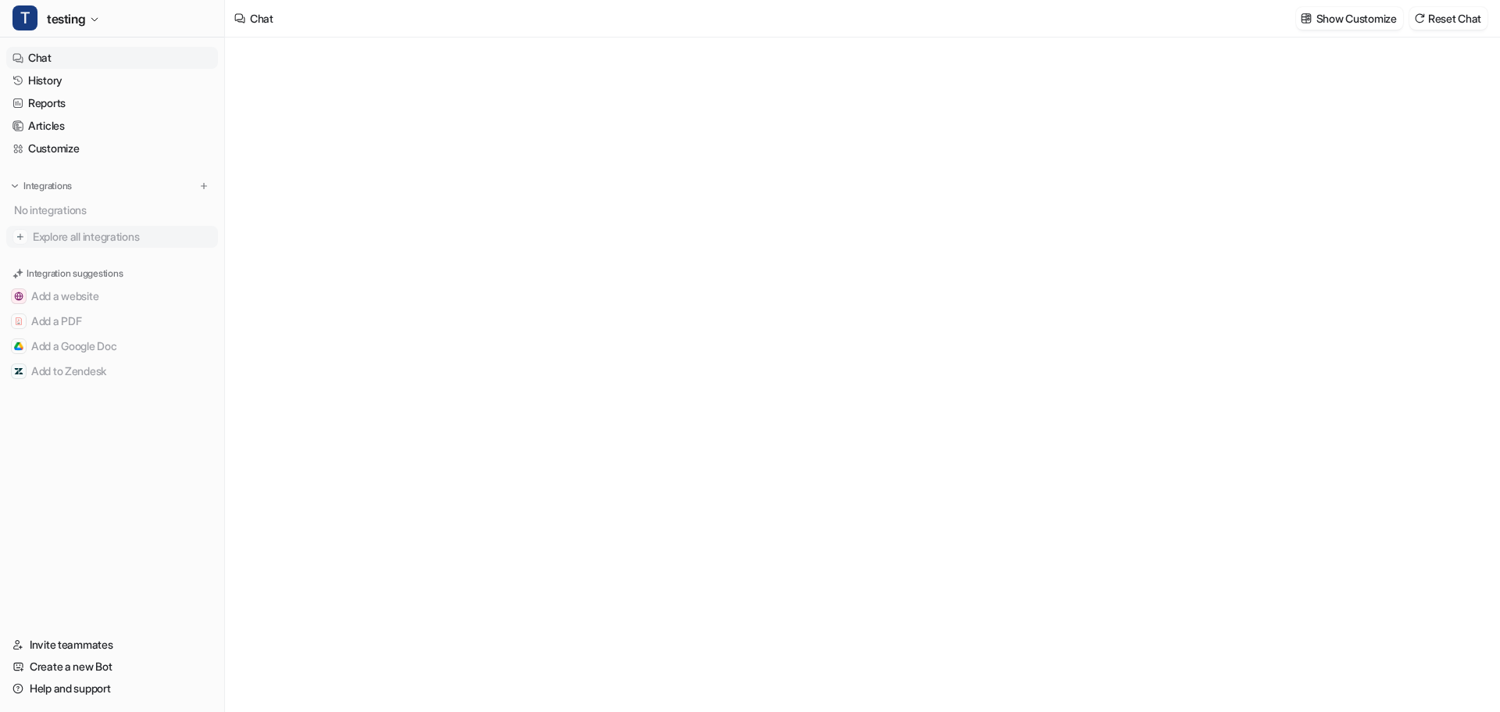
type textarea "**********"
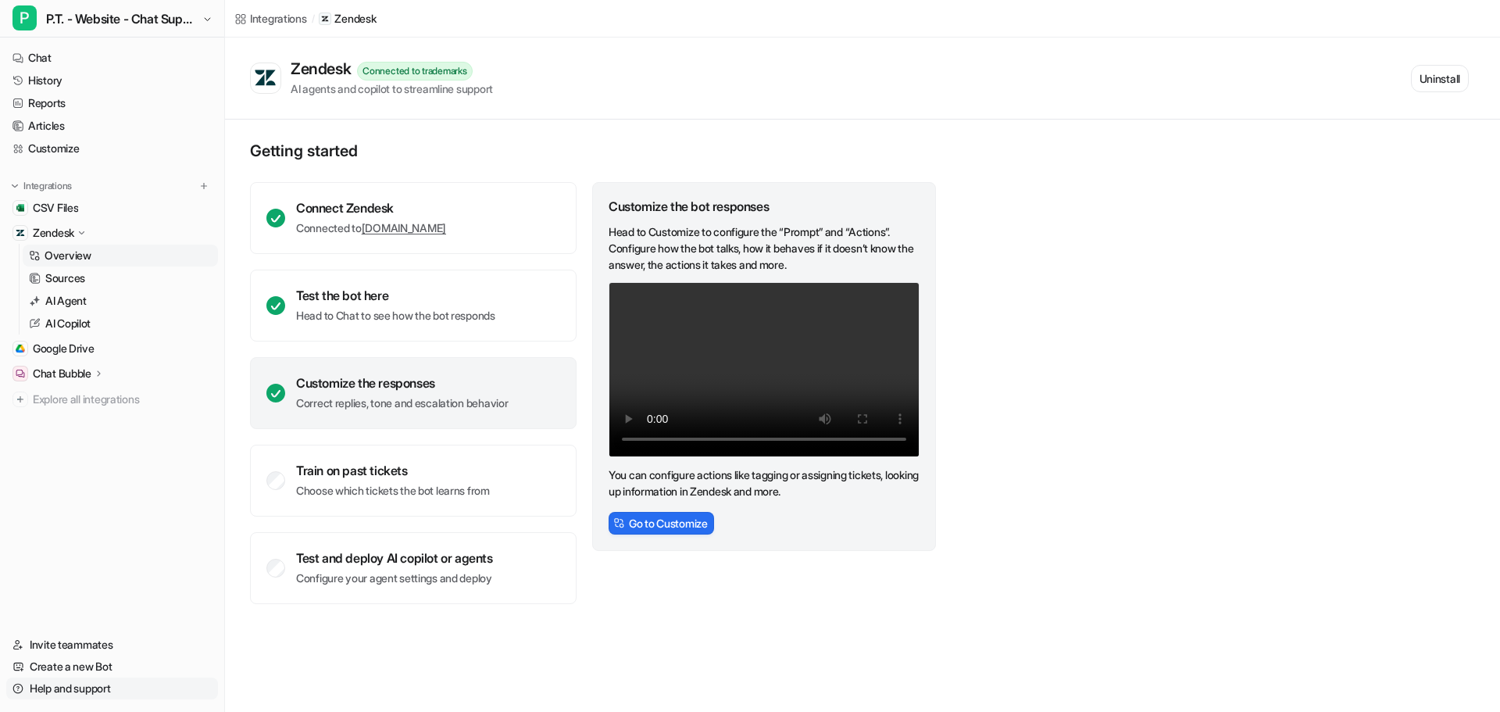
click at [66, 691] on link "Help and support" at bounding box center [112, 688] width 212 height 22
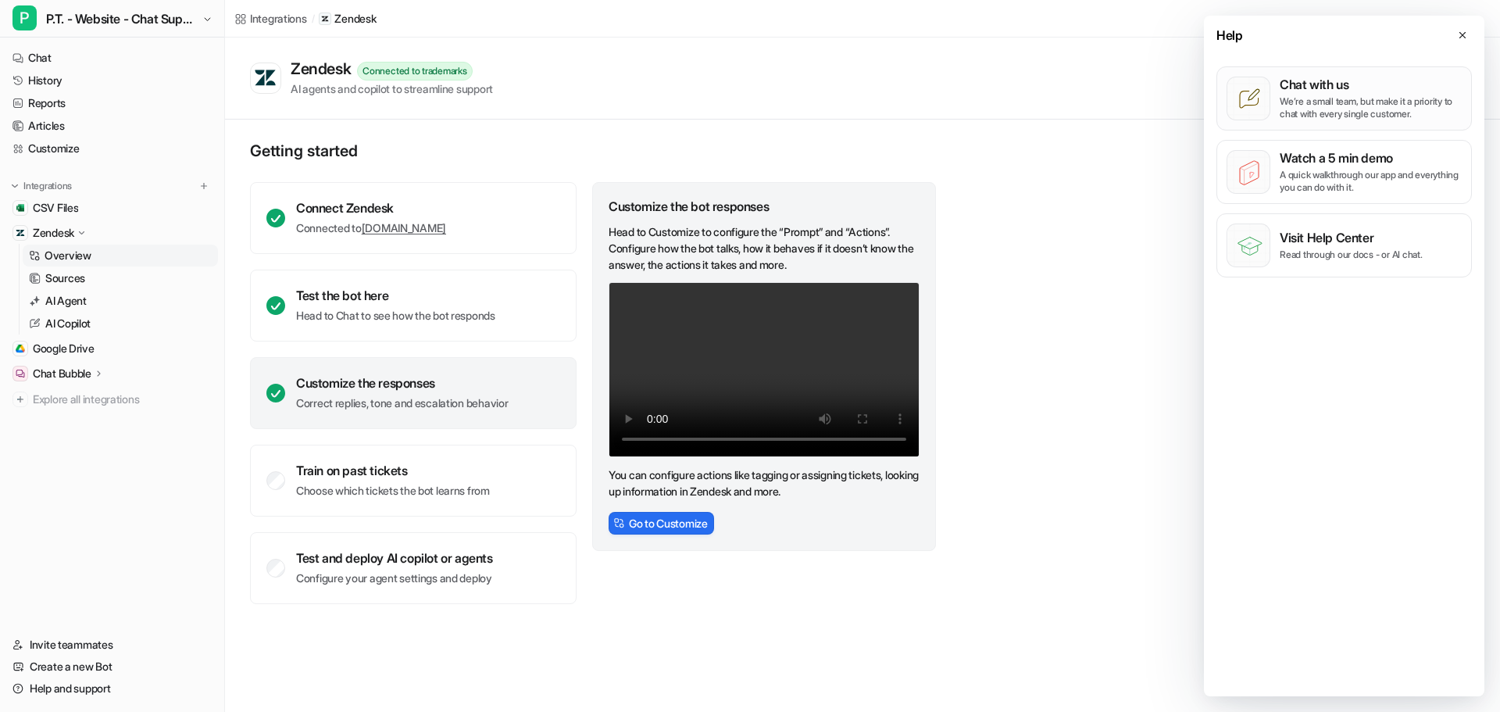
click at [1203, 106] on p "We’re a small team, but make it a priority to chat with every single customer." at bounding box center [1371, 107] width 182 height 25
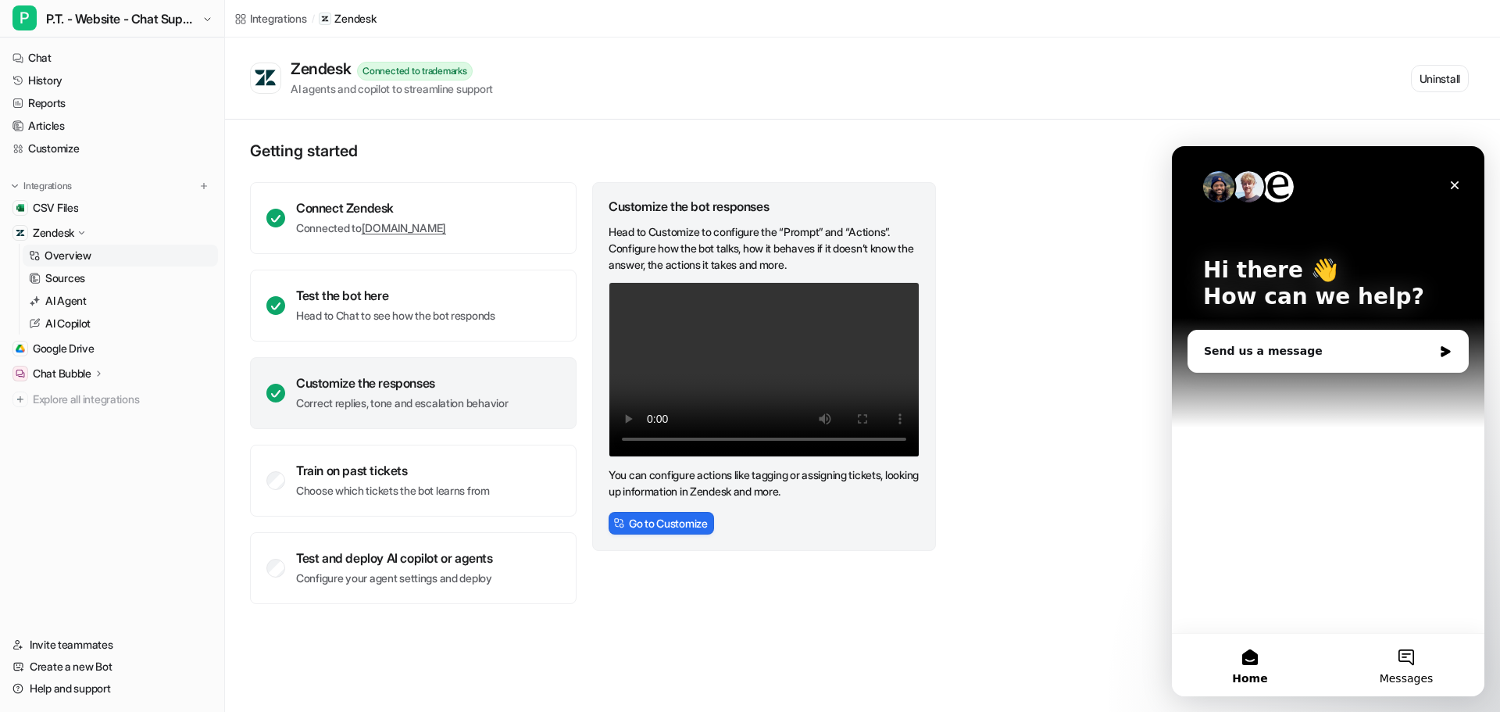
click at [1203, 653] on button "Messages" at bounding box center [1406, 665] width 156 height 63
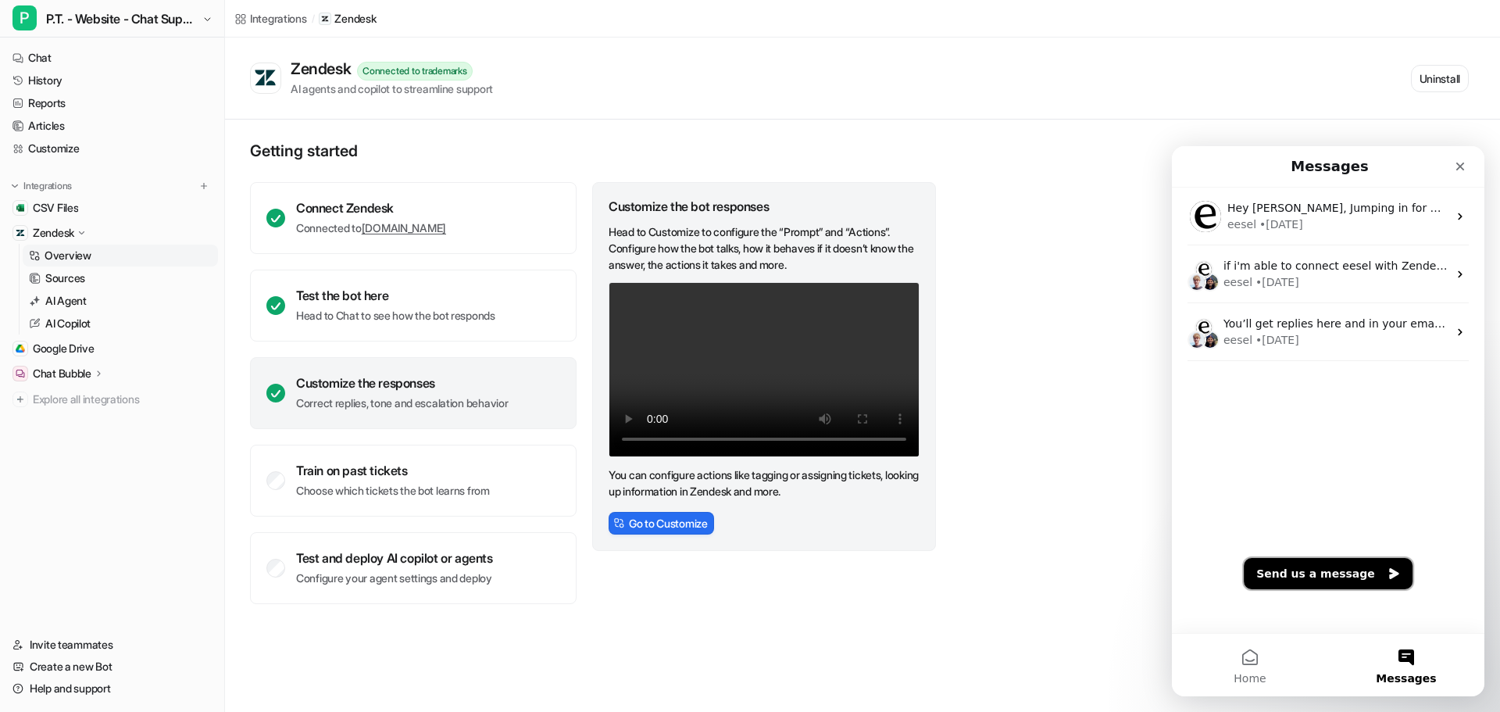
click at [1203, 568] on button "Send us a message" at bounding box center [1328, 573] width 169 height 31
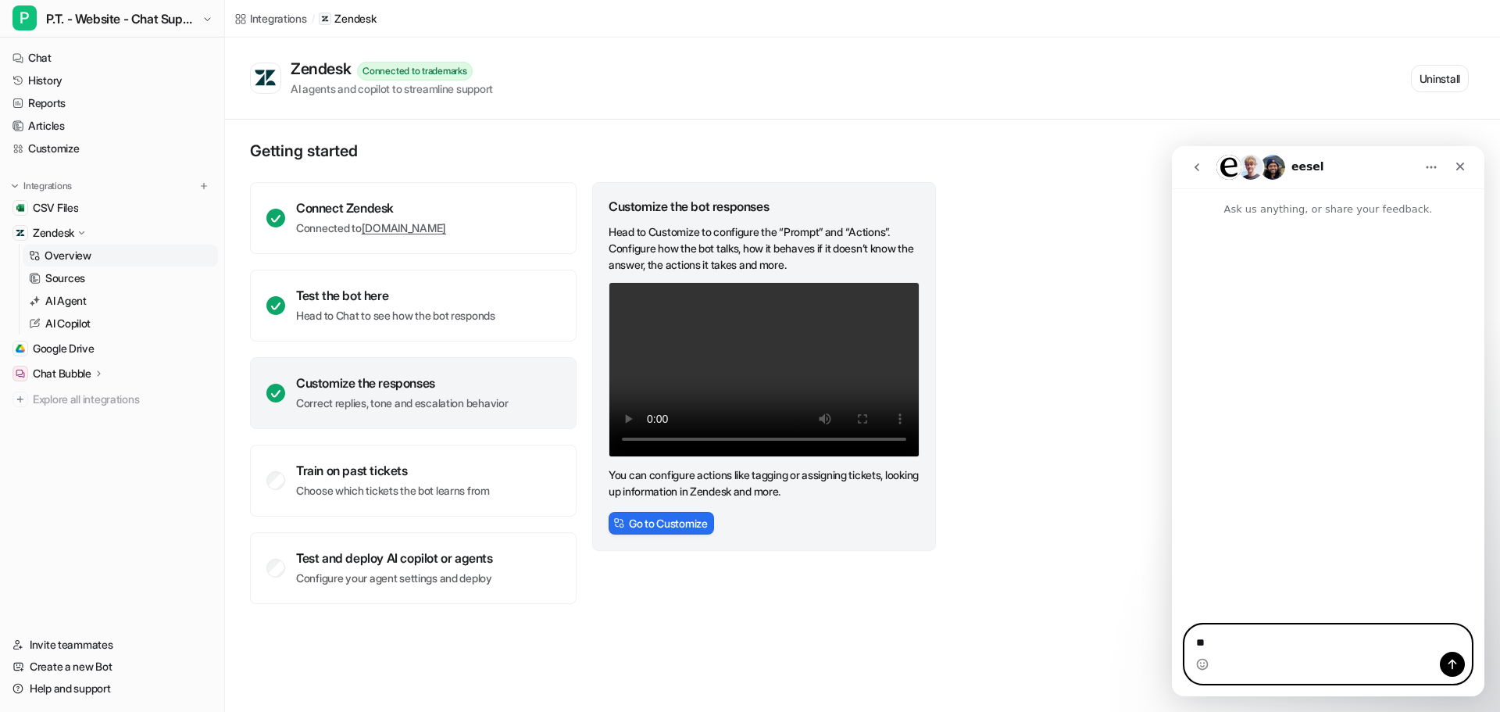
type textarea "*"
click at [1203, 645] on textarea "**********" at bounding box center [1328, 630] width 286 height 42
click at [1203, 638] on textarea "**********" at bounding box center [1328, 630] width 286 height 42
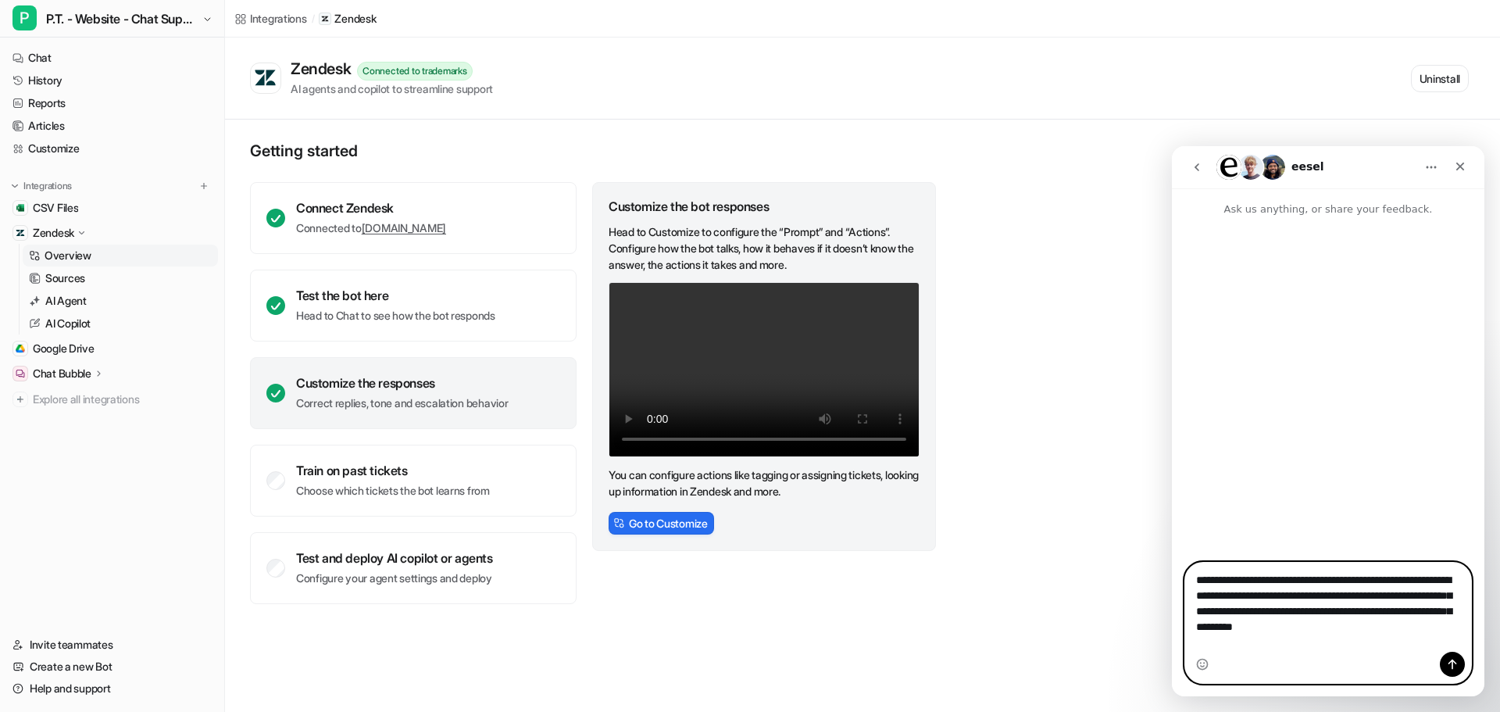
paste textarea "**********"
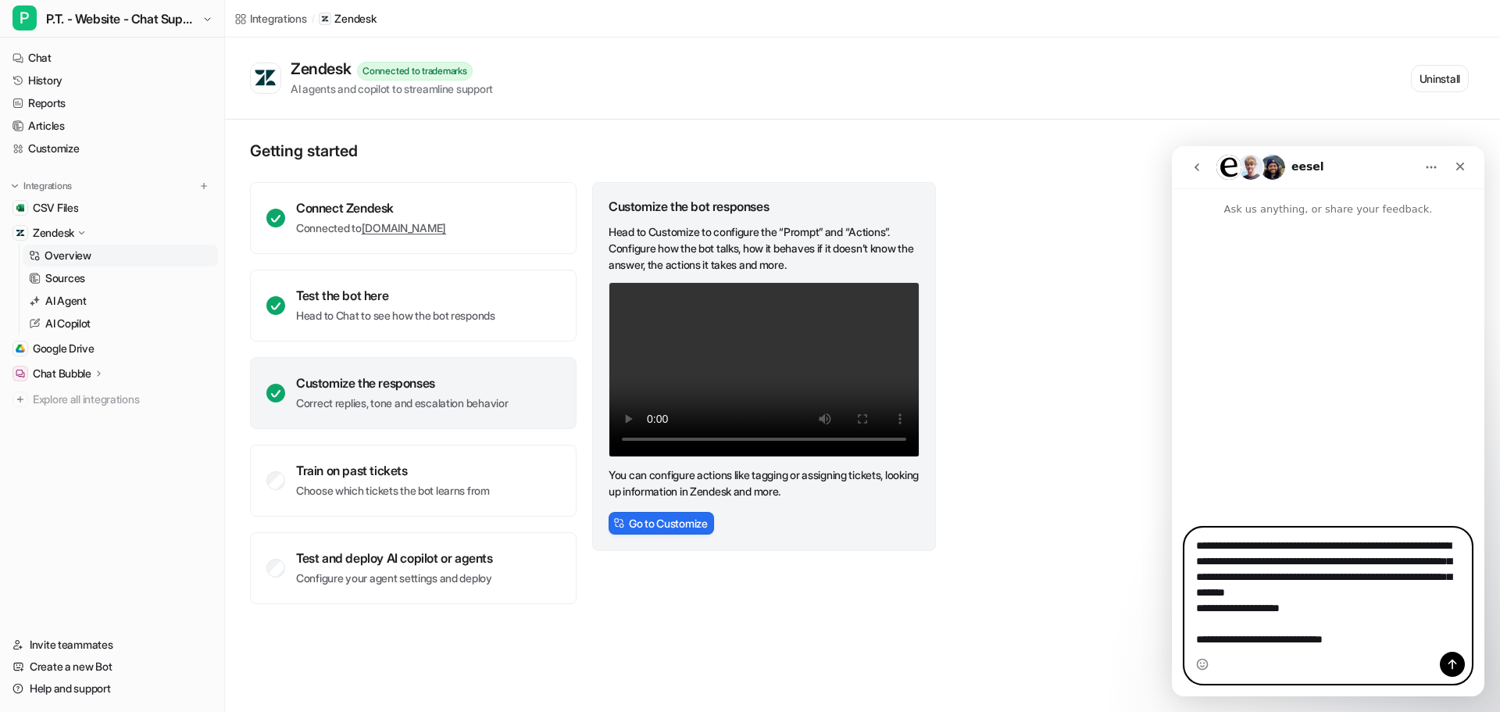
paste textarea "**********"
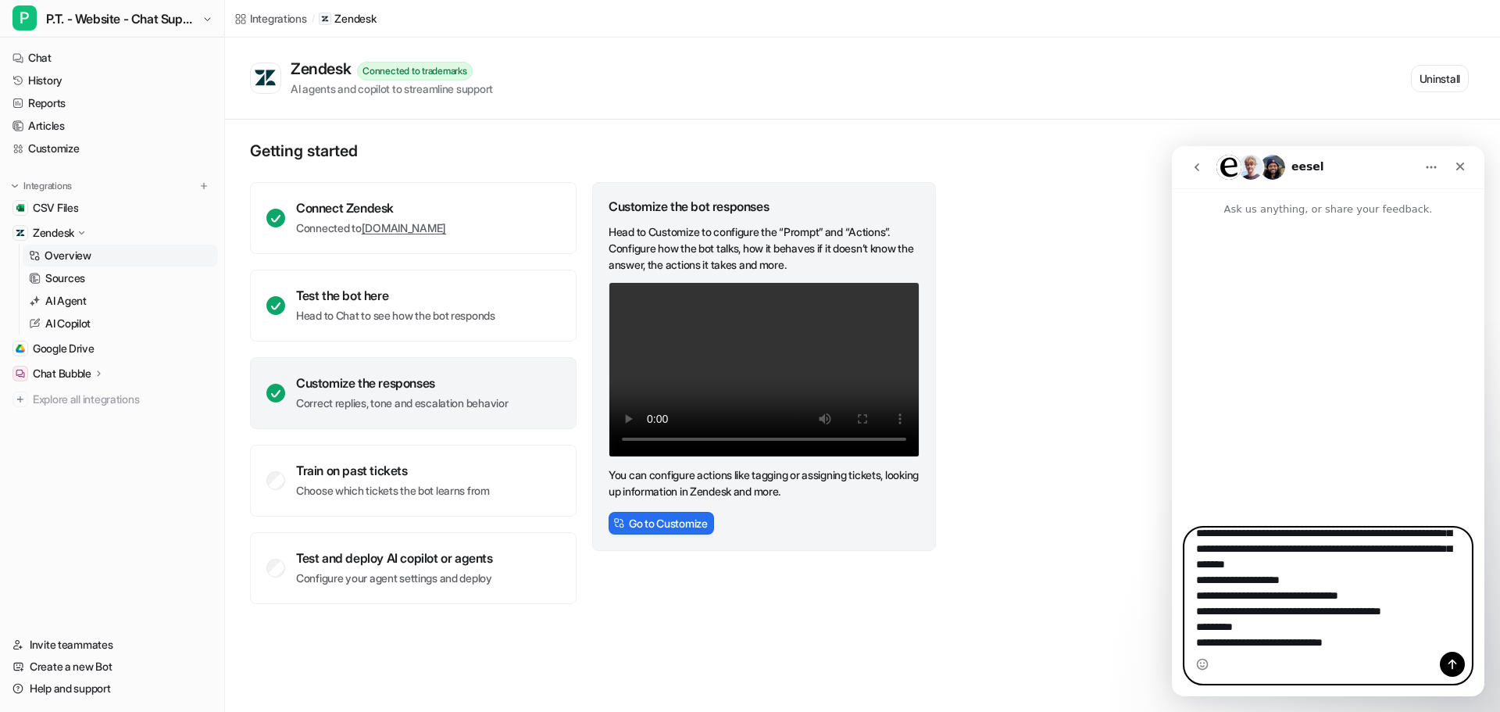
scroll to position [44, 0]
click at [1203, 613] on textarea "**********" at bounding box center [1328, 589] width 286 height 123
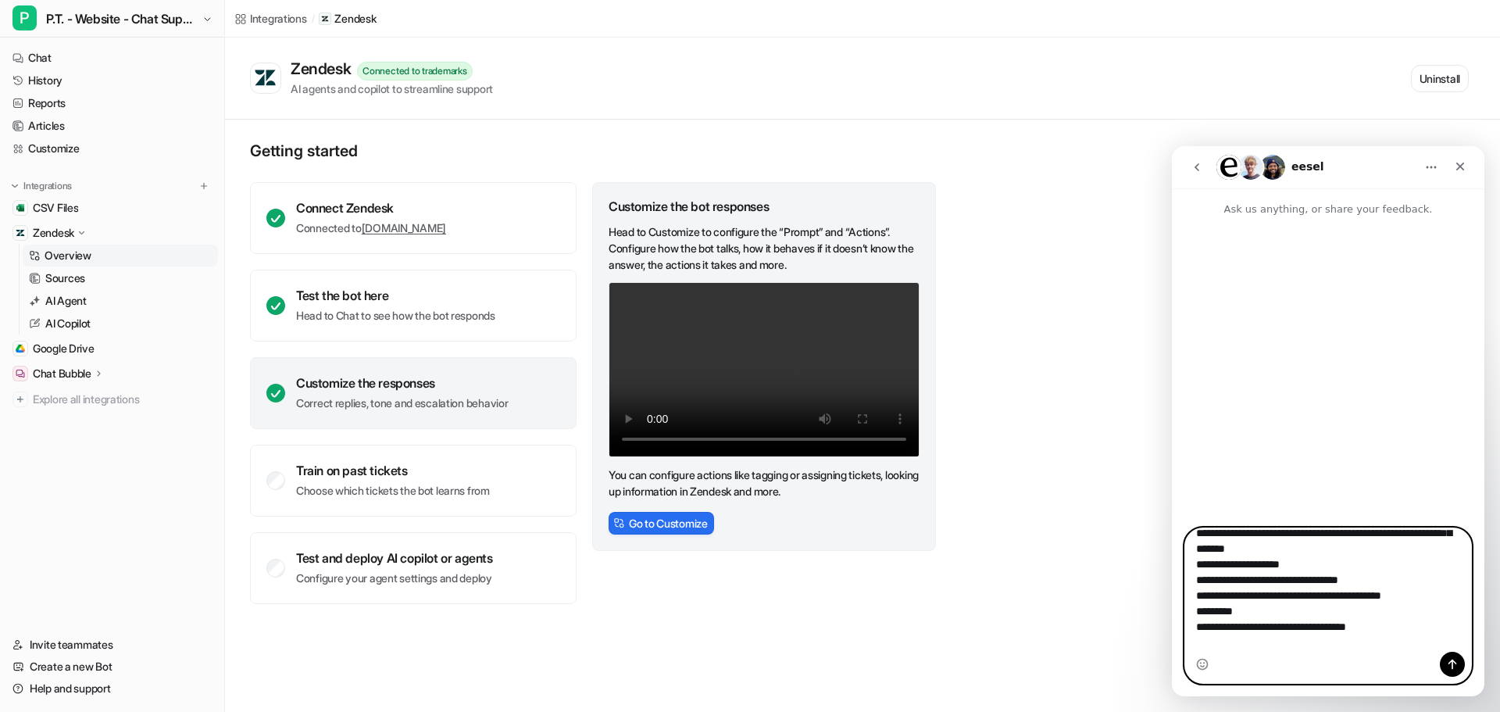
paste textarea "**********"
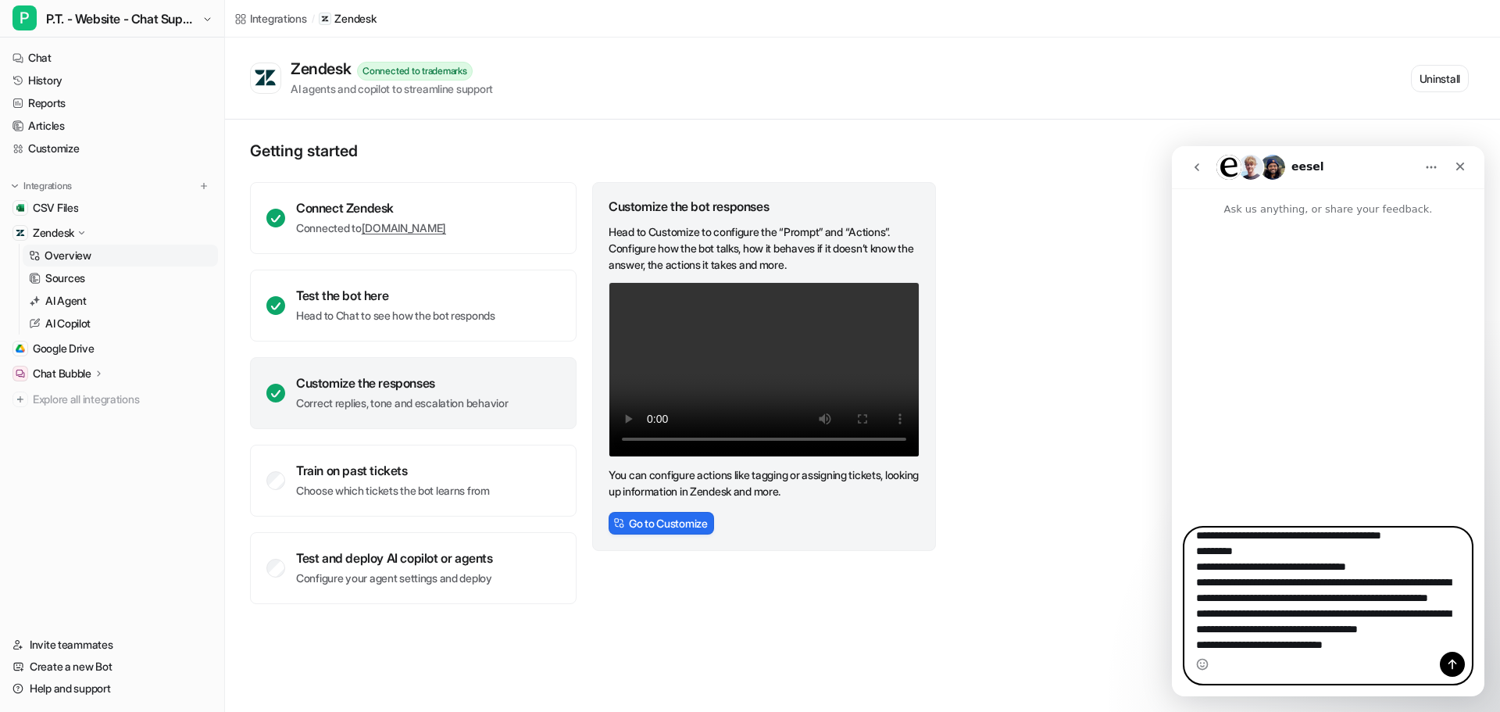
scroll to position [120, 0]
paste textarea "**********"
click at [1203, 638] on textarea "**********" at bounding box center [1328, 589] width 286 height 123
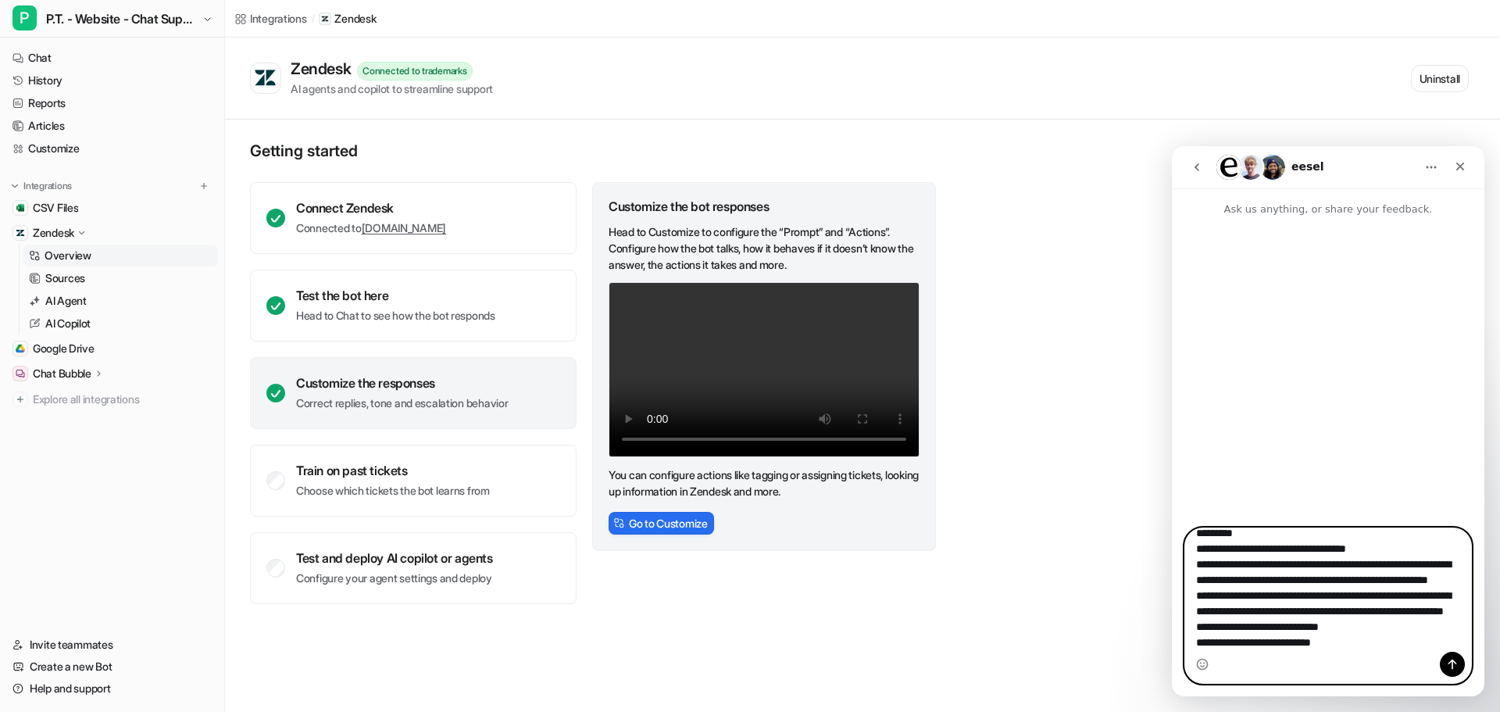
click at [1203, 642] on textarea "**********" at bounding box center [1328, 589] width 286 height 123
paste textarea "**********"
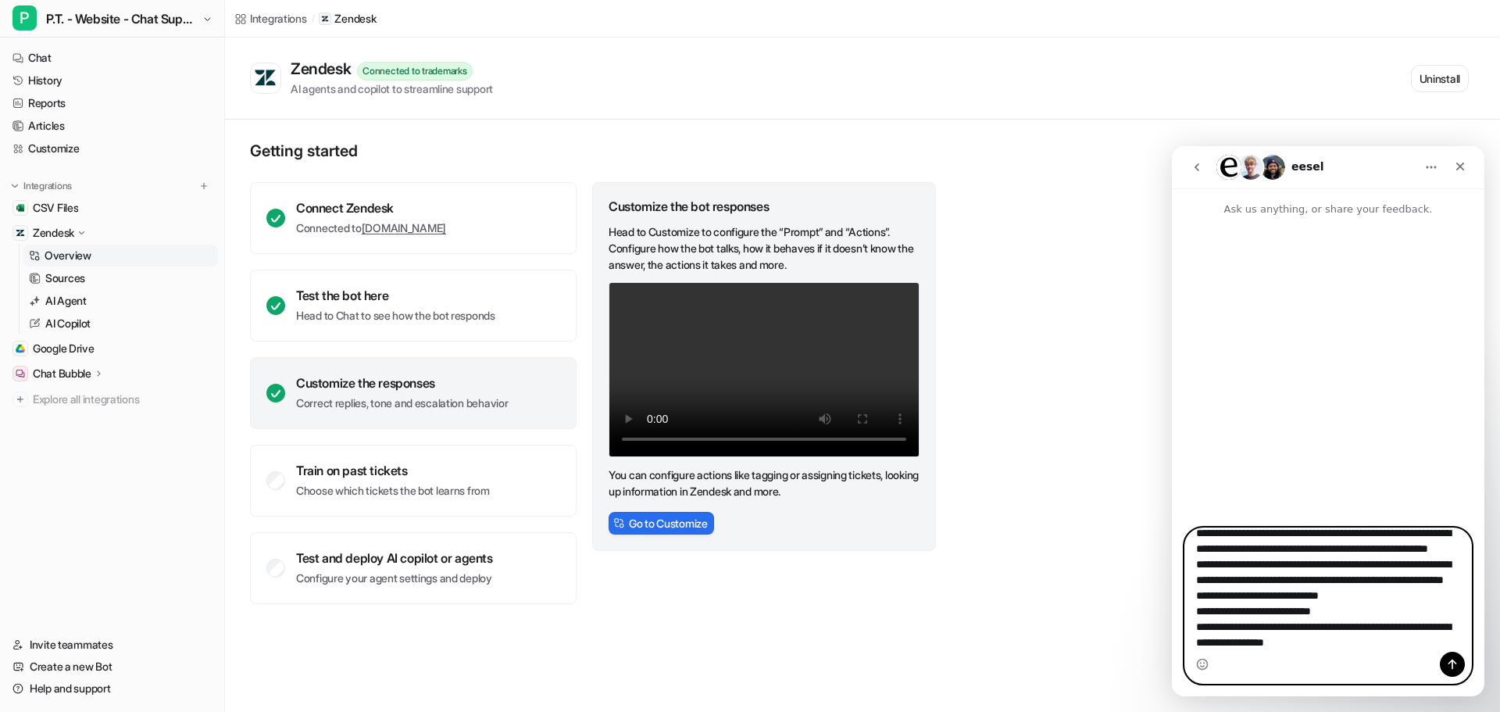
scroll to position [184, 0]
drag, startPoint x: 1337, startPoint y: 629, endPoint x: 1239, endPoint y: 643, distance: 98.7
click at [1203, 643] on textarea "**********" at bounding box center [1328, 589] width 286 height 123
click at [1203, 641] on textarea "**********" at bounding box center [1328, 589] width 286 height 123
paste textarea "**********"
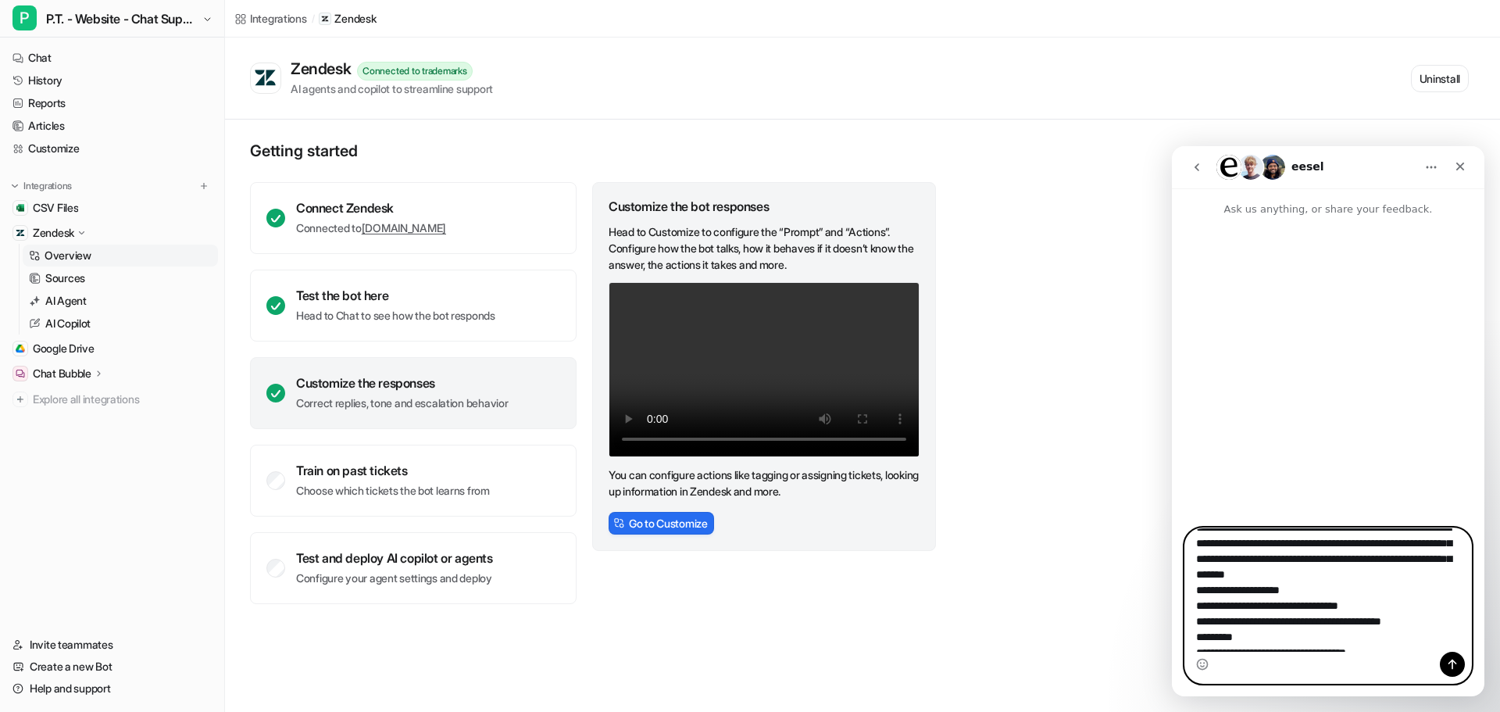
scroll to position [0, 0]
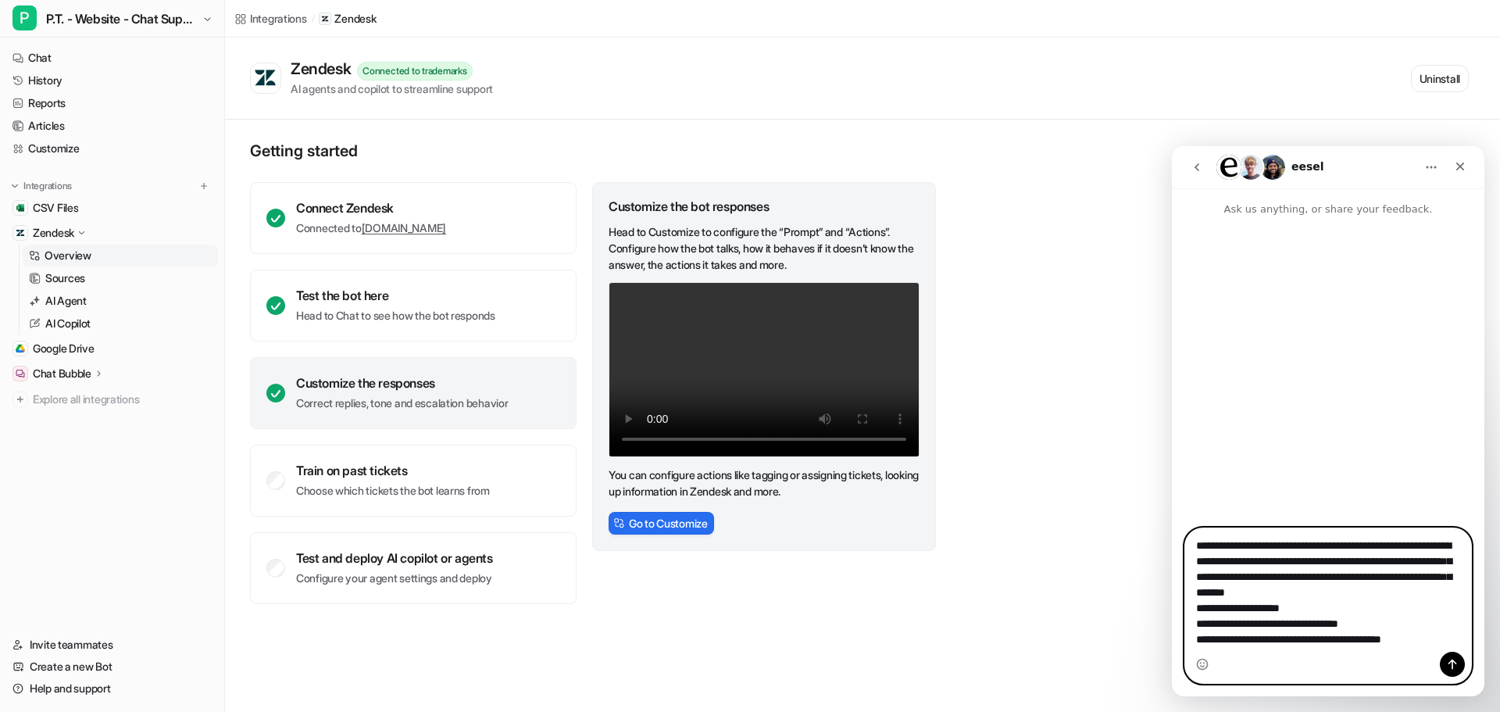
type textarea "**********"
click at [1203, 657] on button "Send a message…" at bounding box center [1452, 664] width 25 height 25
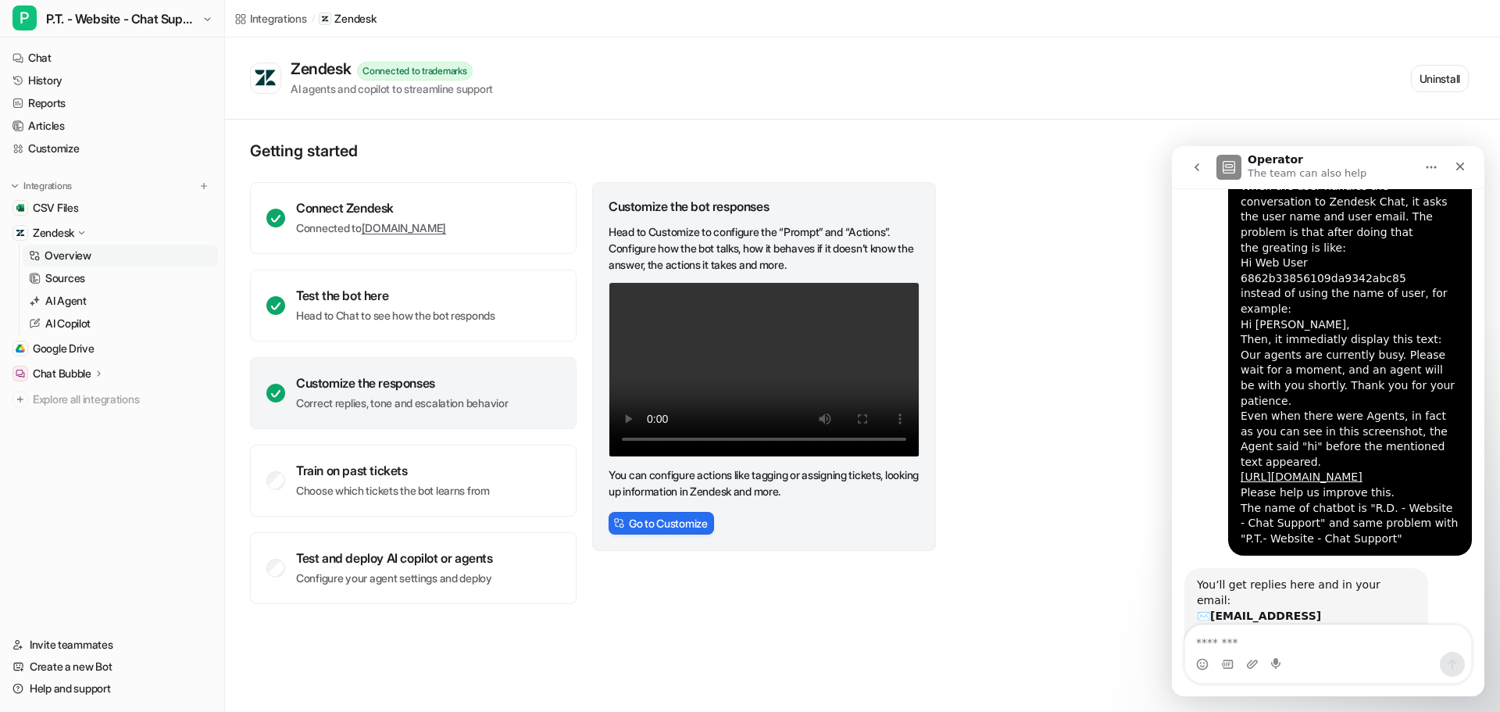
scroll to position [99, 0]
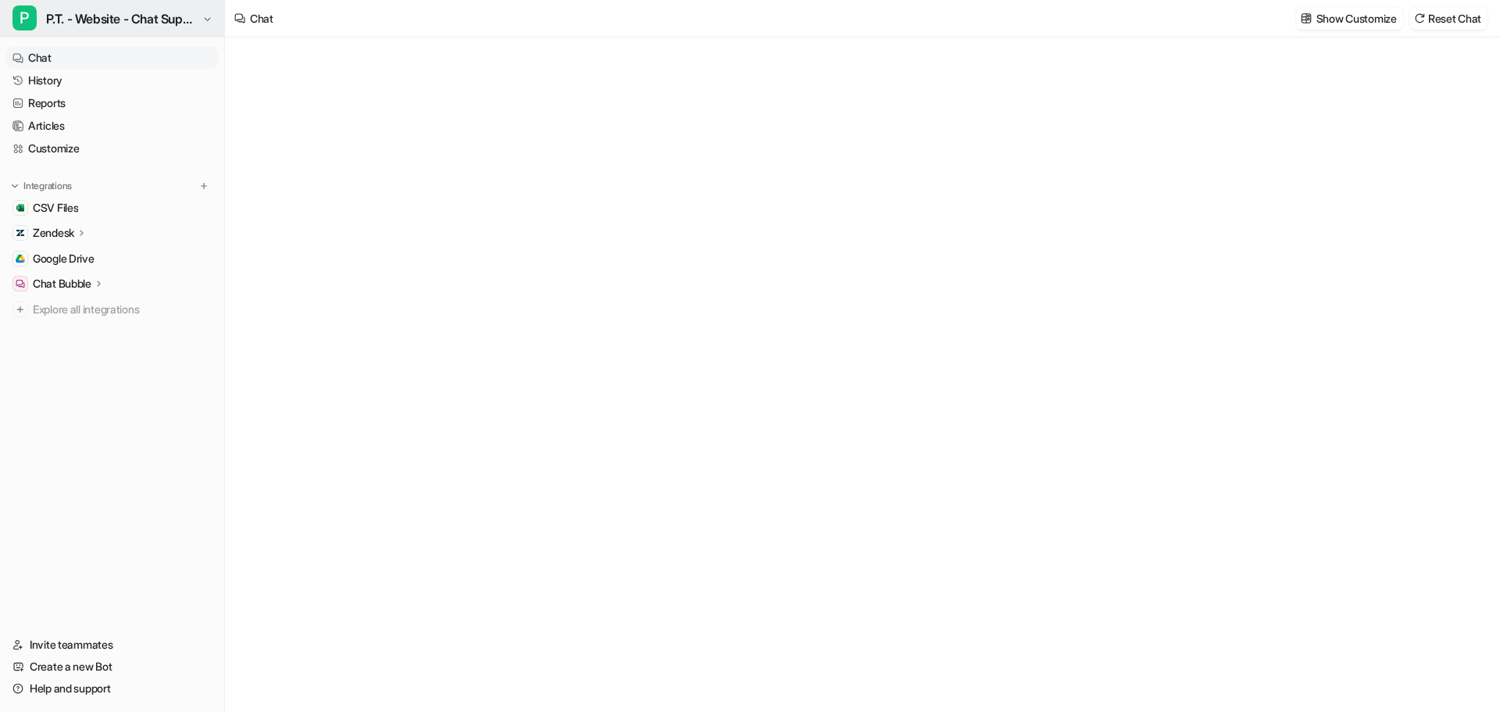
click at [142, 23] on span "P.T. - Website - Chat Support" at bounding box center [122, 19] width 152 height 22
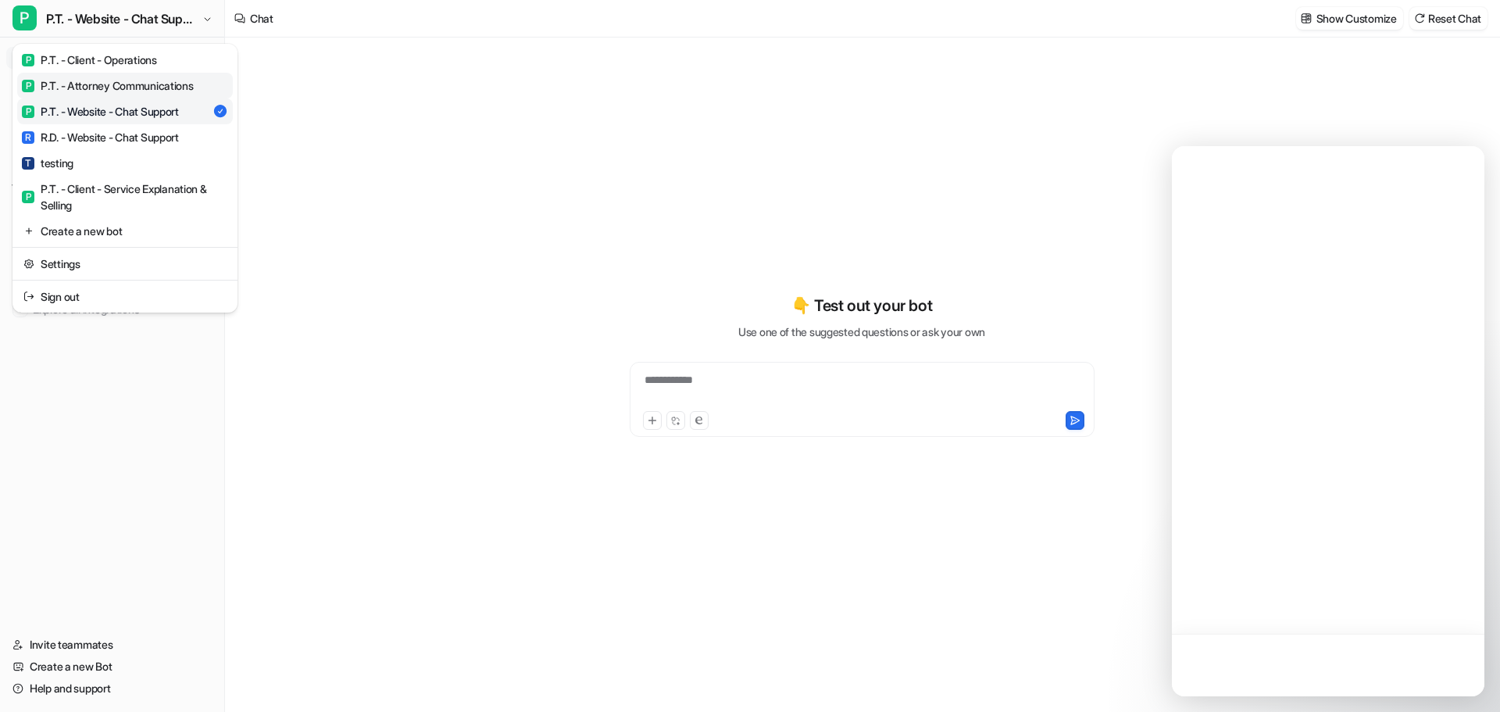
type textarea "**********"
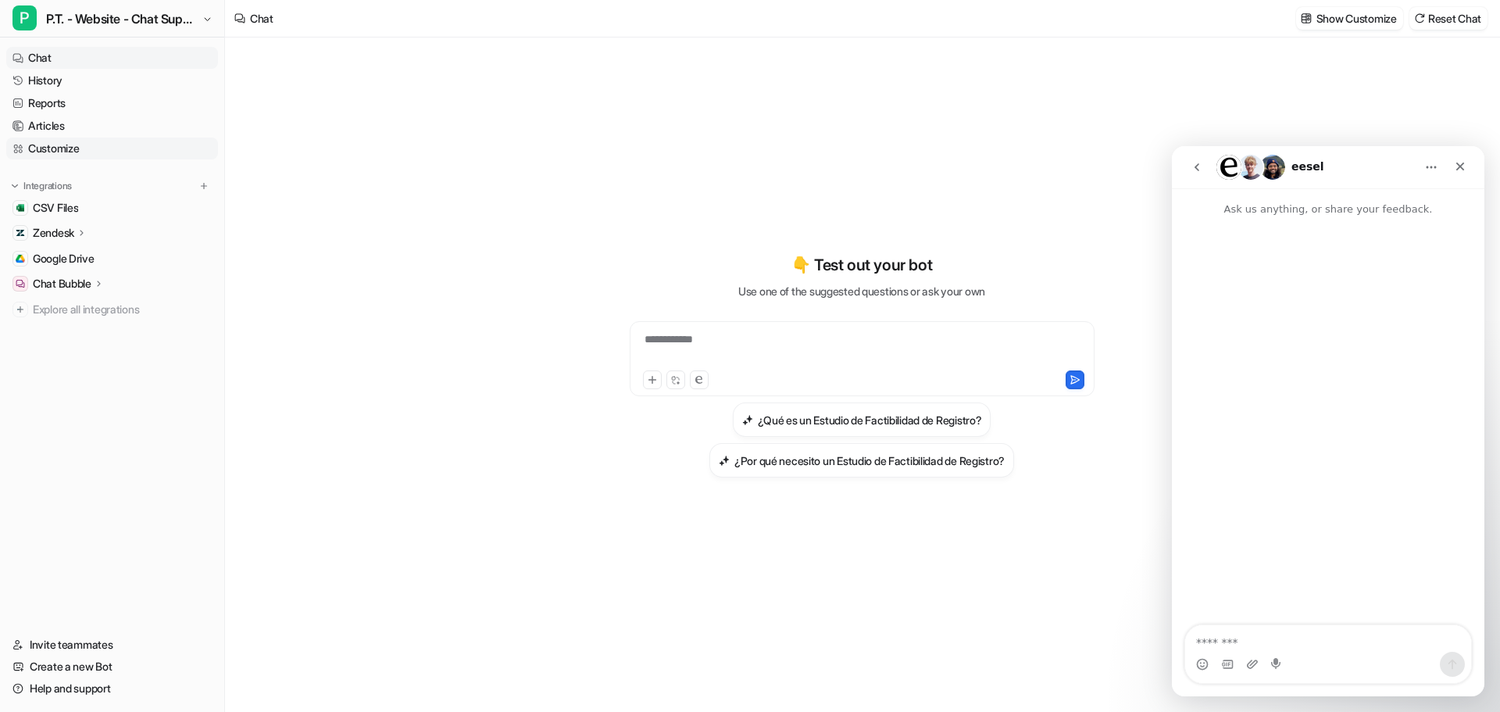
click at [64, 139] on link "Customize" at bounding box center [112, 149] width 212 height 22
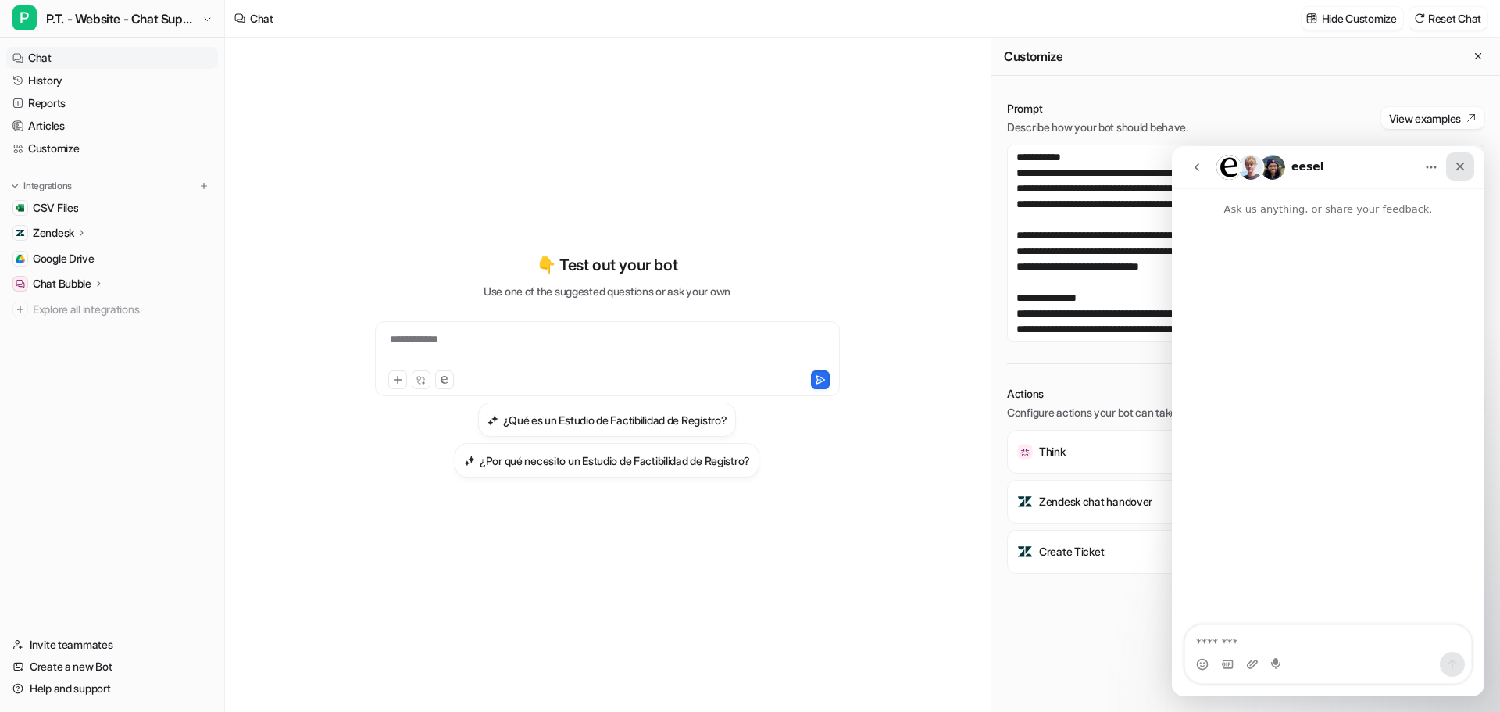
click at [1465, 163] on icon "Close" at bounding box center [1460, 166] width 13 height 13
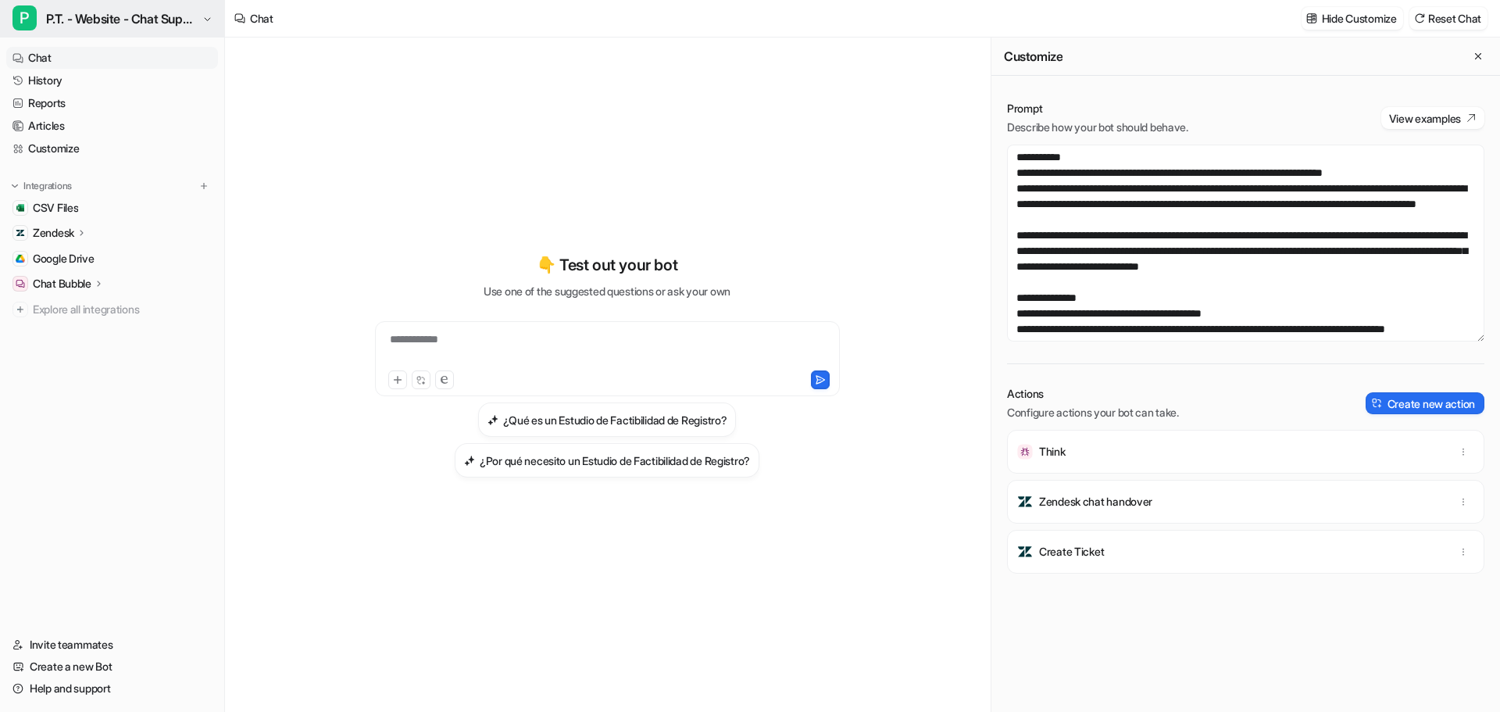
click at [24, 23] on span "P" at bounding box center [25, 17] width 24 height 25
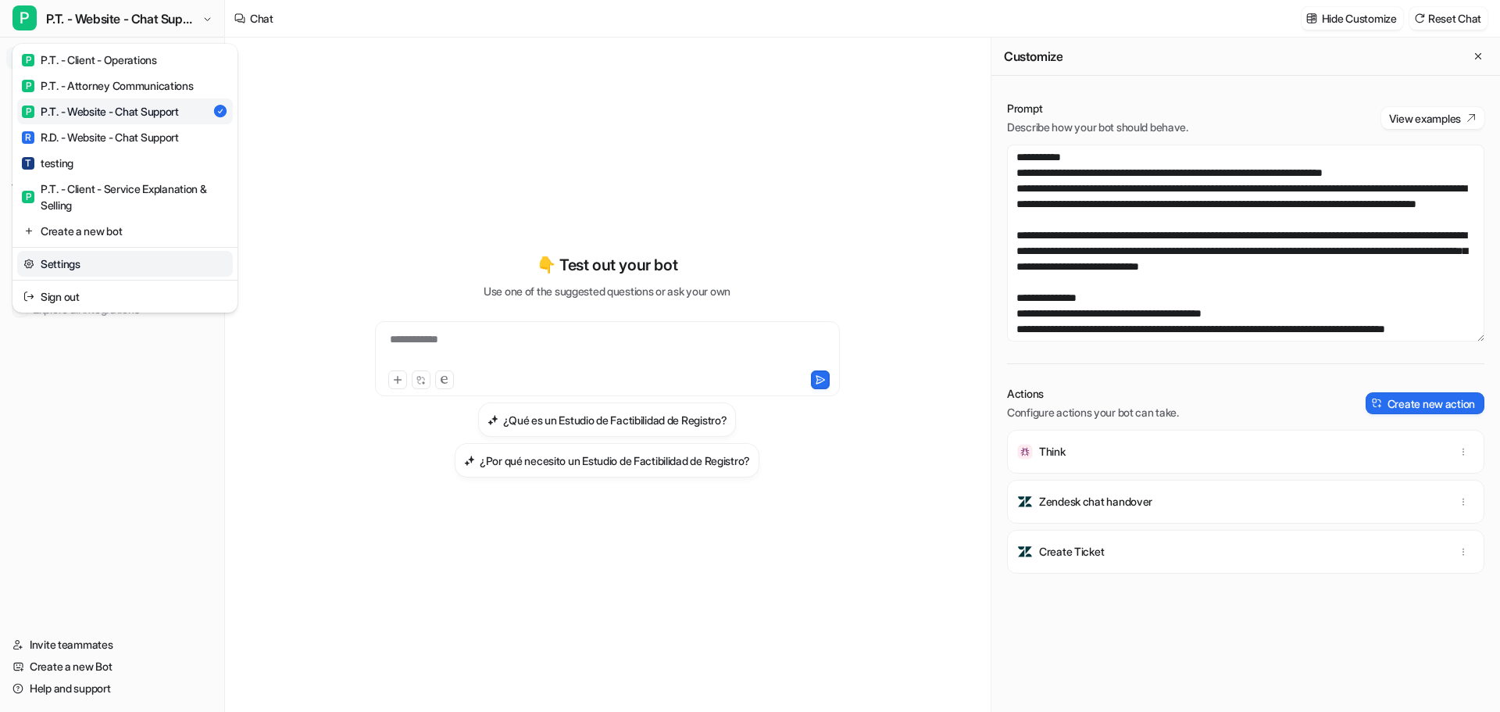
click at [96, 260] on link "Settings" at bounding box center [125, 264] width 216 height 26
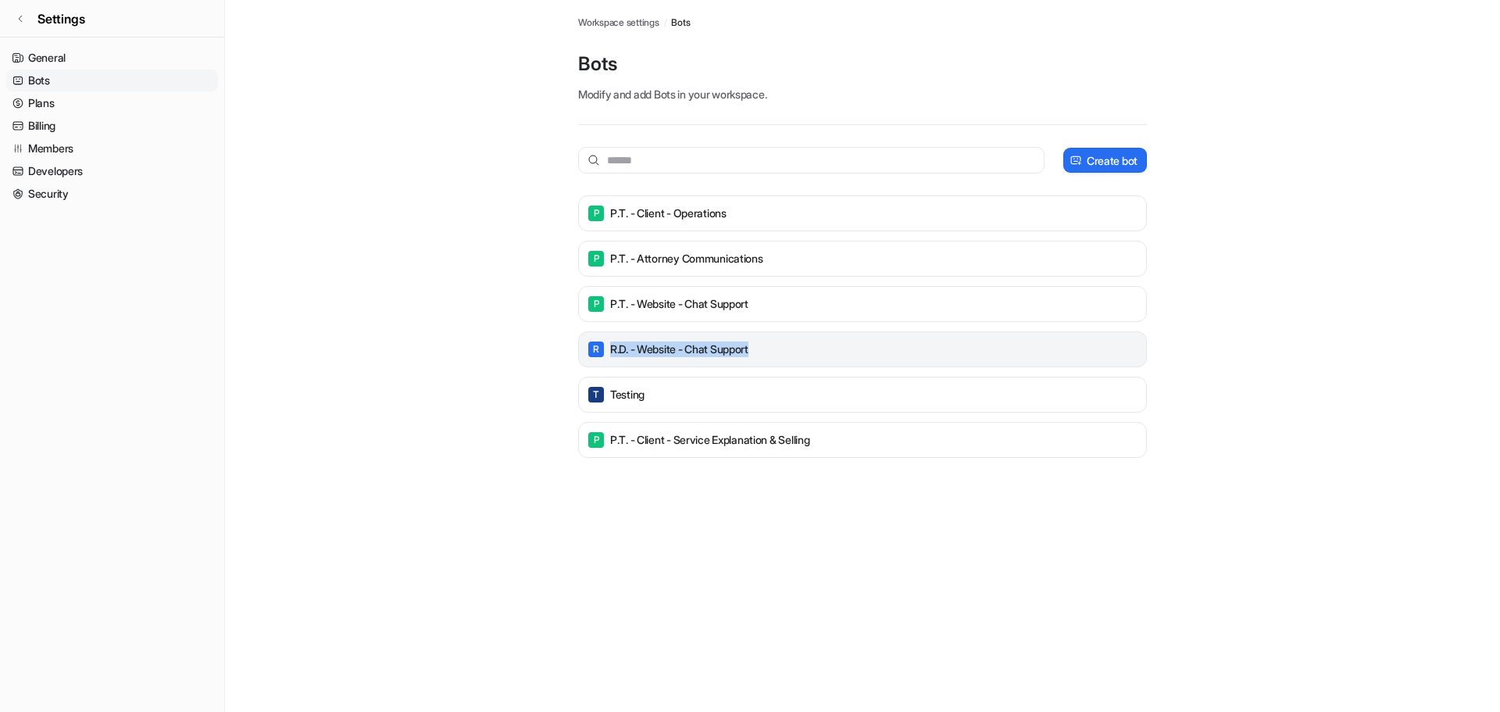
drag, startPoint x: 839, startPoint y: 343, endPoint x: 609, endPoint y: 352, distance: 229.9
click at [609, 352] on div "R R.D. - Website - Chat Support" at bounding box center [862, 349] width 555 height 22
copy p "R.D. - Website - Chat Support"
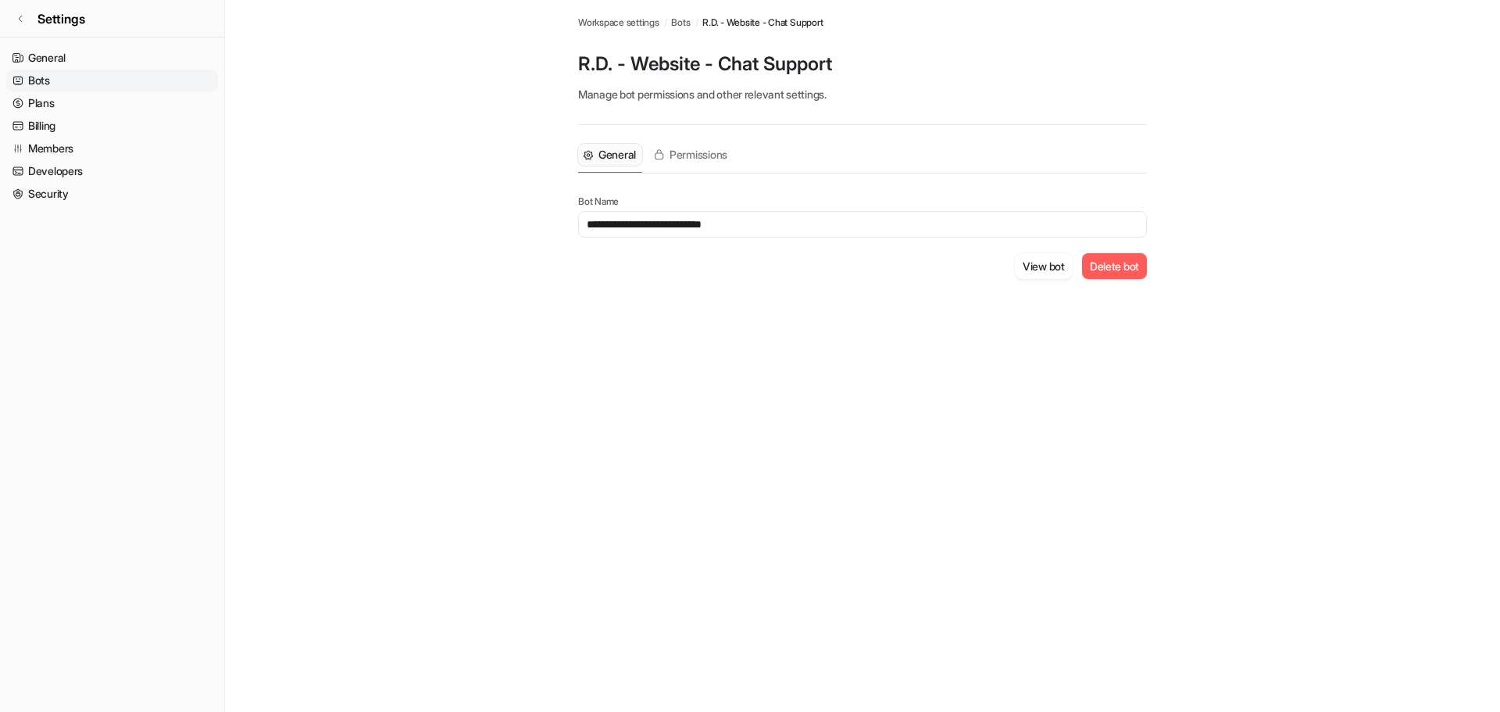
drag, startPoint x: 759, startPoint y: 217, endPoint x: 490, endPoint y: 216, distance: 269.6
click at [490, 216] on main "**********" at bounding box center [862, 158] width 1275 height 316
